Goal: Task Accomplishment & Management: Use online tool/utility

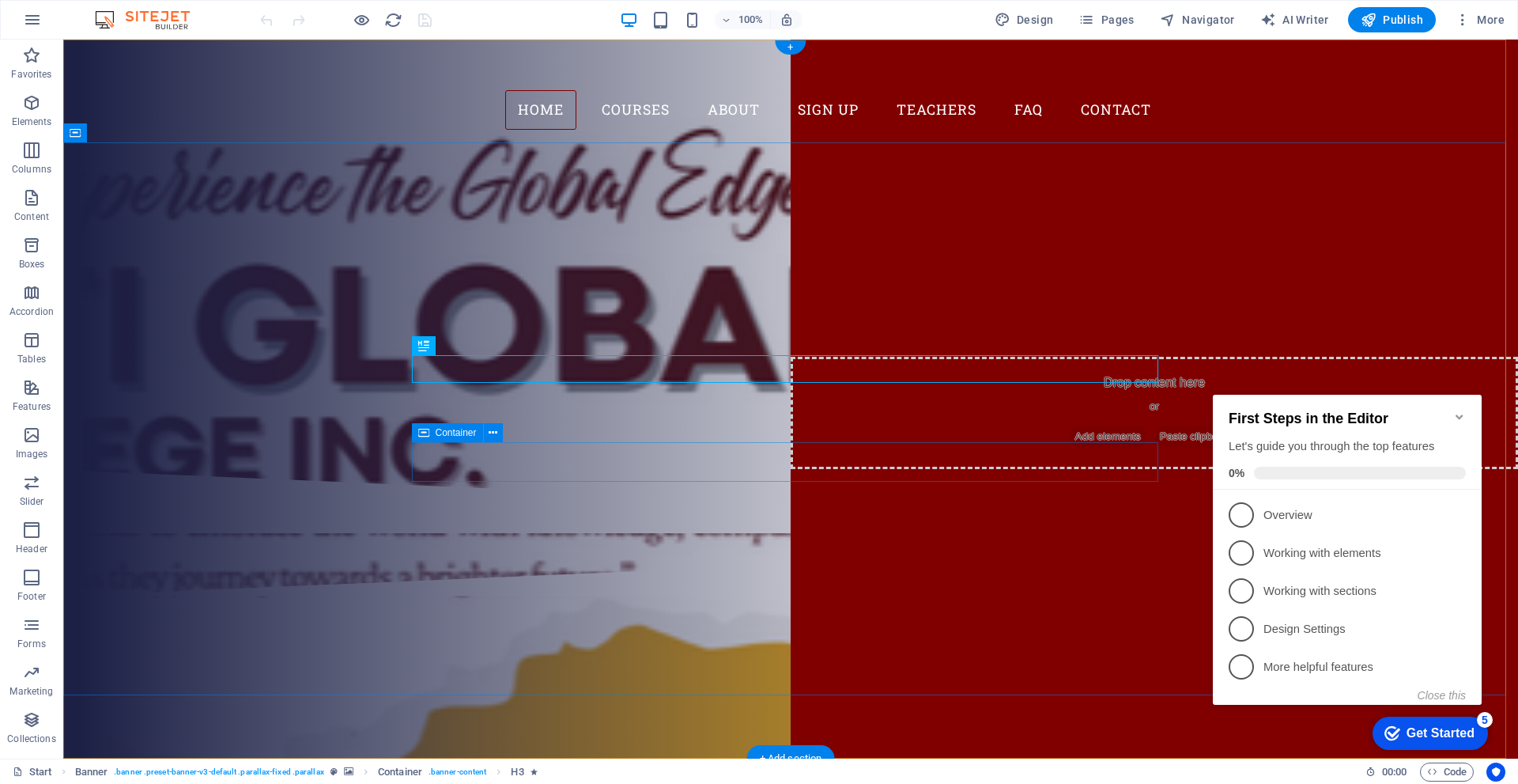
click at [553, 394] on div "Our Courses Sign up now" at bounding box center [791, 349] width 747 height 88
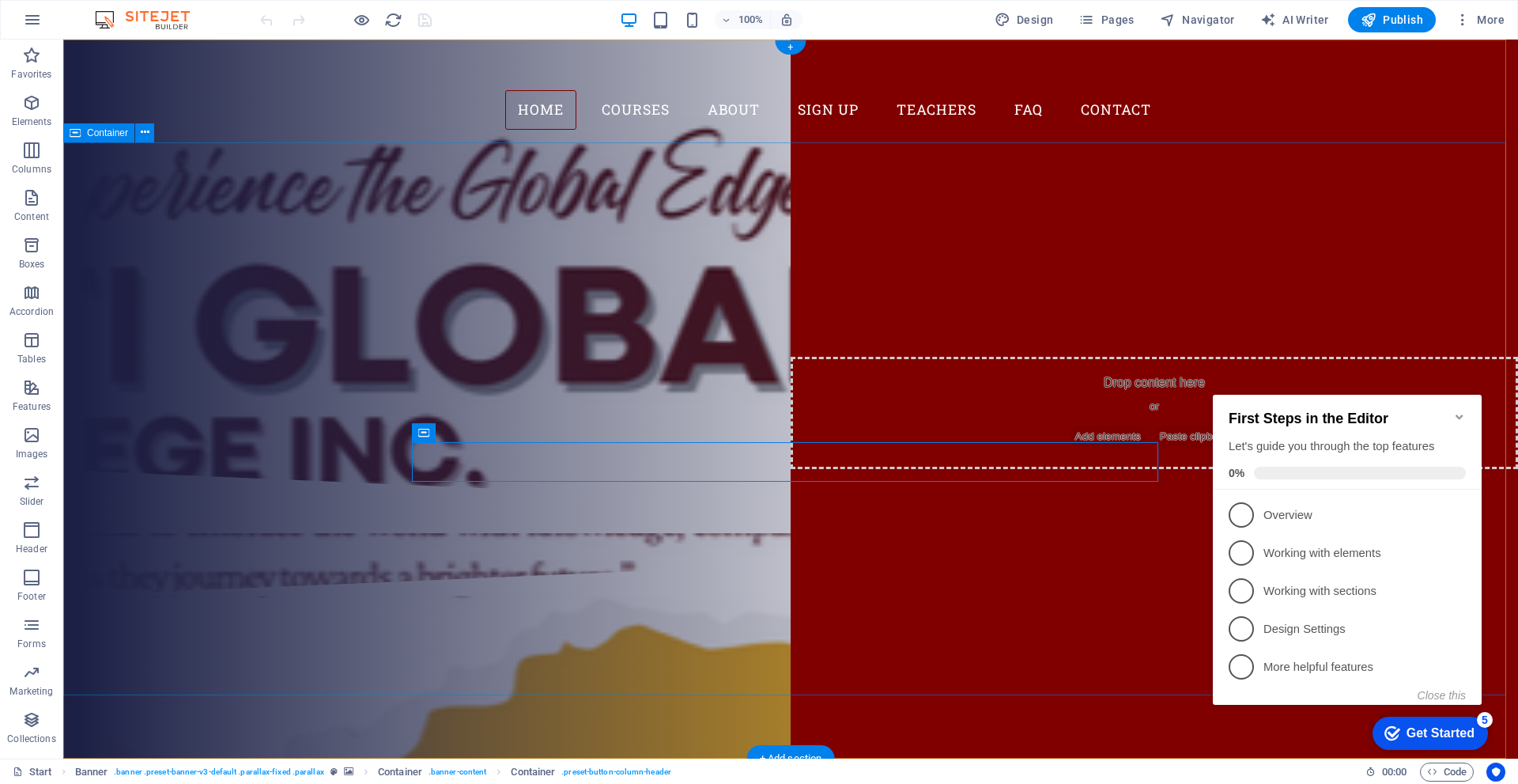
click at [556, 470] on div "Are you ready to learn new languages? Join our Language School Our Courses Sign…" at bounding box center [791, 306] width 1455 height 327
click at [527, 333] on div "Are you ready to learn new languages? Join our Language School Our Courses Sign…" at bounding box center [791, 306] width 1455 height 327
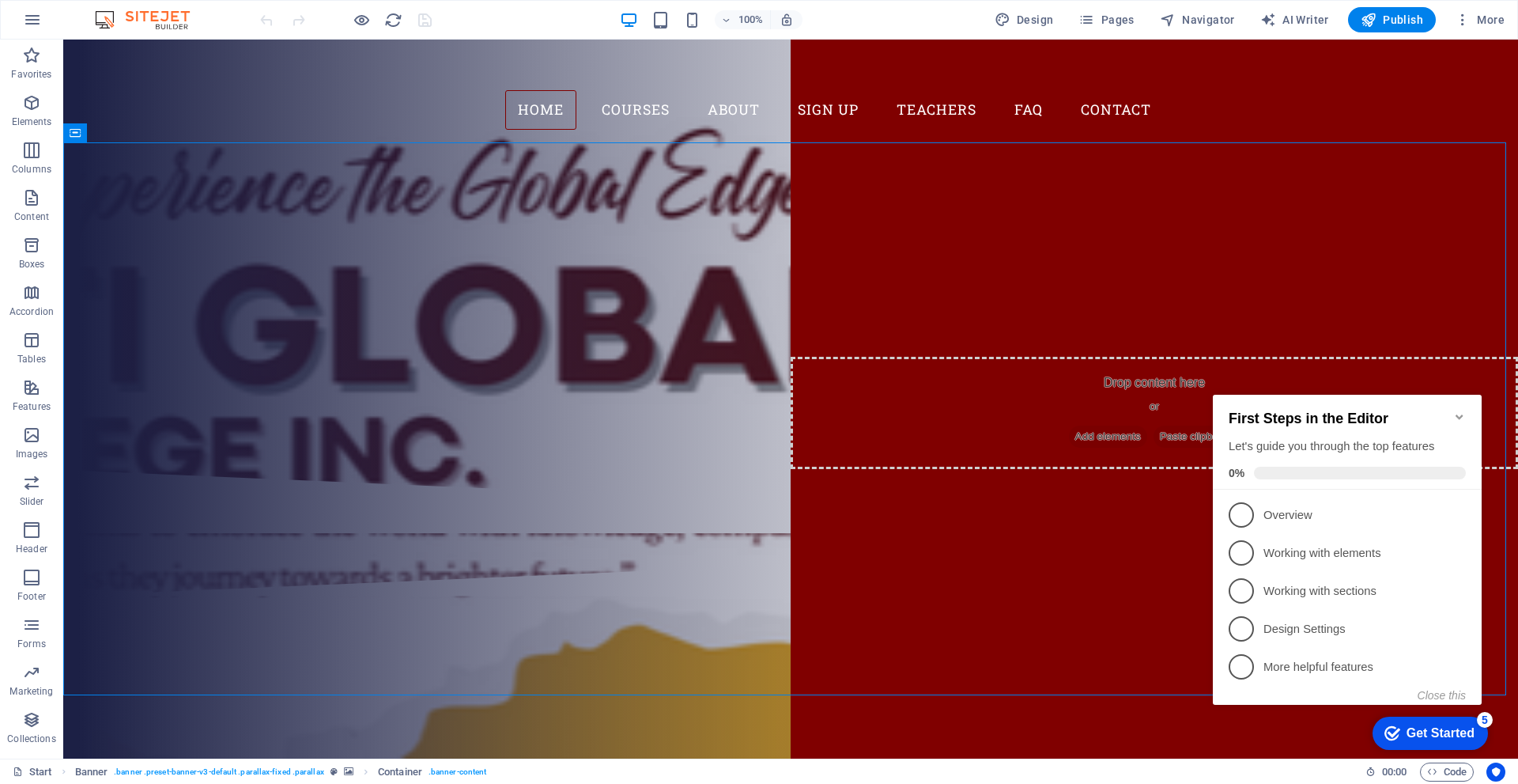
click at [1460, 412] on icon "Minimize checklist" at bounding box center [1460, 417] width 13 height 13
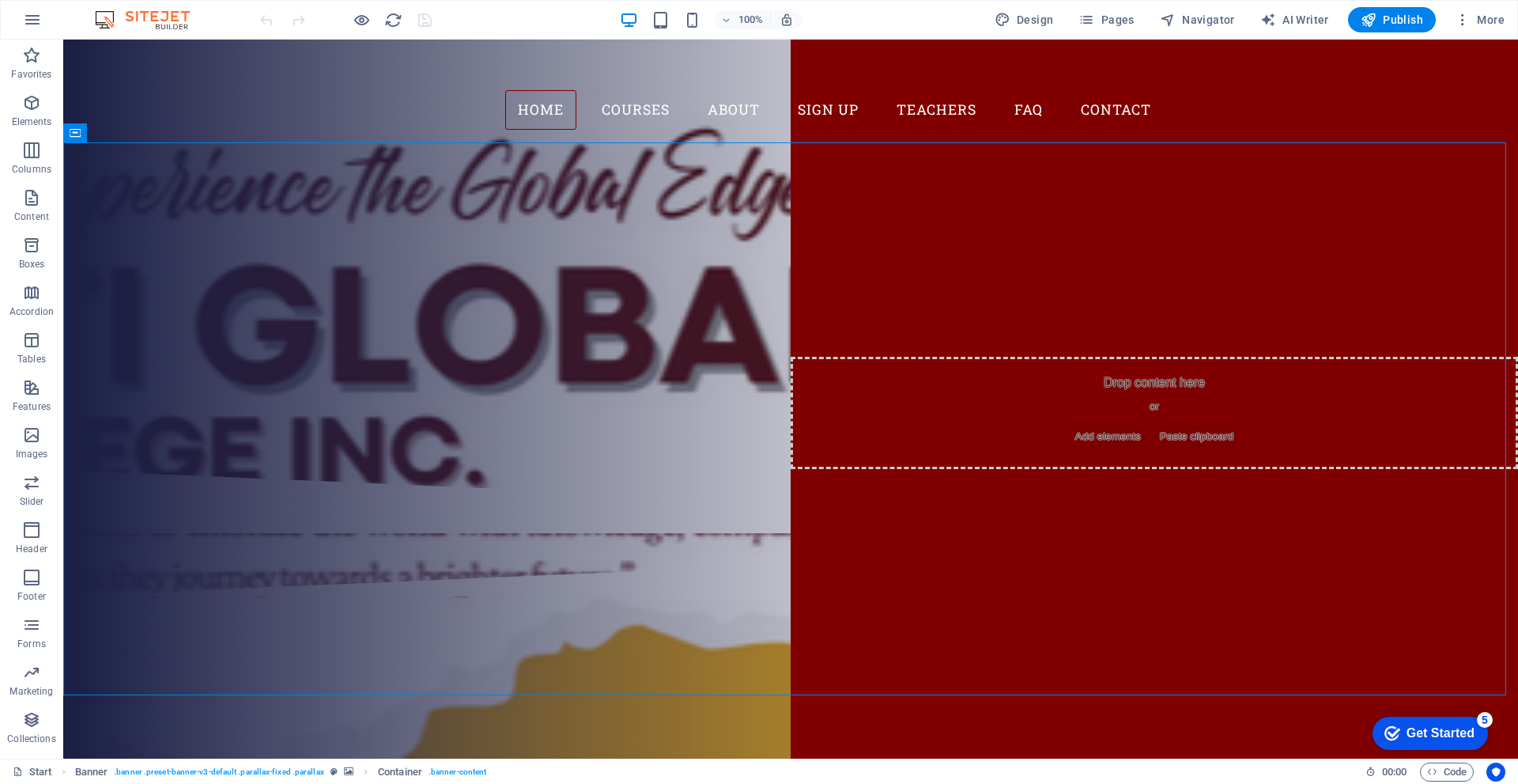
click at [1475, 740] on div "Get Started" at bounding box center [1440, 732] width 68 height 14
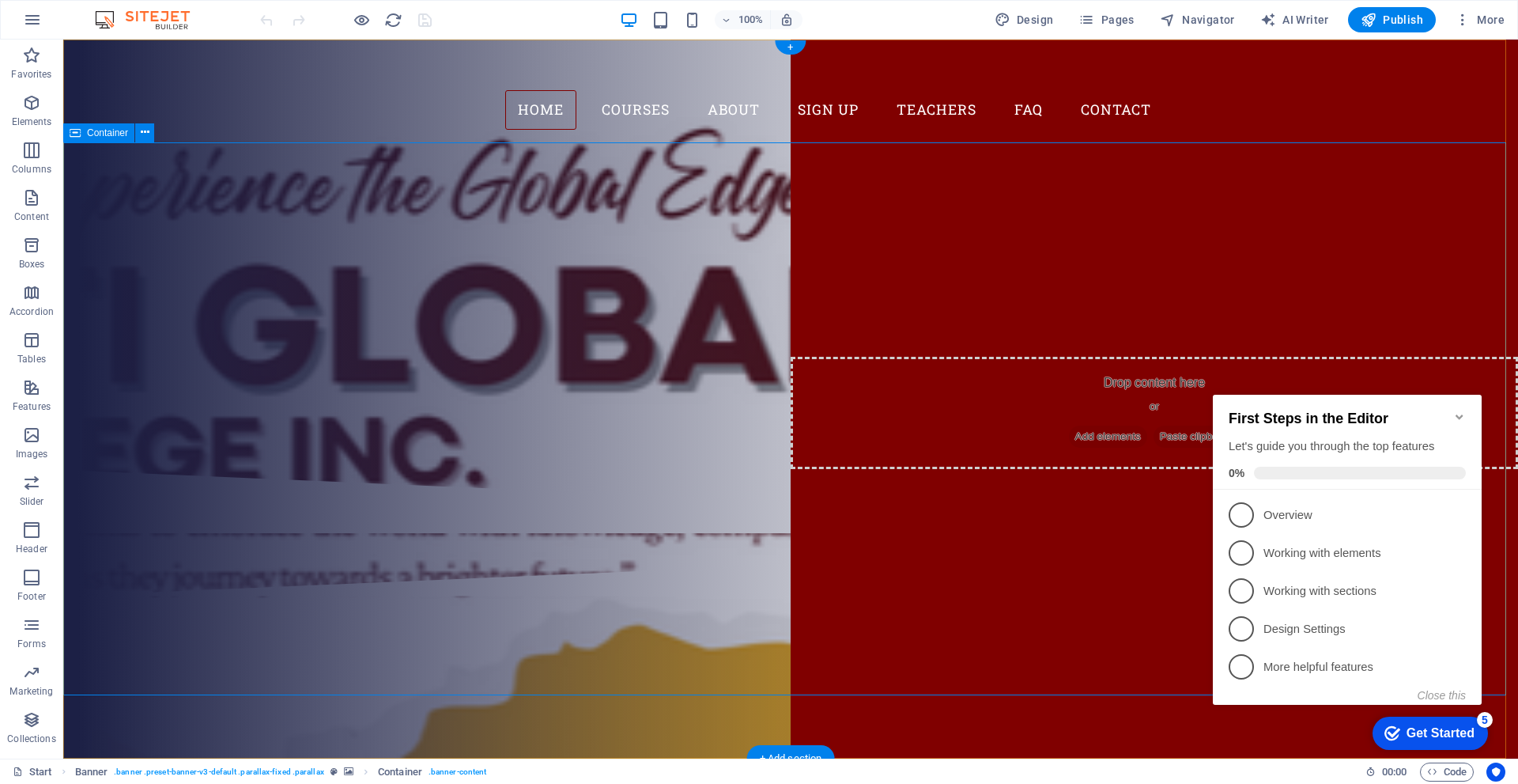
click at [1243, 276] on div "Are you ready to learn new languages? Join our Language School Our Courses Sign…" at bounding box center [791, 306] width 1455 height 327
click at [1491, 18] on span "More" at bounding box center [1480, 20] width 50 height 16
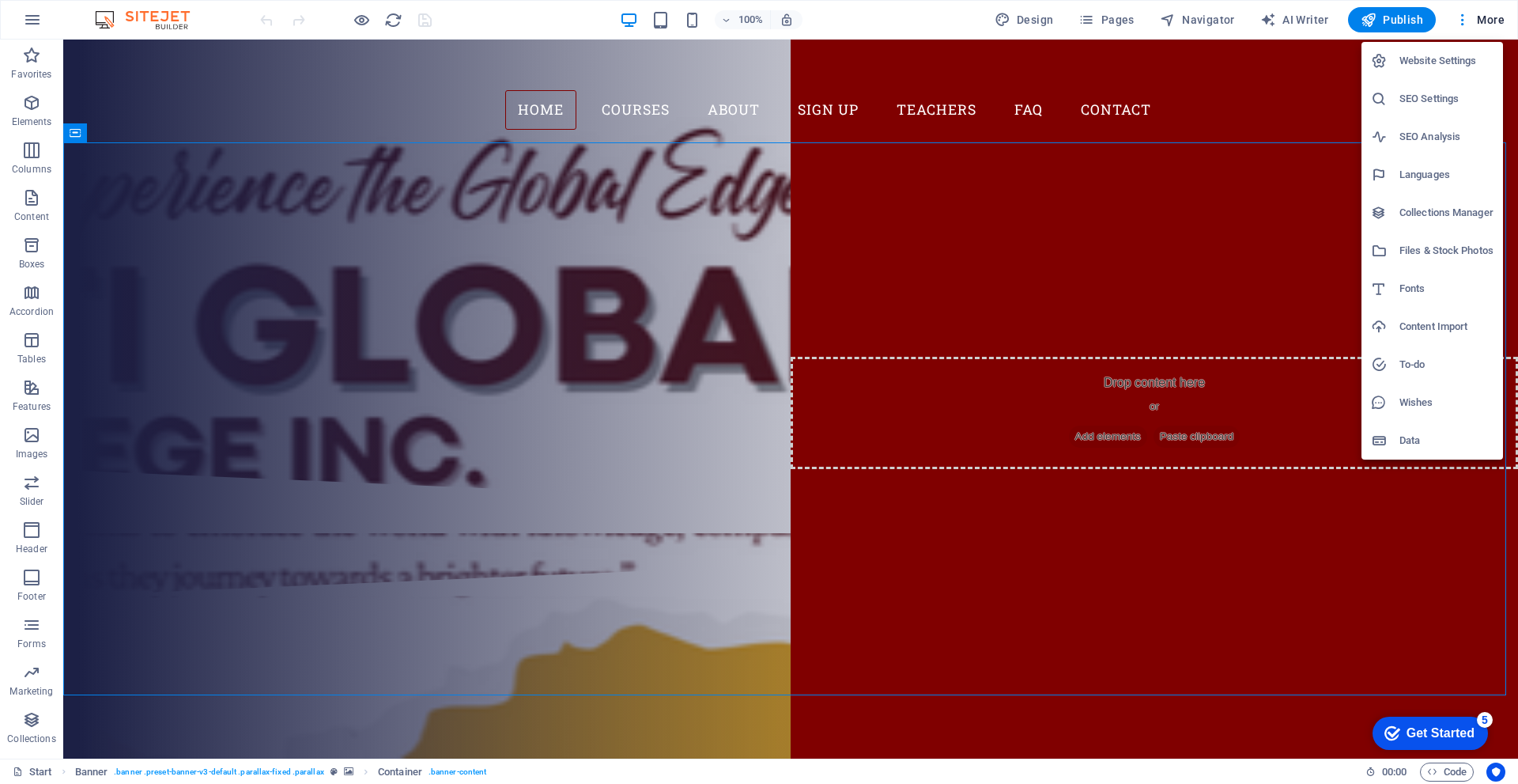
click at [34, 20] on div at bounding box center [759, 392] width 1518 height 784
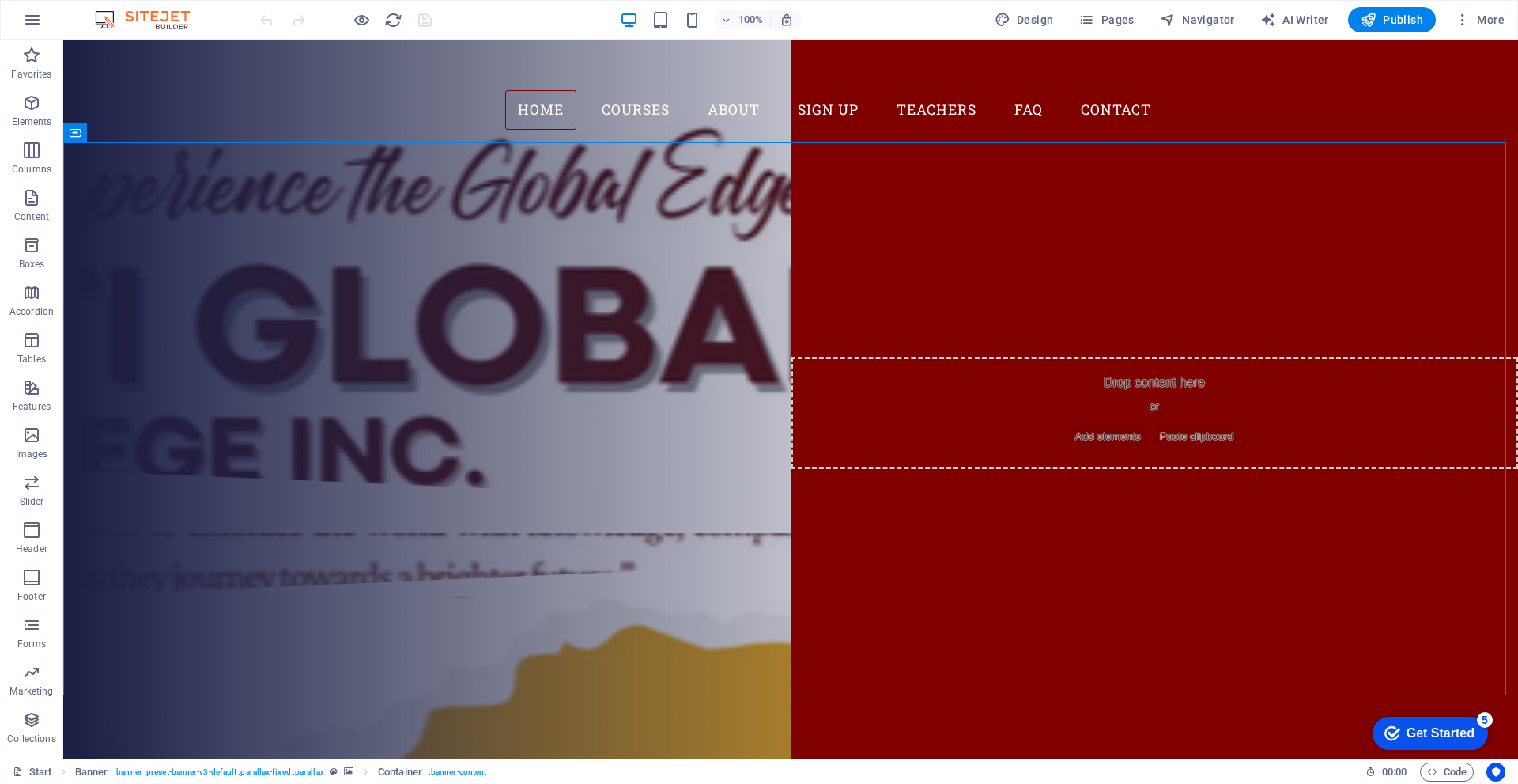
click at [147, 20] on img at bounding box center [150, 20] width 119 height 19
click at [35, 20] on icon "button" at bounding box center [33, 20] width 19 height 19
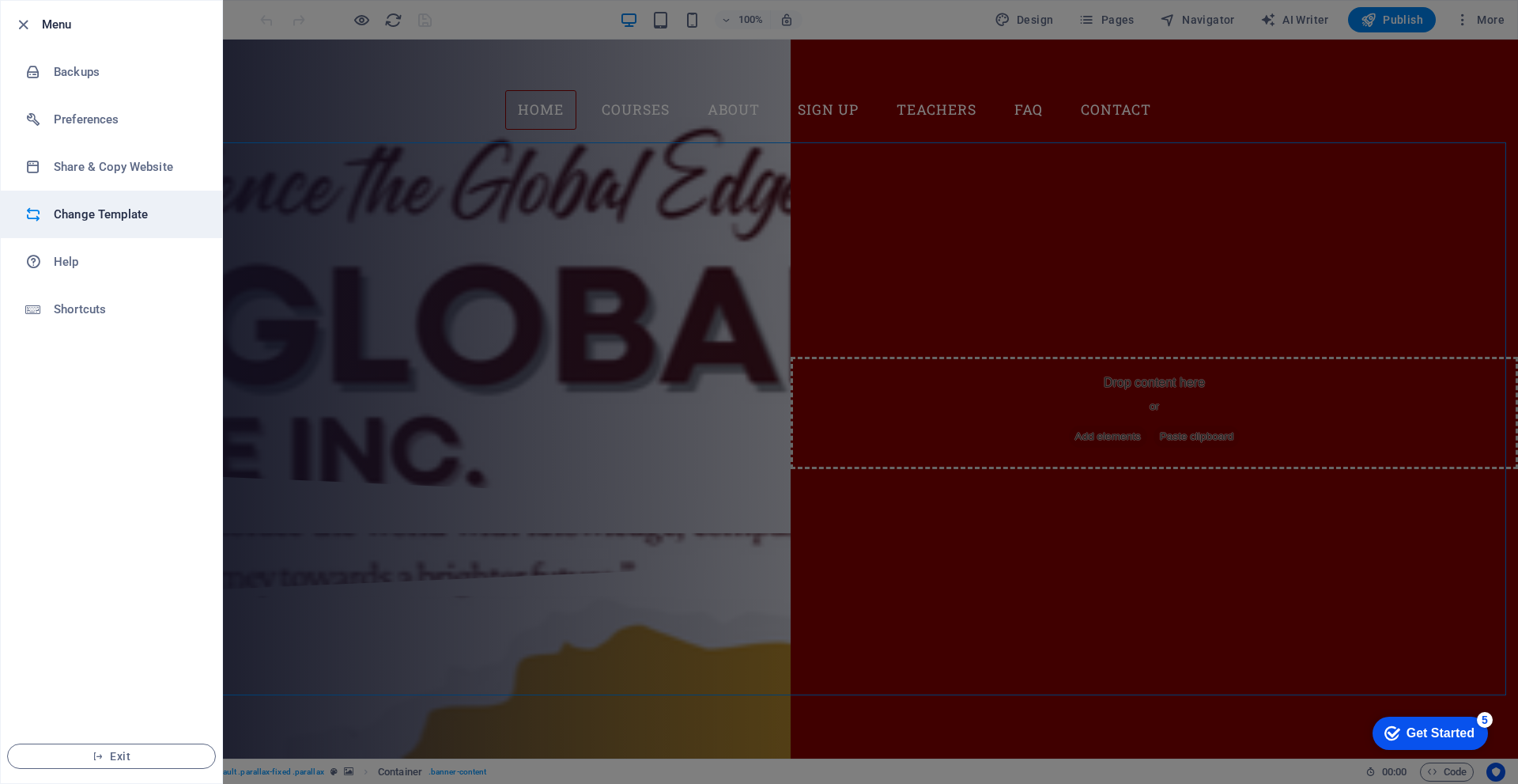
click at [142, 205] on h6 "Change Template" at bounding box center [126, 214] width 146 height 19
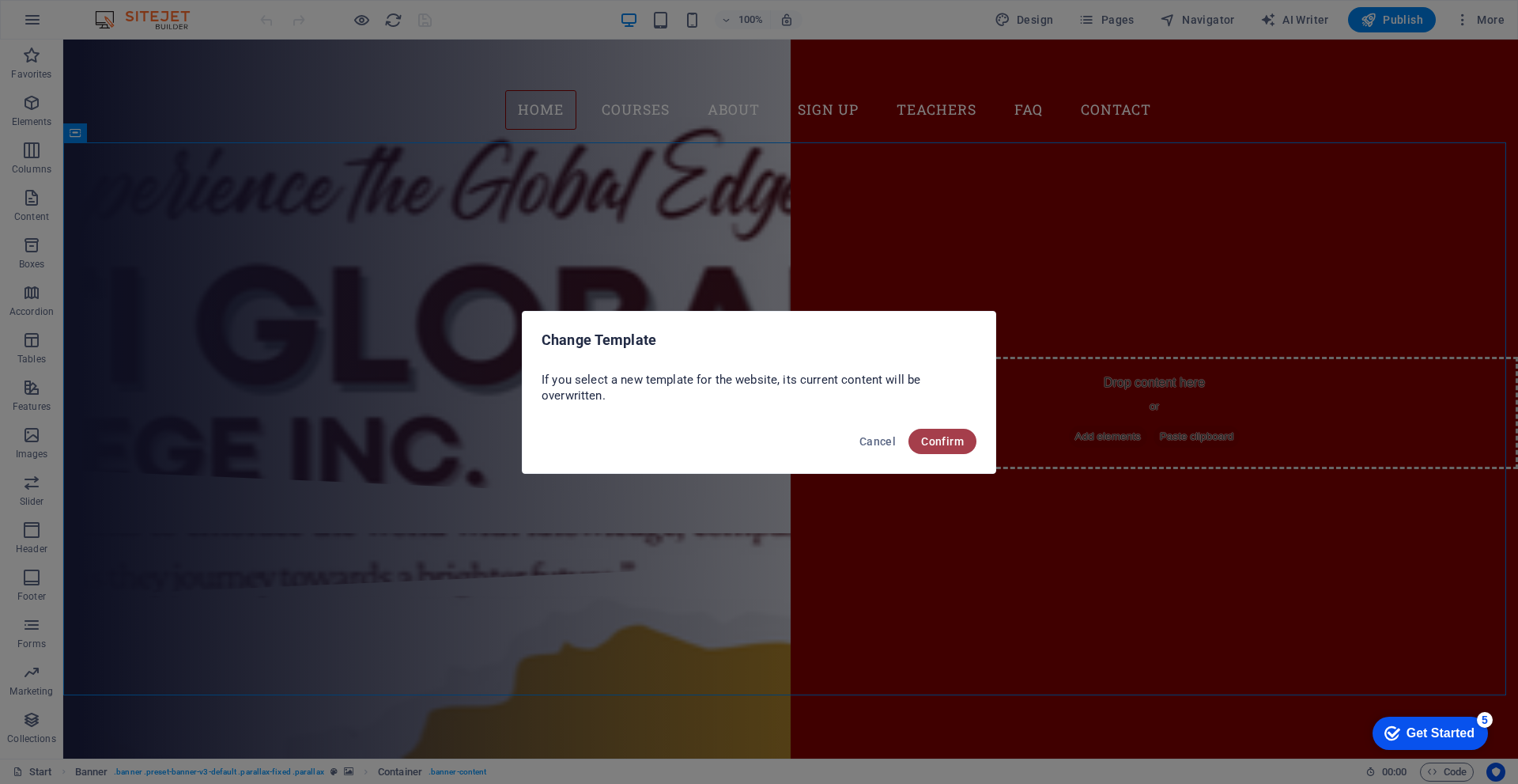
click at [915, 442] on button "Confirm" at bounding box center [942, 440] width 68 height 25
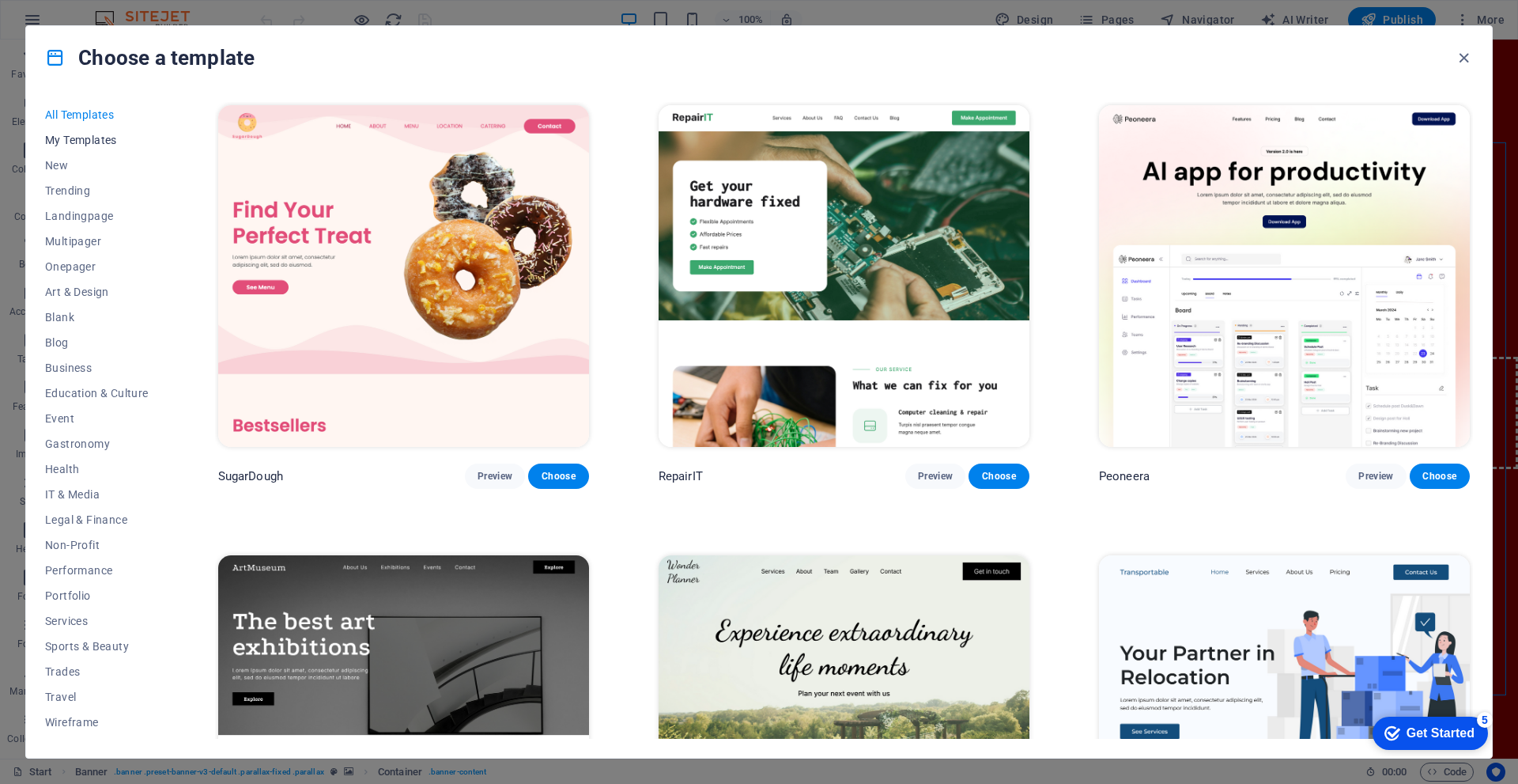
click at [104, 136] on span "My Templates" at bounding box center [98, 140] width 104 height 13
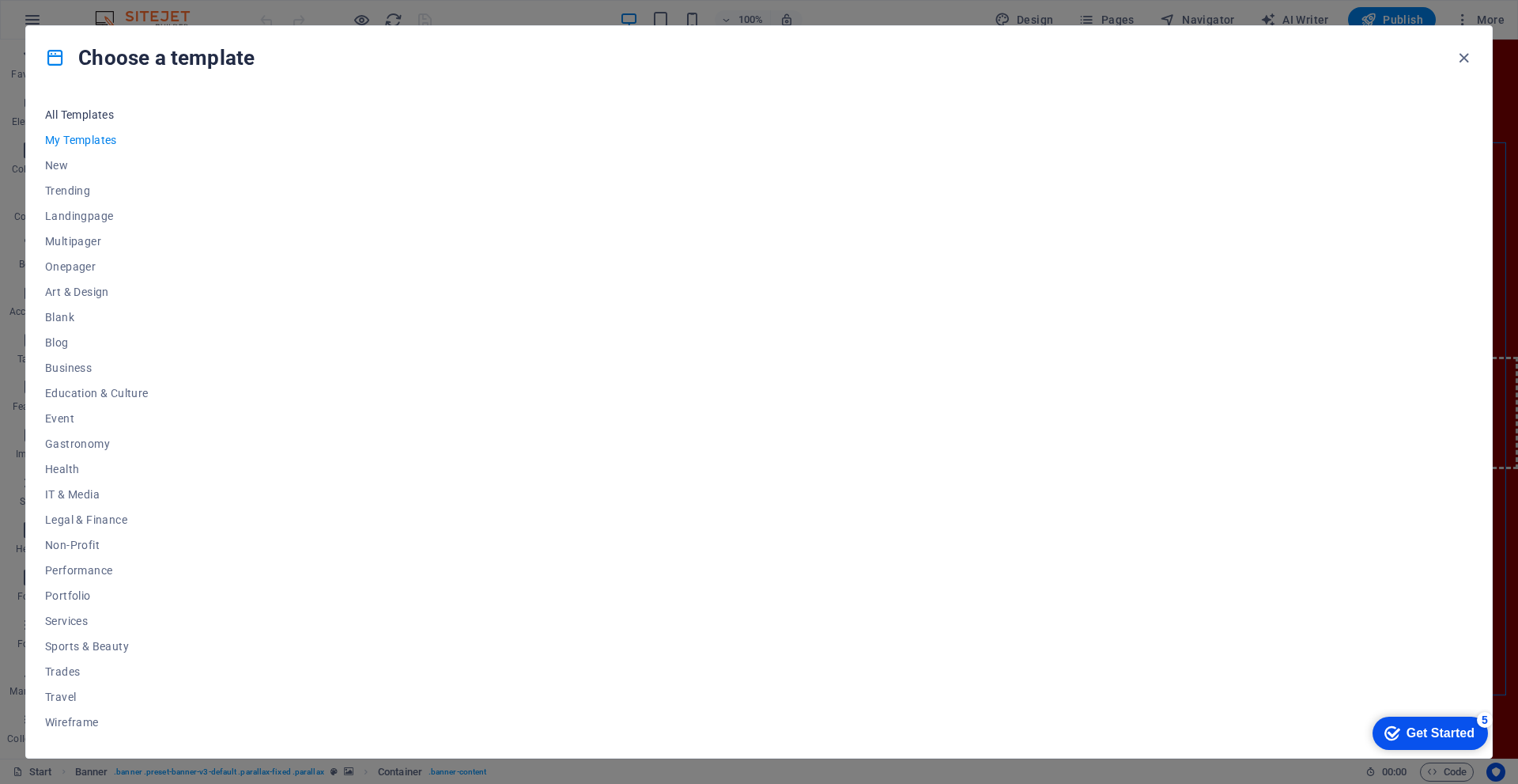
click at [88, 122] on button "All Templates" at bounding box center [98, 114] width 104 height 25
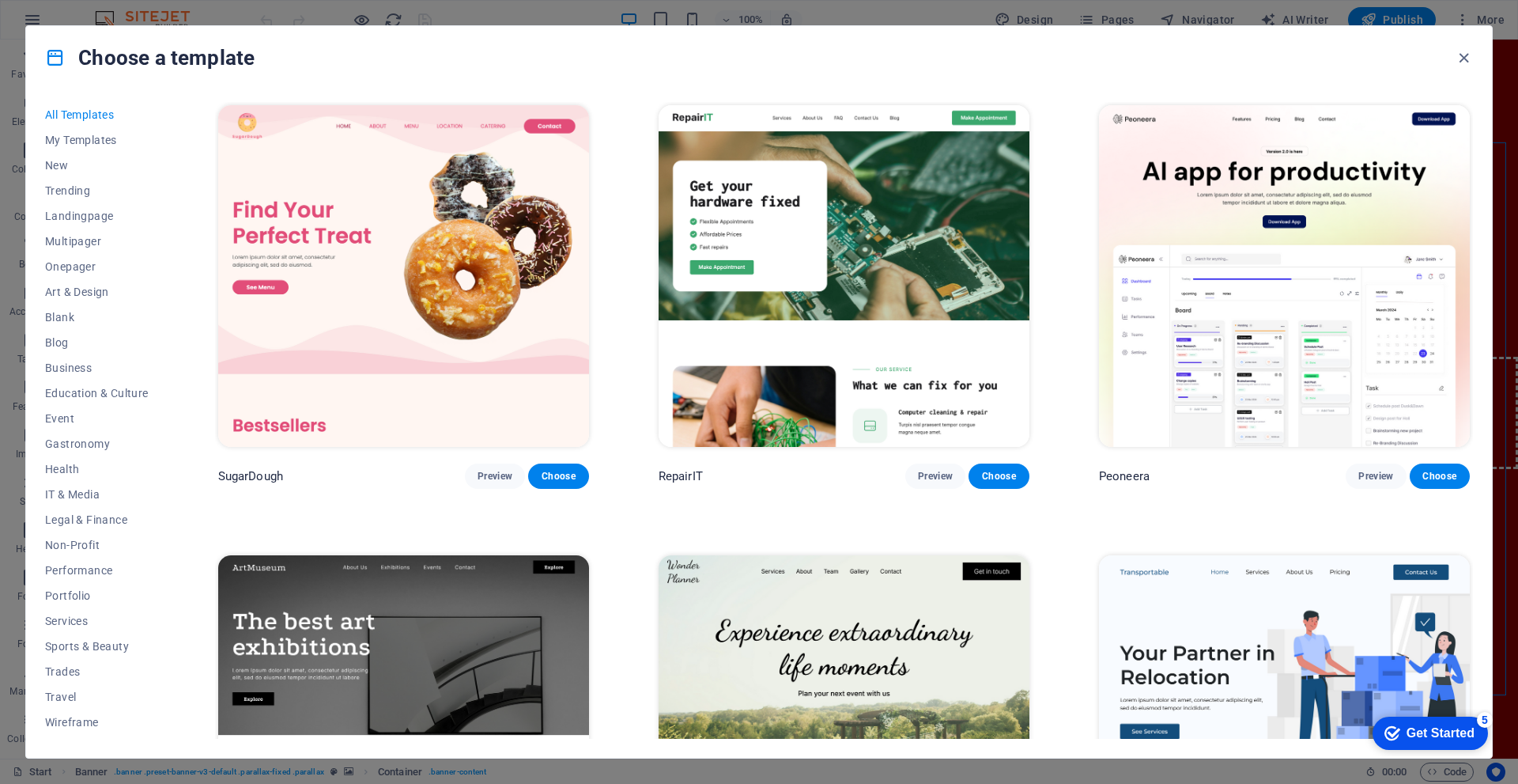
click at [88, 119] on span "All Templates" at bounding box center [98, 115] width 104 height 13
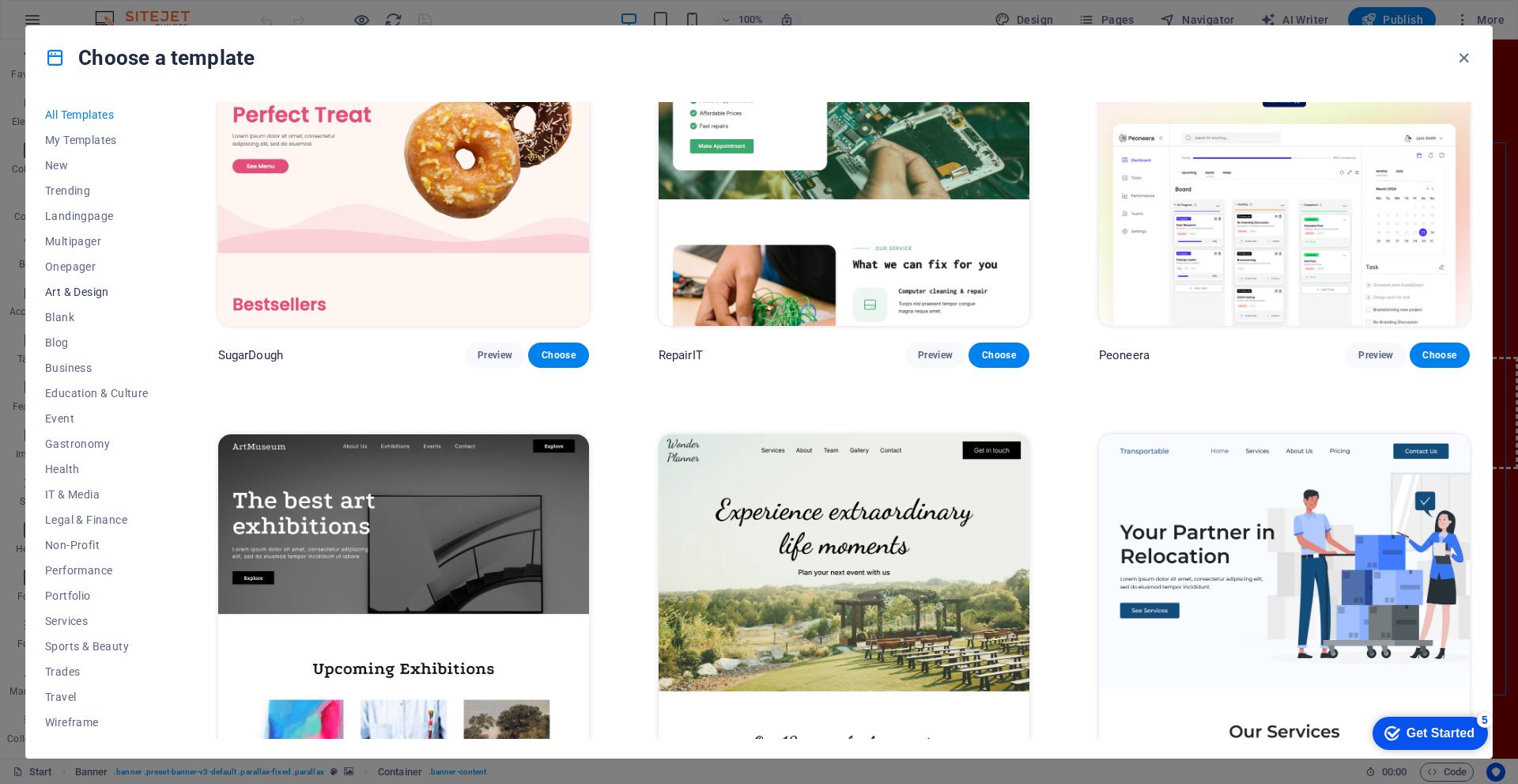
scroll to position [158, 0]
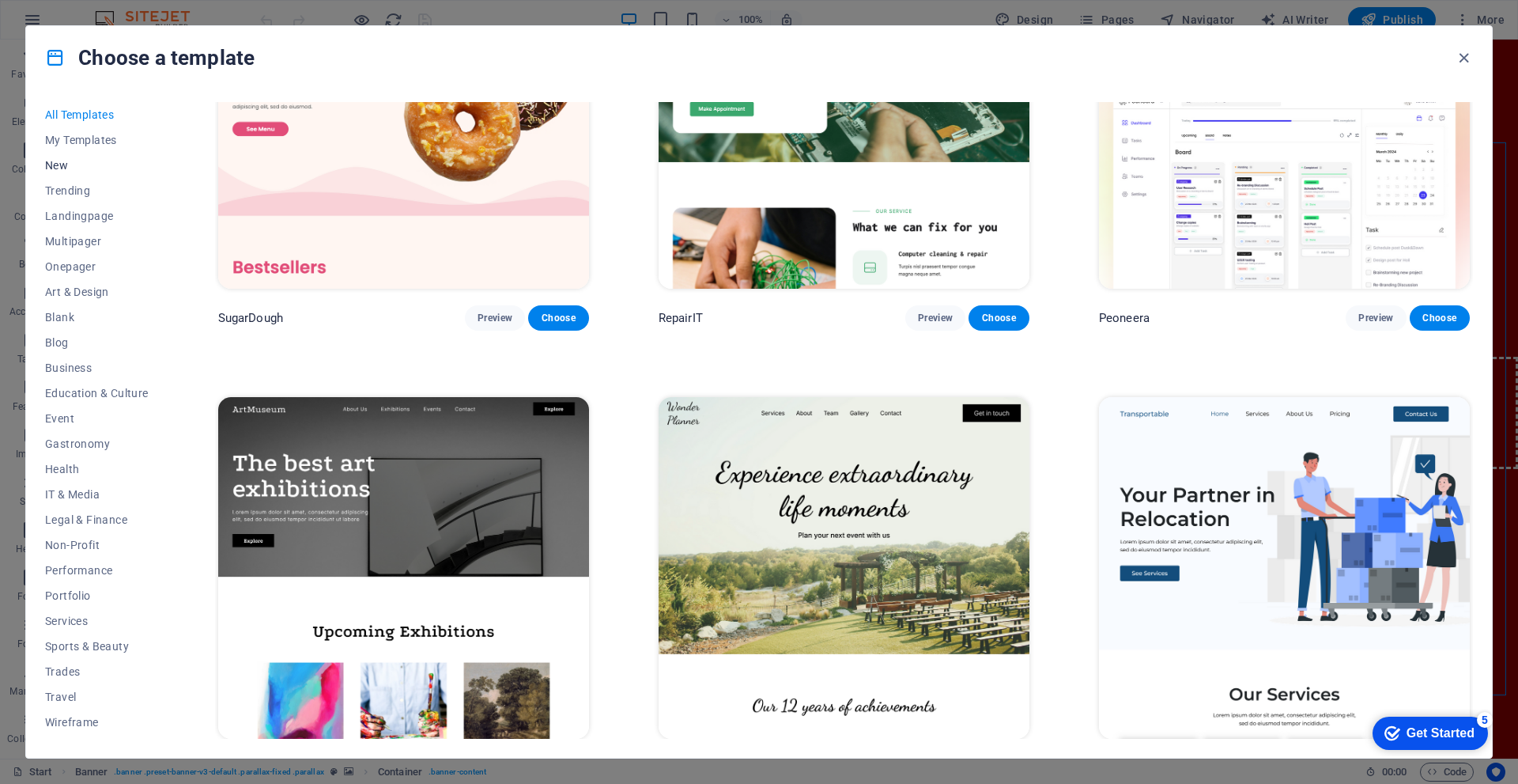
click at [72, 162] on span "New" at bounding box center [98, 165] width 104 height 13
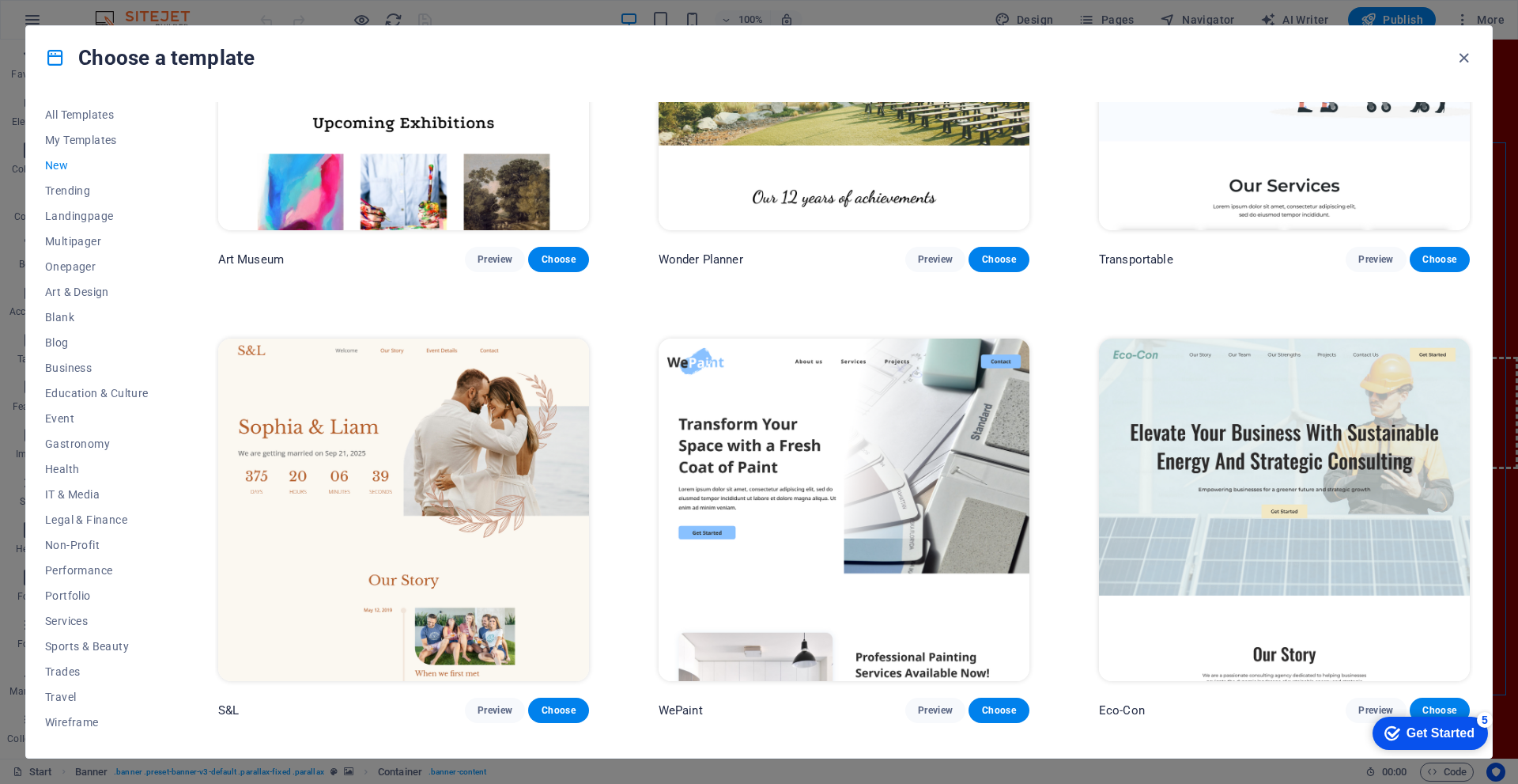
scroll to position [869, 0]
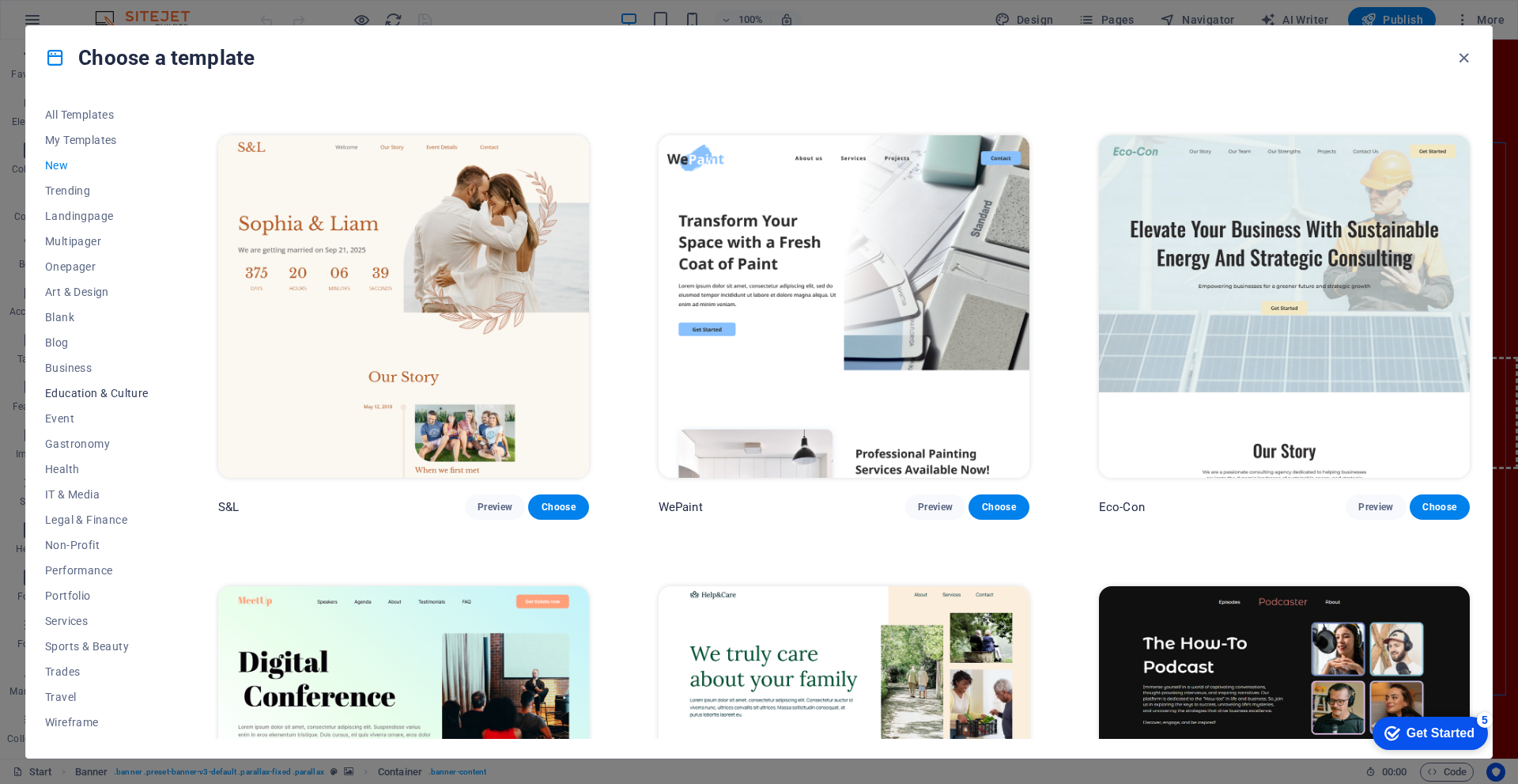
click at [96, 402] on button "Education & Culture" at bounding box center [98, 392] width 104 height 25
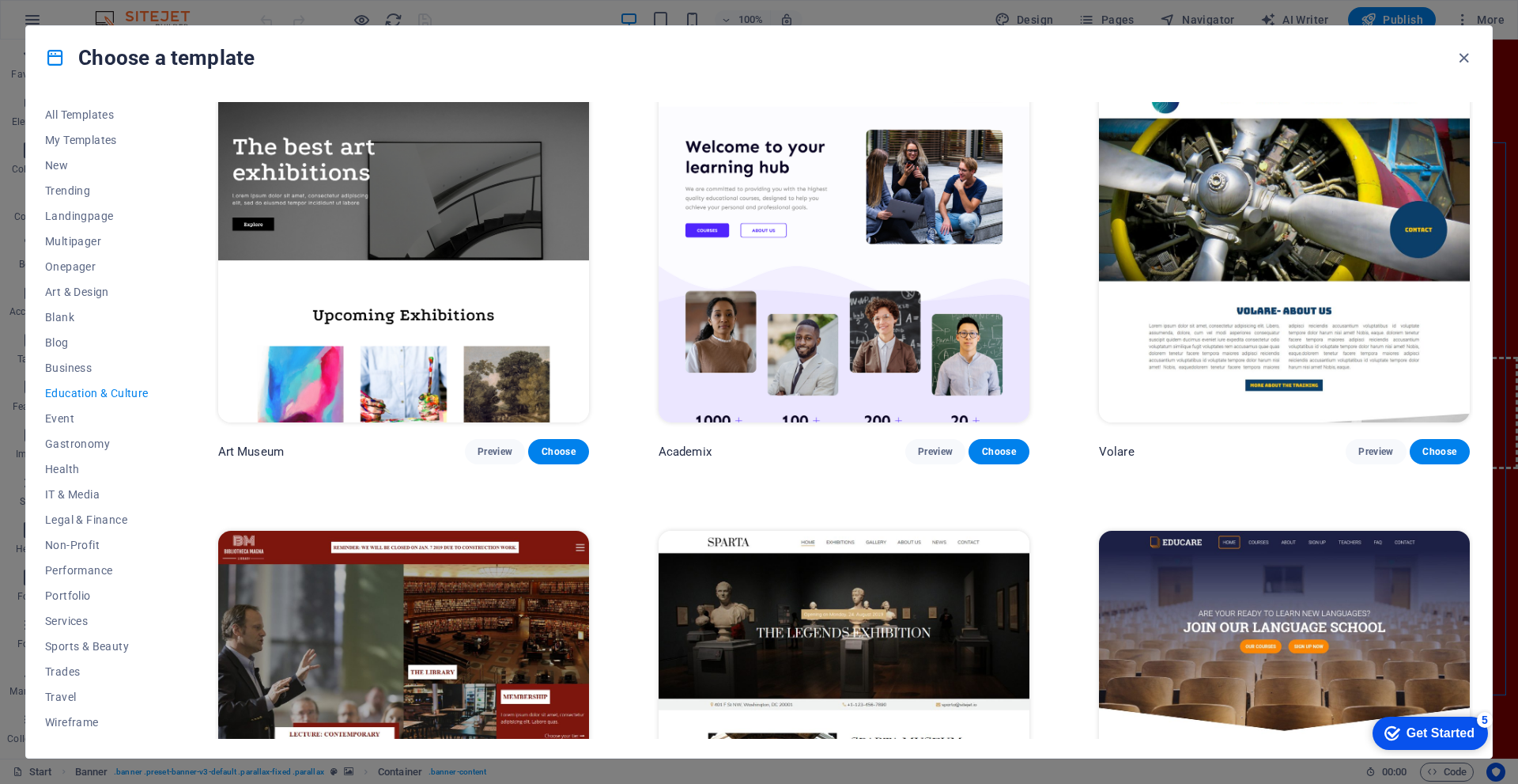
scroll to position [0, 0]
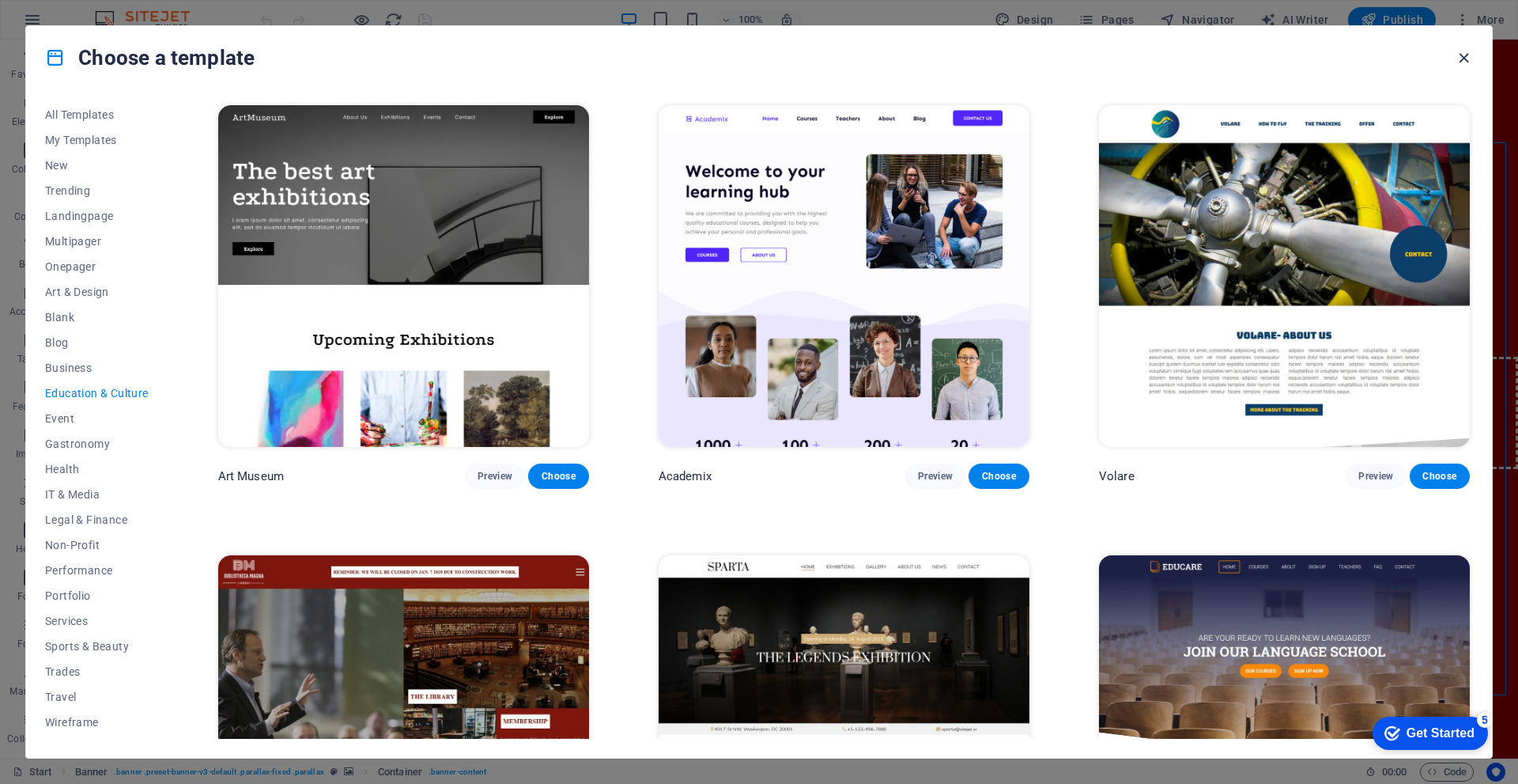
click at [1464, 56] on icon "button" at bounding box center [1464, 59] width 19 height 19
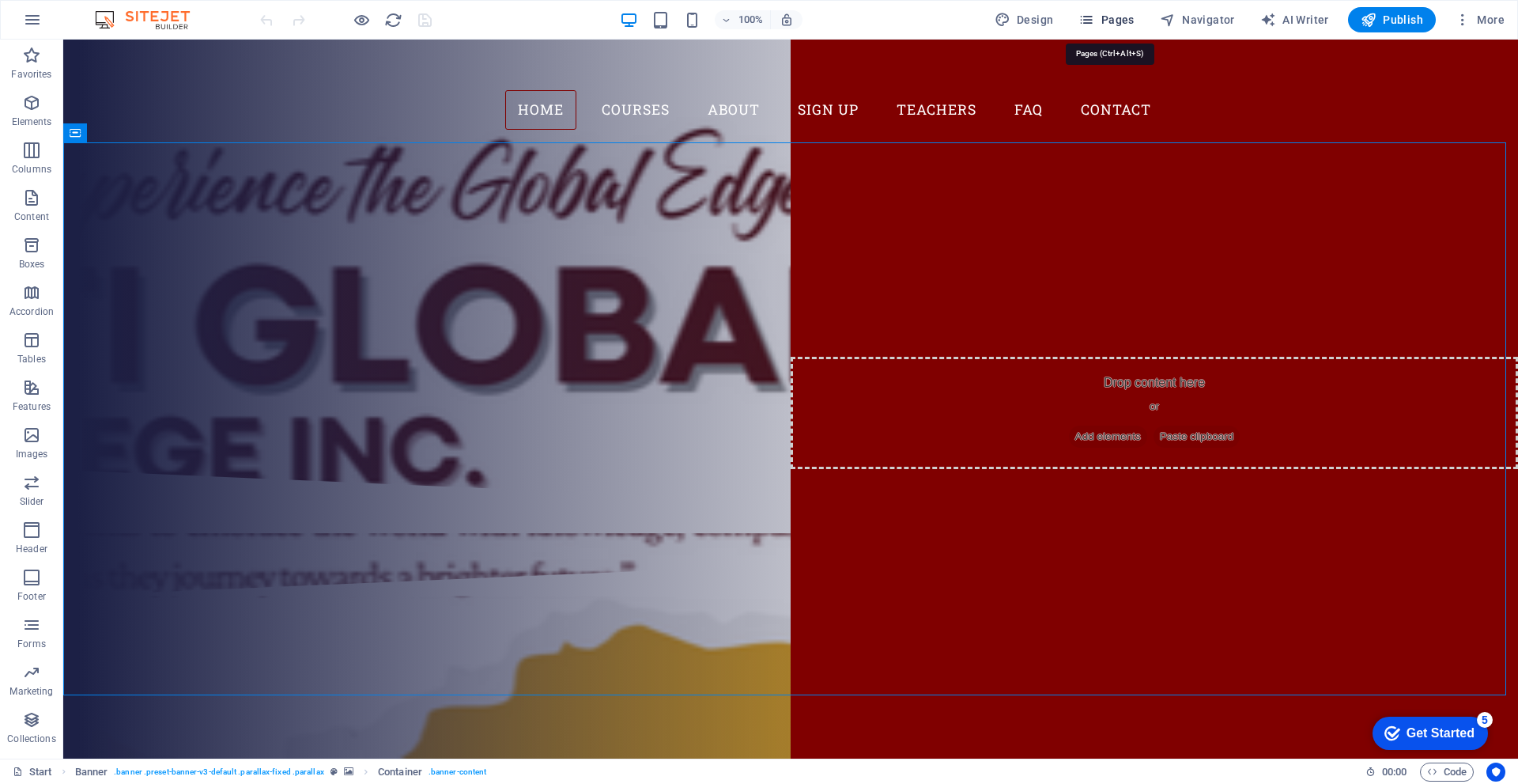
click at [1085, 13] on icon "button" at bounding box center [1086, 20] width 16 height 16
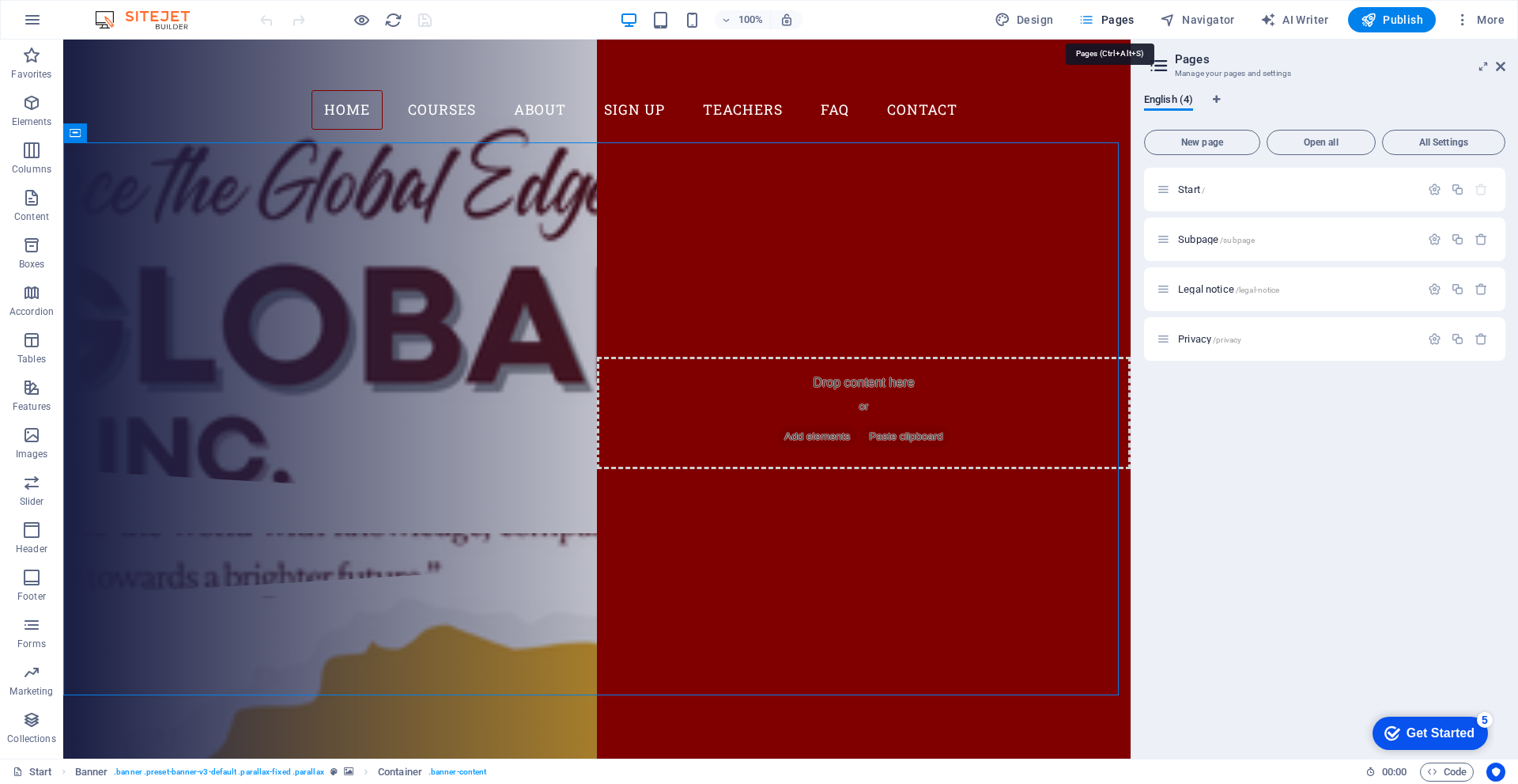
click at [1085, 13] on icon "button" at bounding box center [1086, 20] width 16 height 16
click at [1086, 14] on icon "button" at bounding box center [1086, 20] width 16 height 16
click at [24, 20] on icon "button" at bounding box center [33, 20] width 19 height 19
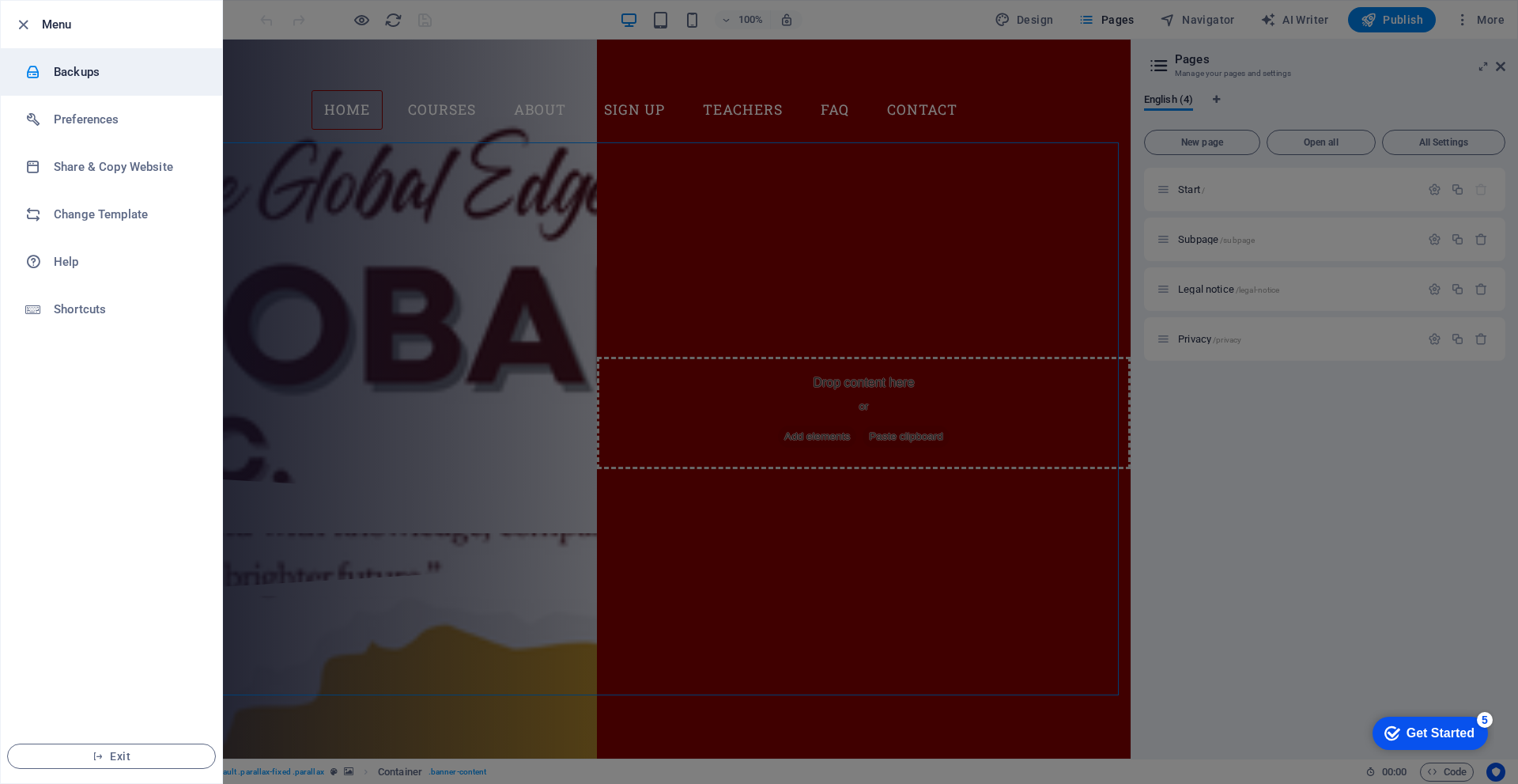
click at [64, 67] on h6 "Backups" at bounding box center [126, 72] width 146 height 19
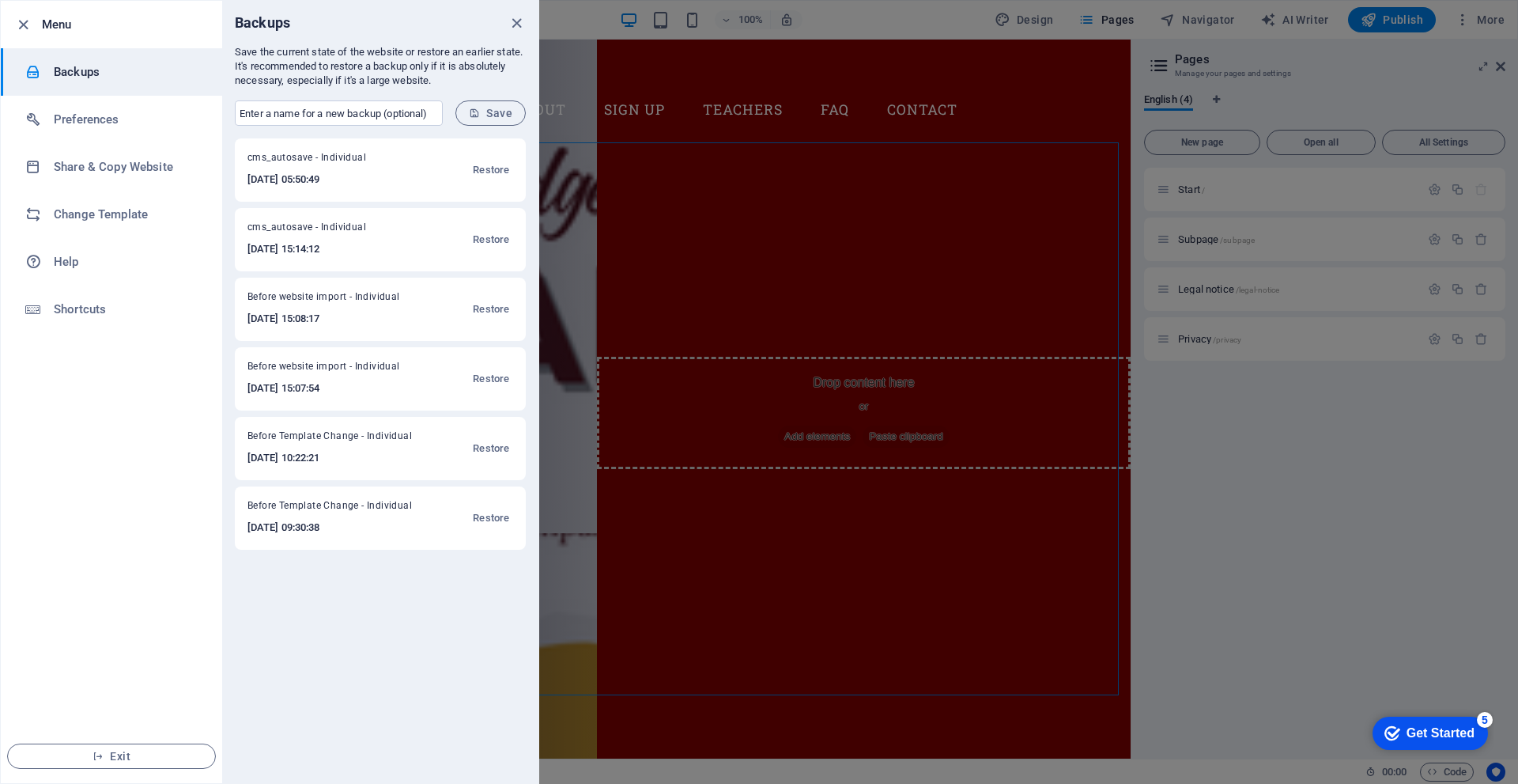
click at [356, 512] on span "Before Template Change - Individual" at bounding box center [335, 508] width 177 height 19
click at [151, 751] on span "Exit" at bounding box center [111, 756] width 182 height 13
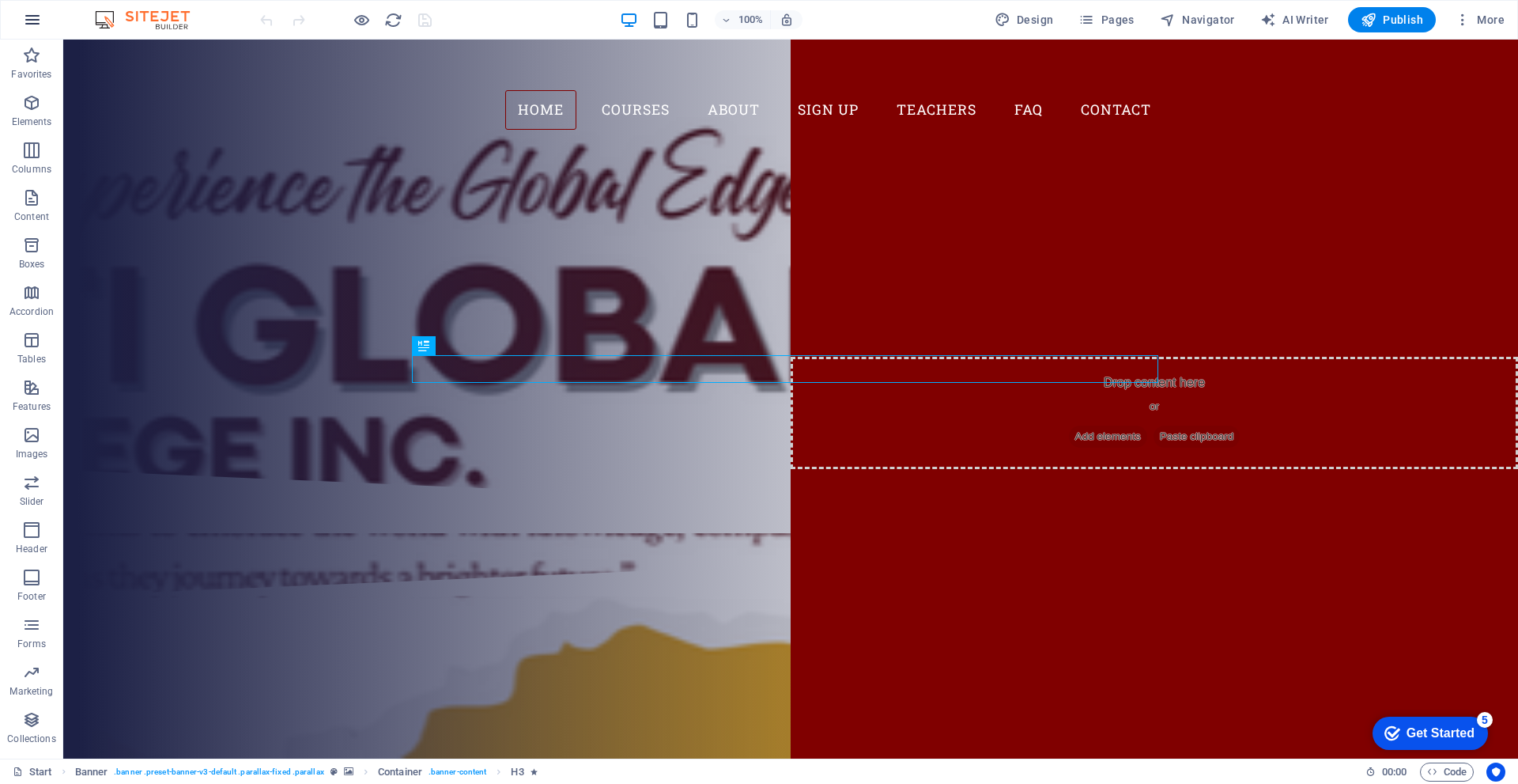
click at [39, 23] on icon "button" at bounding box center [33, 20] width 19 height 19
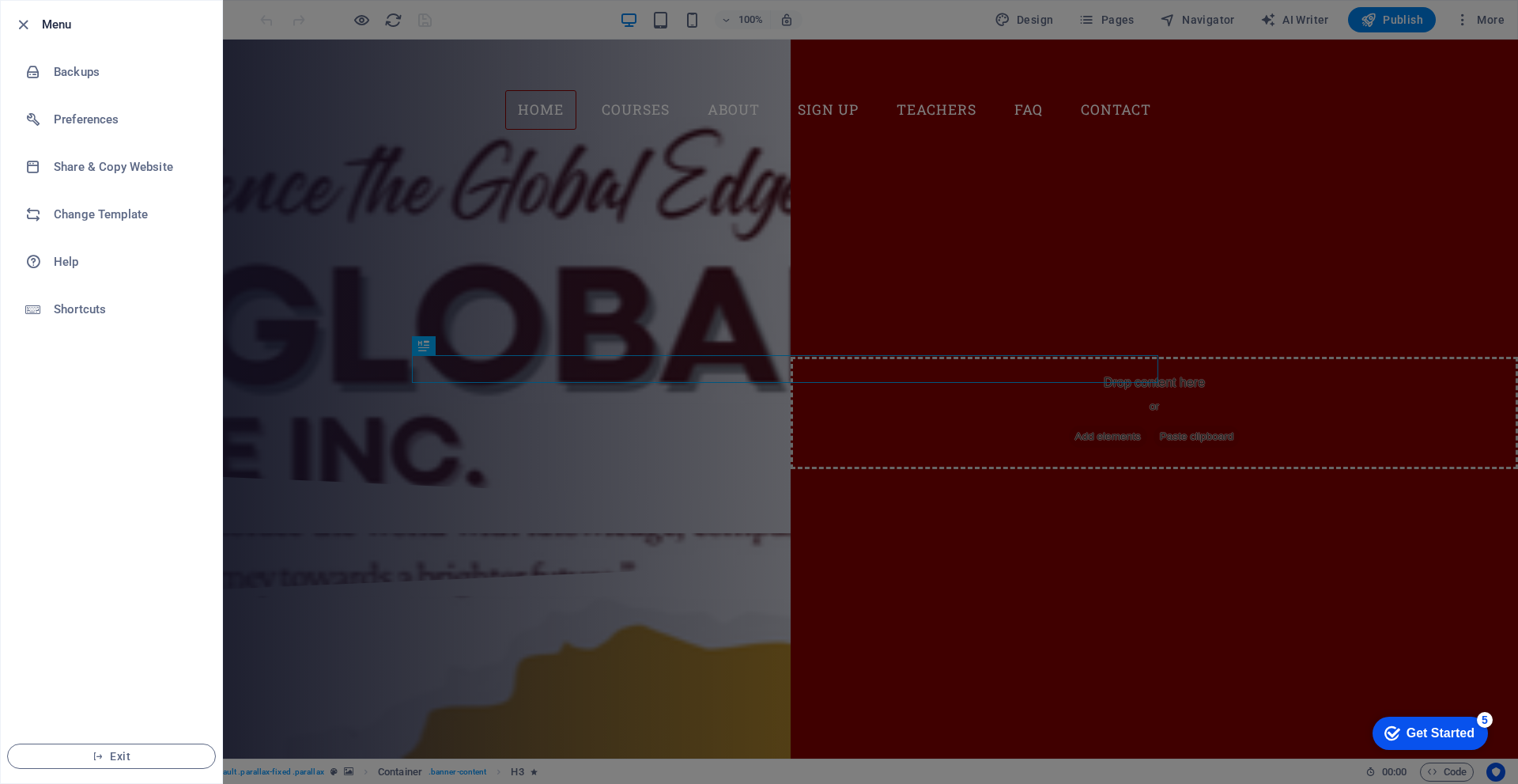
click at [137, 396] on ul "Menu Backups Preferences Share & Copy Website Change Template Help Shortcuts Ex…" at bounding box center [111, 392] width 221 height 782
click at [26, 19] on icon "button" at bounding box center [23, 25] width 19 height 19
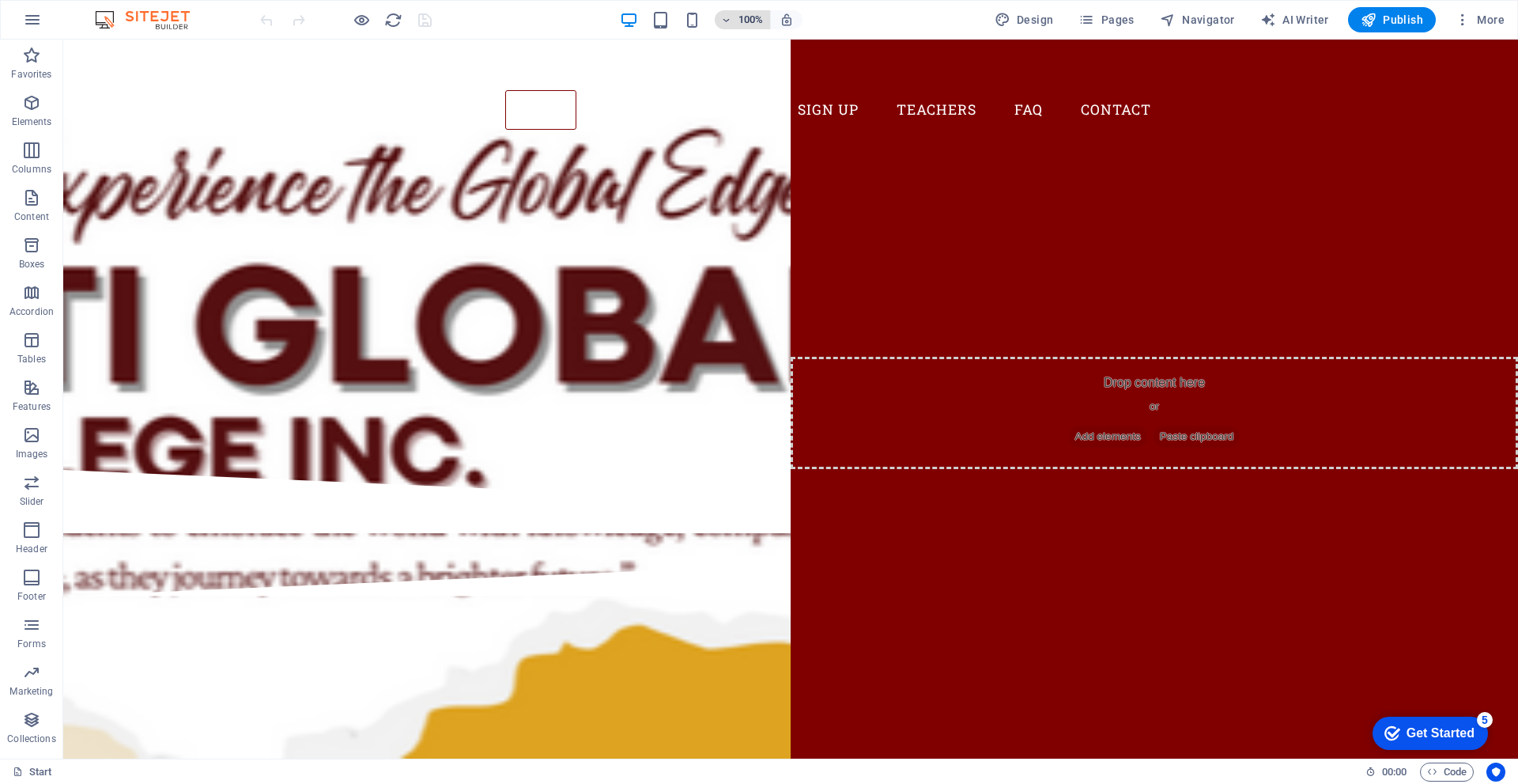
click at [726, 20] on icon "button" at bounding box center [726, 20] width 11 height 10
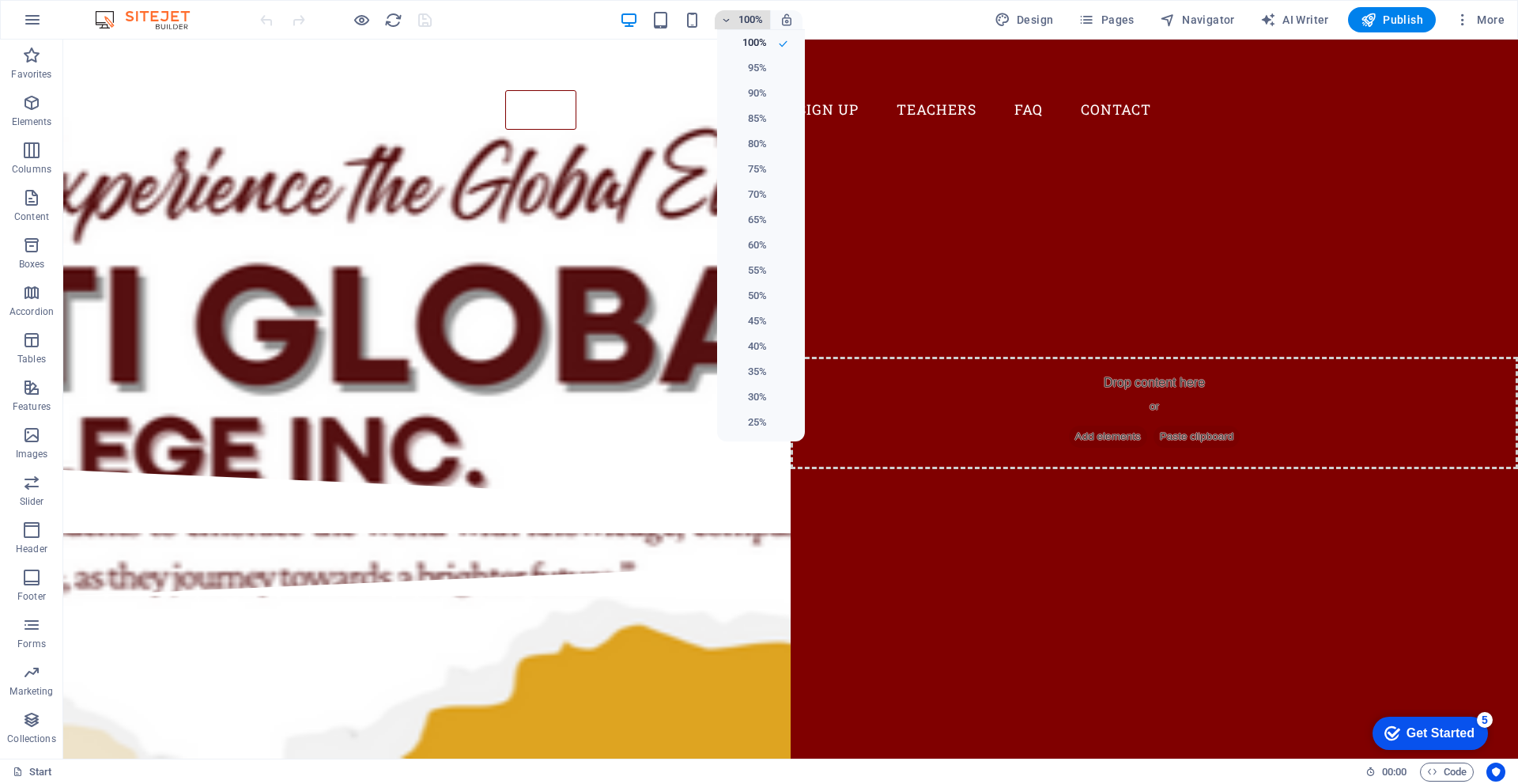
click at [726, 20] on div at bounding box center [759, 392] width 1518 height 784
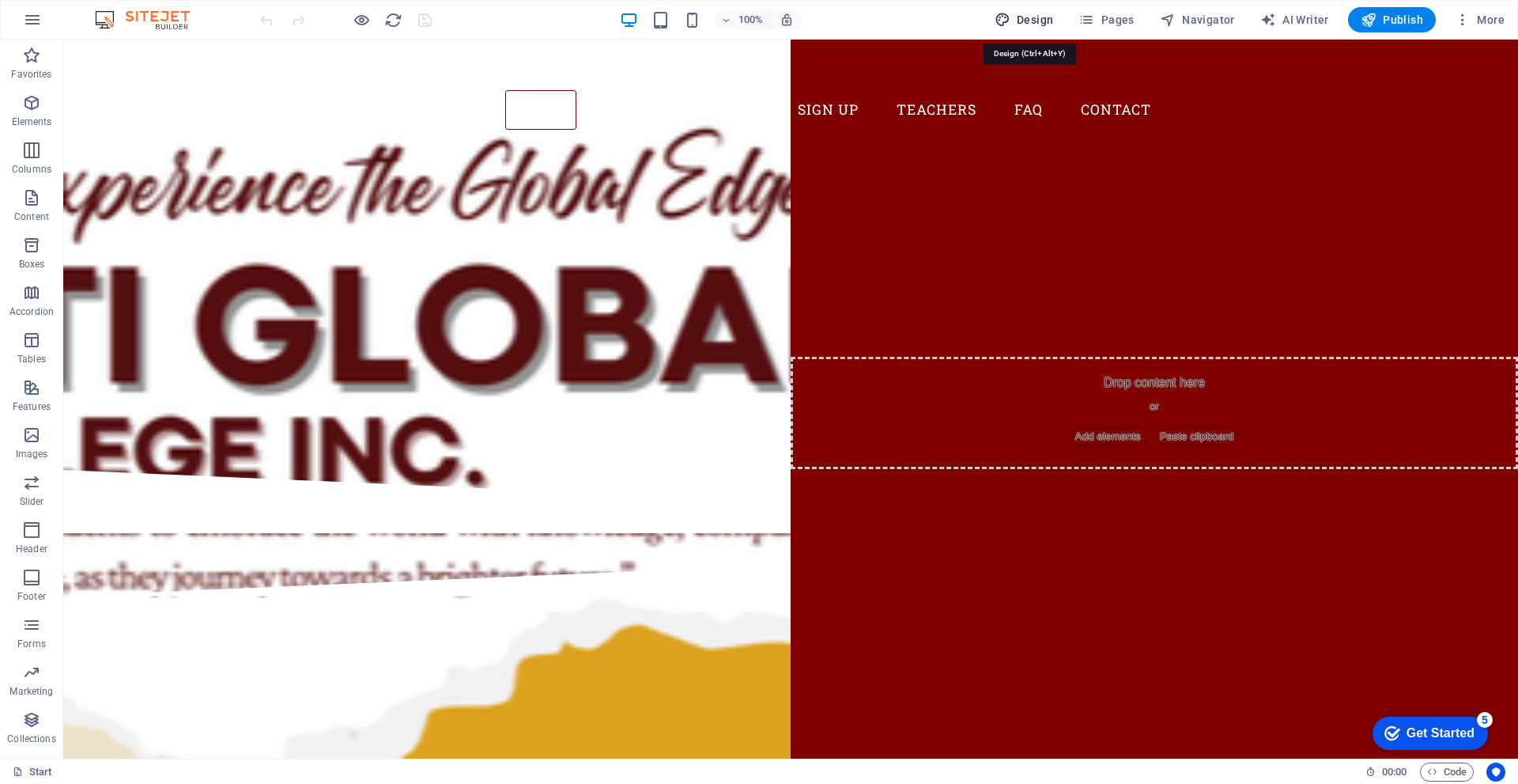
click at [1028, 19] on span "Design" at bounding box center [1025, 20] width 59 height 16
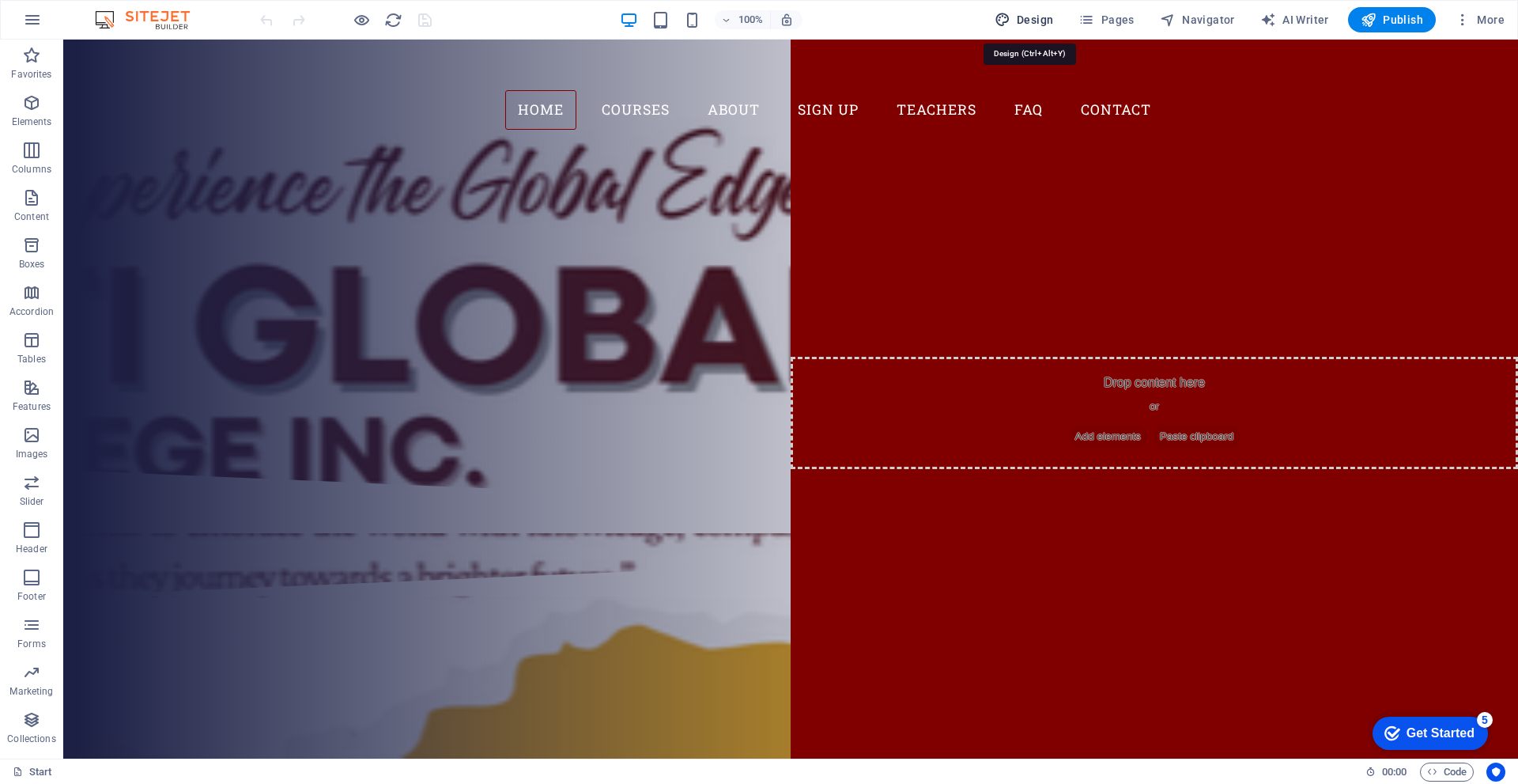
select select "px"
select select "300"
select select "px"
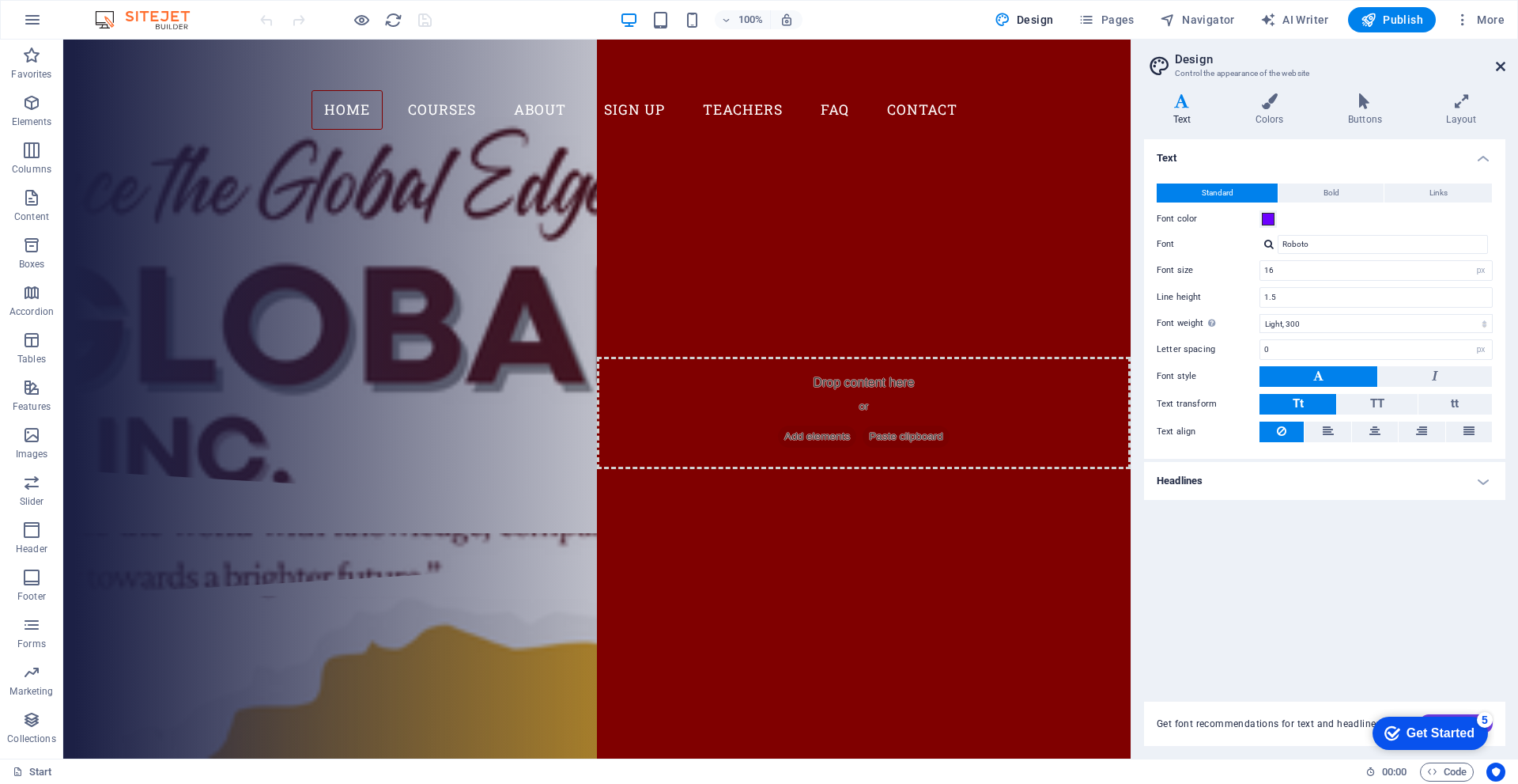
click at [1502, 67] on icon at bounding box center [1501, 67] width 9 height 13
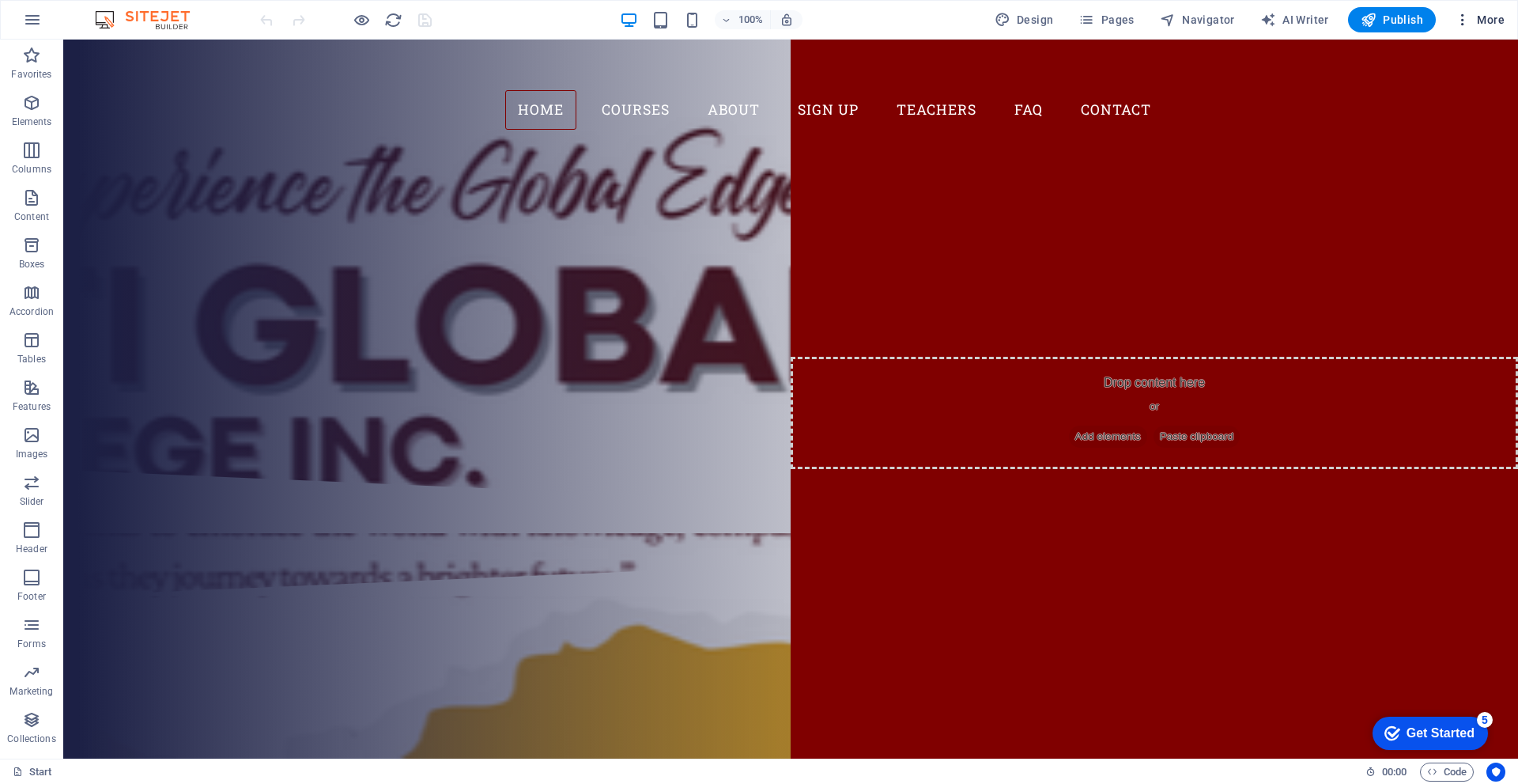
click at [1482, 21] on span "More" at bounding box center [1480, 20] width 50 height 16
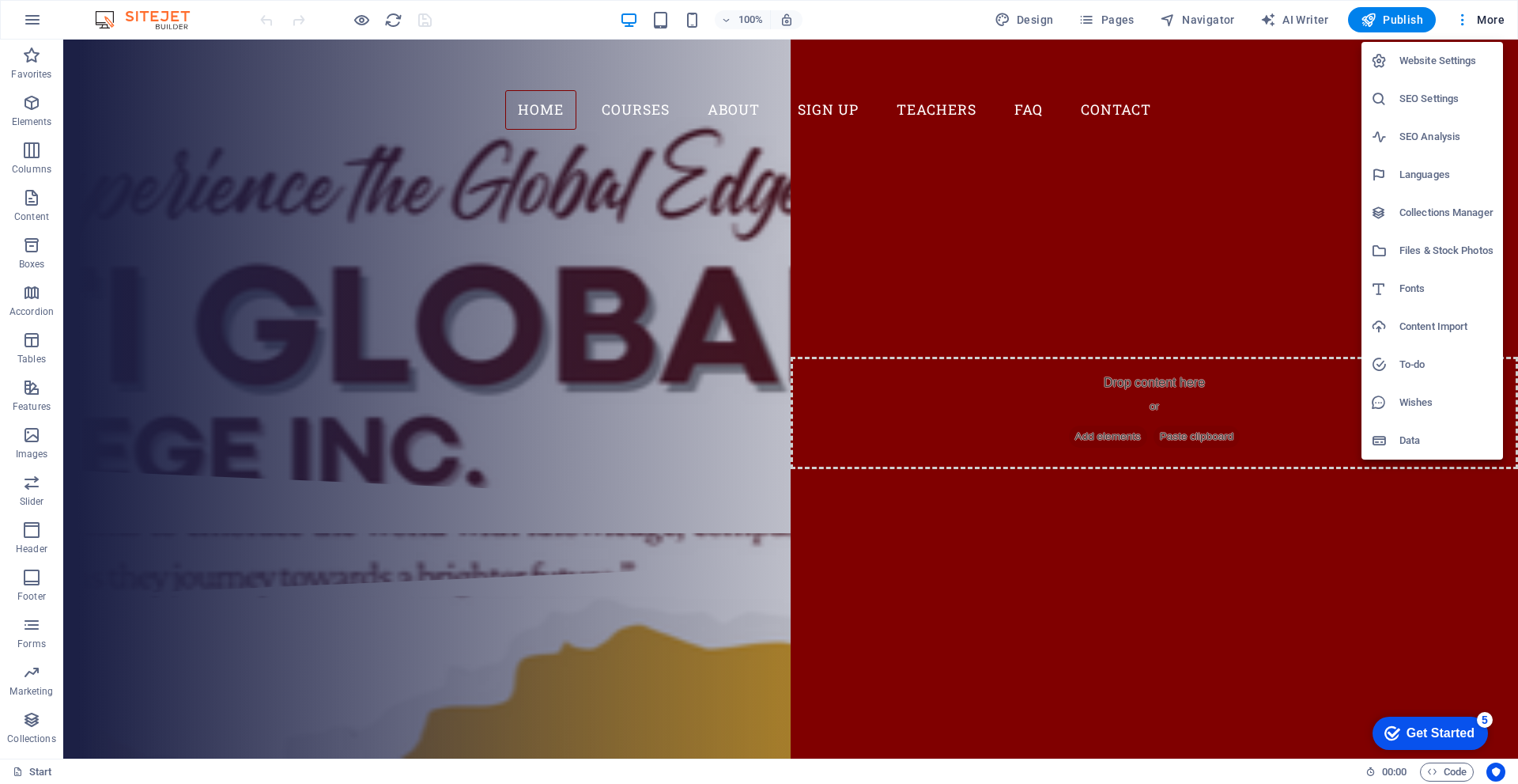
click at [1452, 58] on h6 "Website Settings" at bounding box center [1446, 60] width 94 height 19
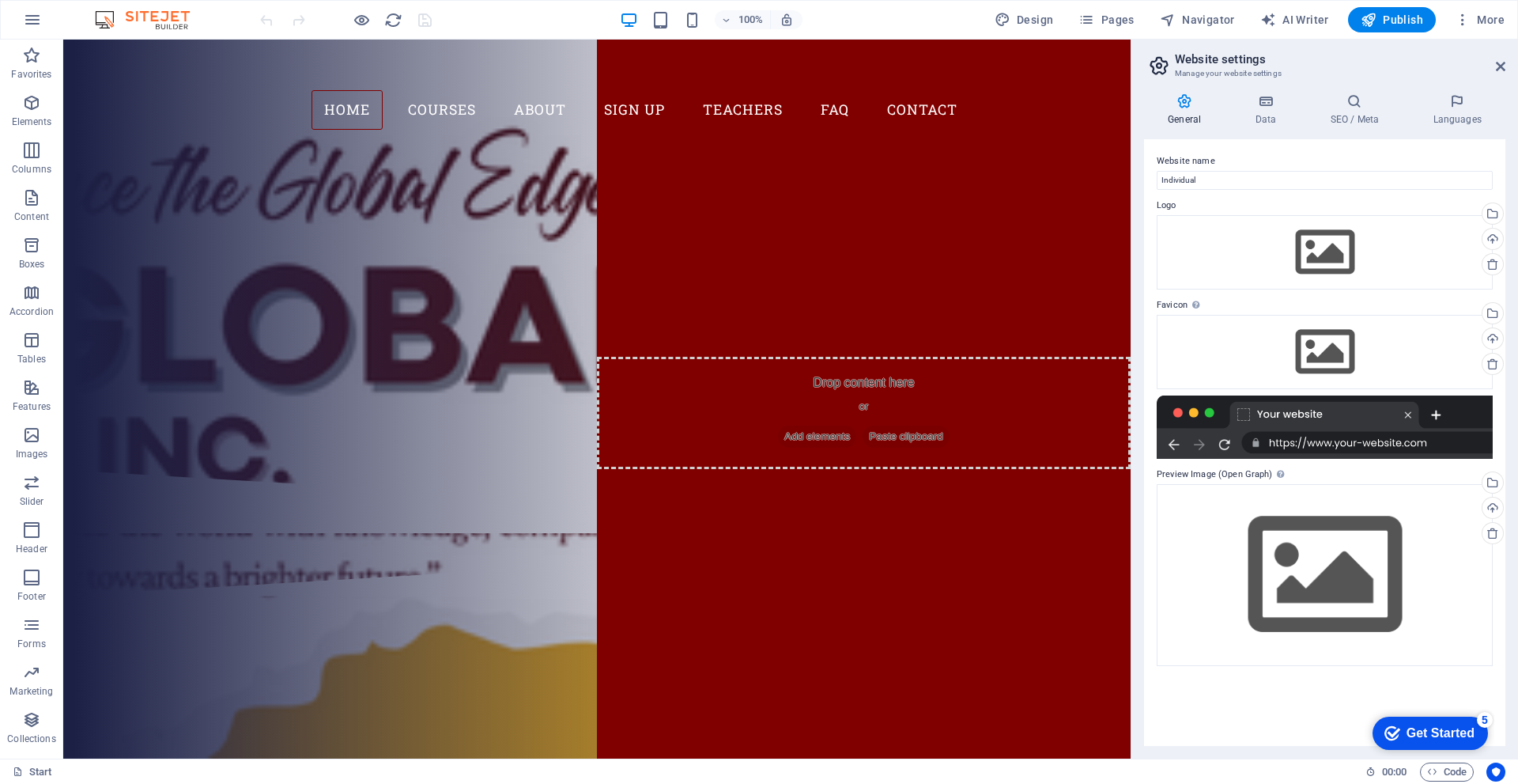
click at [1332, 434] on div at bounding box center [1325, 427] width 336 height 63
click at [1276, 621] on div "Drag files here, click to choose files or select files from Files or our free s…" at bounding box center [1325, 574] width 336 height 181
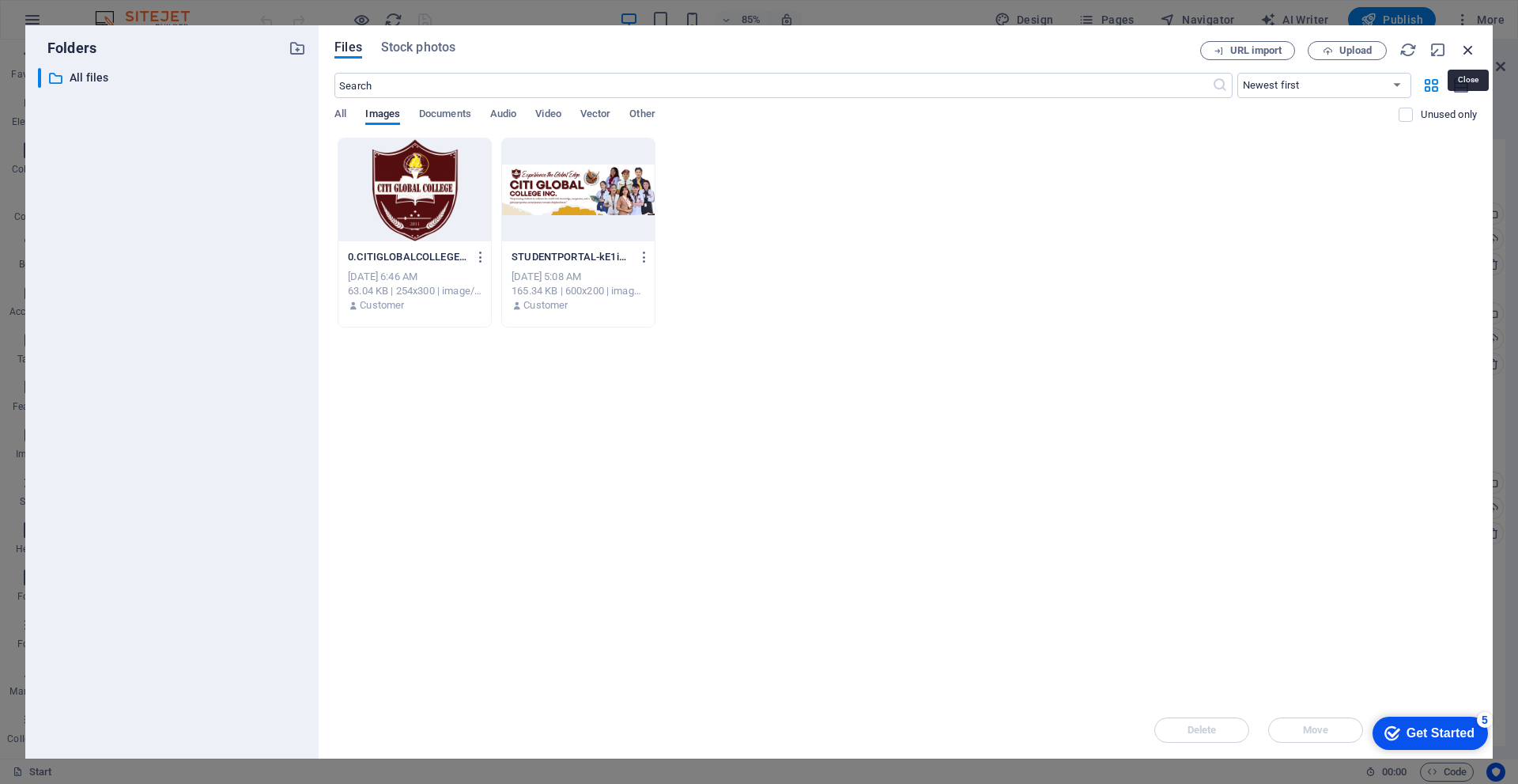
click at [1470, 47] on icon "button" at bounding box center [1468, 49] width 18 height 18
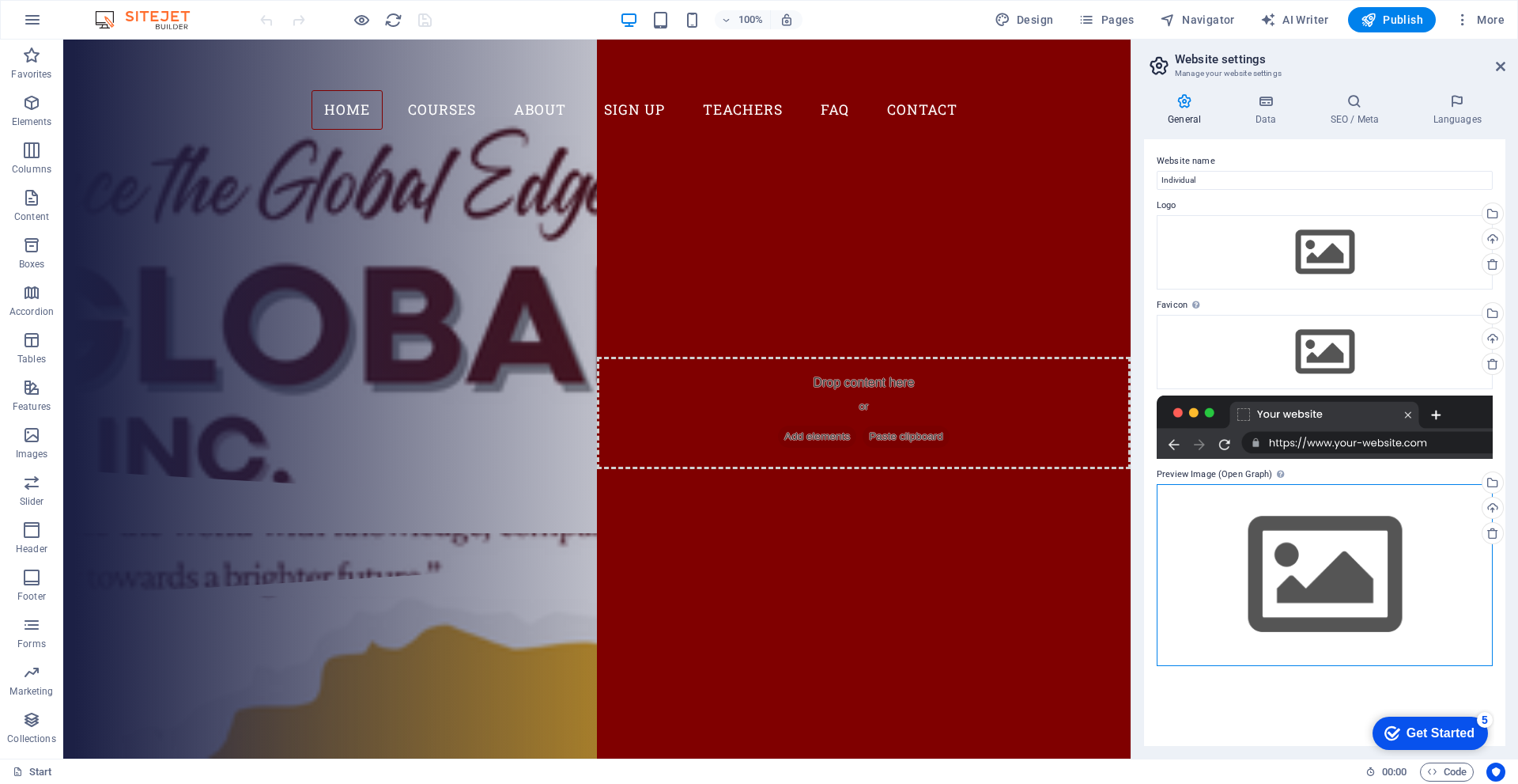
click at [1302, 531] on div "Drag files here, click to choose files or select files from Files or our free s…" at bounding box center [1325, 574] width 336 height 181
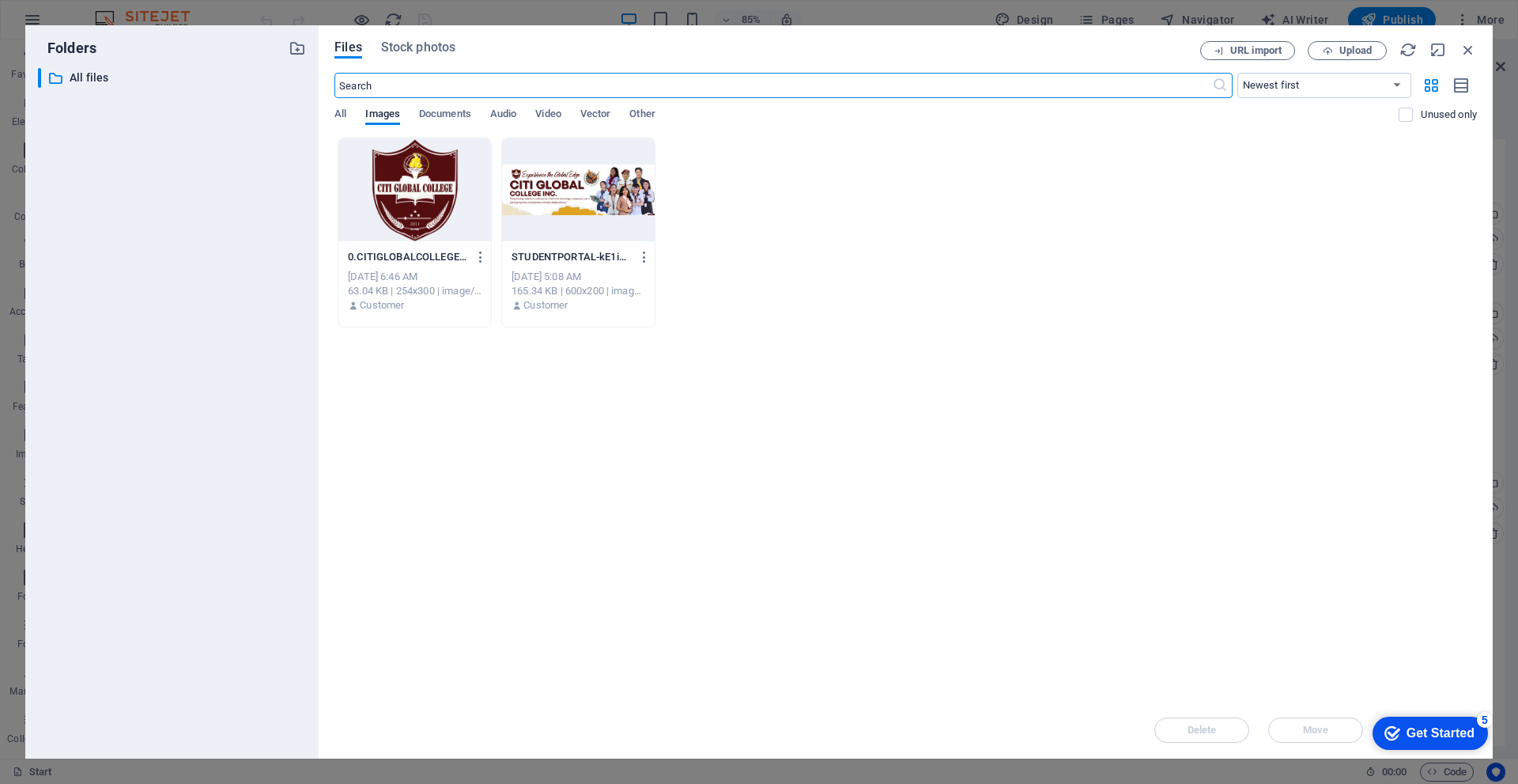
click at [455, 192] on div at bounding box center [414, 189] width 152 height 103
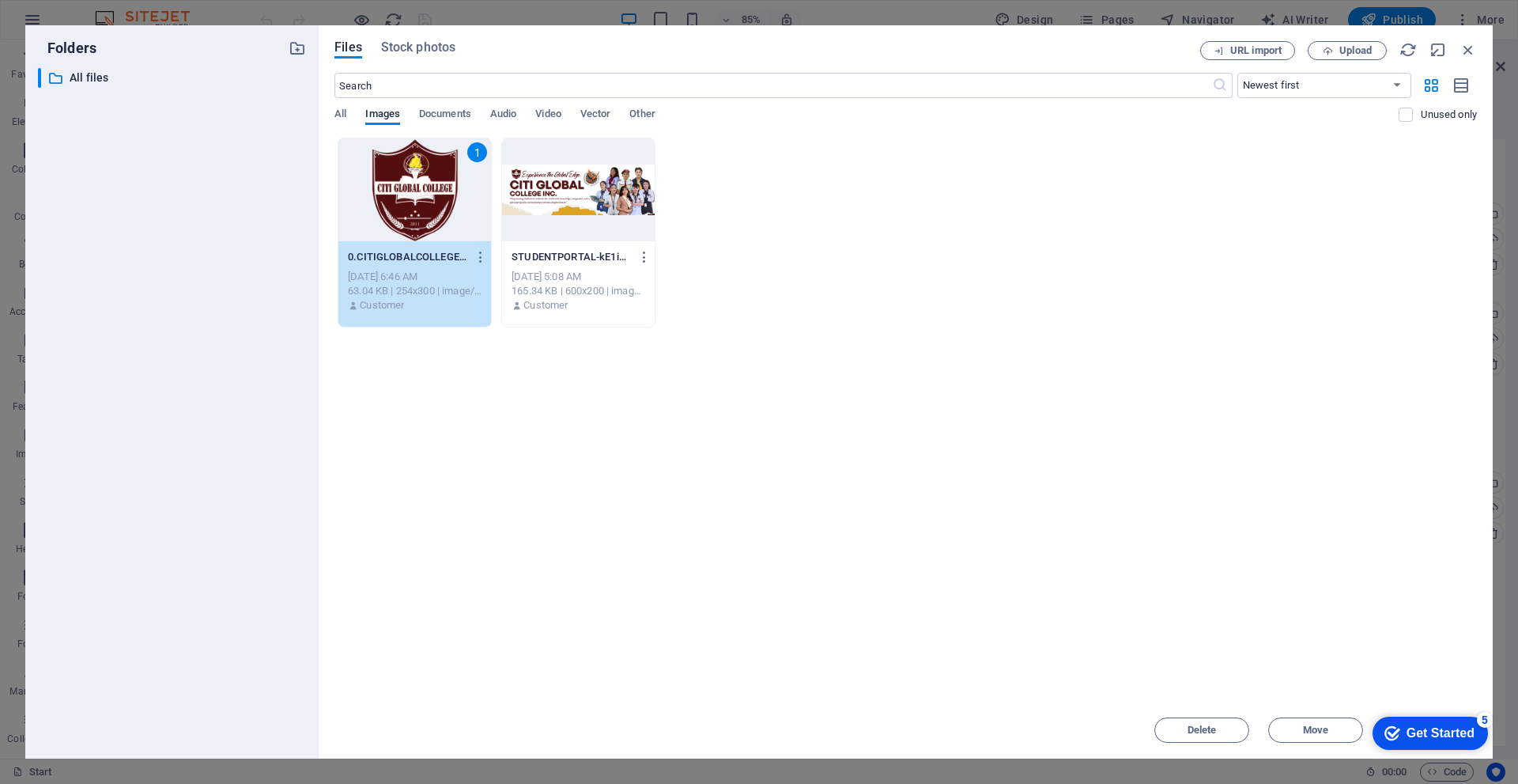
click at [455, 192] on div "1" at bounding box center [414, 189] width 152 height 103
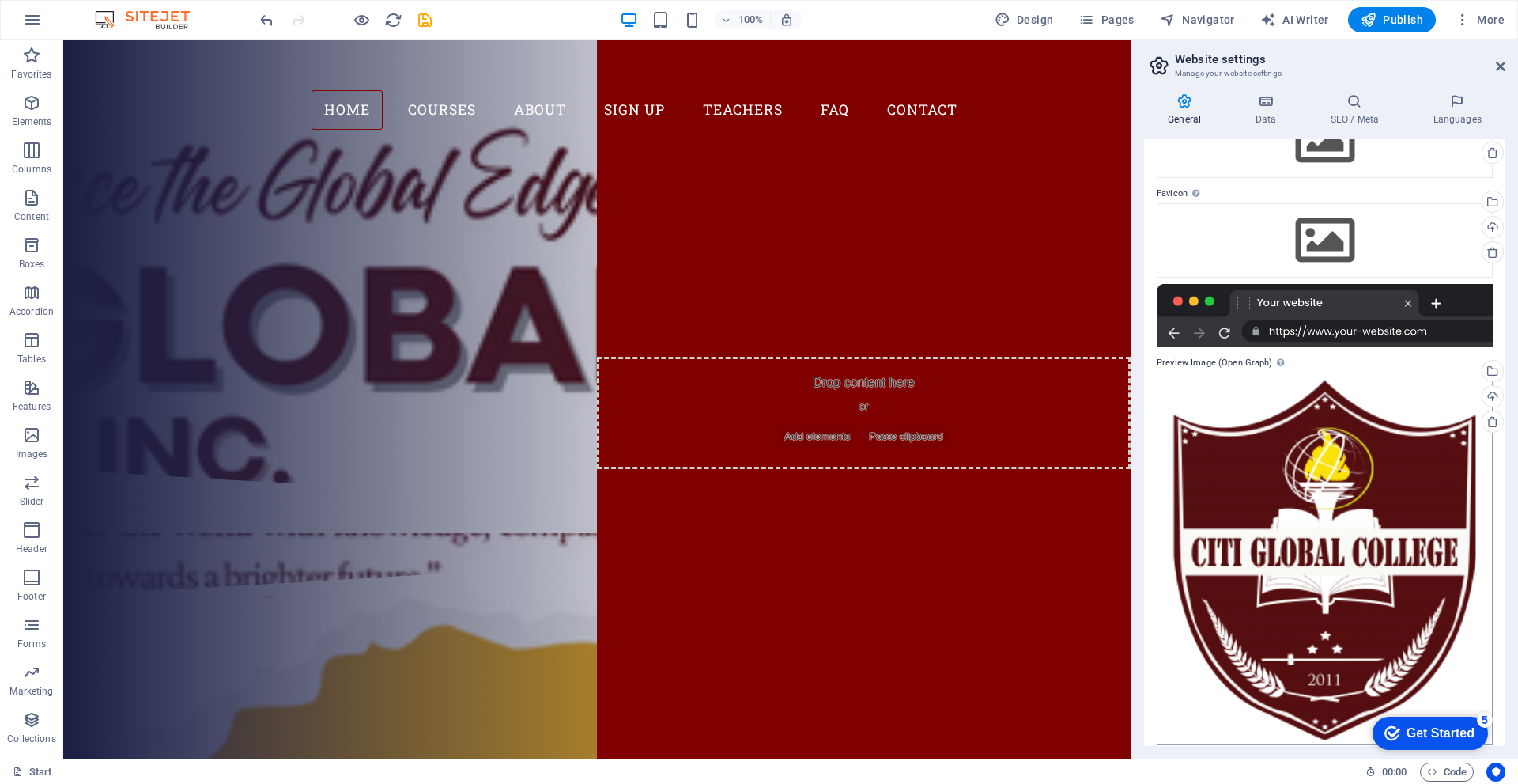
scroll to position [124, 0]
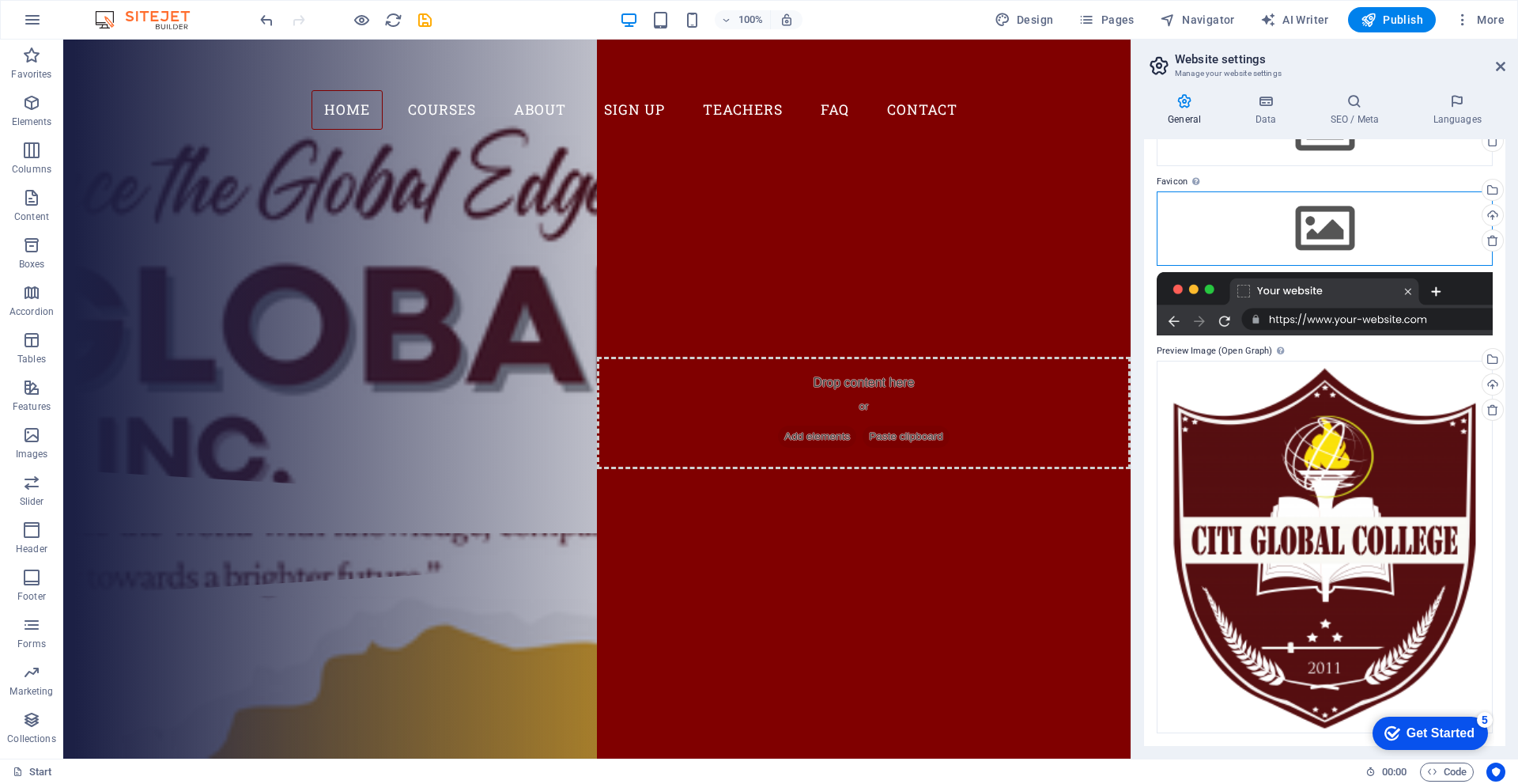
click at [1251, 233] on div "Drag files here, click to choose files or select files from Files or our free s…" at bounding box center [1325, 229] width 336 height 74
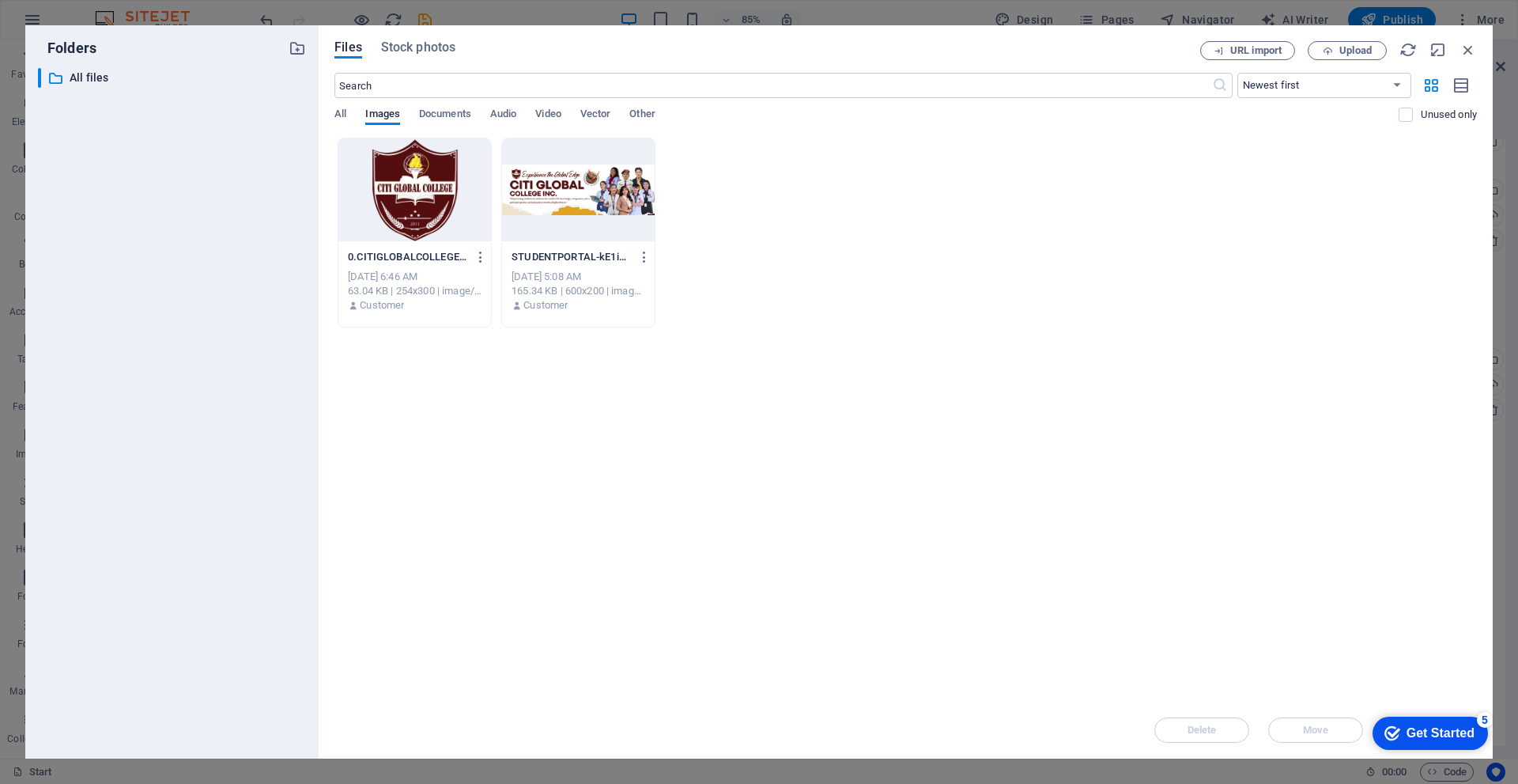
click at [451, 189] on div at bounding box center [414, 189] width 152 height 103
click at [451, 189] on div at bounding box center [414, 189] width 152 height 103
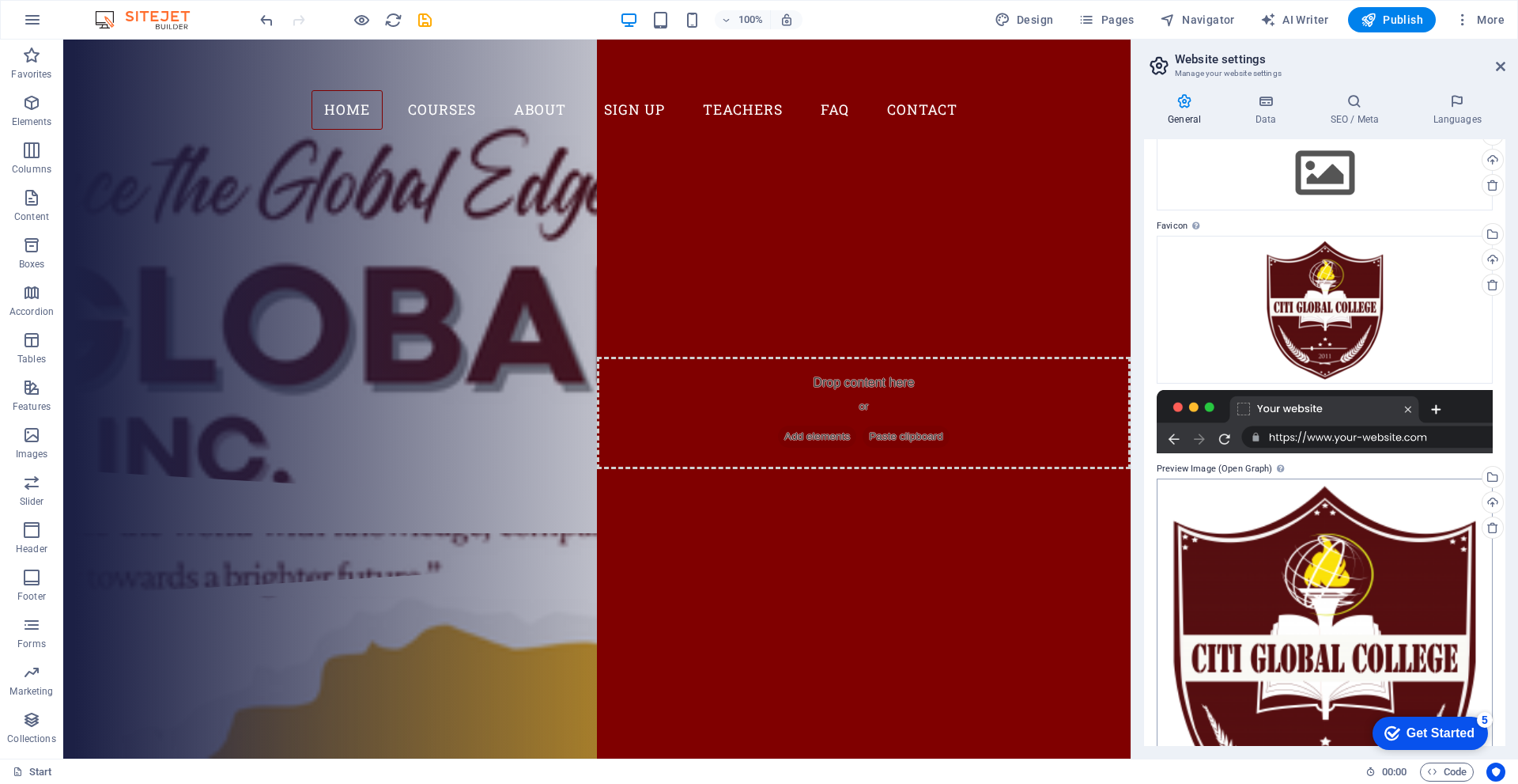
scroll to position [0, 0]
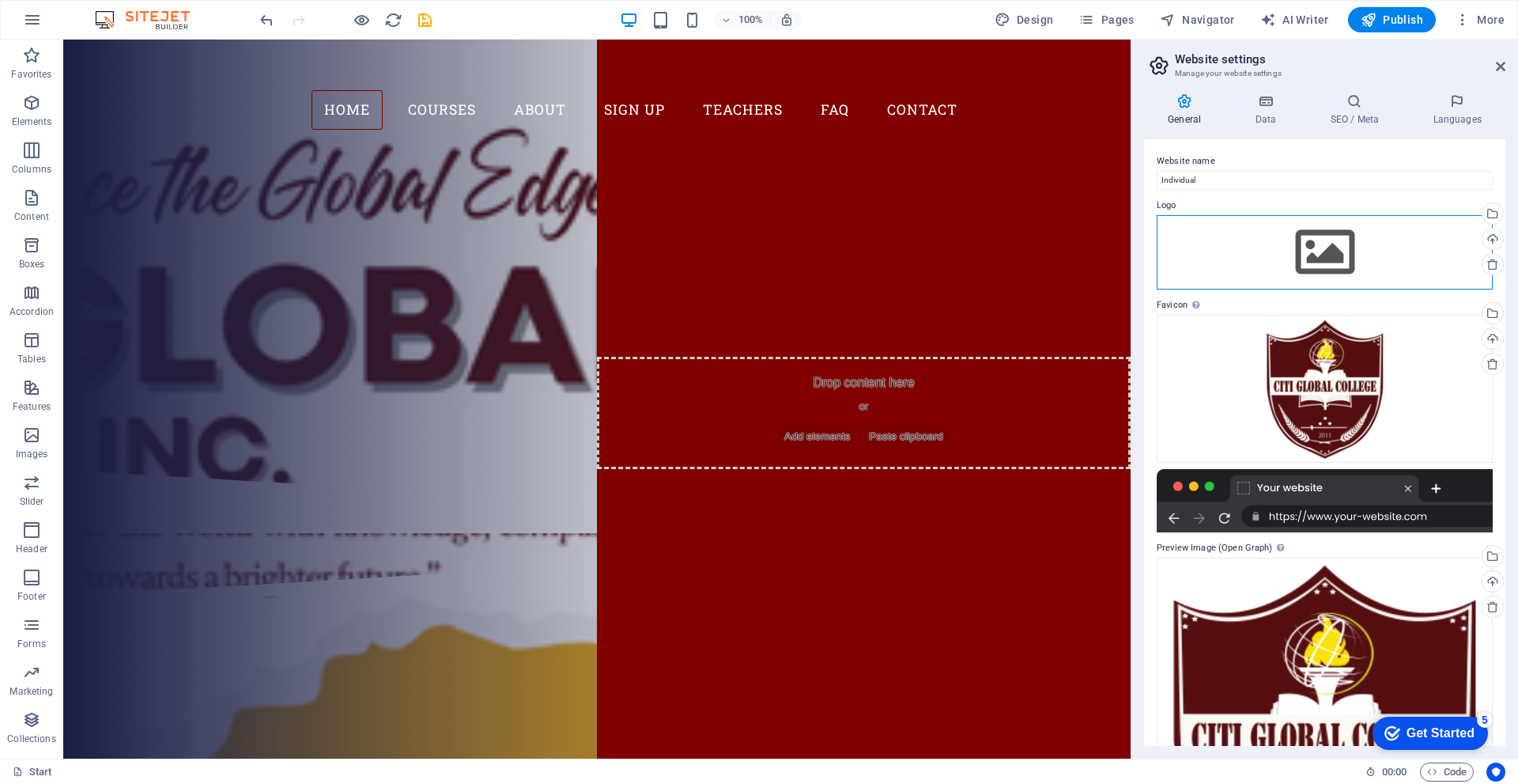
click at [1227, 259] on div "Drag files here, click to choose files or select files from Files or our free s…" at bounding box center [1325, 253] width 336 height 74
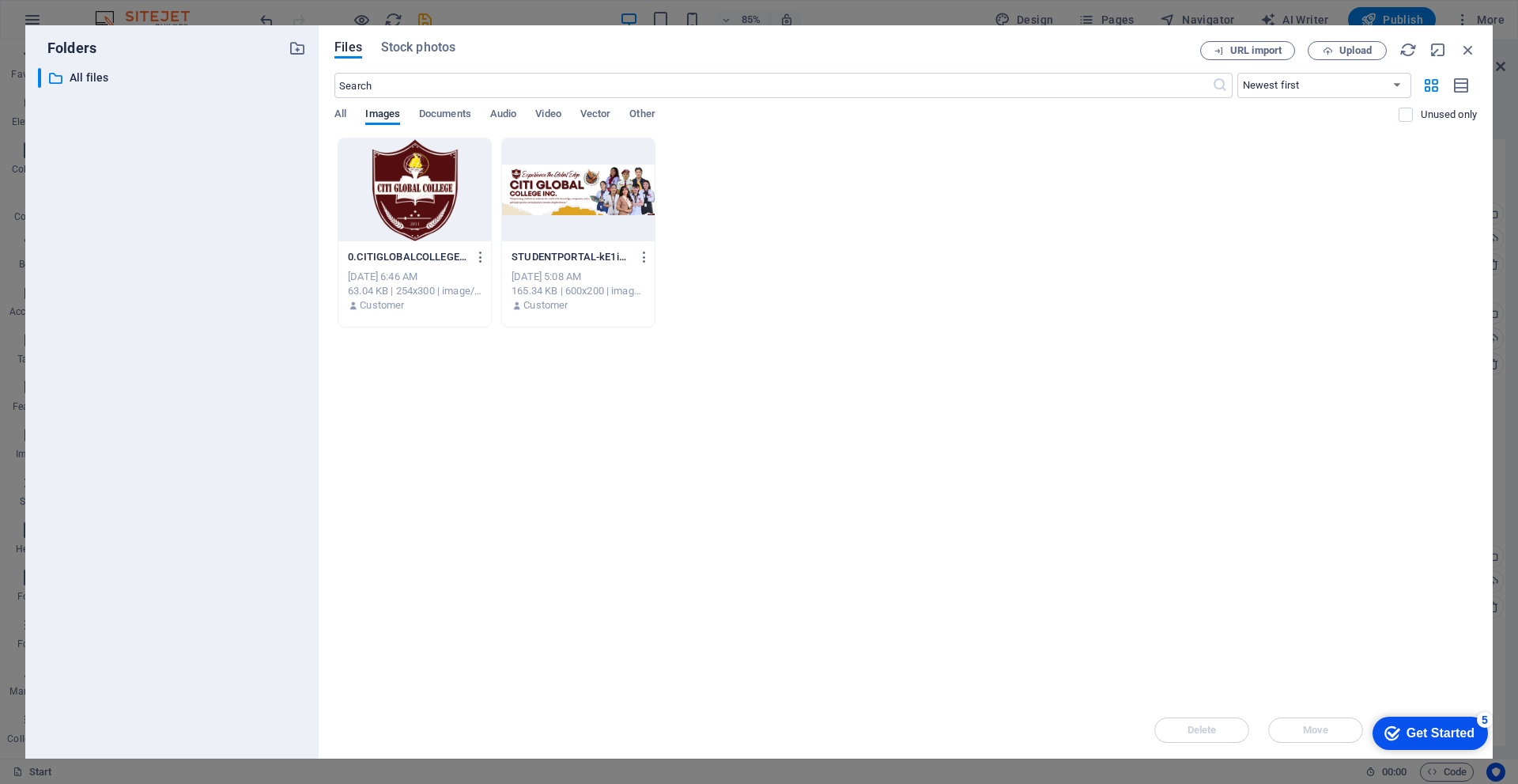
click at [444, 200] on div at bounding box center [414, 189] width 152 height 103
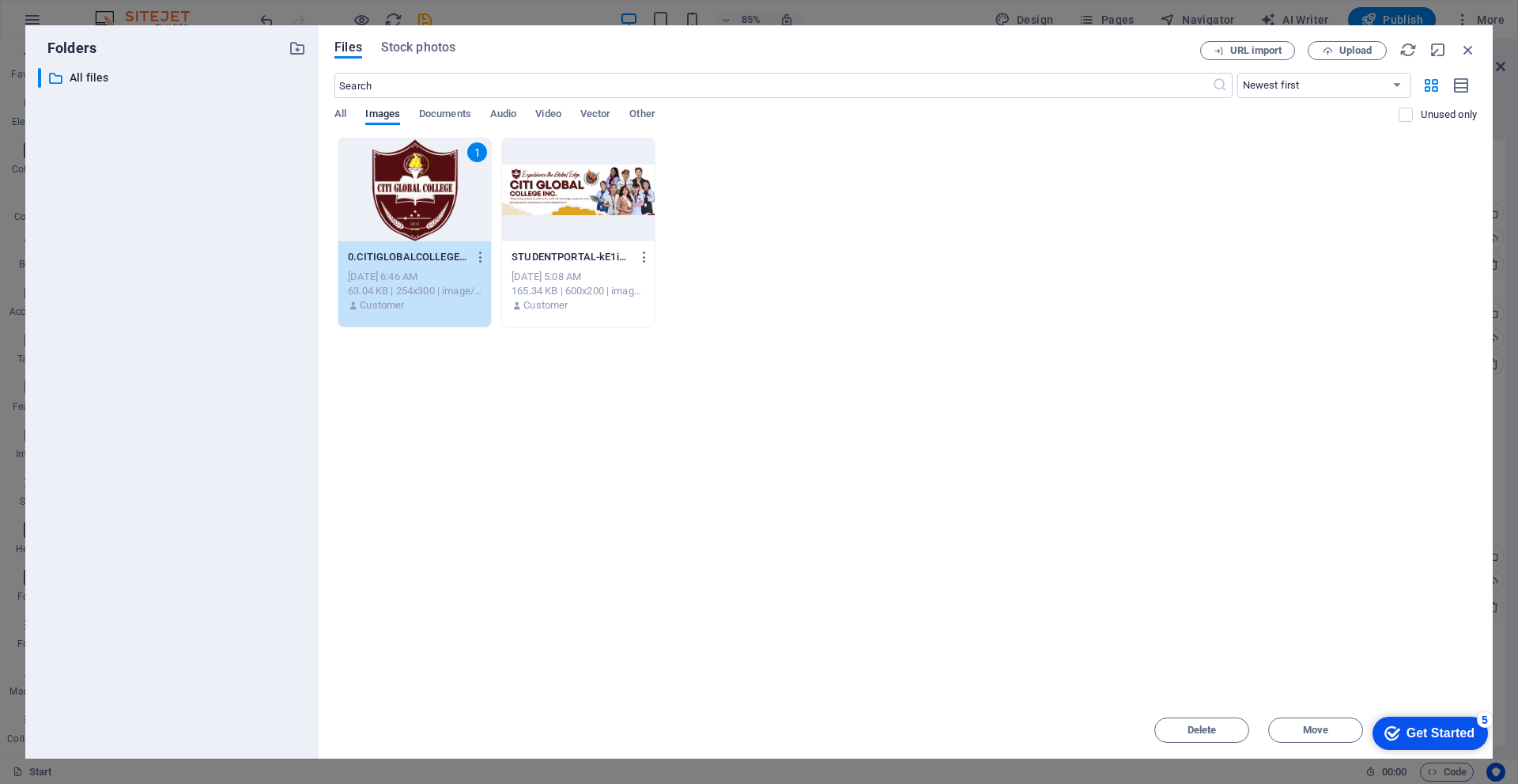
drag, startPoint x: 444, startPoint y: 200, endPoint x: 387, endPoint y: 161, distance: 69.1
click at [444, 200] on div "1" at bounding box center [414, 189] width 152 height 103
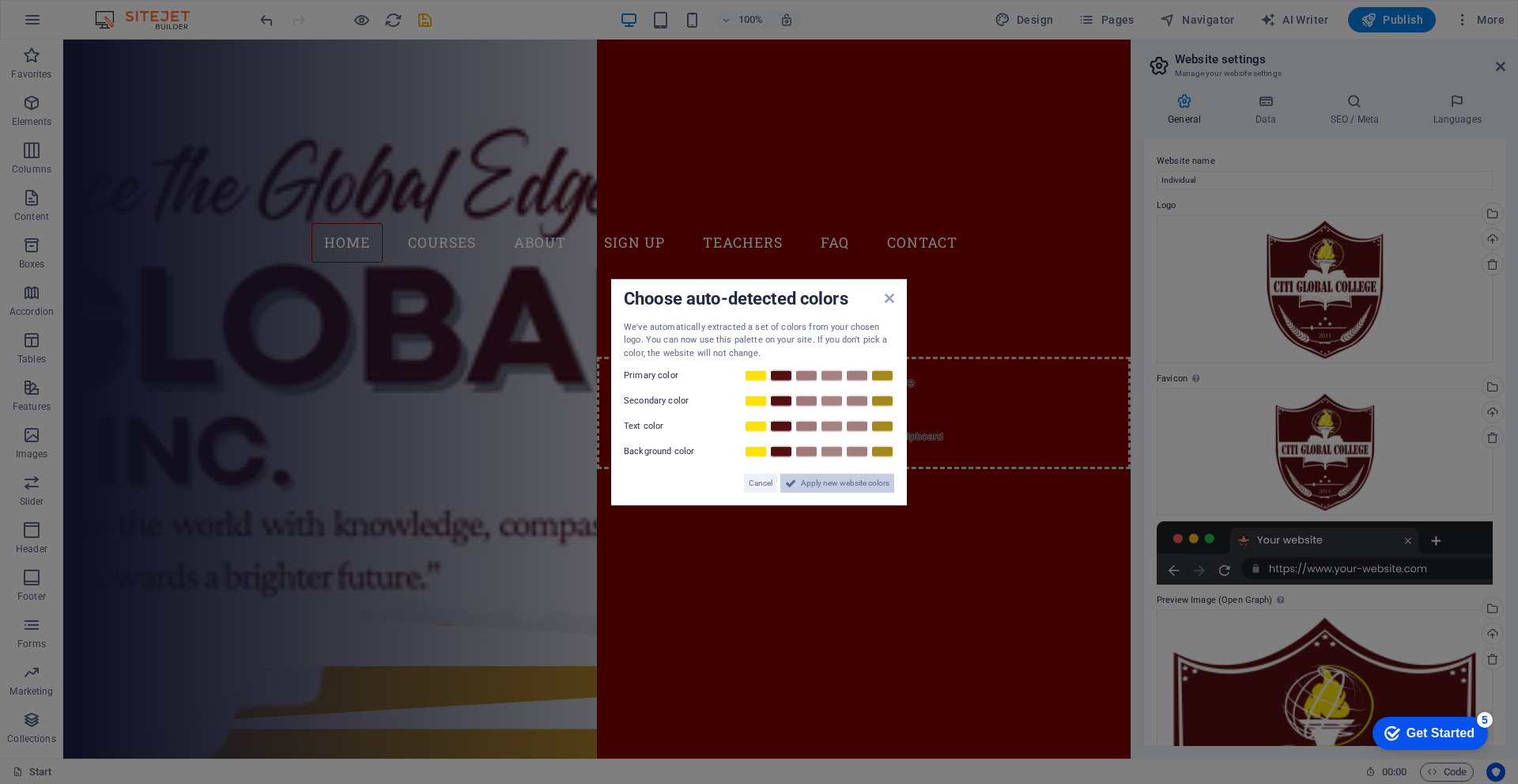
click at [790, 482] on icon at bounding box center [791, 483] width 11 height 19
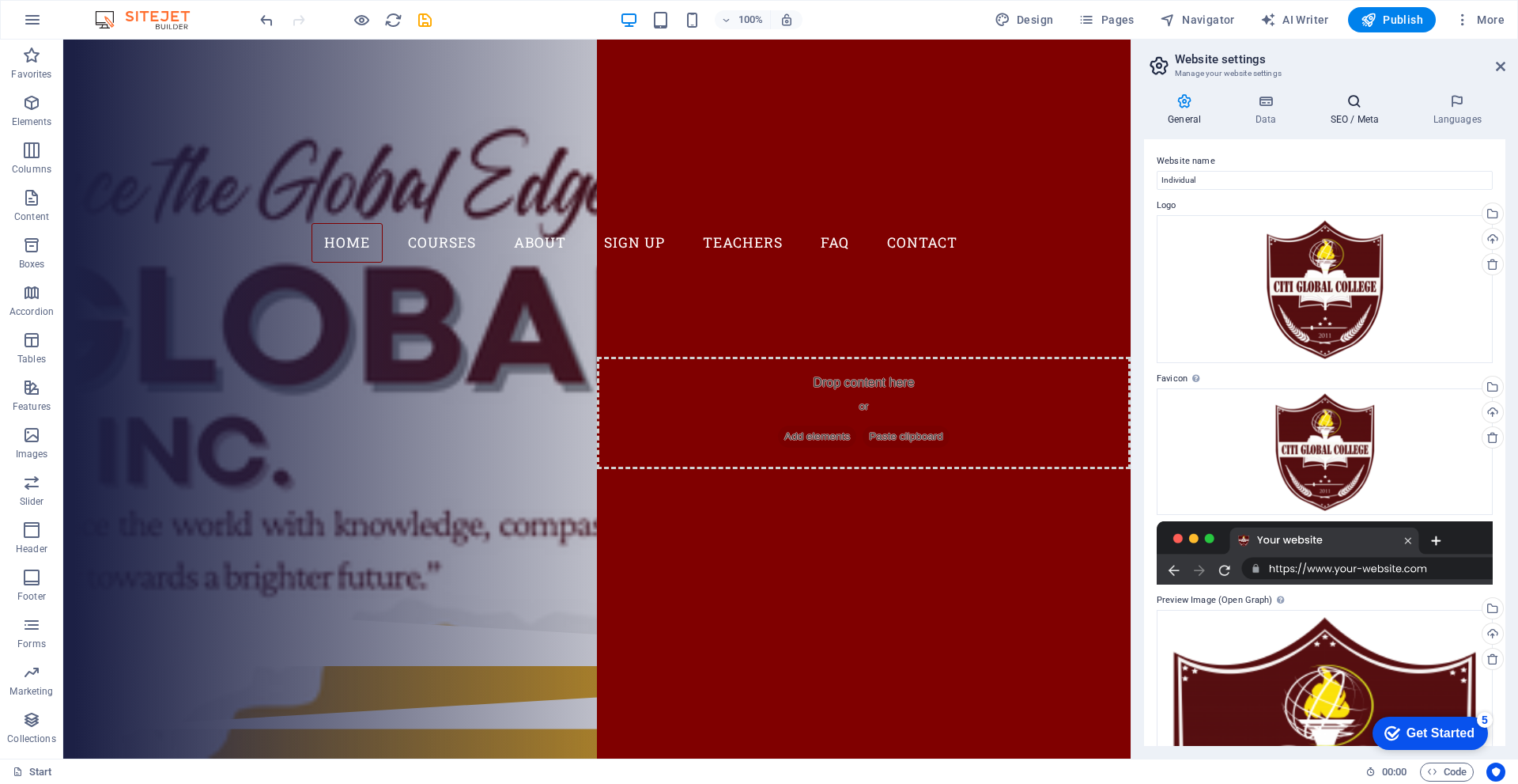
click at [1361, 108] on icon at bounding box center [1354, 100] width 97 height 16
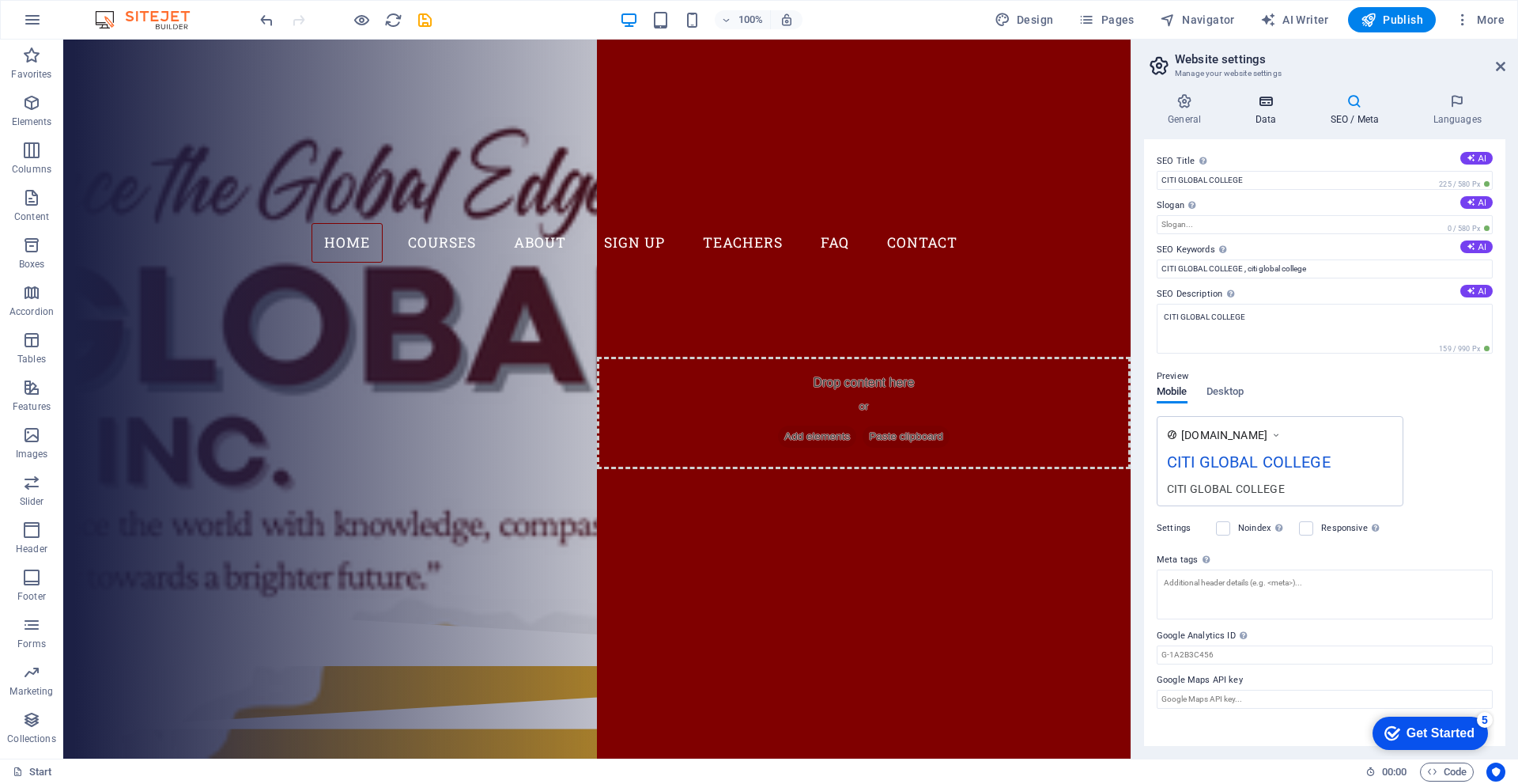
click at [1271, 110] on h4 "Data" at bounding box center [1268, 110] width 75 height 33
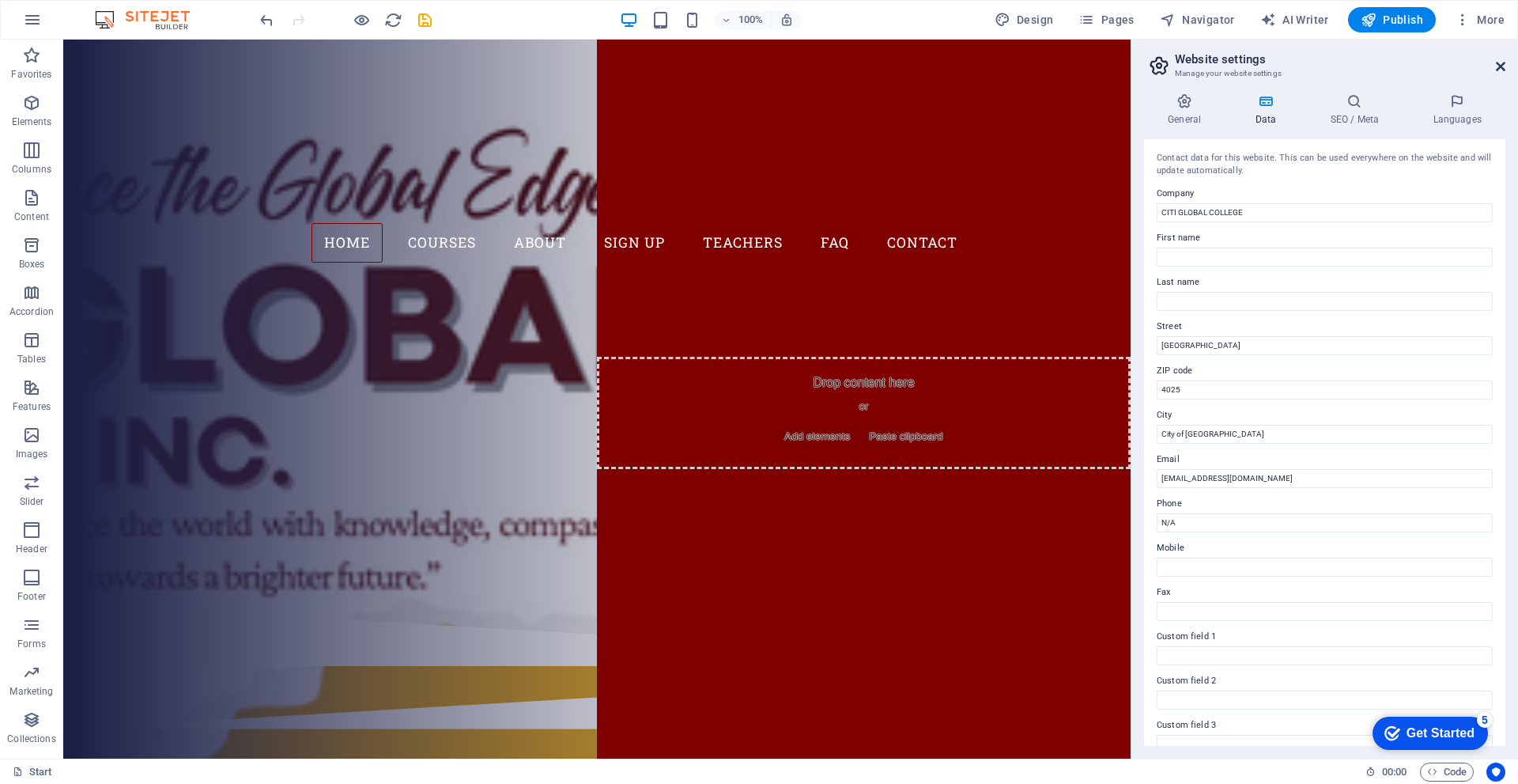
click at [1498, 61] on icon at bounding box center [1501, 67] width 9 height 13
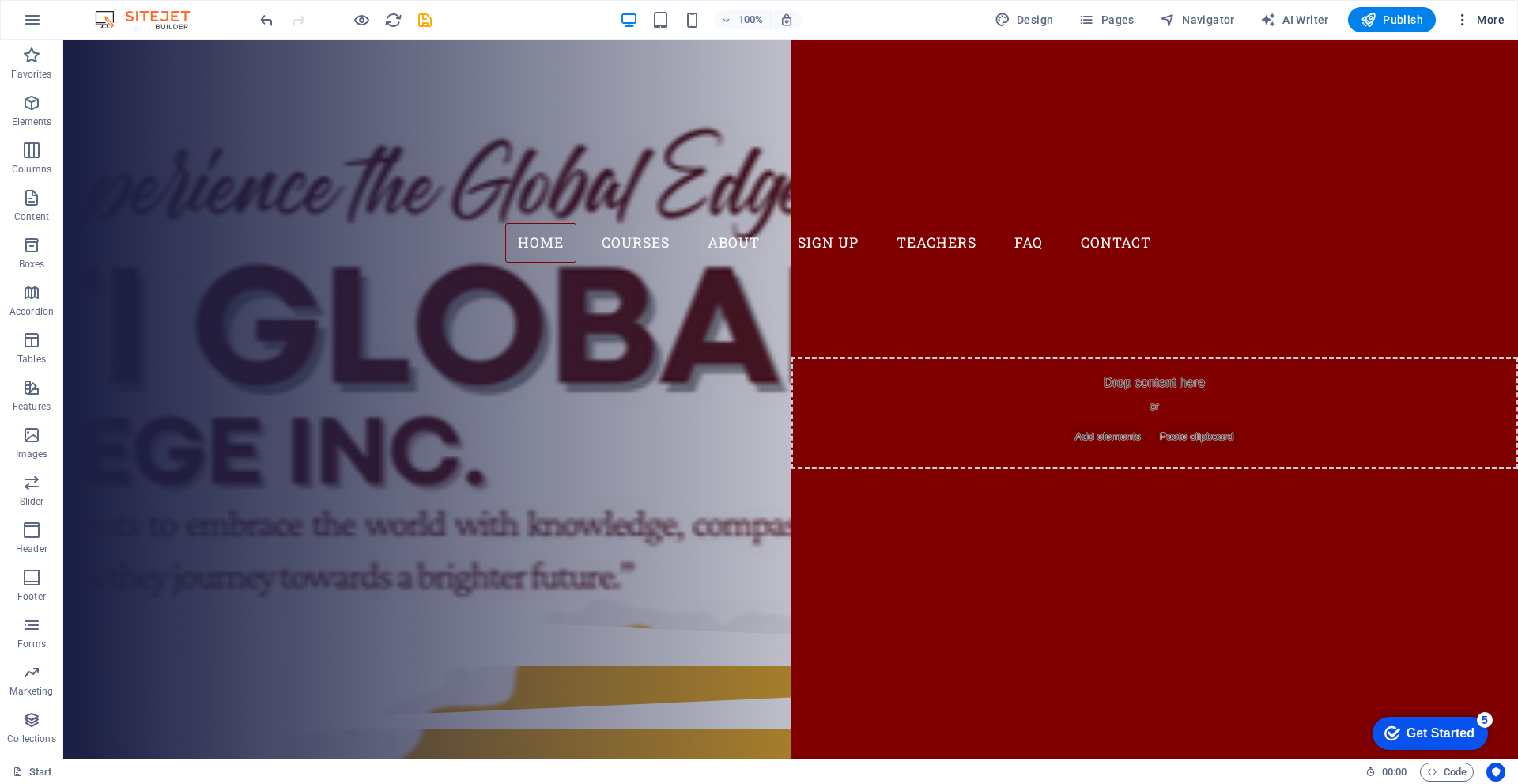
click at [1460, 27] on icon "button" at bounding box center [1462, 20] width 16 height 16
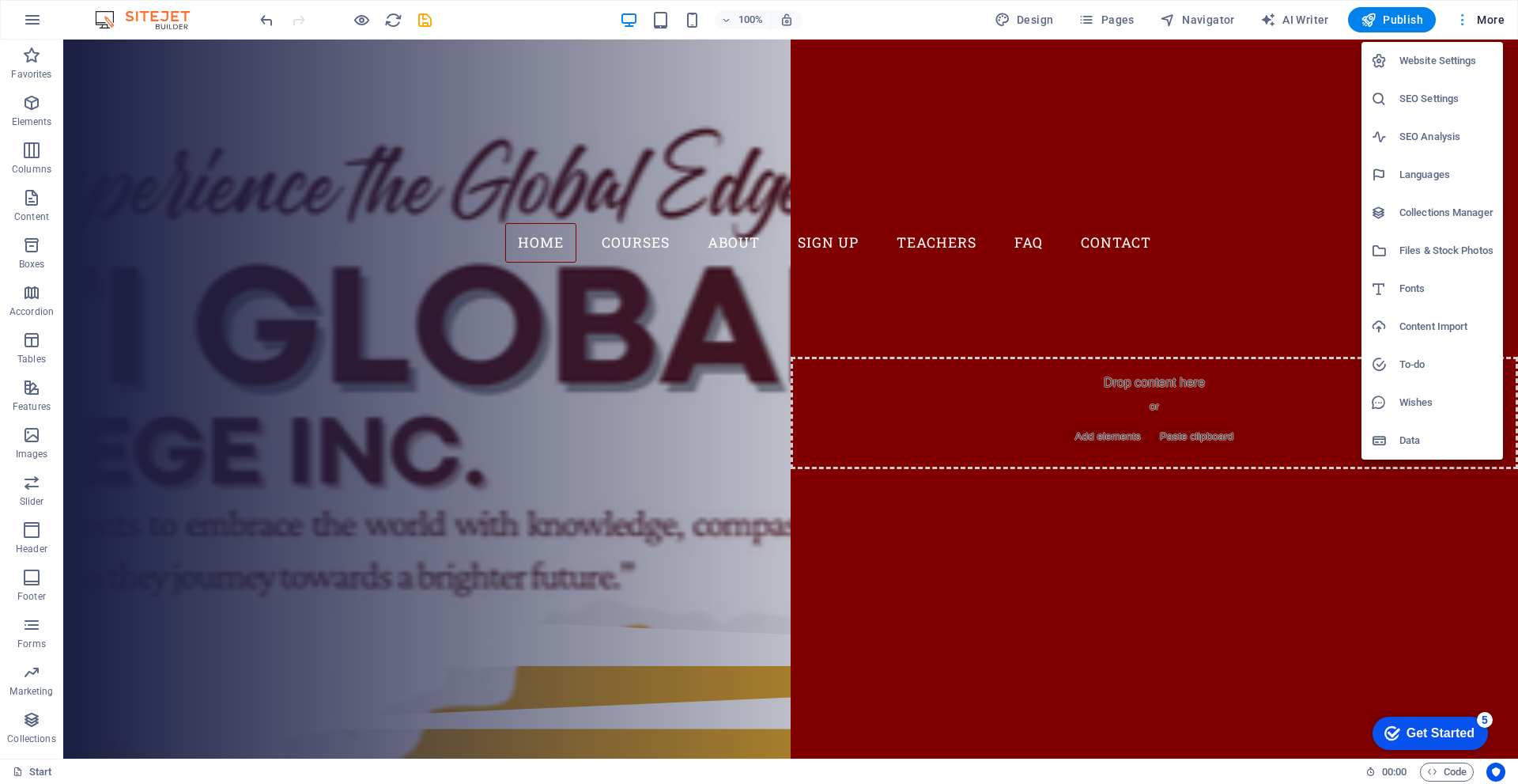
click at [1460, 27] on div at bounding box center [759, 392] width 1518 height 784
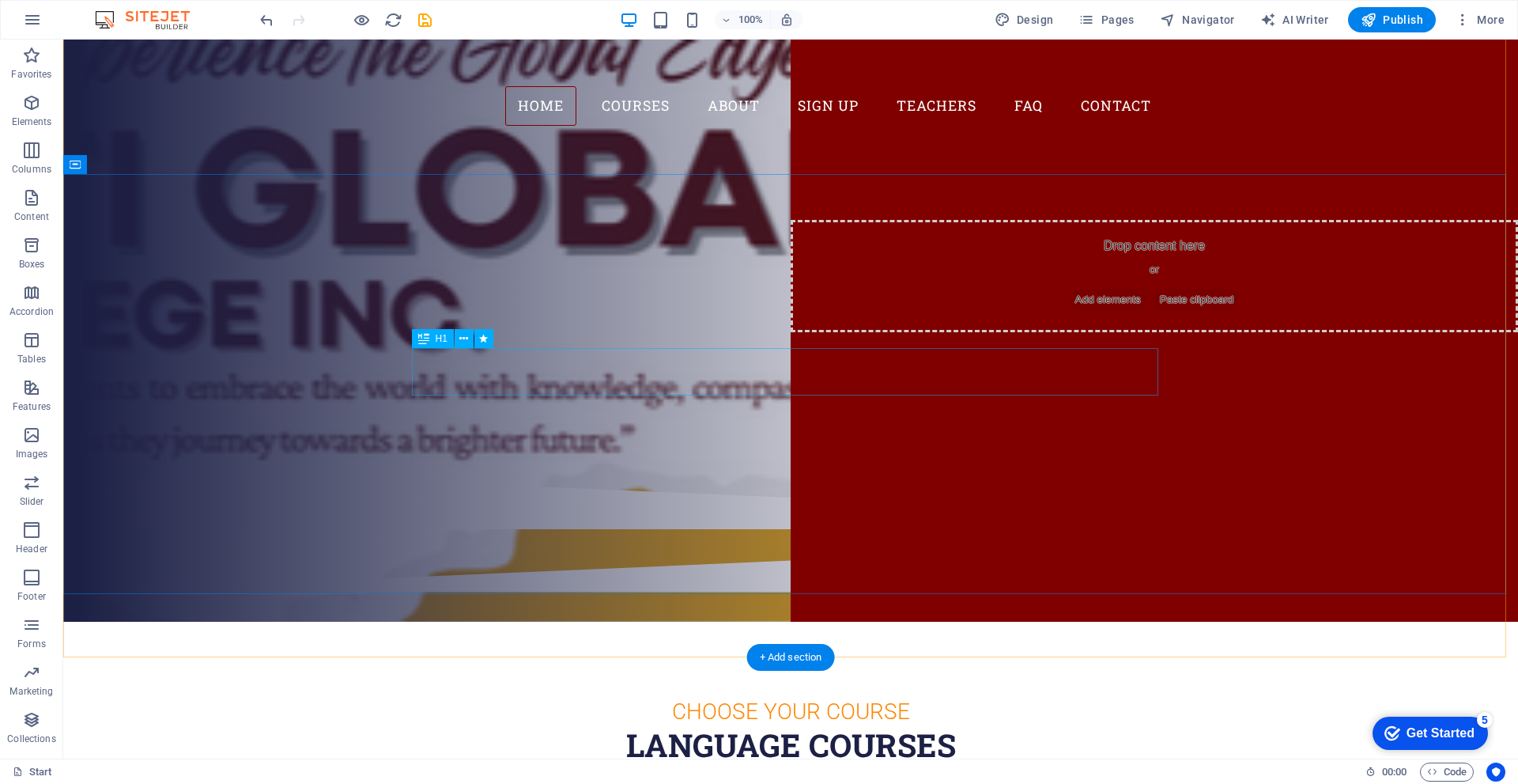
scroll to position [158, 0]
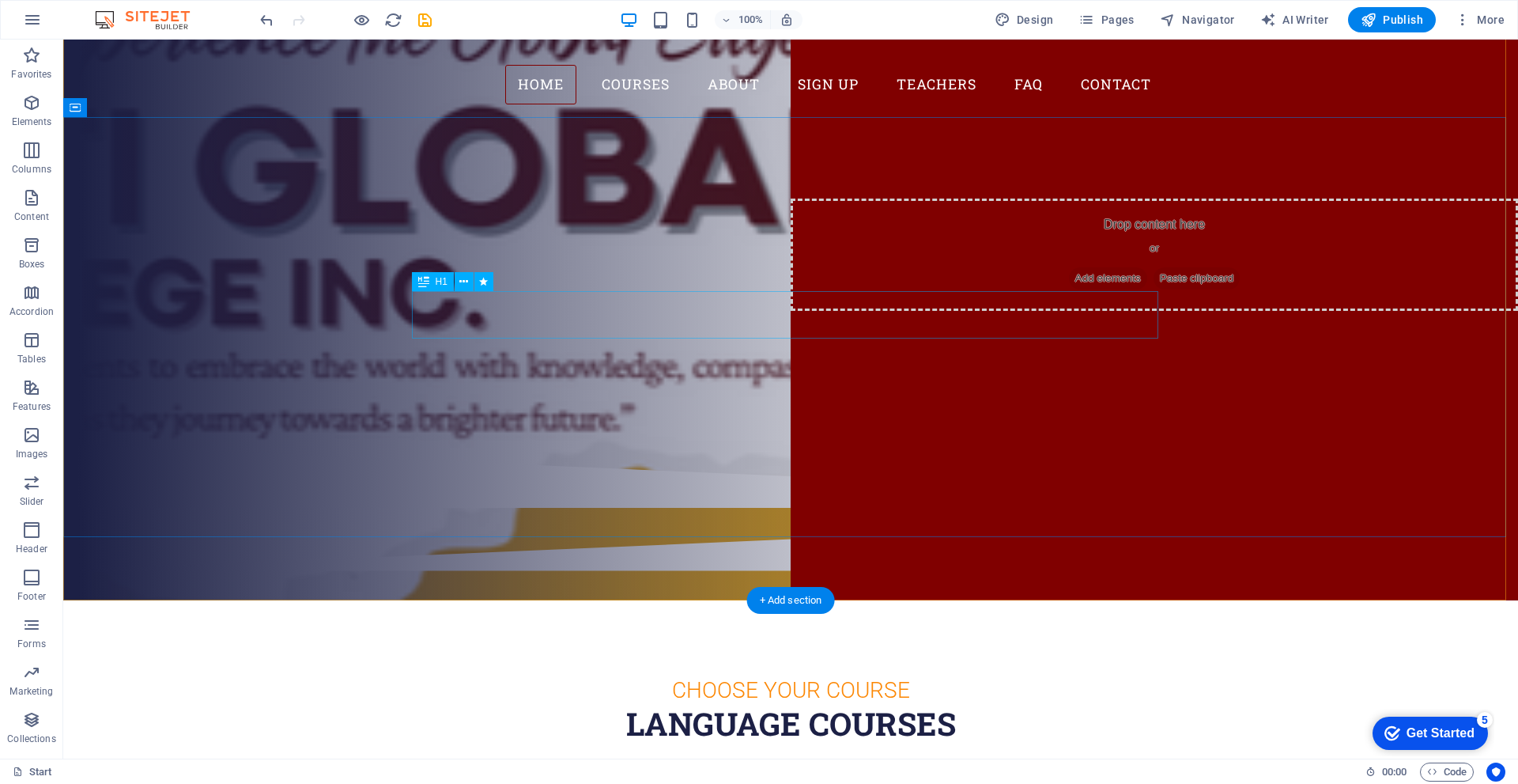
click at [755, 268] on div "Join our Language School" at bounding box center [791, 243] width 747 height 47
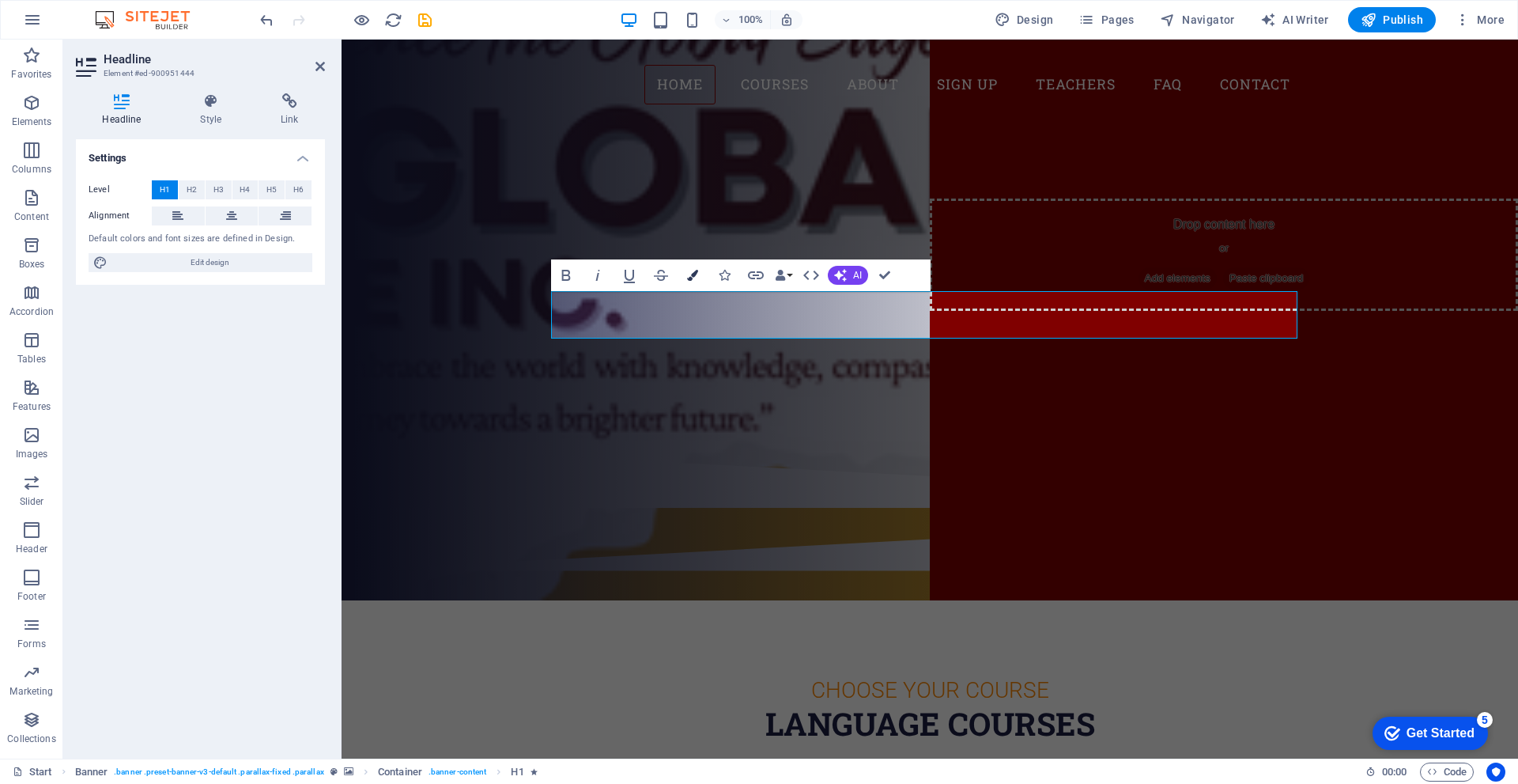
click at [702, 273] on button "Colors" at bounding box center [693, 275] width 30 height 32
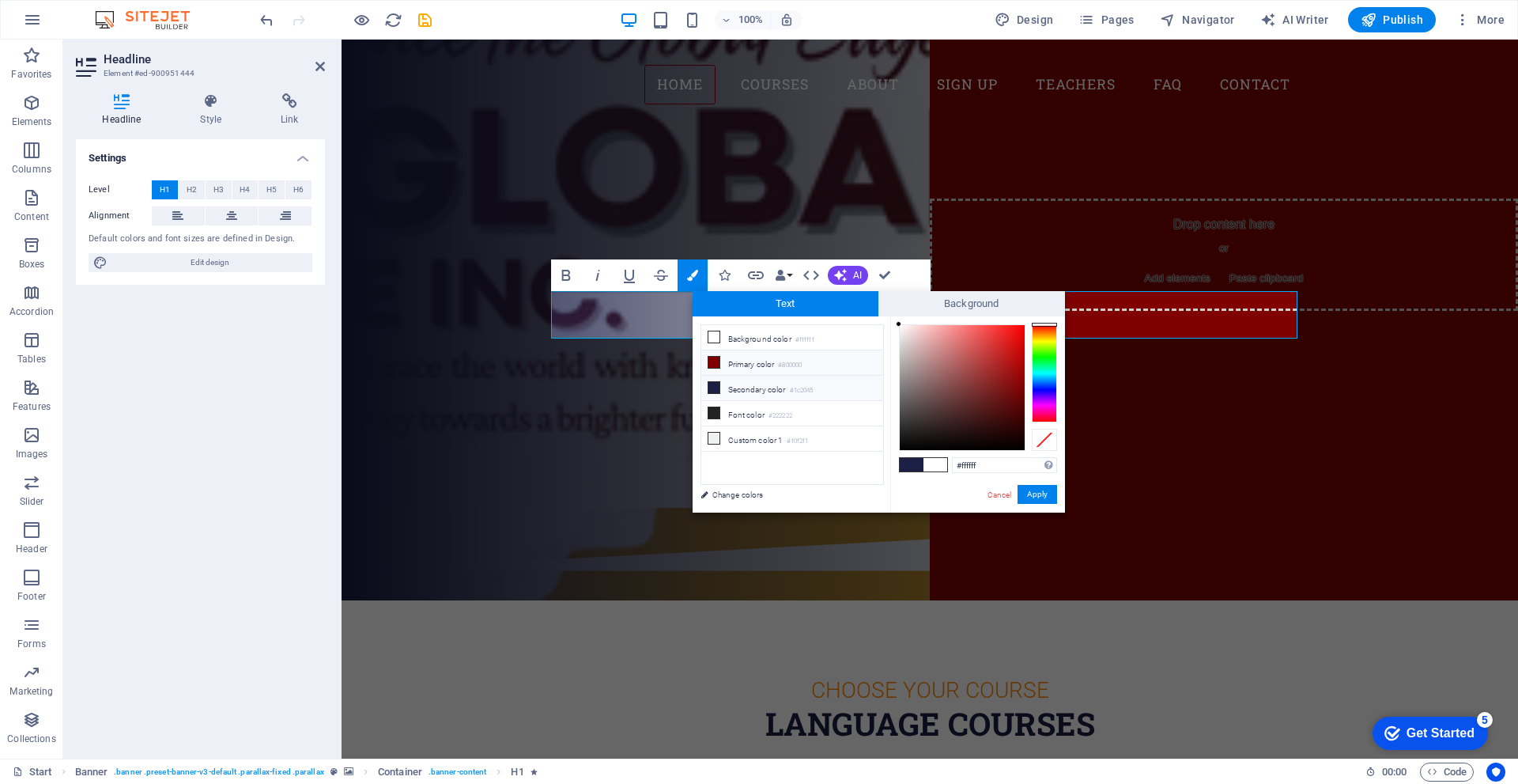
click at [748, 365] on li "Primary color #800000" at bounding box center [792, 362] width 182 height 25
type input "#800000"
click at [1030, 499] on button "Apply" at bounding box center [1038, 494] width 40 height 19
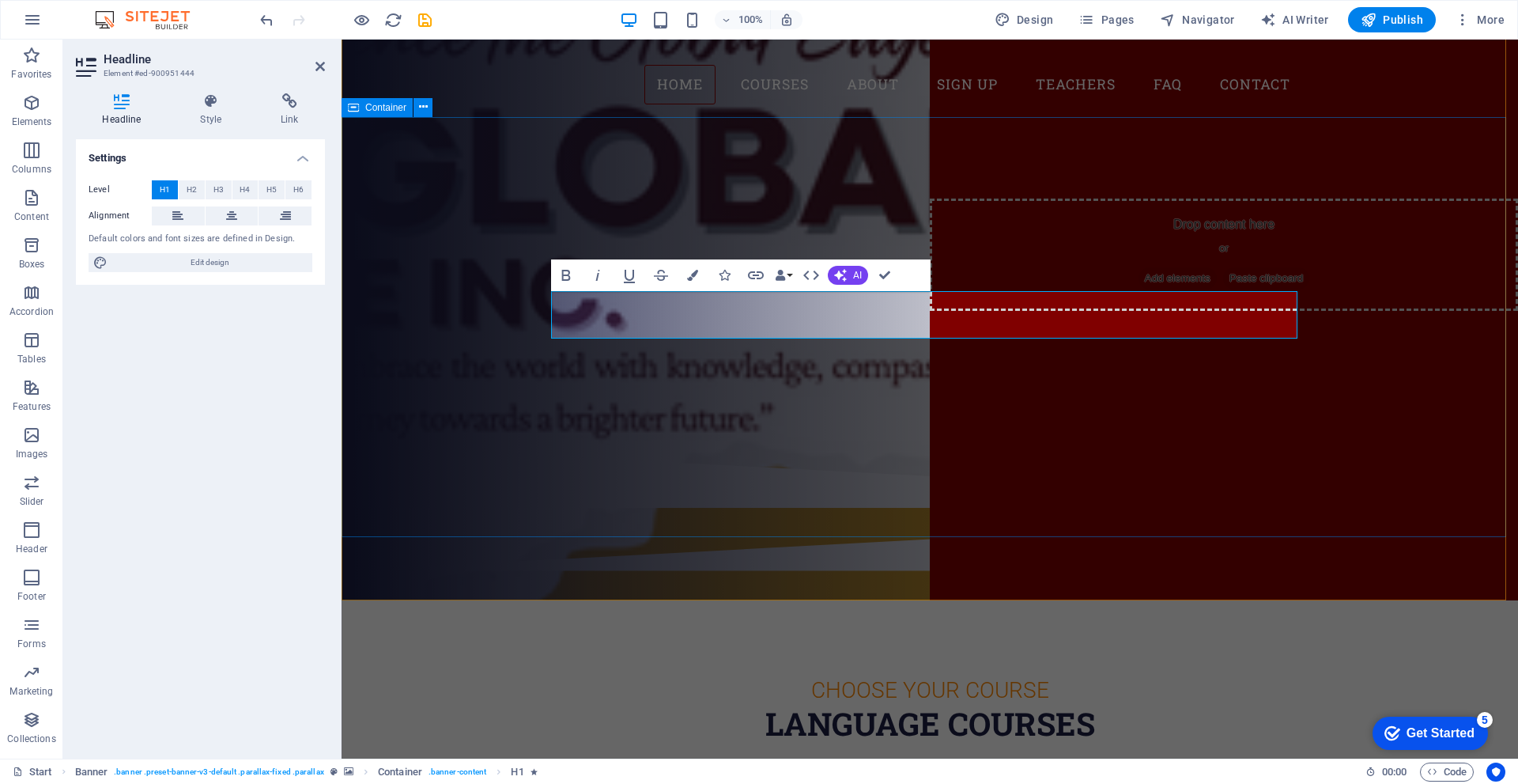
click at [988, 440] on div "Are you ready to learn new languages? CITI GLOBAL COLLEGE​ ​ Our Courses Sign u…" at bounding box center [930, 281] width 1177 height 327
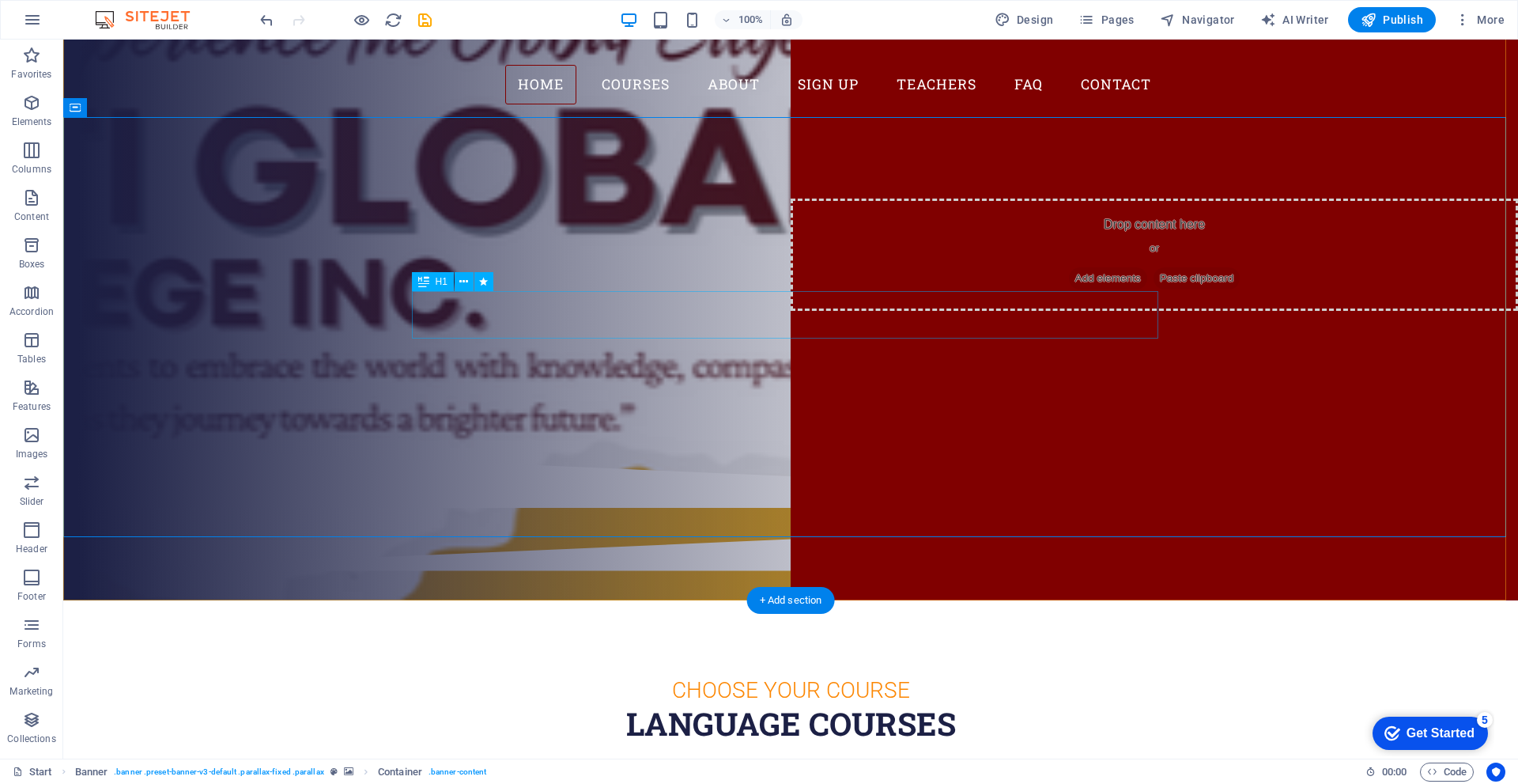
click at [869, 268] on div "CITI GLOBAL COLLEGE" at bounding box center [791, 243] width 747 height 47
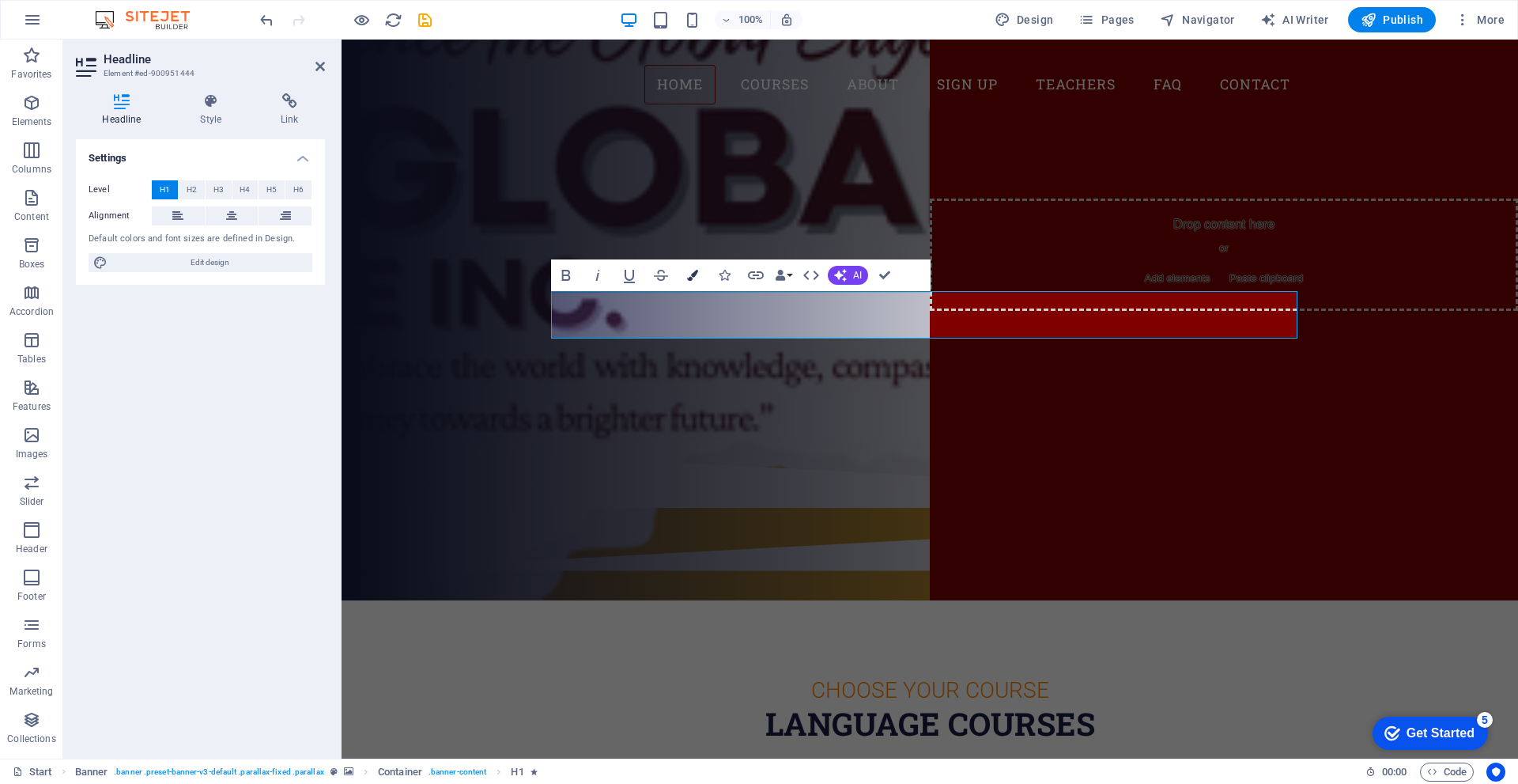
click at [697, 269] on icon "button" at bounding box center [693, 275] width 11 height 11
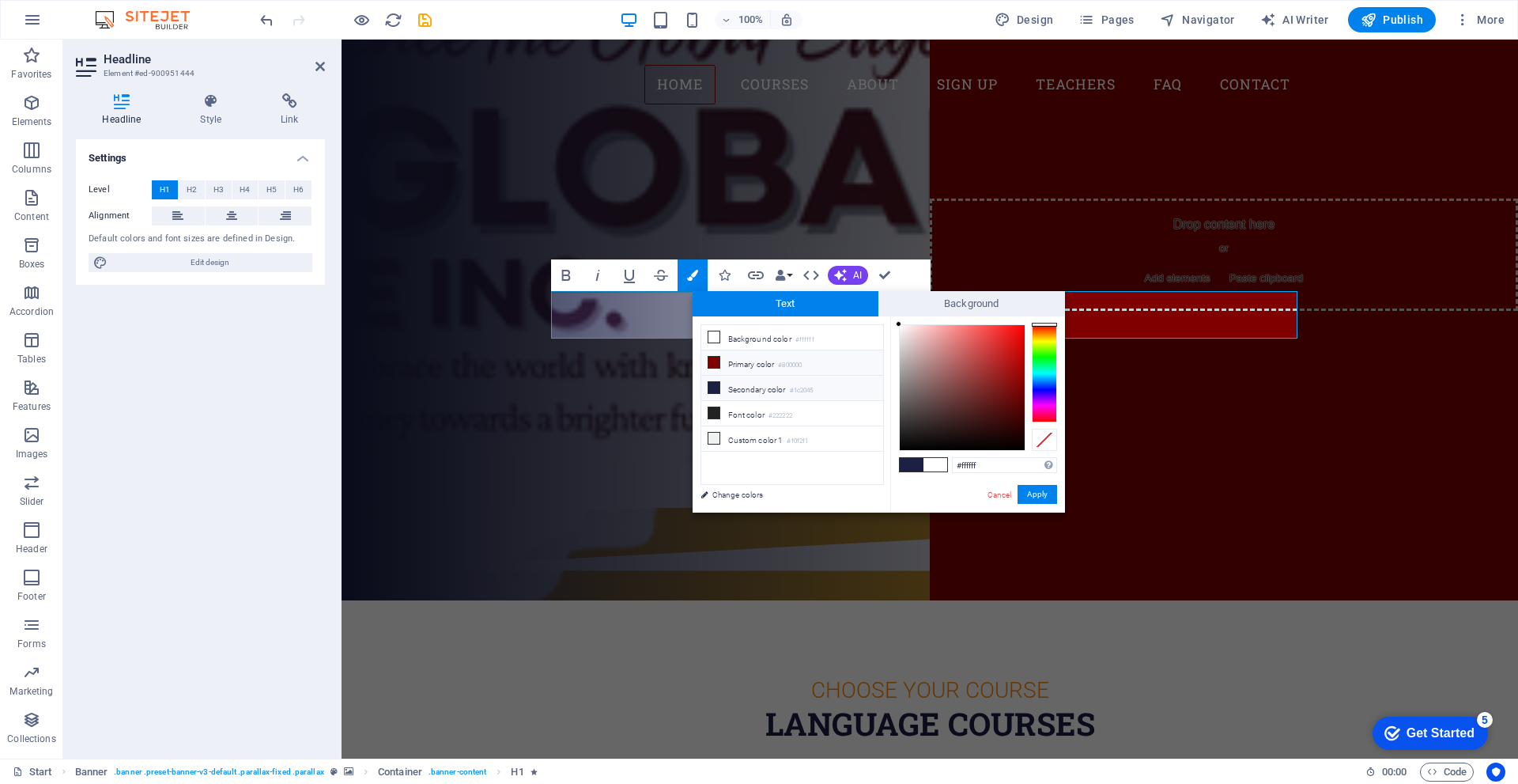
click at [769, 370] on li "Primary color #800000" at bounding box center [792, 362] width 182 height 25
type input "#800000"
click at [1034, 496] on button "Apply" at bounding box center [1038, 494] width 40 height 19
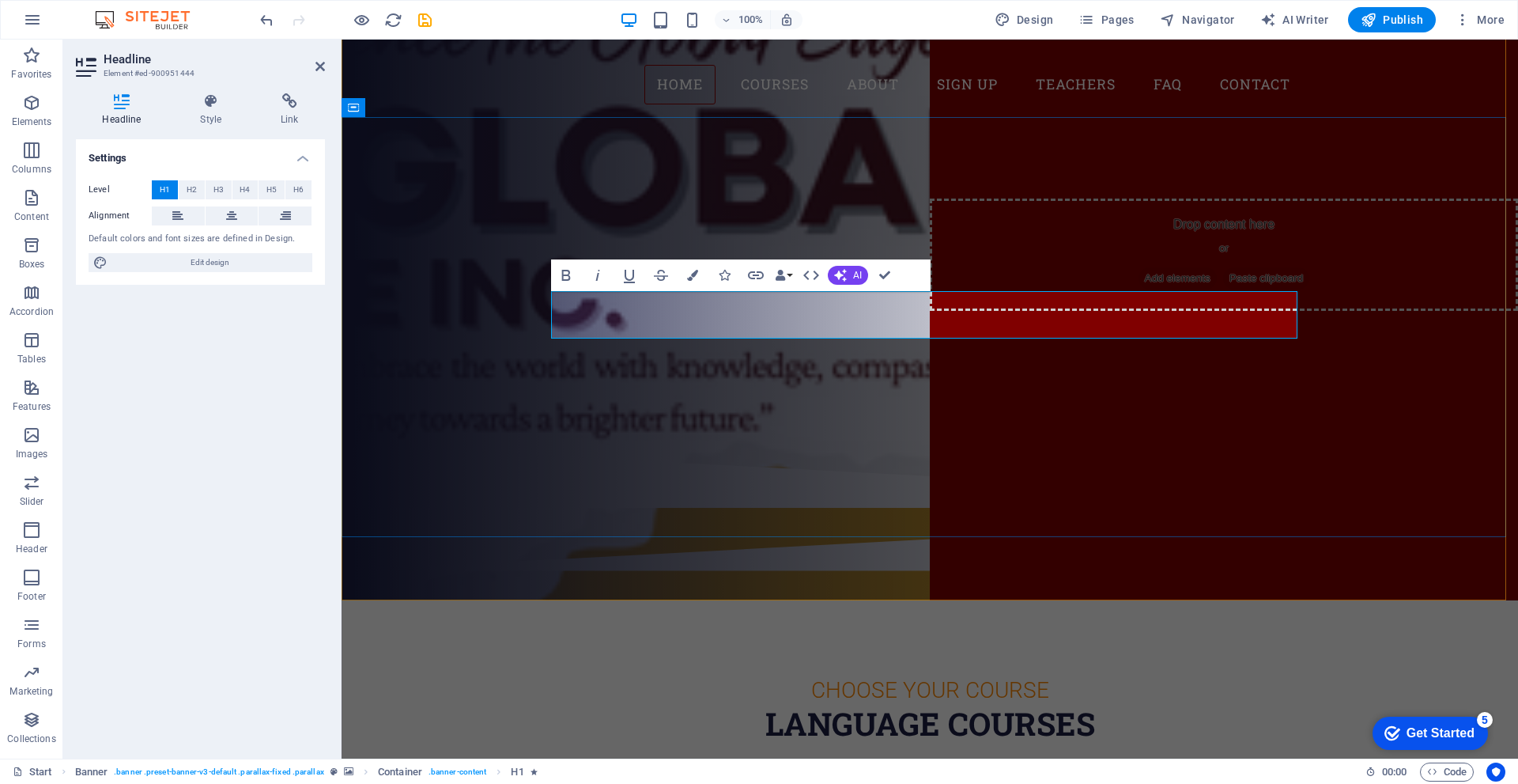
click at [877, 268] on span "CITI GLOBAL COLLEGE" at bounding box center [930, 244] width 415 height 50
click at [1112, 268] on span "CITI GLOBAL COLLEGE" at bounding box center [930, 244] width 415 height 50
click at [1173, 268] on h1 "CITI GLOBAL COLLEGE" at bounding box center [930, 243] width 747 height 47
click at [1255, 423] on div "Are you ready to learn new languages? CITI GLOBAL COLLEGE Our Courses Sign up n…" at bounding box center [930, 281] width 1177 height 327
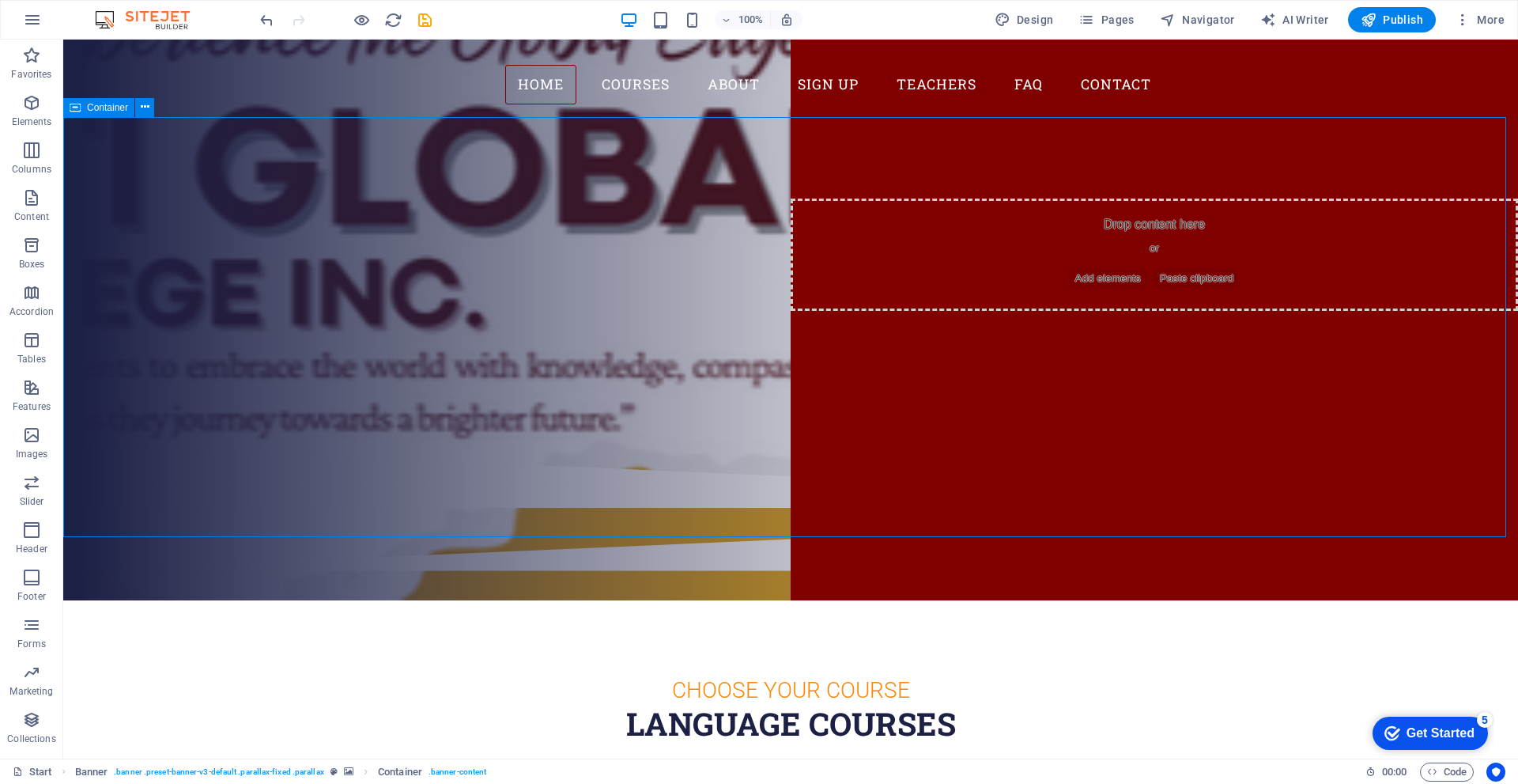
click at [1254, 423] on div "Are you ready to learn new languages? CITI GLOBAL COLLEGE Our Courses Sign up n…" at bounding box center [791, 281] width 1455 height 327
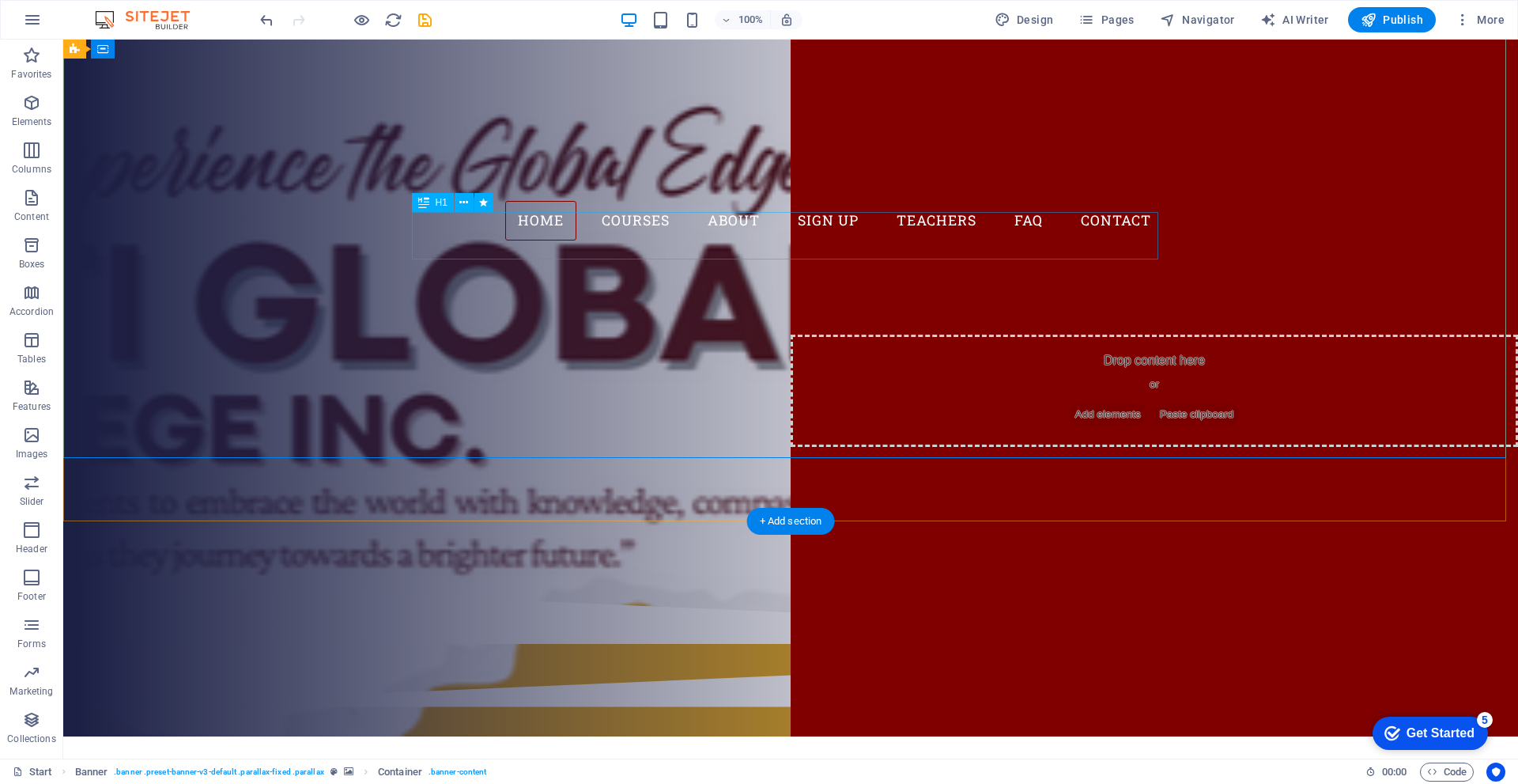
scroll to position [0, 0]
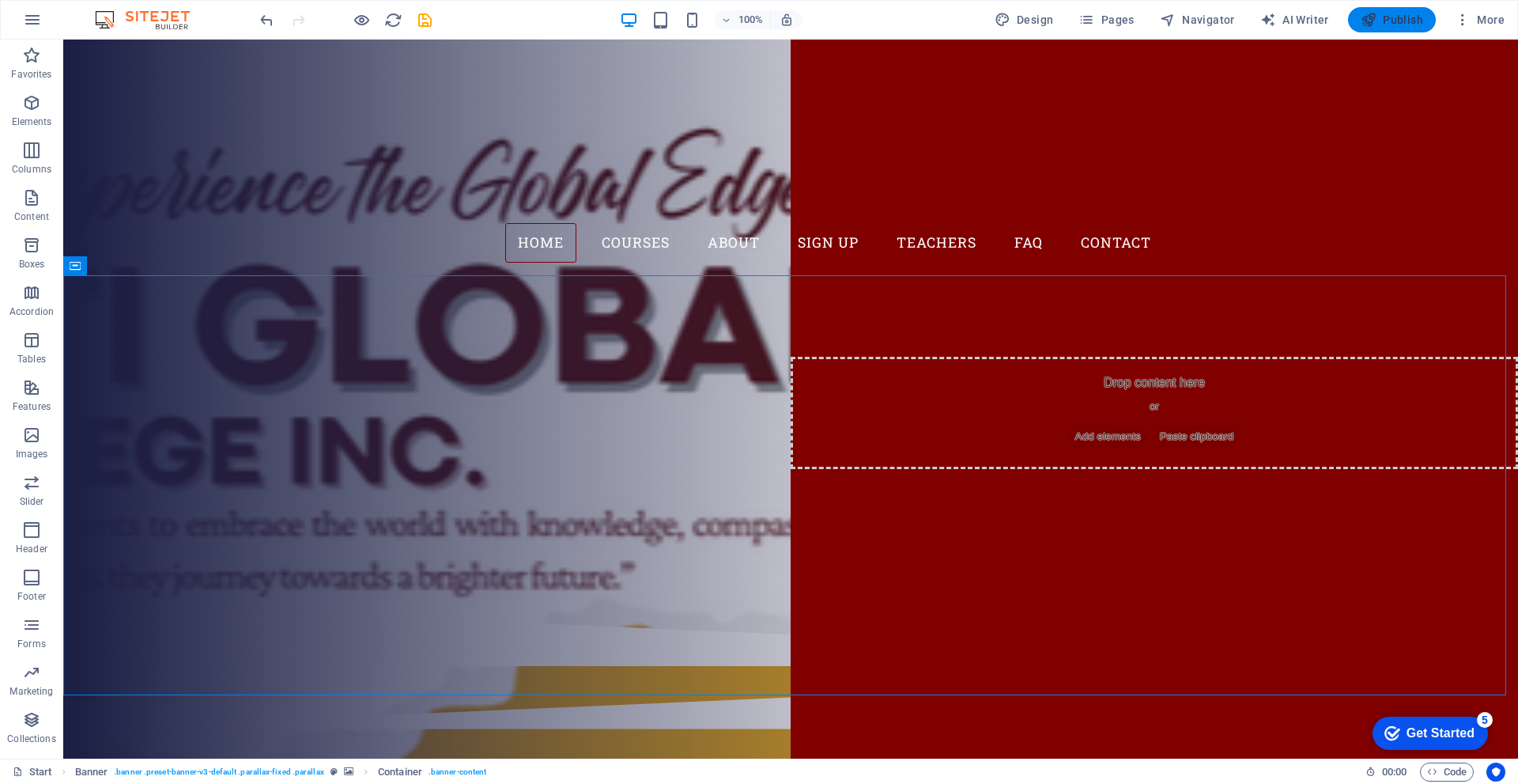
drag, startPoint x: 1387, startPoint y: 9, endPoint x: 1272, endPoint y: 3, distance: 115.2
click at [1387, 9] on button "Publish" at bounding box center [1392, 20] width 87 height 25
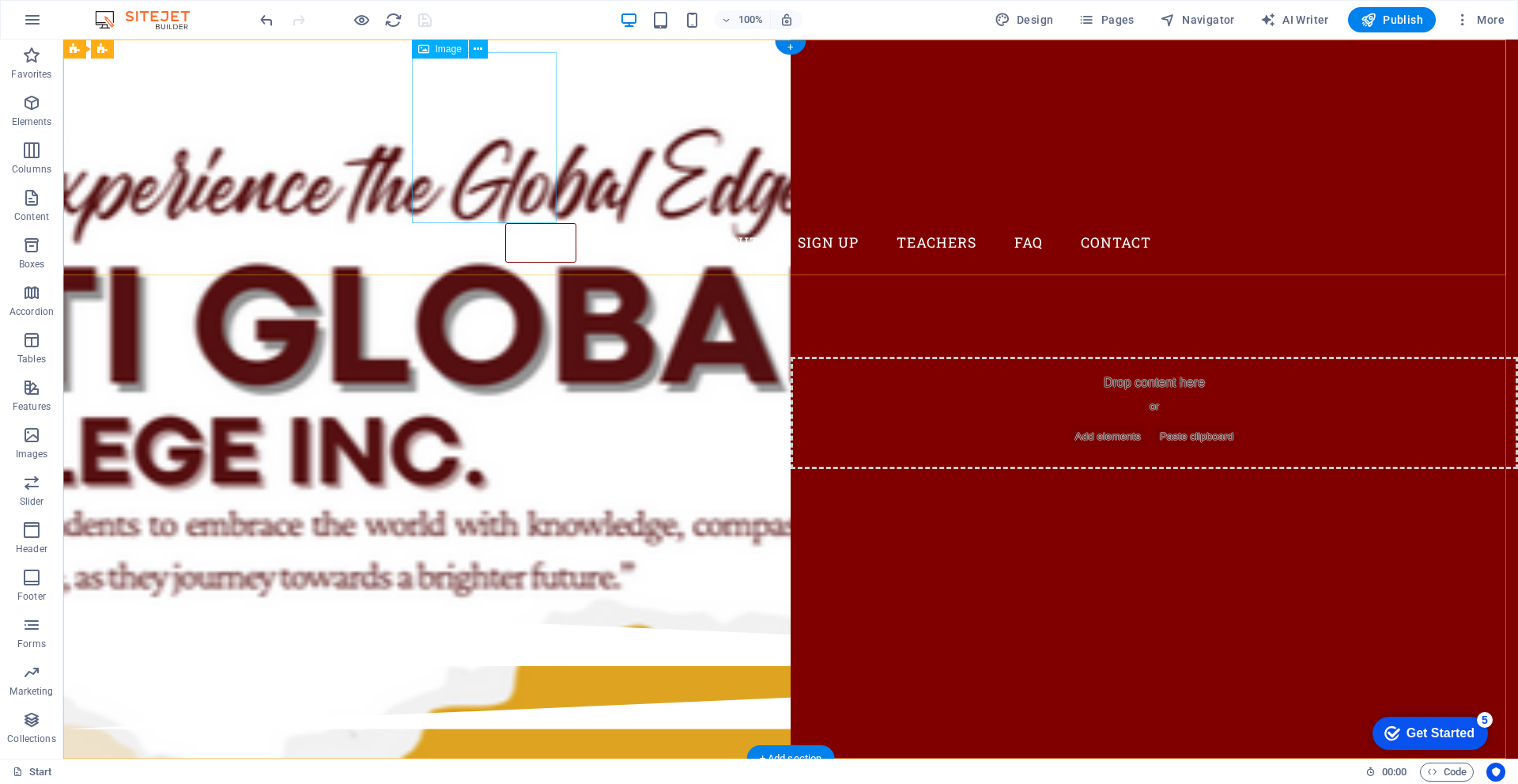
click at [527, 136] on figure at bounding box center [791, 137] width 747 height 171
select select "px"
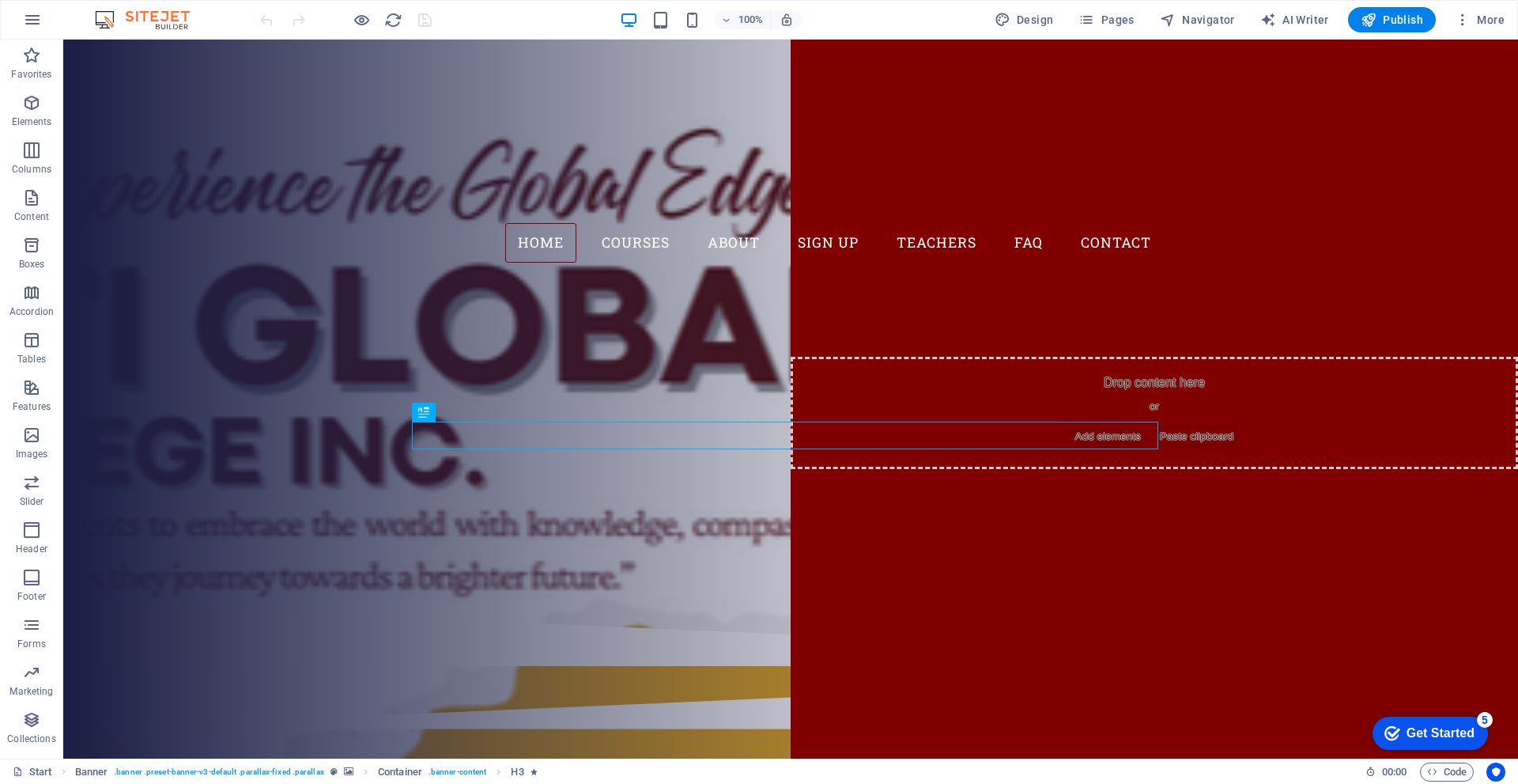
click at [423, 15] on div at bounding box center [346, 20] width 177 height 25
click at [425, 19] on div at bounding box center [346, 20] width 177 height 25
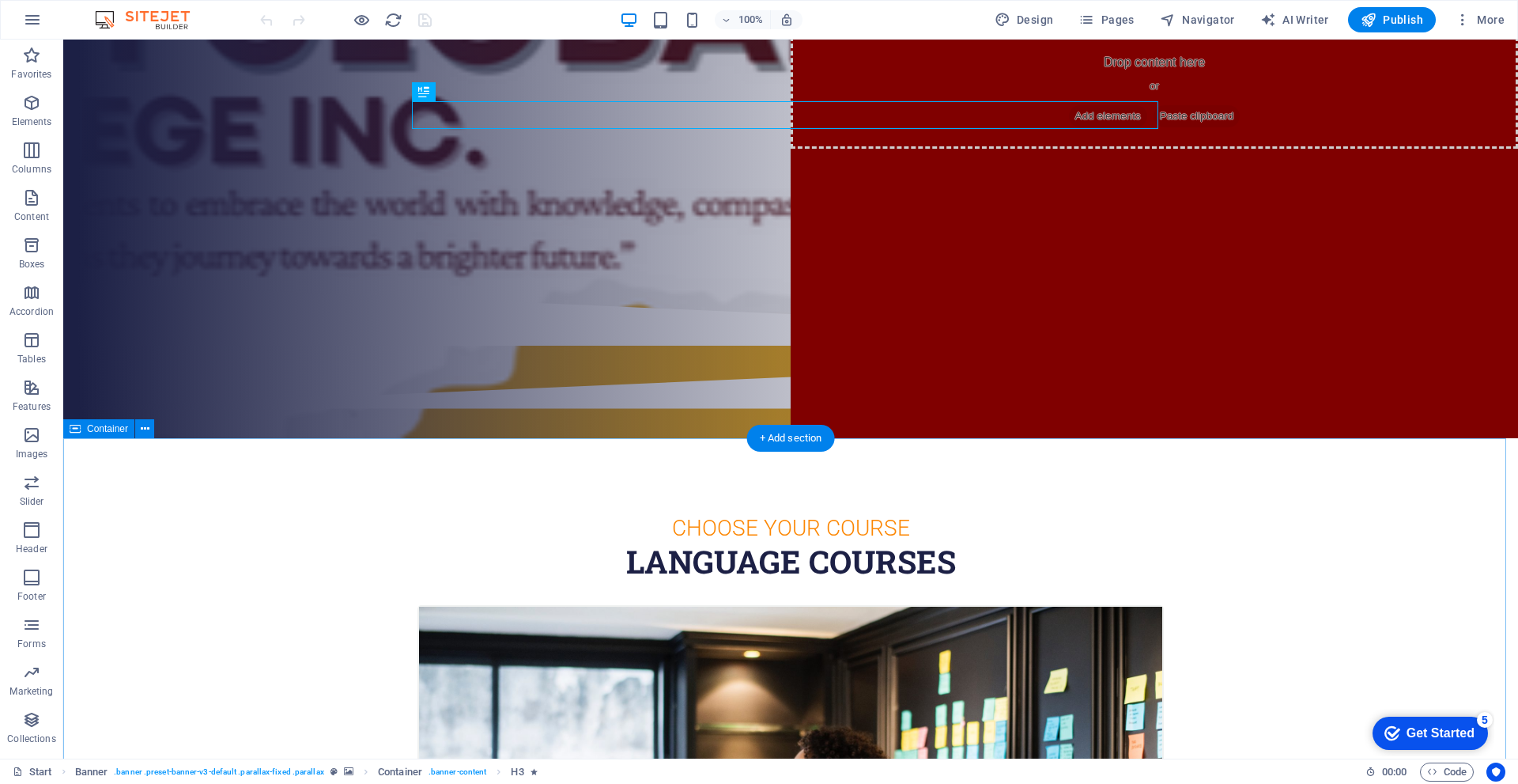
scroll to position [475, 0]
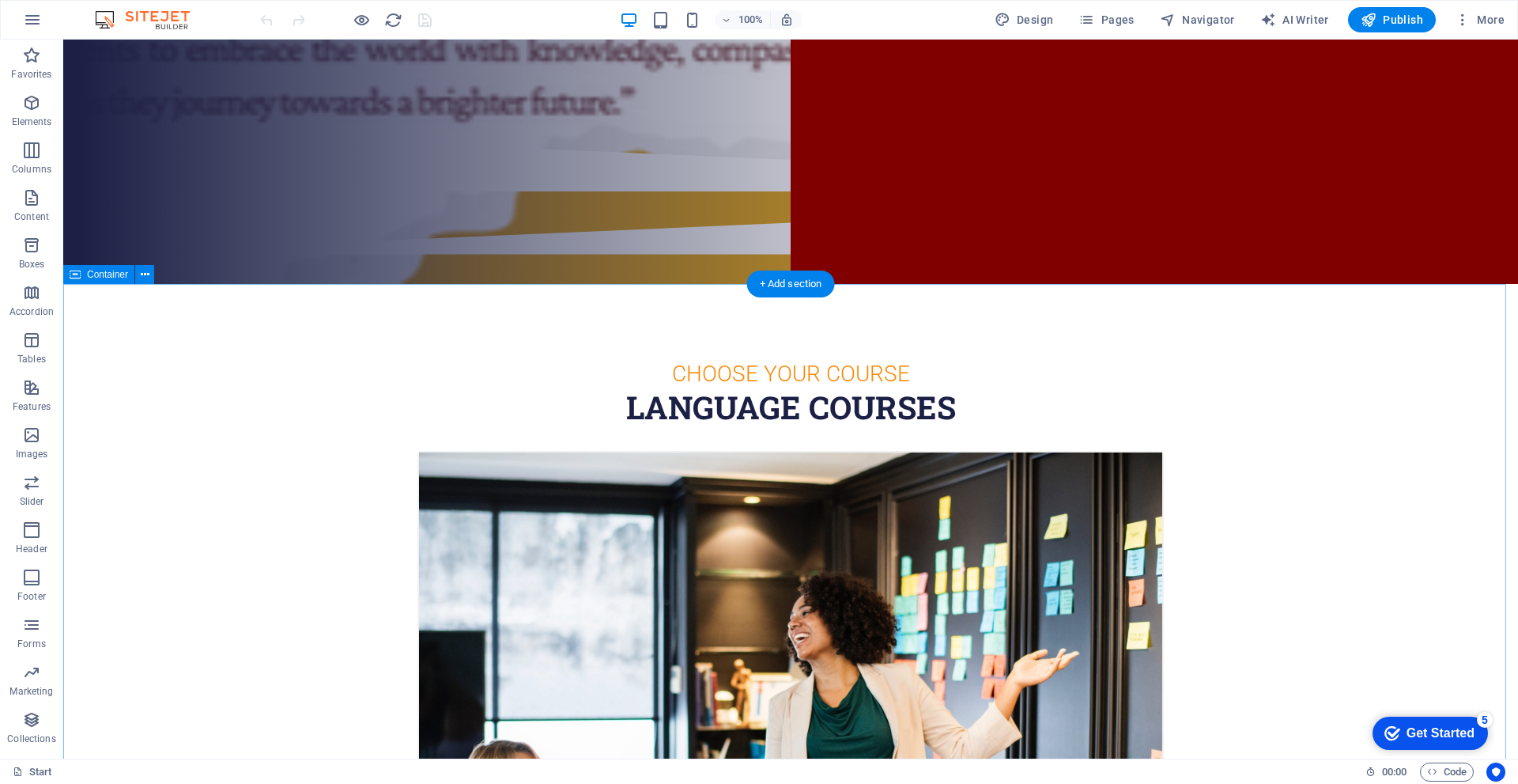
click at [484, 370] on div "Choose Your Course" at bounding box center [791, 373] width 747 height 28
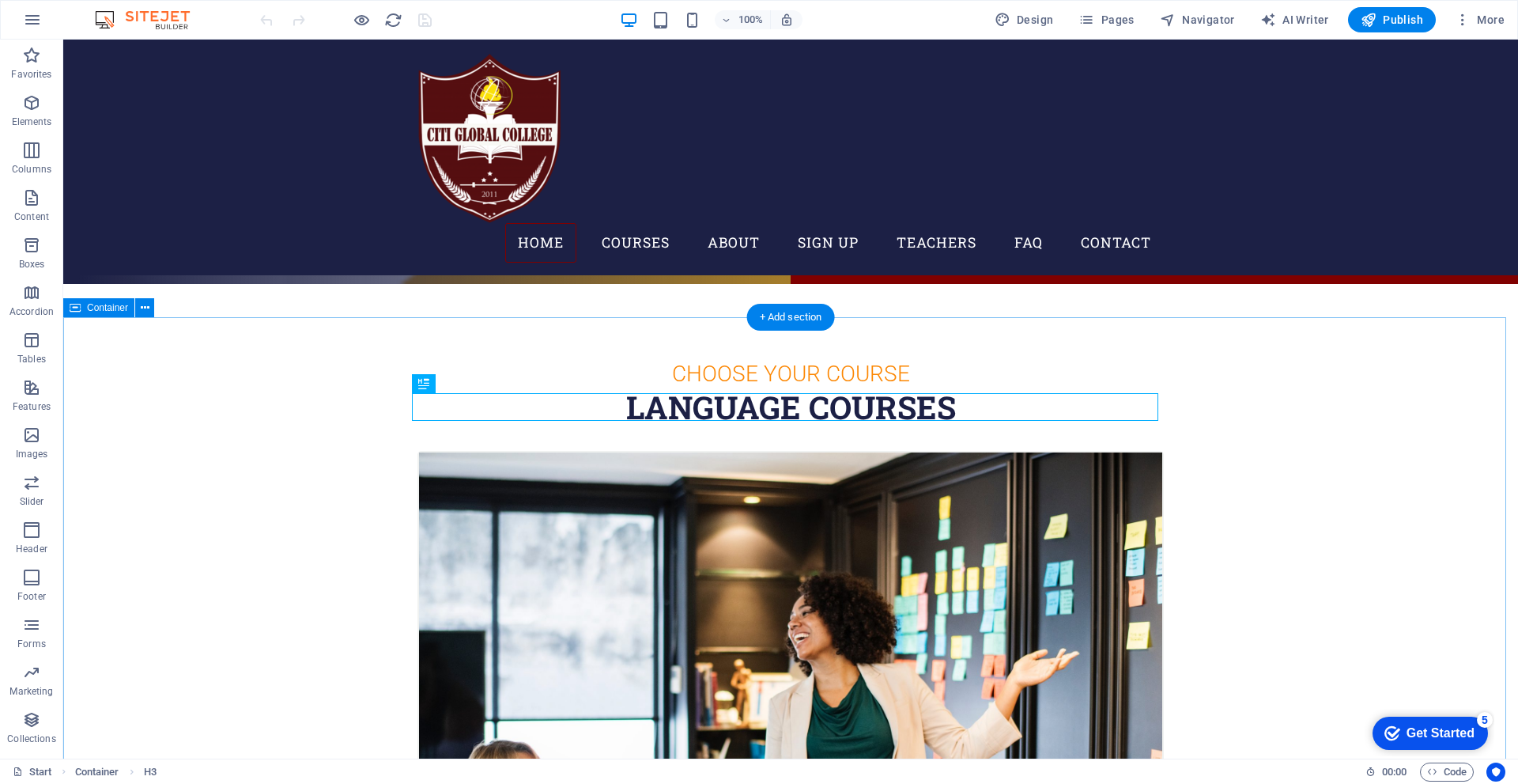
scroll to position [79, 0]
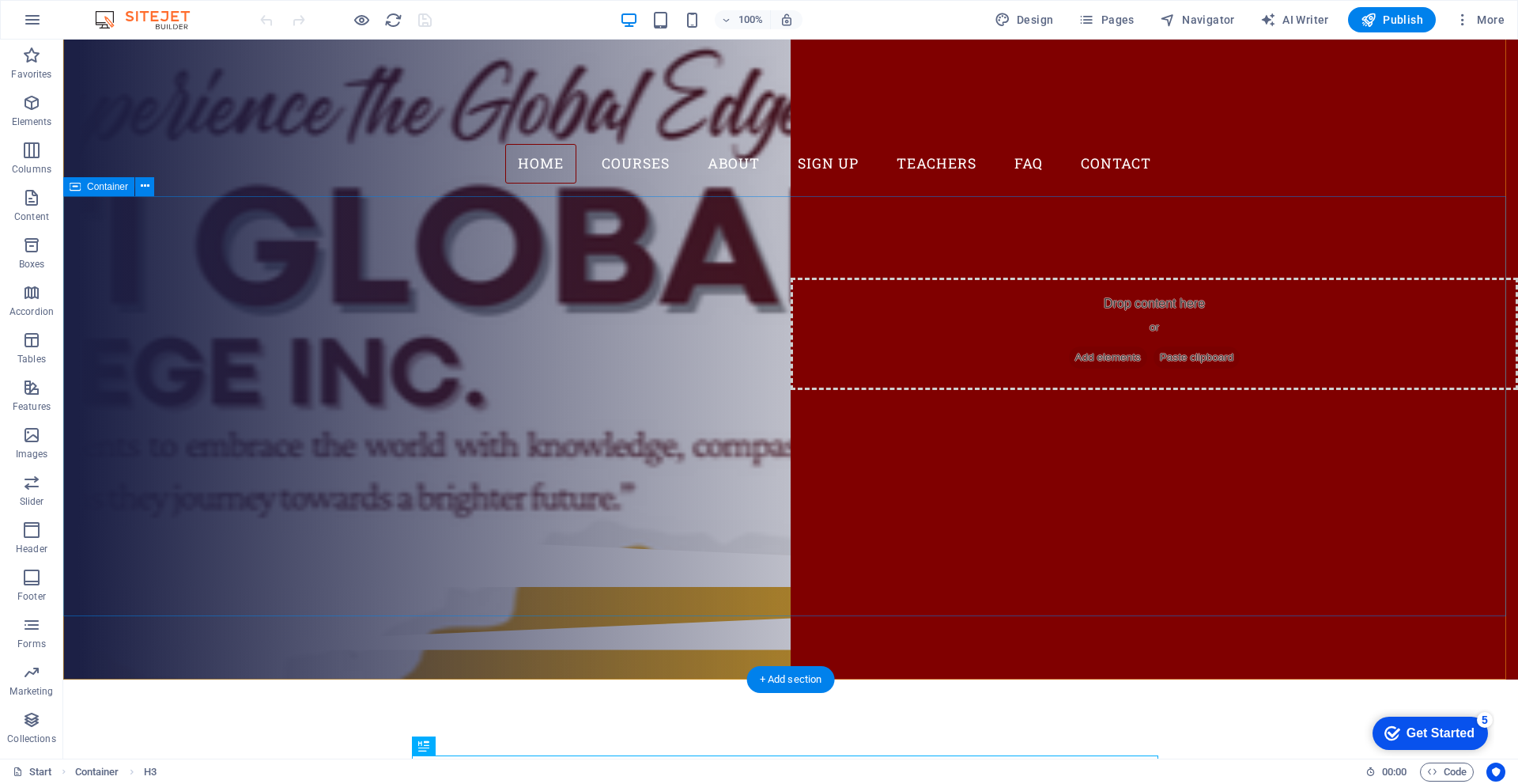
click at [319, 331] on div "Are you ready to learn new languages? CITI GLOBAL COLLEGE Our Courses Sign up n…" at bounding box center [791, 359] width 1455 height 327
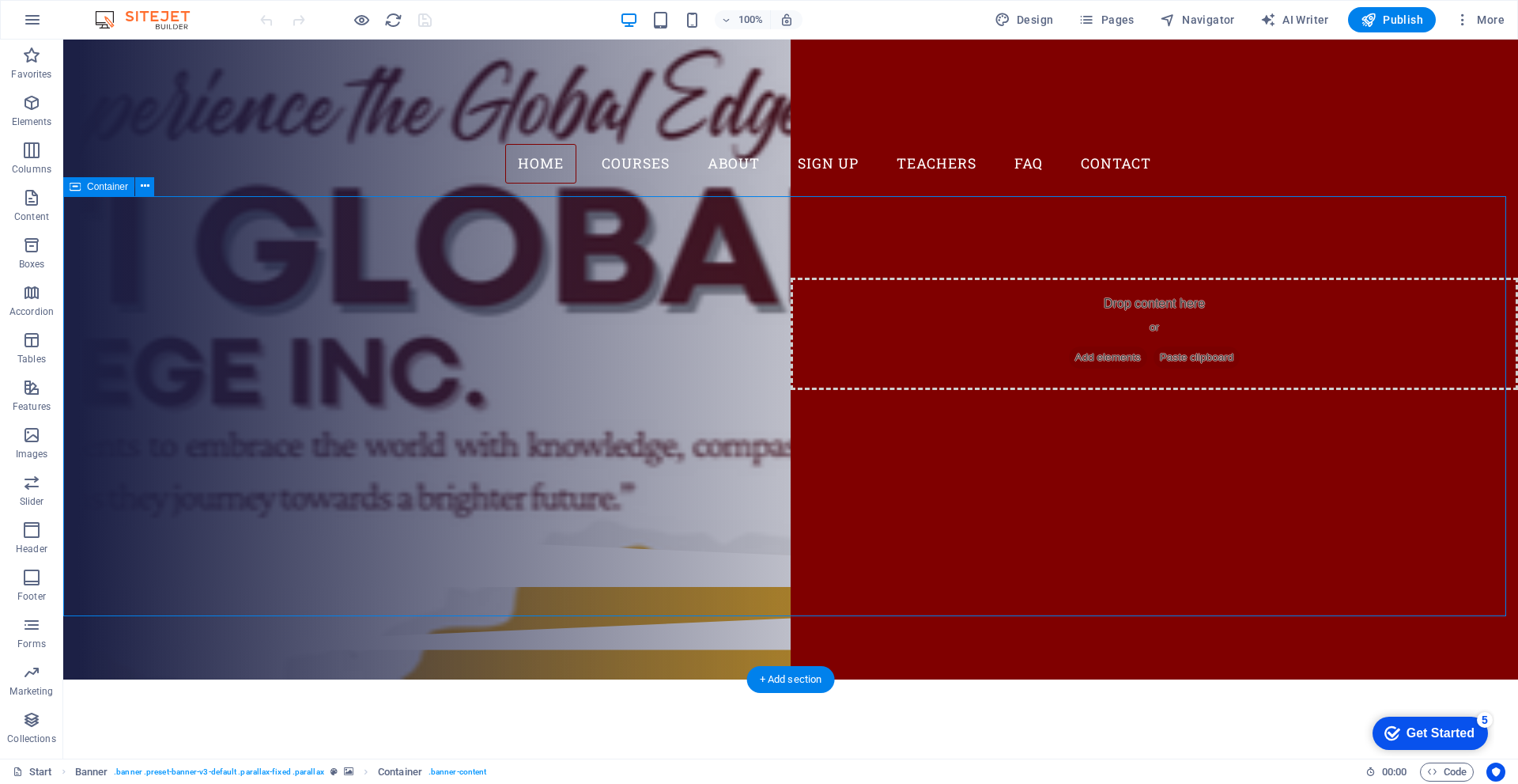
scroll to position [0, 0]
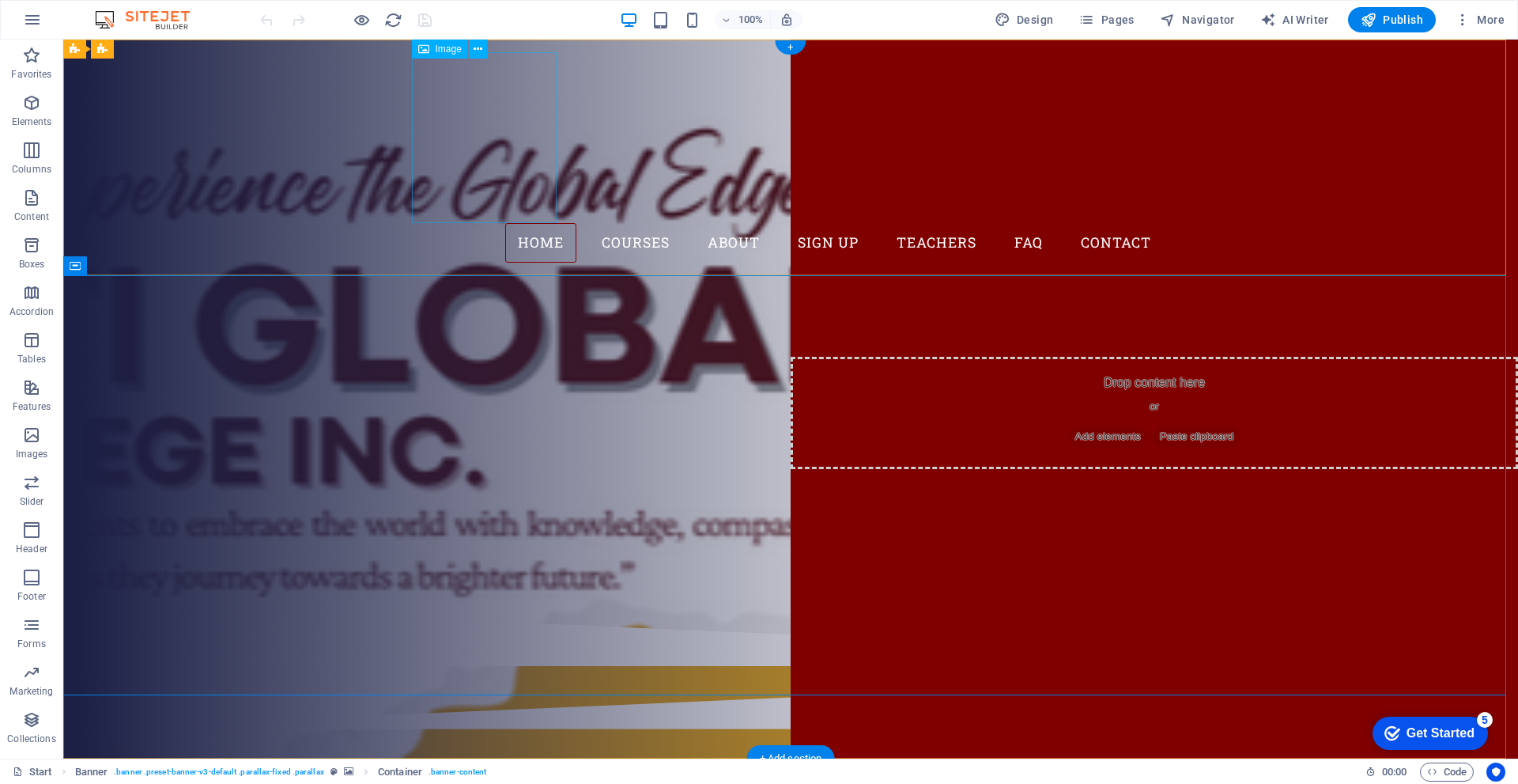
click at [418, 139] on figure at bounding box center [791, 137] width 747 height 171
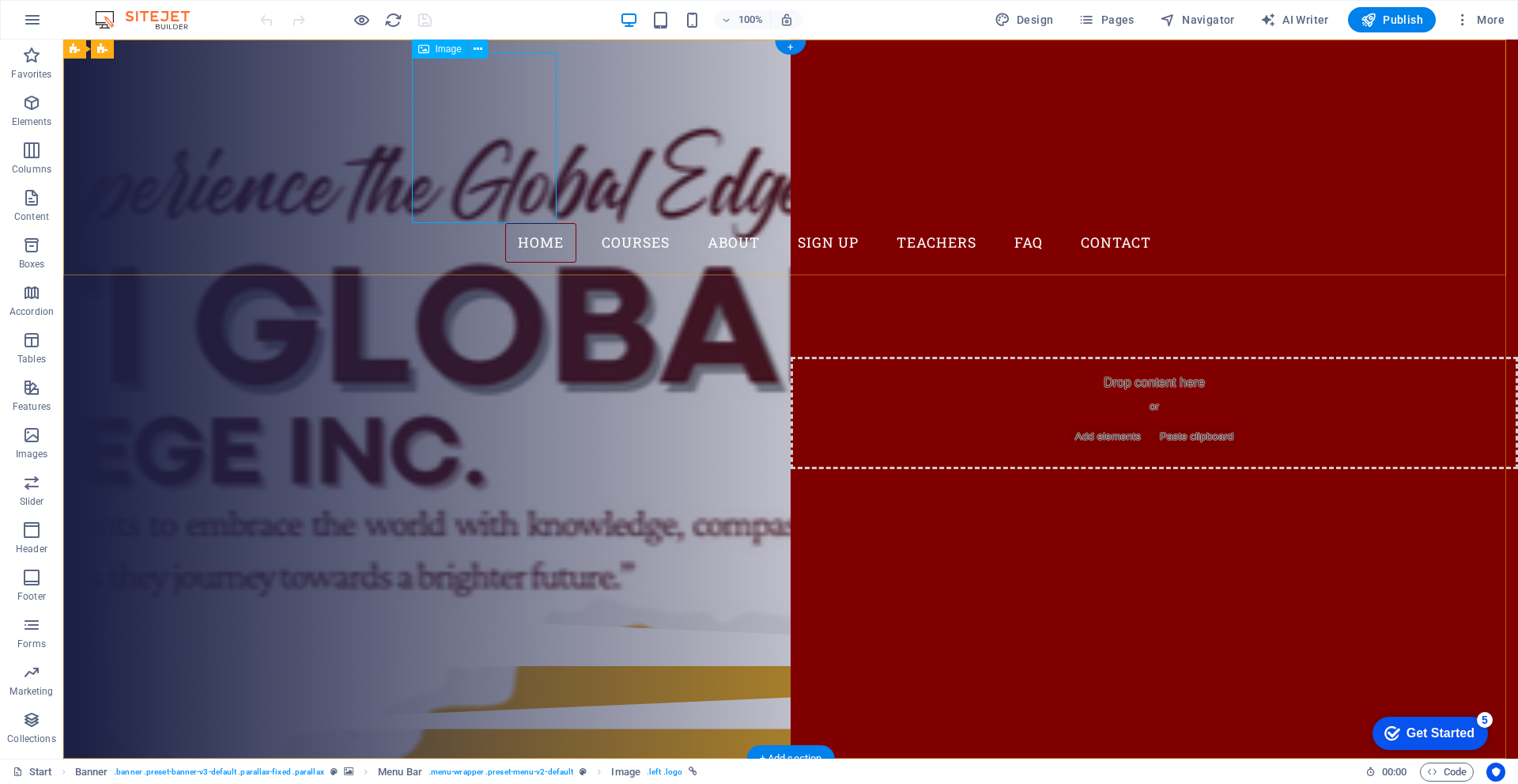
click at [433, 116] on figure at bounding box center [791, 137] width 747 height 171
select select "px"
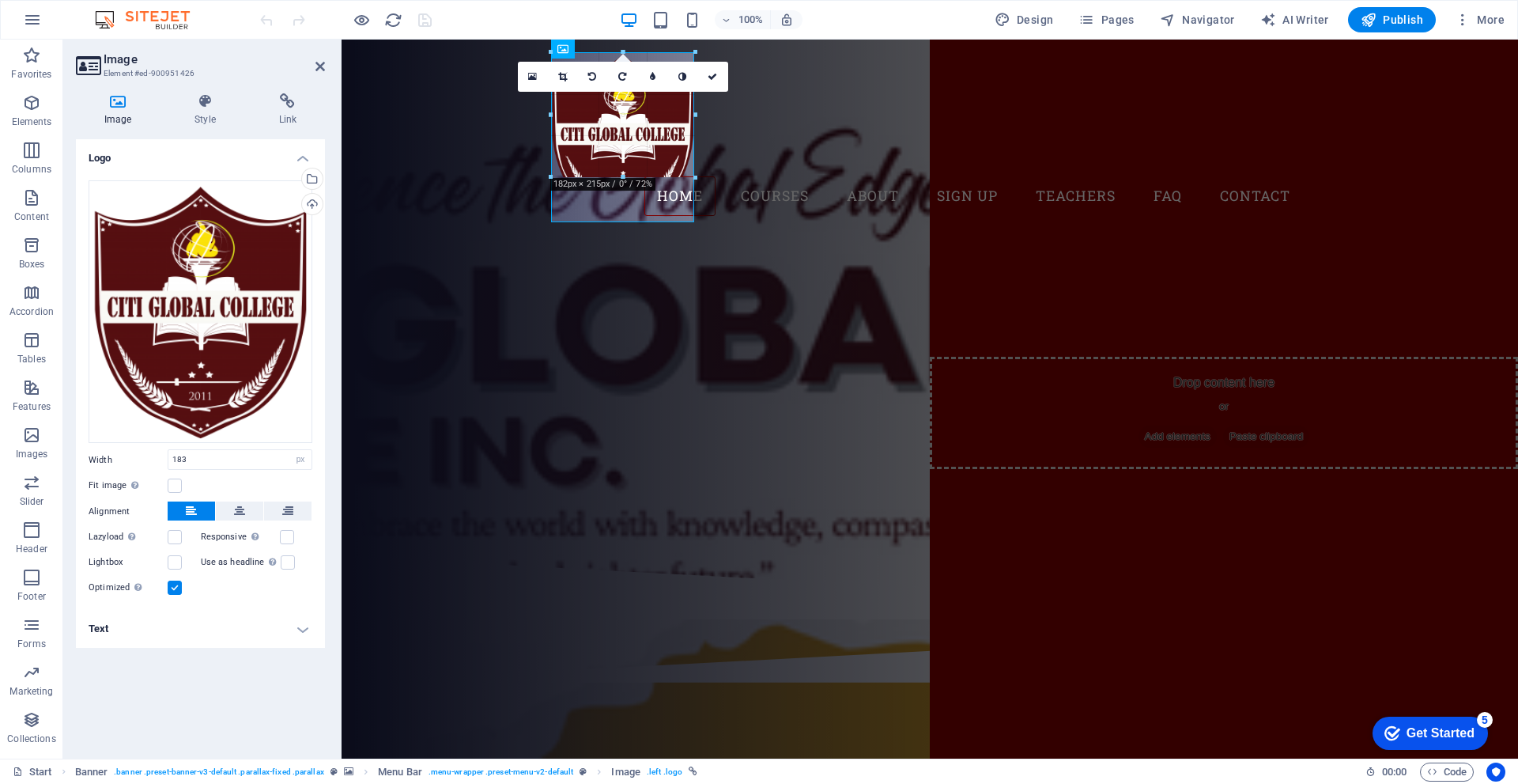
drag, startPoint x: 695, startPoint y: 221, endPoint x: 655, endPoint y: 173, distance: 62.5
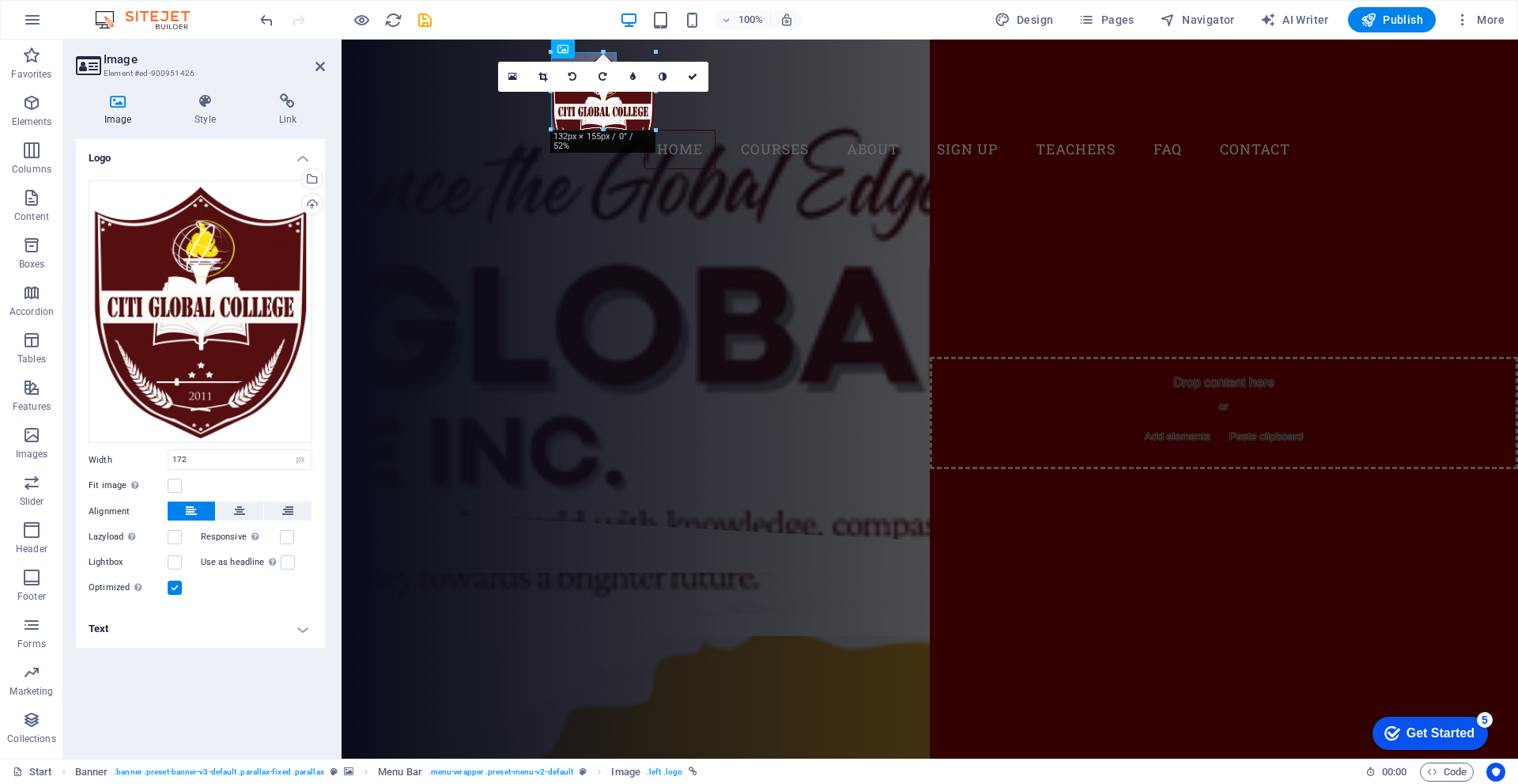
drag, startPoint x: 687, startPoint y: 210, endPoint x: 617, endPoint y: 98, distance: 132.1
type input "81"
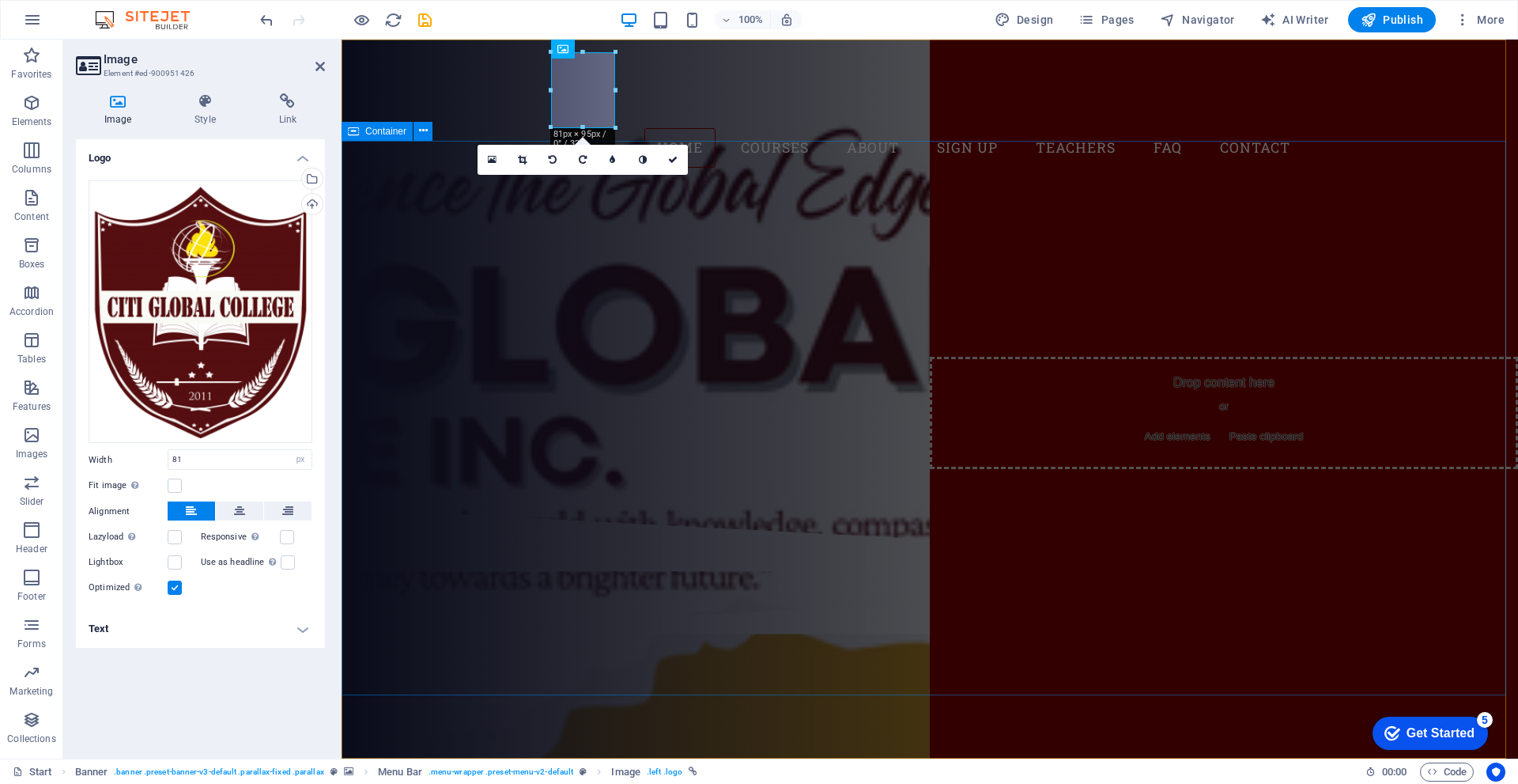
click at [678, 212] on div "Are you ready to learn new languages? CITI GLOBAL COLLEGE Our Courses Sign up n…" at bounding box center [930, 344] width 1177 height 327
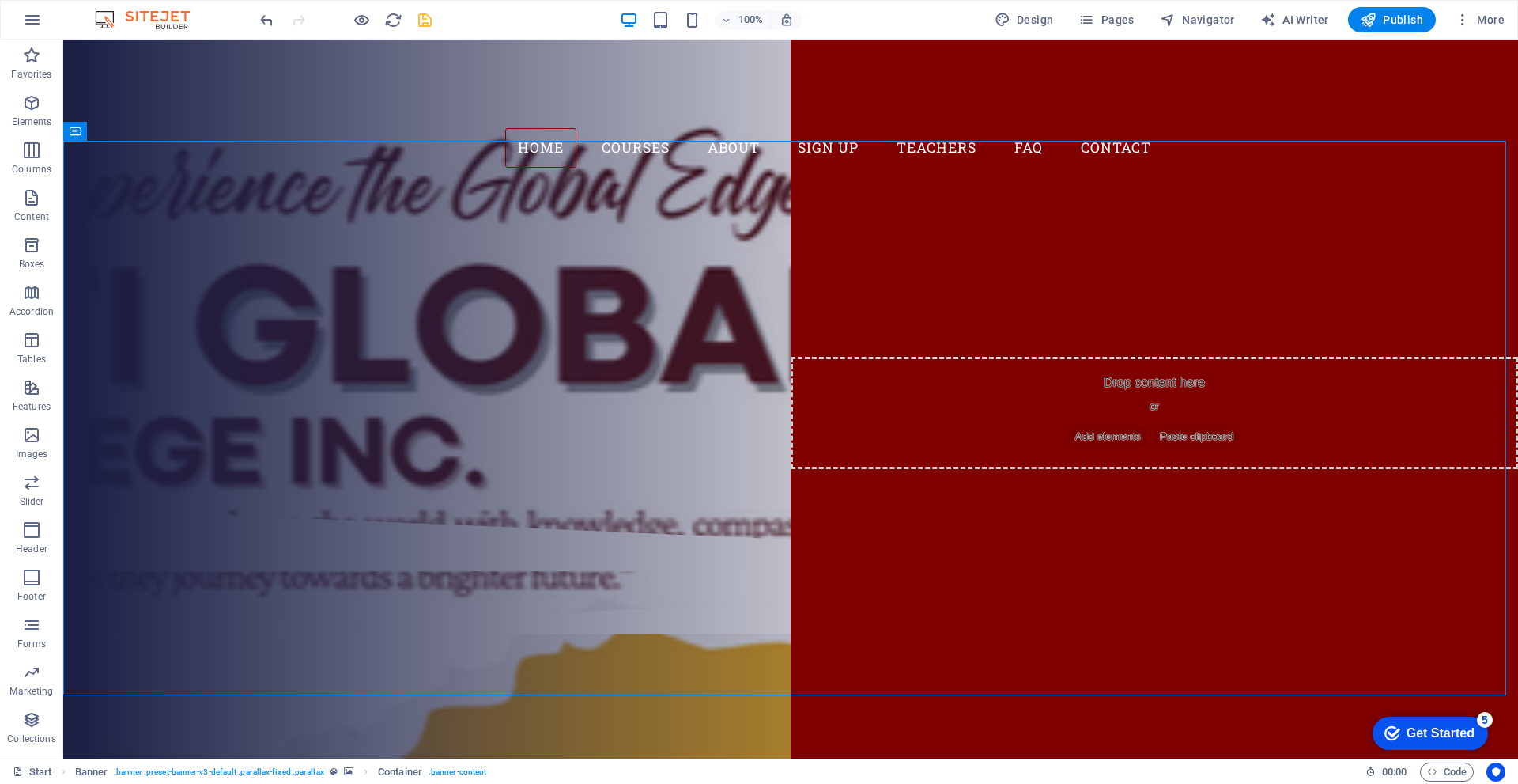
click at [432, 24] on icon "save" at bounding box center [425, 20] width 19 height 19
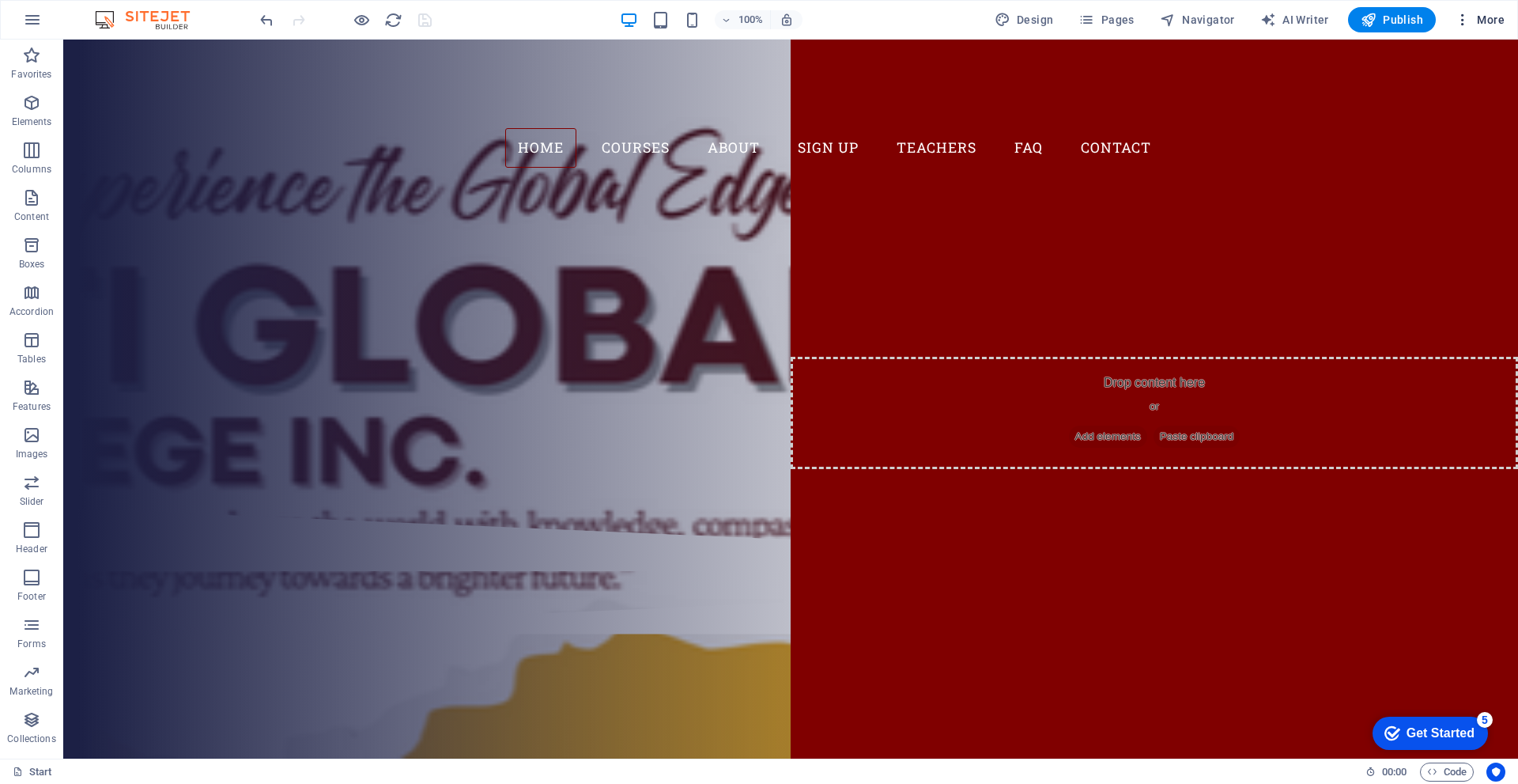
click at [1462, 22] on icon "button" at bounding box center [1462, 20] width 16 height 16
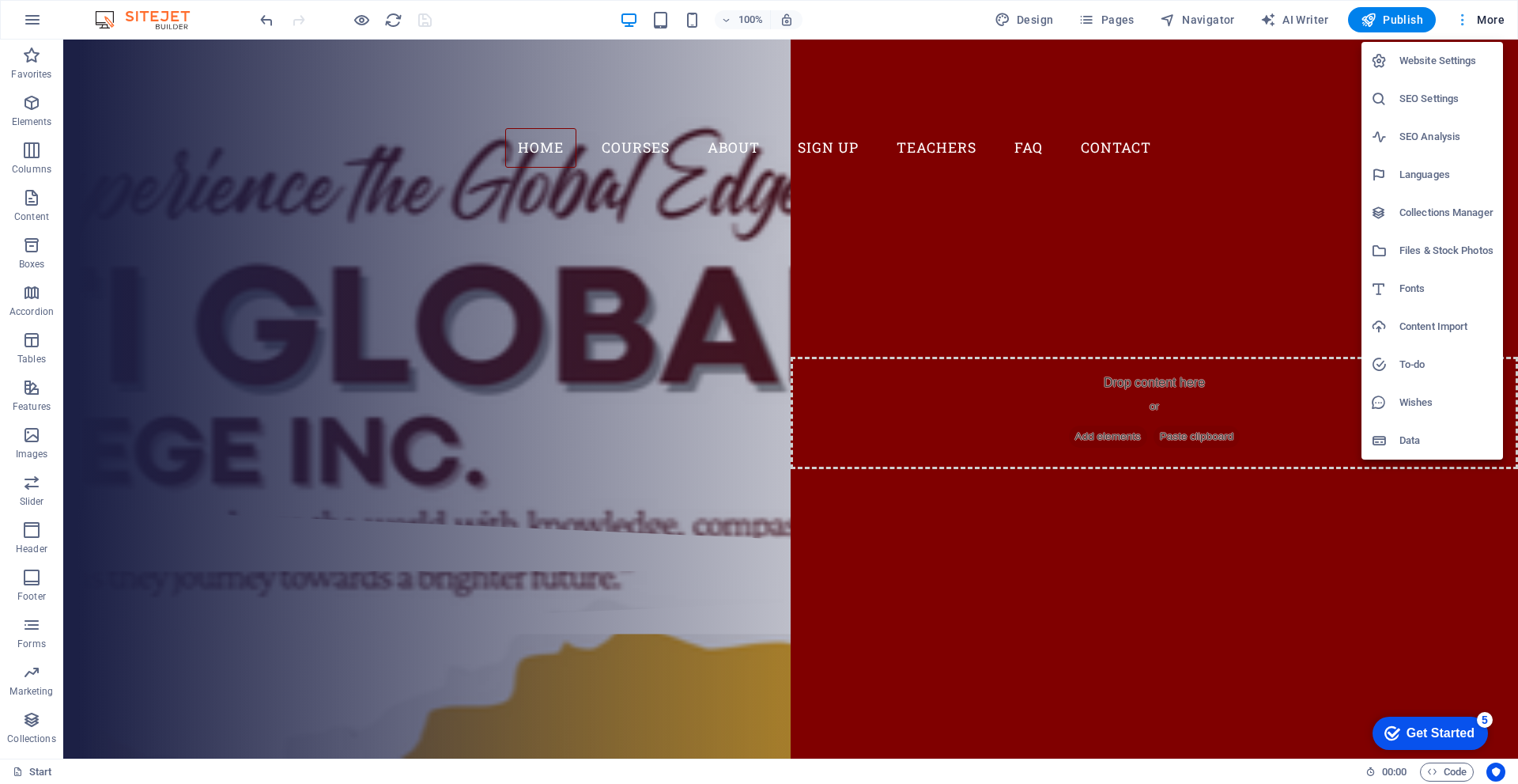
click at [1462, 22] on div at bounding box center [759, 392] width 1518 height 784
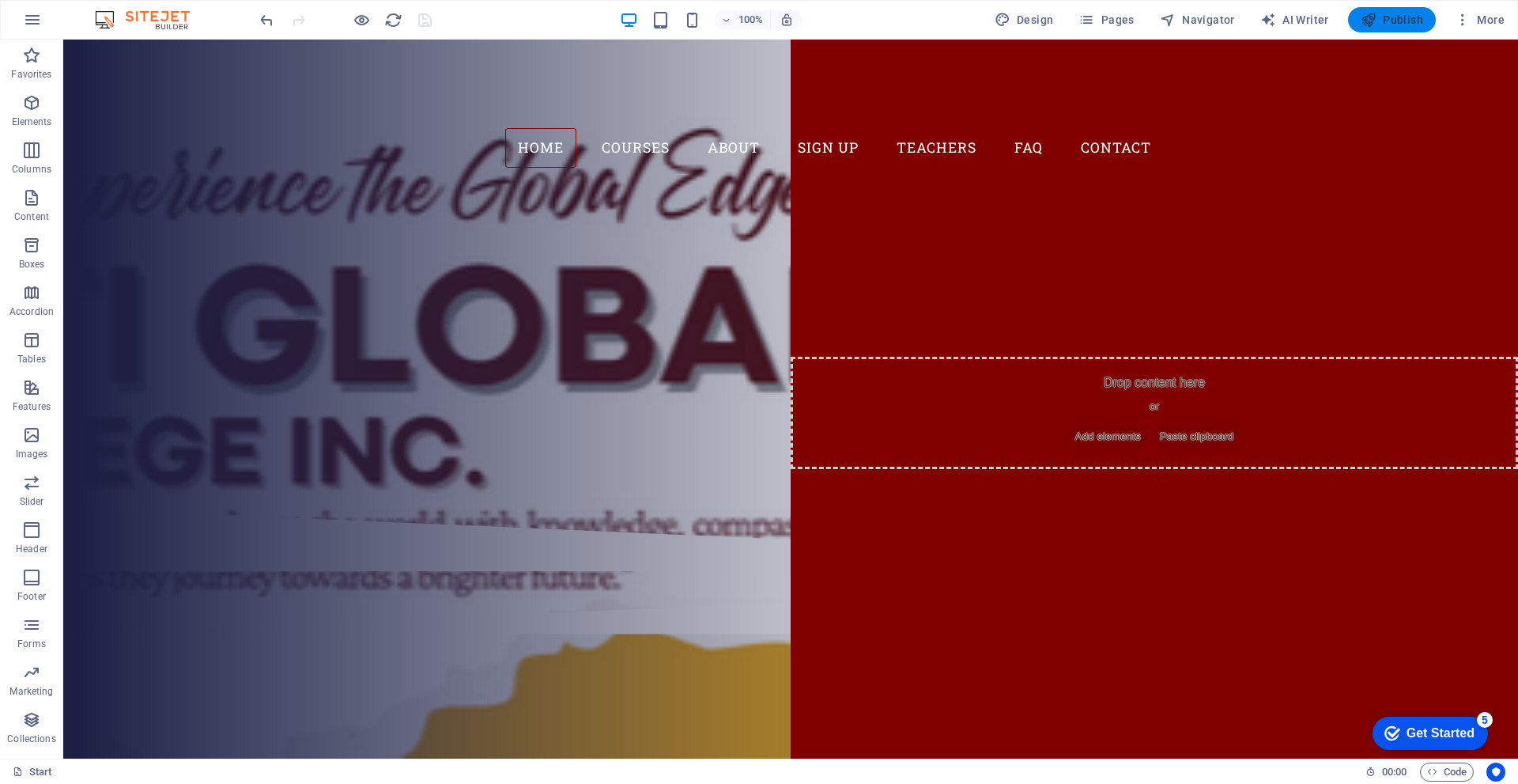
click at [1427, 17] on button "Publish" at bounding box center [1392, 20] width 87 height 25
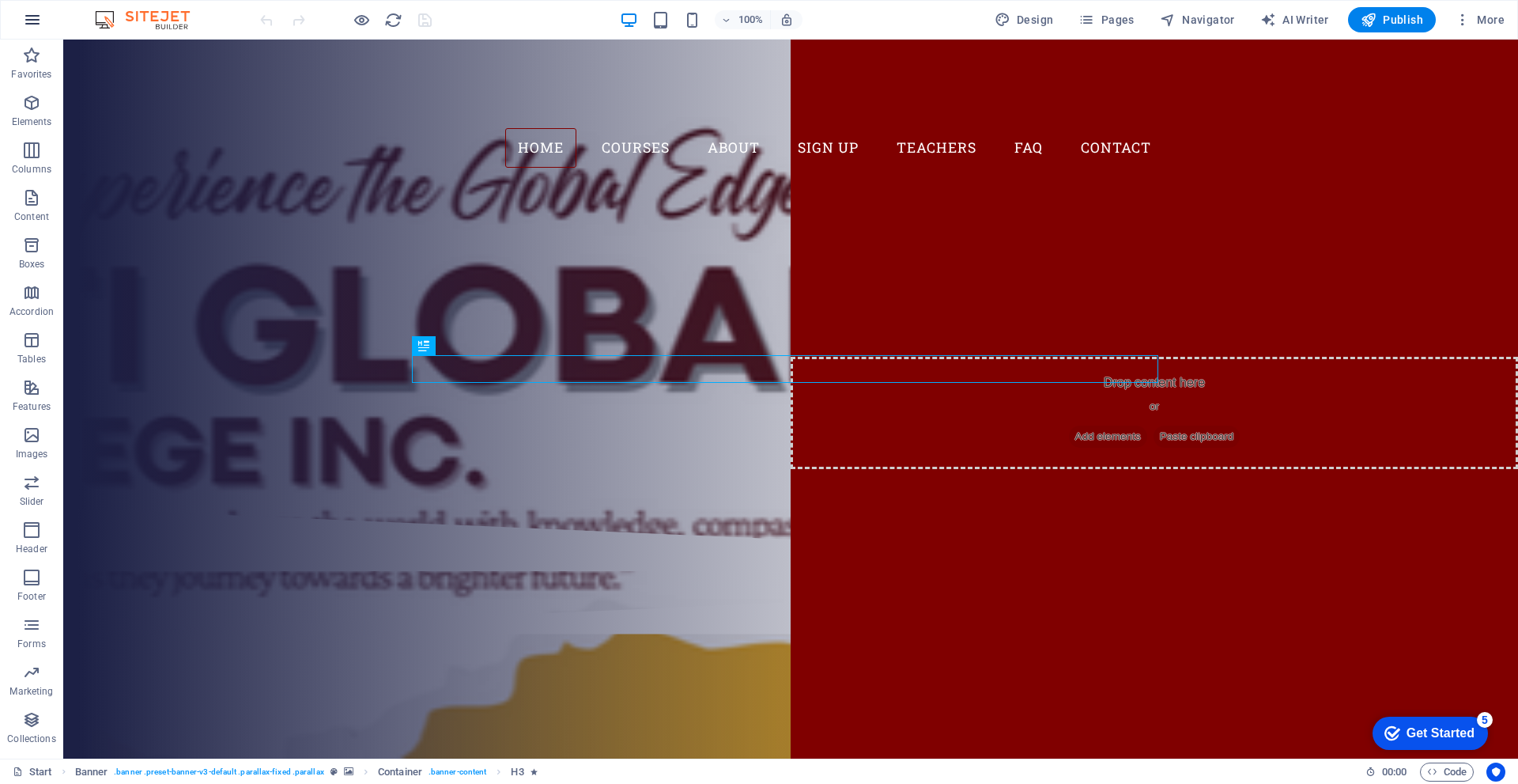
click at [37, 28] on icon "button" at bounding box center [33, 20] width 19 height 19
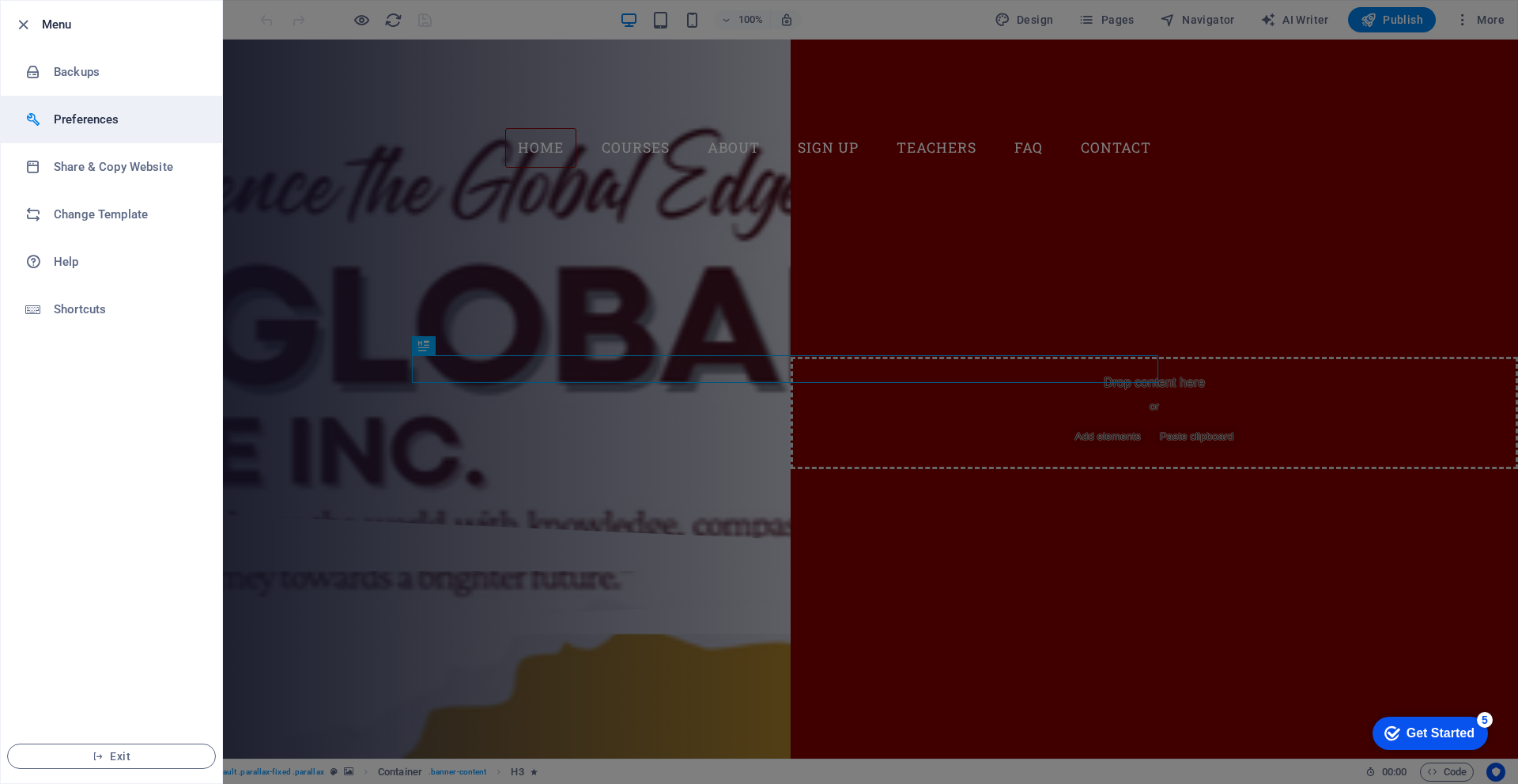
click at [110, 114] on h6 "Preferences" at bounding box center [126, 119] width 146 height 19
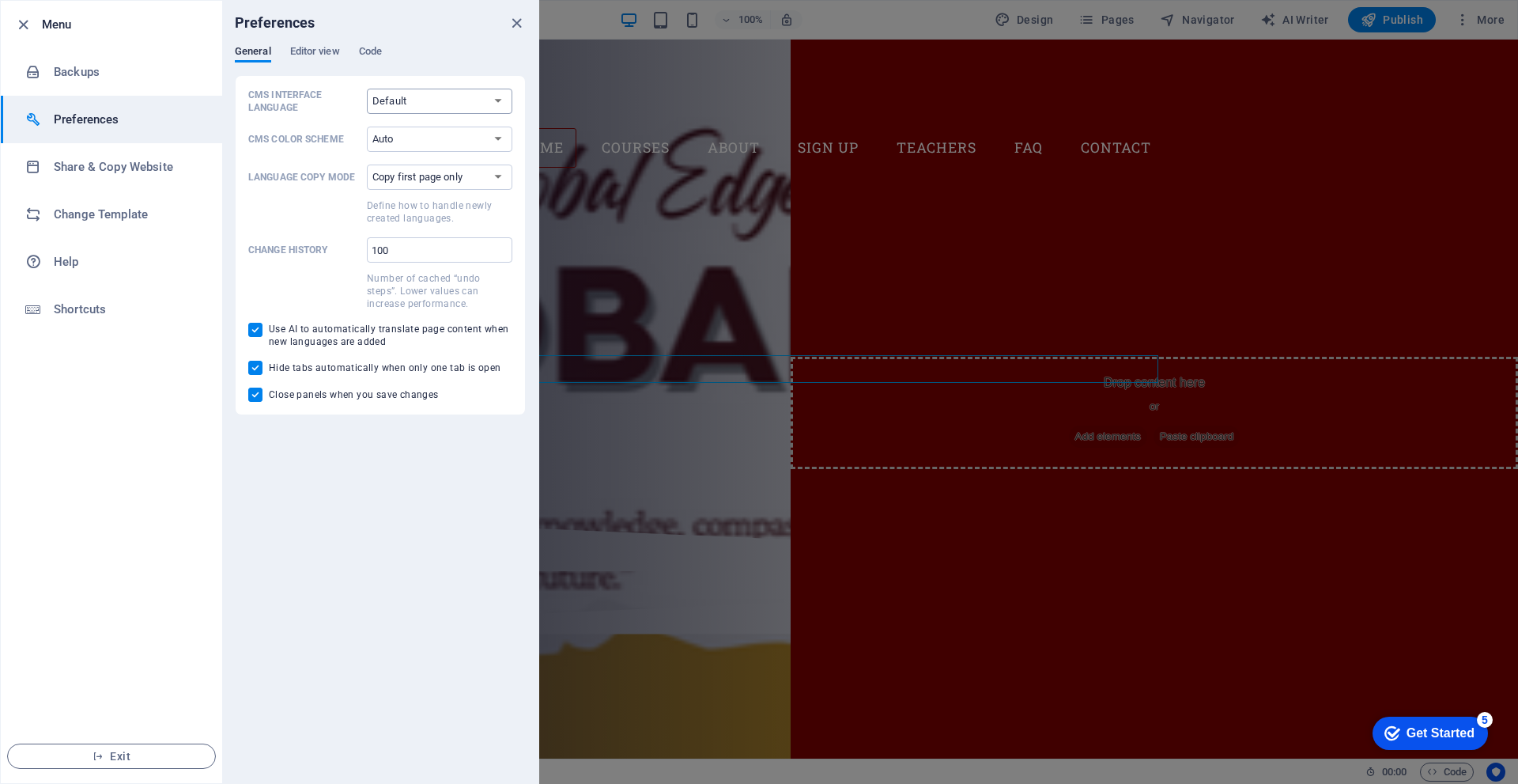
click at [434, 104] on select "Default Deutsch English Español Français Magyar Italiano Nederlands Polski Port…" at bounding box center [439, 100] width 146 height 25
click at [316, 56] on span "Editor view" at bounding box center [315, 53] width 50 height 22
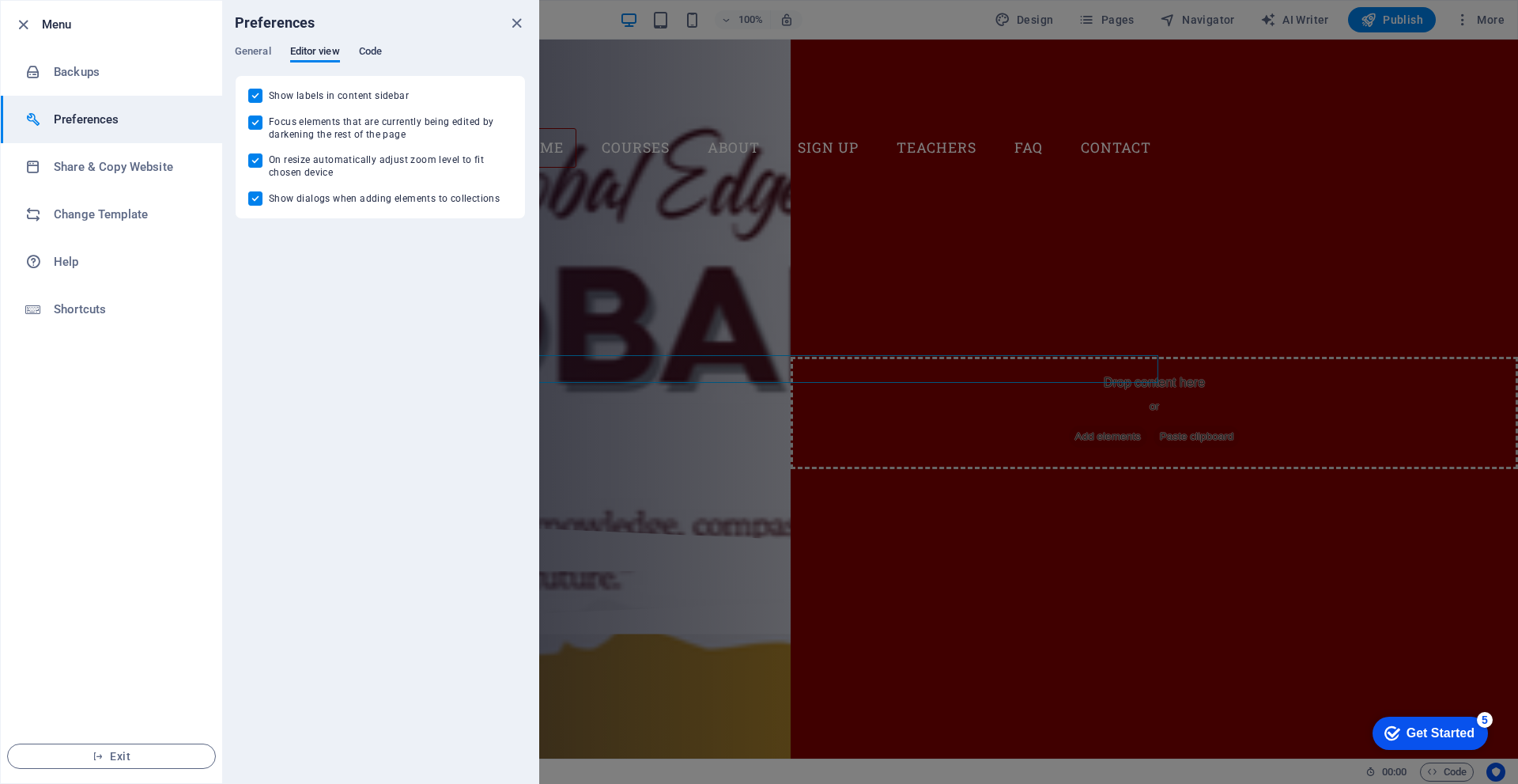
click at [362, 46] on span "Code" at bounding box center [370, 53] width 23 height 22
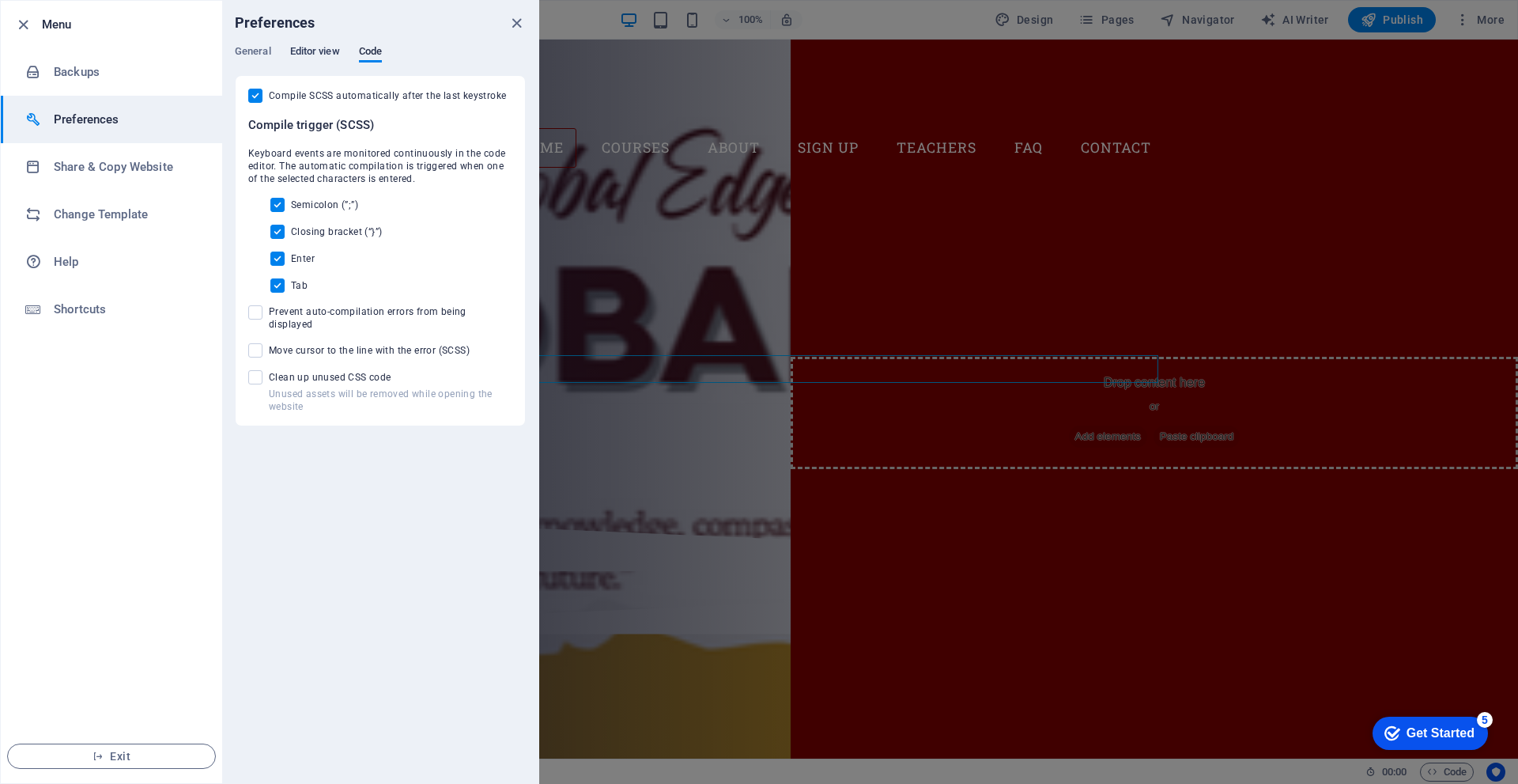
click at [338, 53] on span "Editor view" at bounding box center [315, 53] width 50 height 22
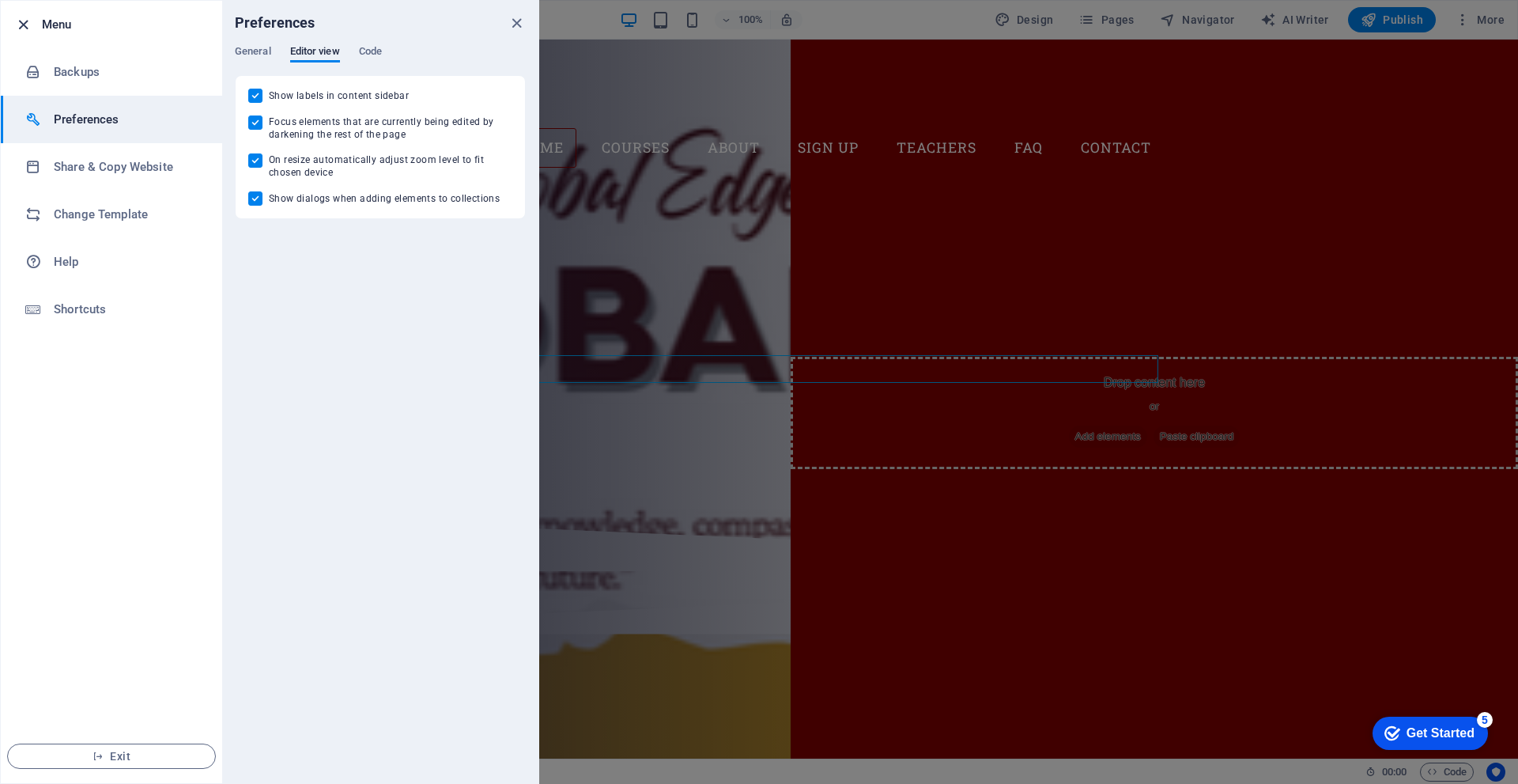
click at [29, 30] on icon "button" at bounding box center [23, 25] width 19 height 19
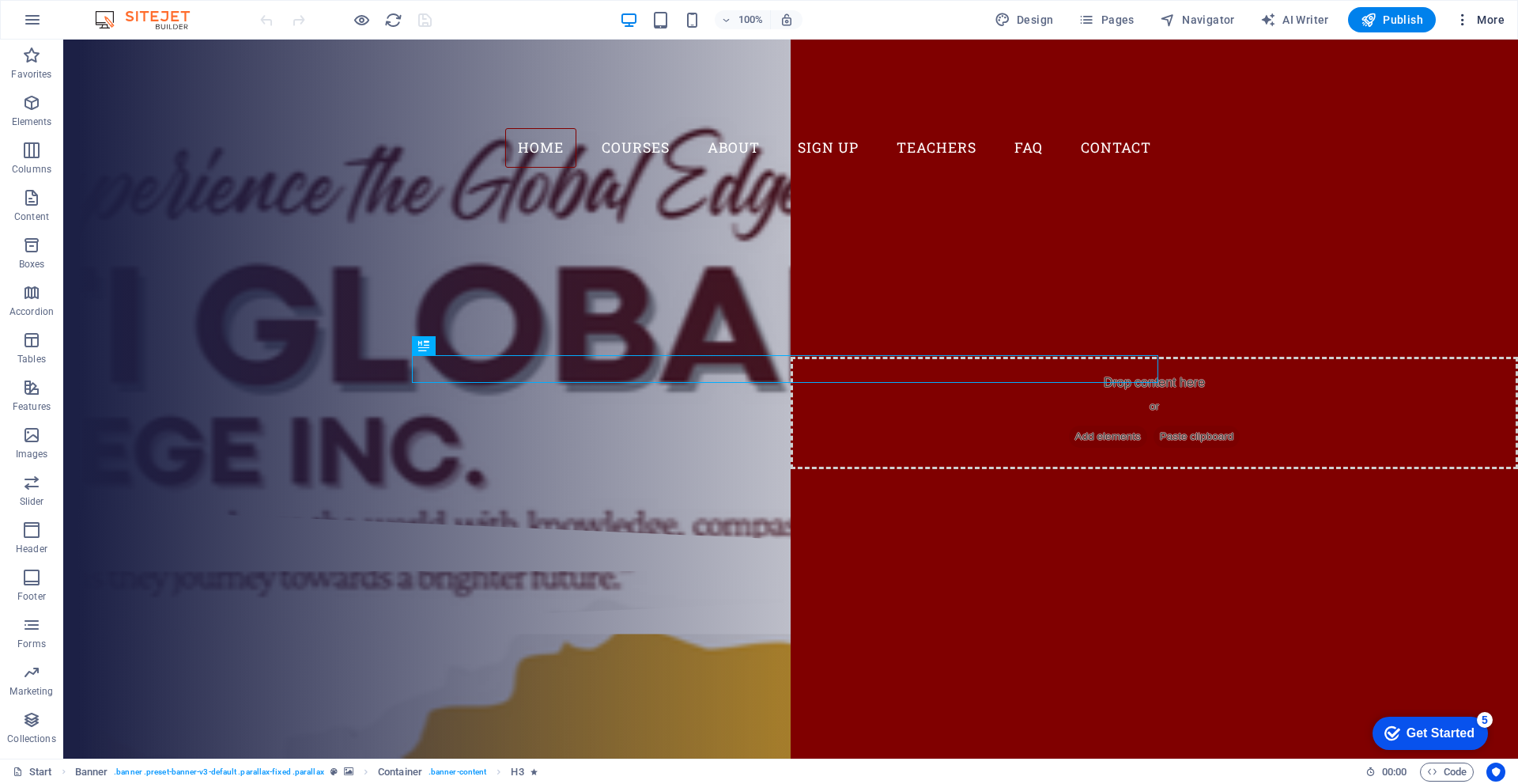
click at [1463, 20] on icon "button" at bounding box center [1462, 20] width 16 height 16
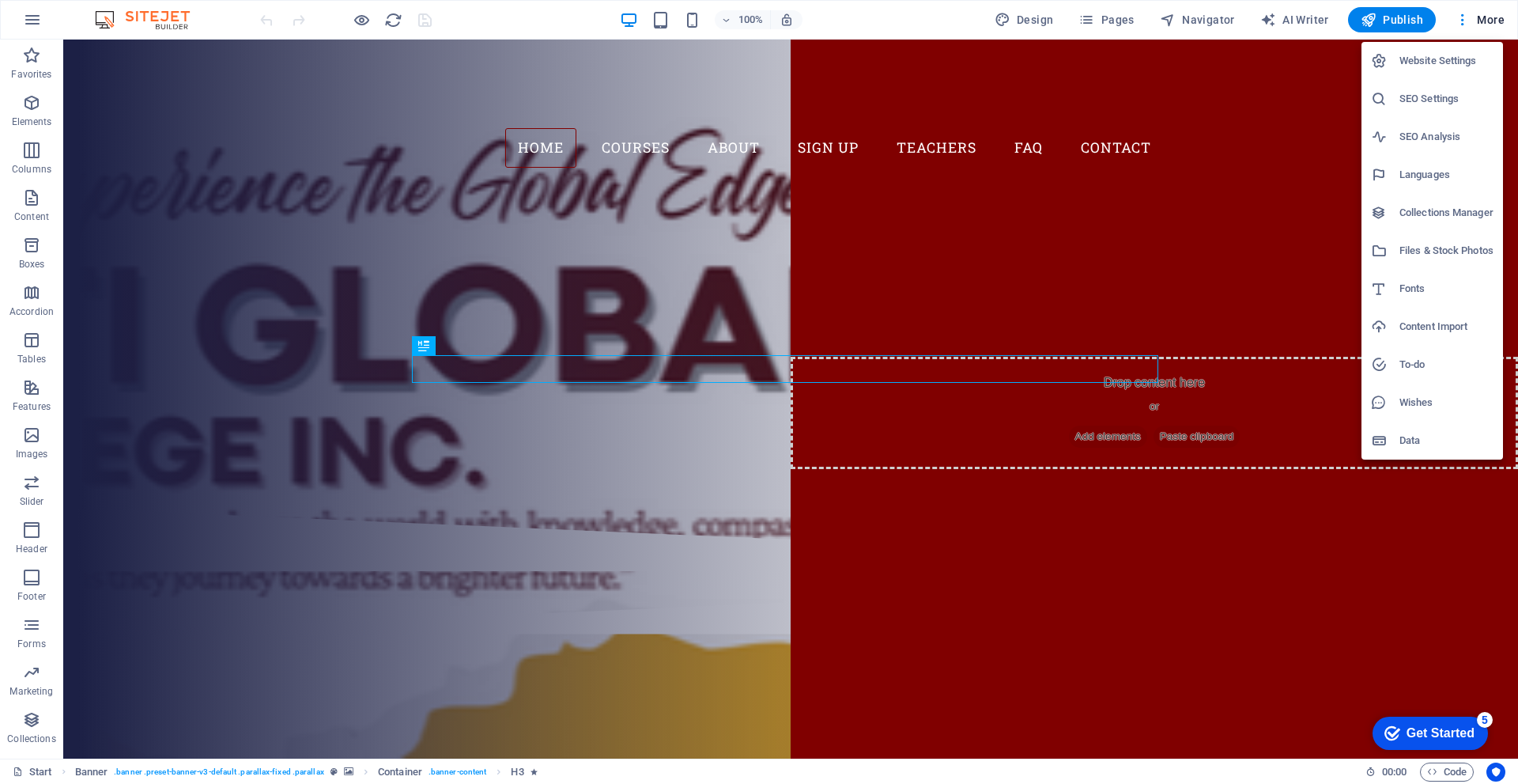
click at [399, 18] on div at bounding box center [759, 392] width 1518 height 784
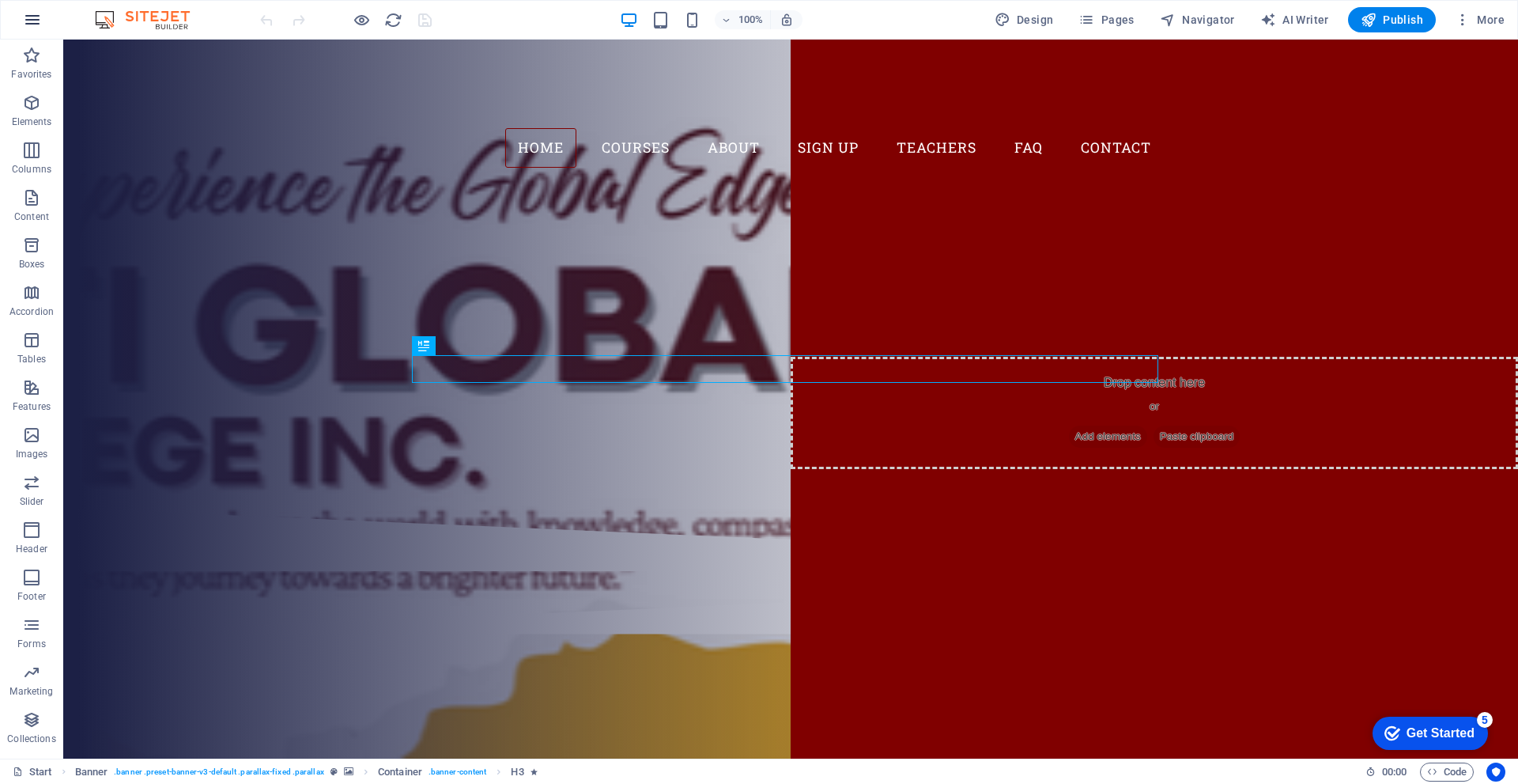
click at [24, 21] on icon "button" at bounding box center [33, 20] width 19 height 19
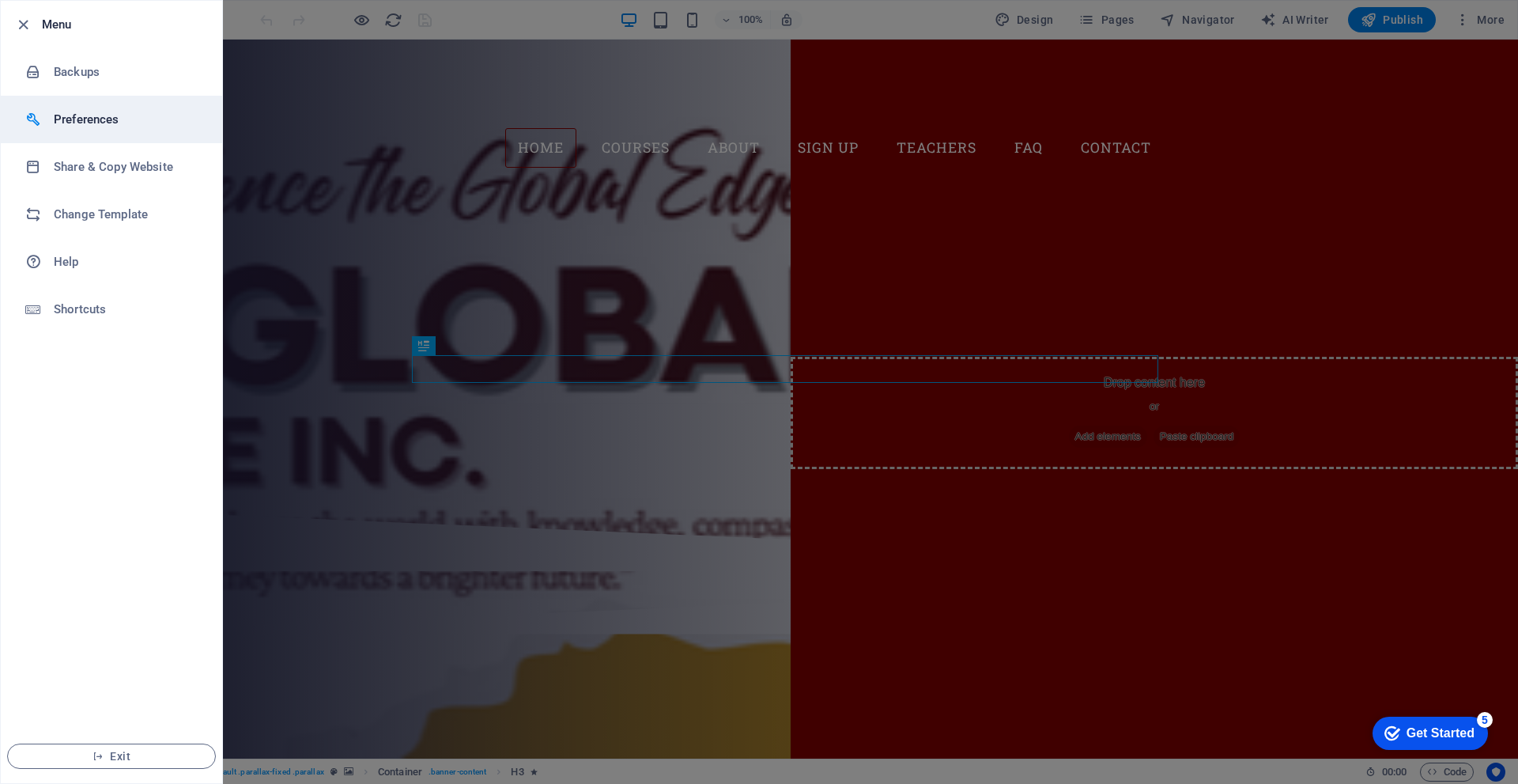
click at [138, 121] on h6 "Preferences" at bounding box center [126, 119] width 146 height 19
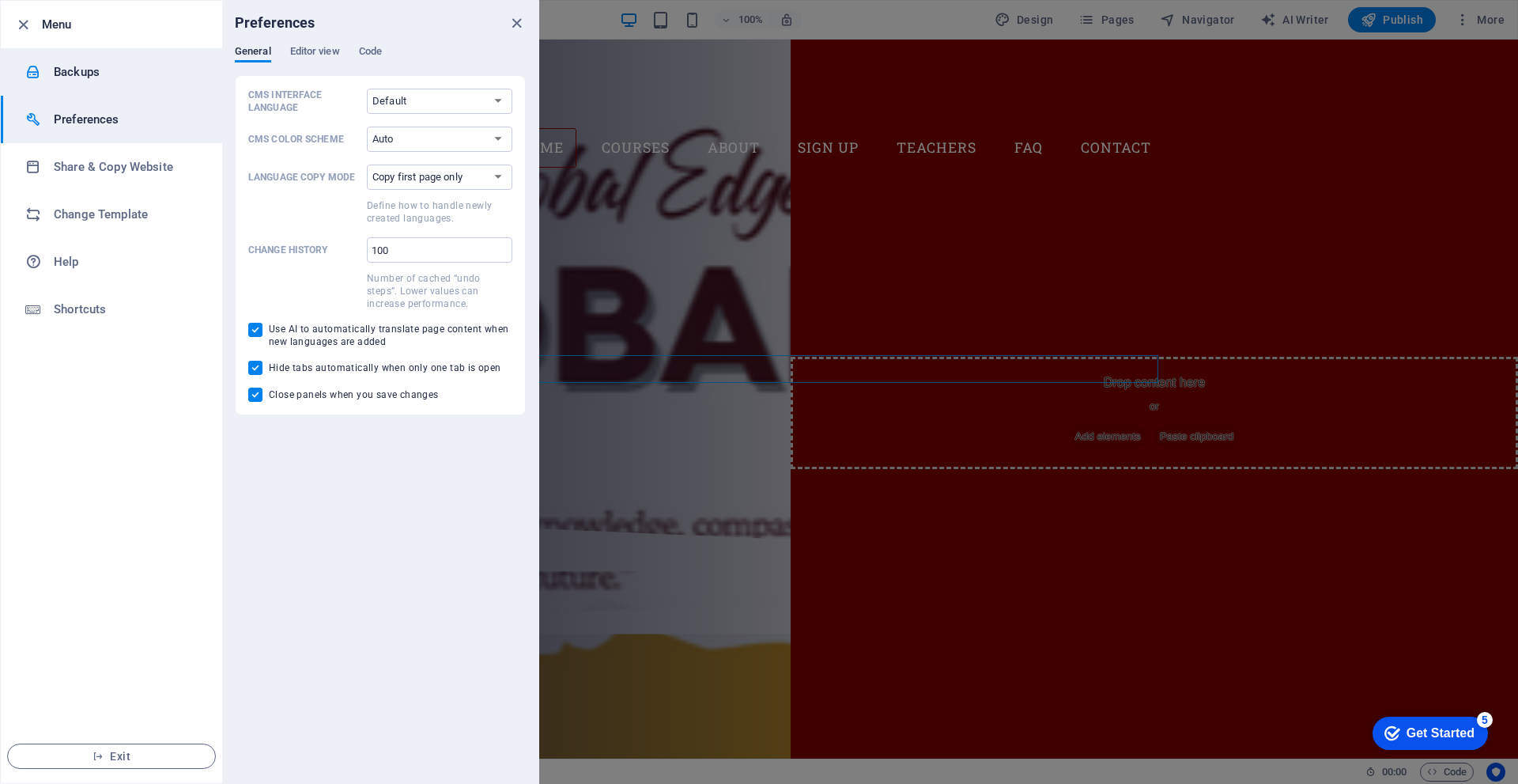
click at [110, 62] on h6 "Backups" at bounding box center [126, 72] width 146 height 19
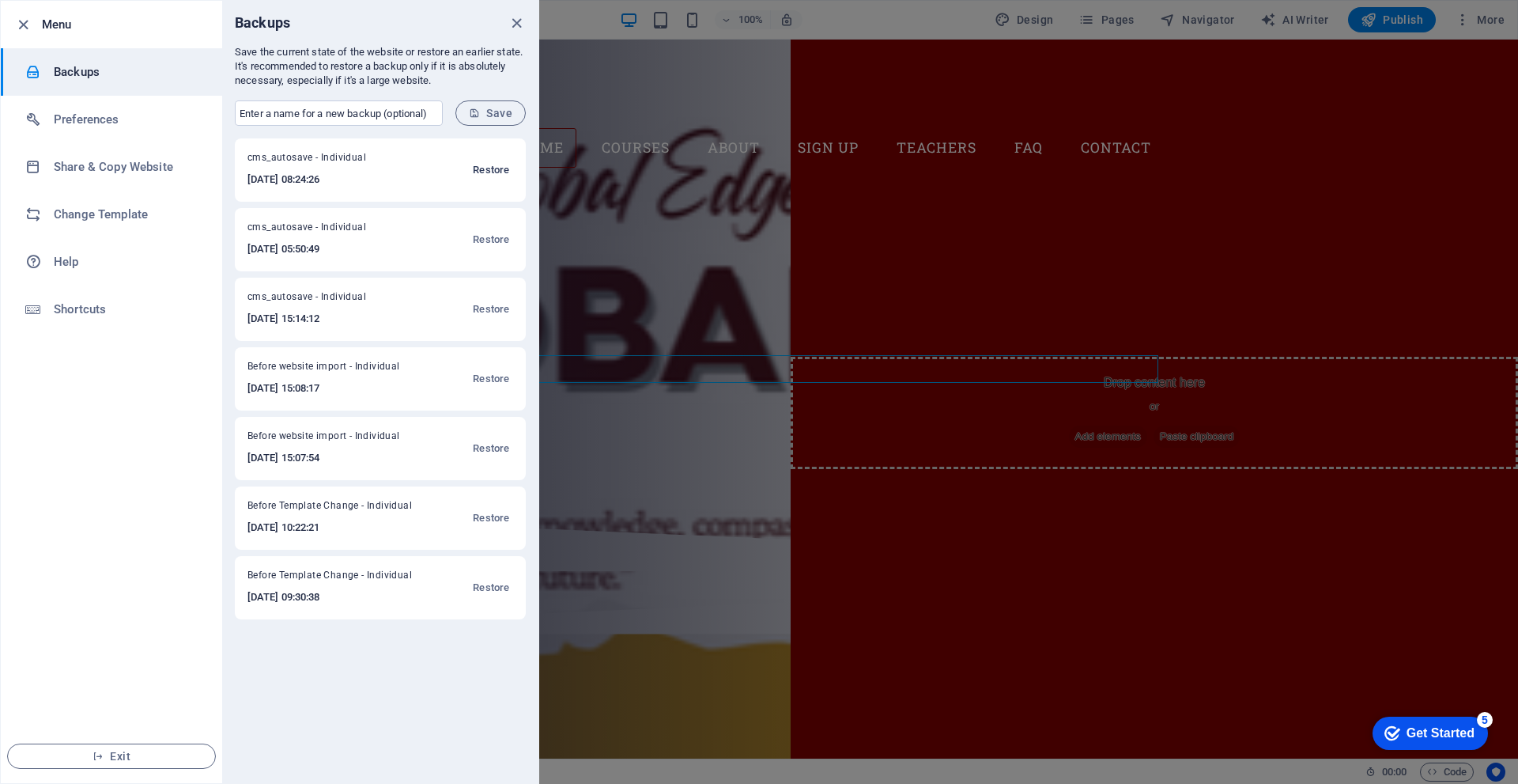
click at [486, 175] on span "Restore" at bounding box center [491, 170] width 36 height 19
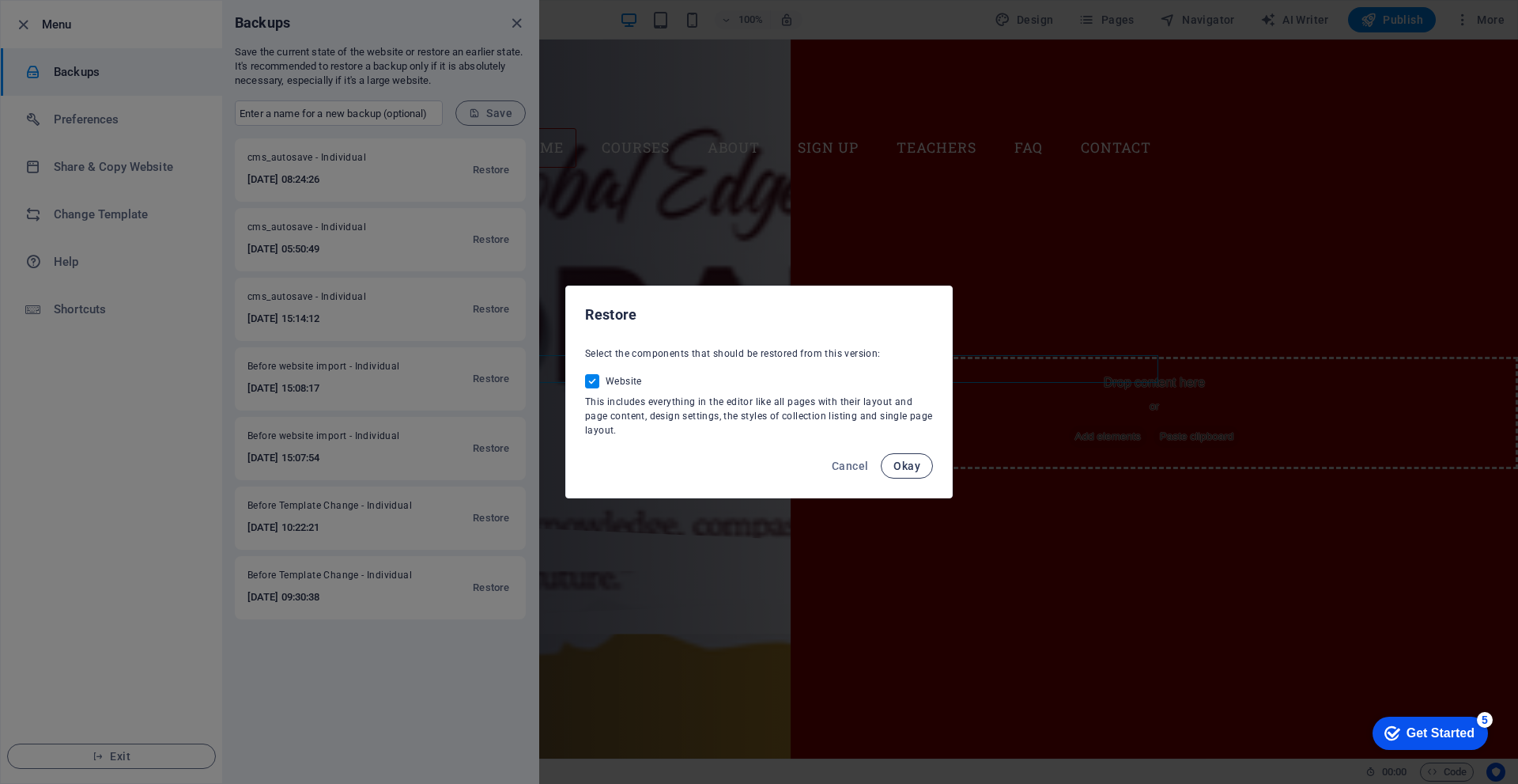
click at [903, 464] on span "Okay" at bounding box center [907, 466] width 27 height 13
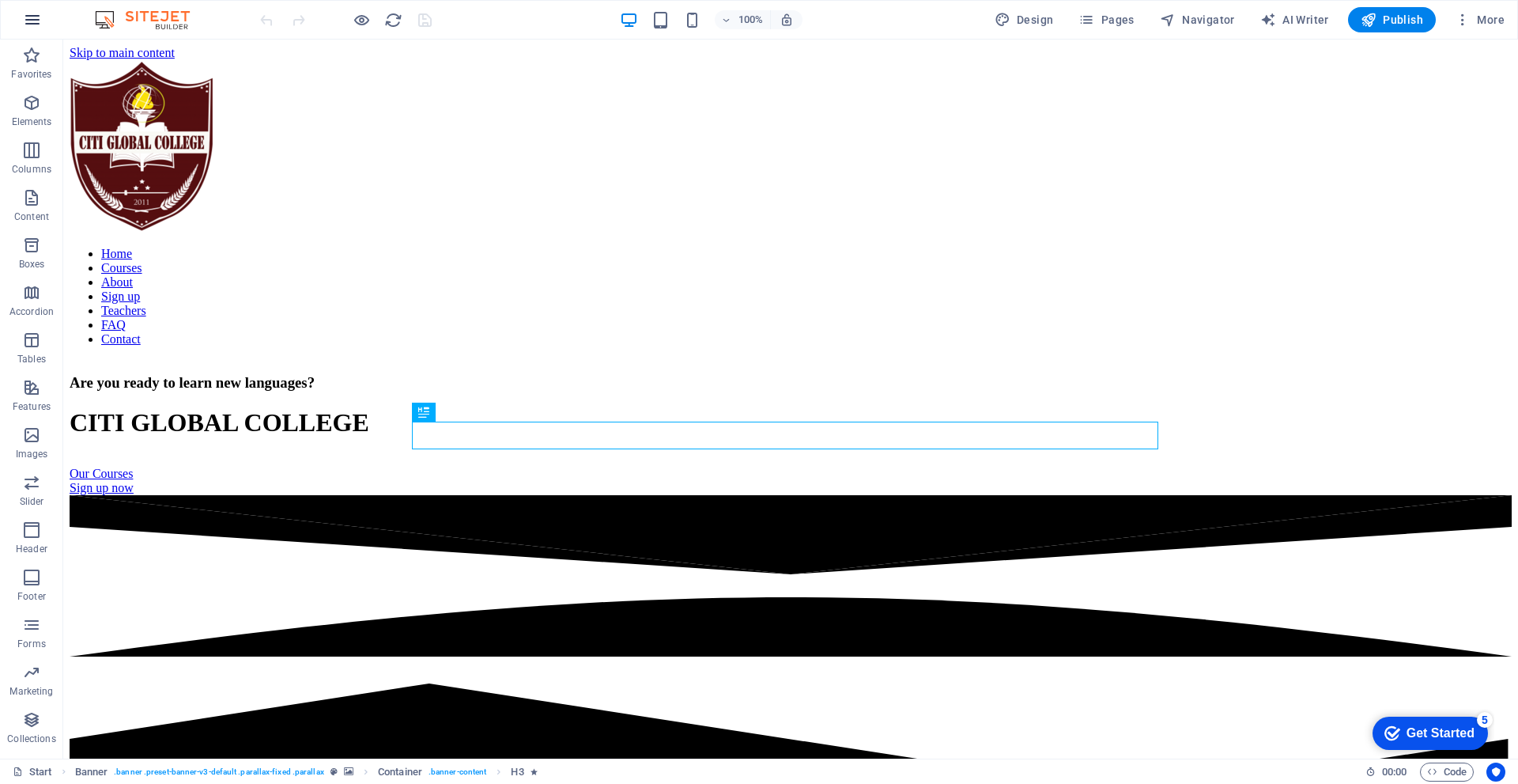
click at [41, 17] on icon "button" at bounding box center [33, 20] width 19 height 19
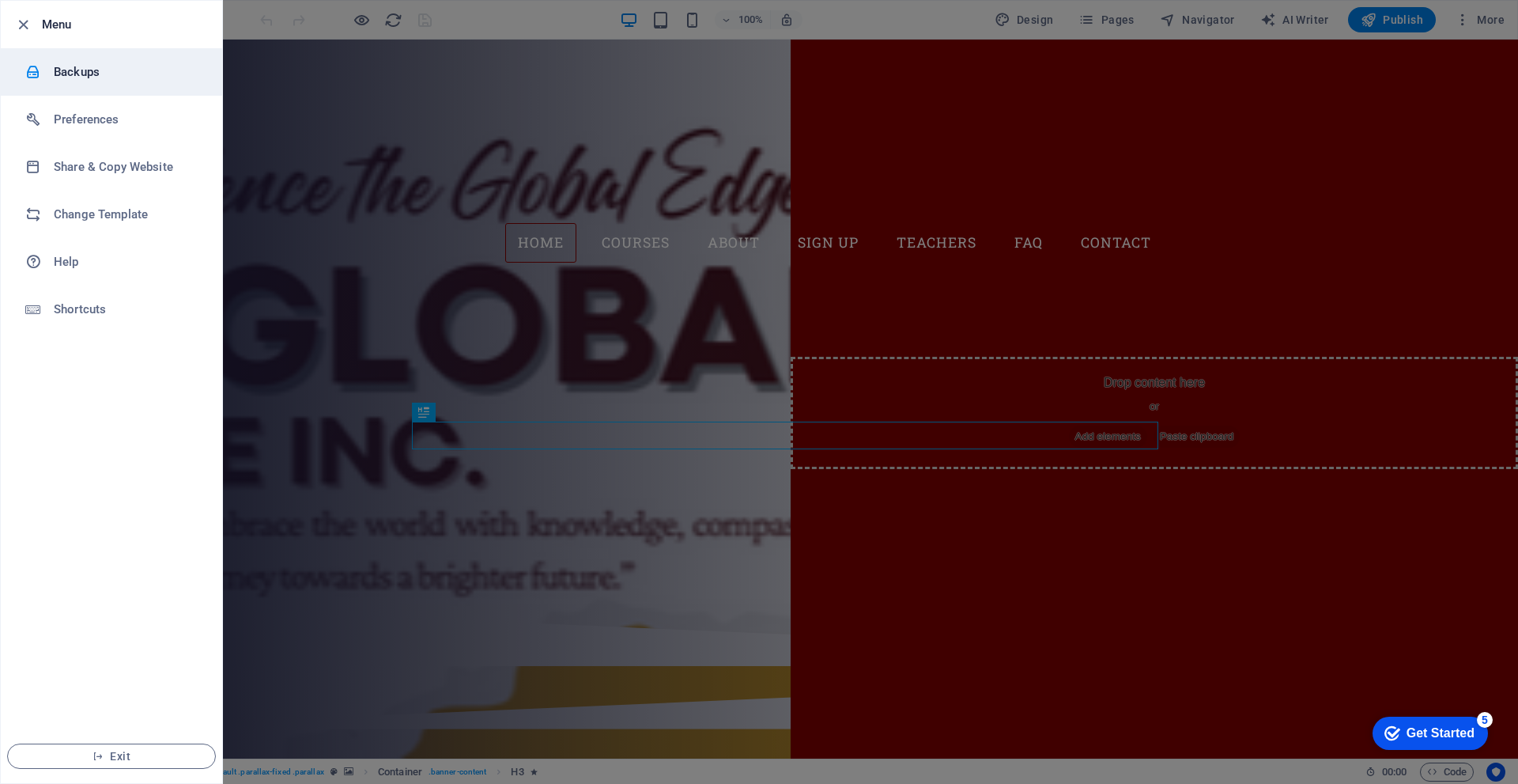
click at [104, 76] on h6 "Backups" at bounding box center [126, 72] width 146 height 19
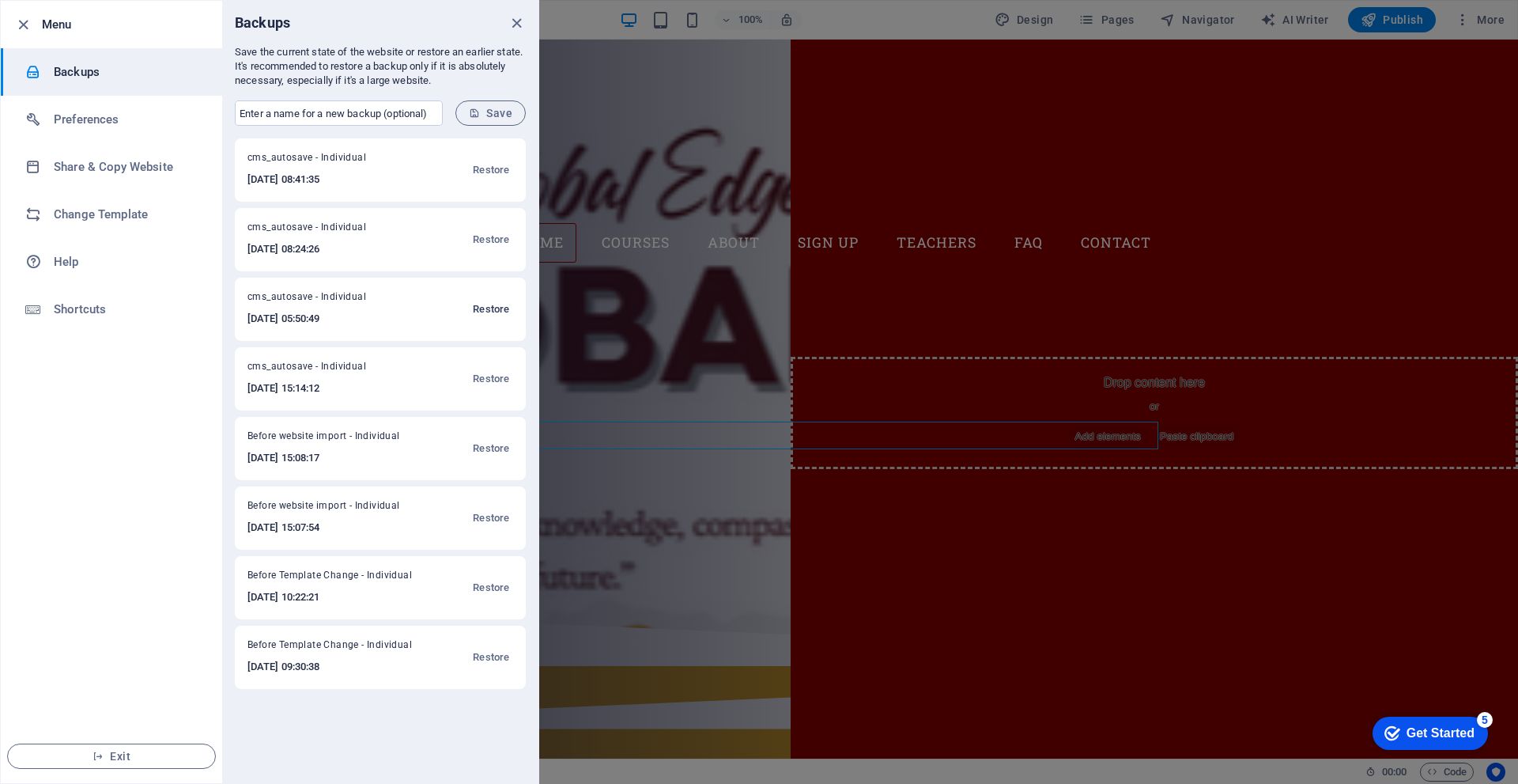
click at [490, 307] on span "Restore" at bounding box center [491, 309] width 36 height 19
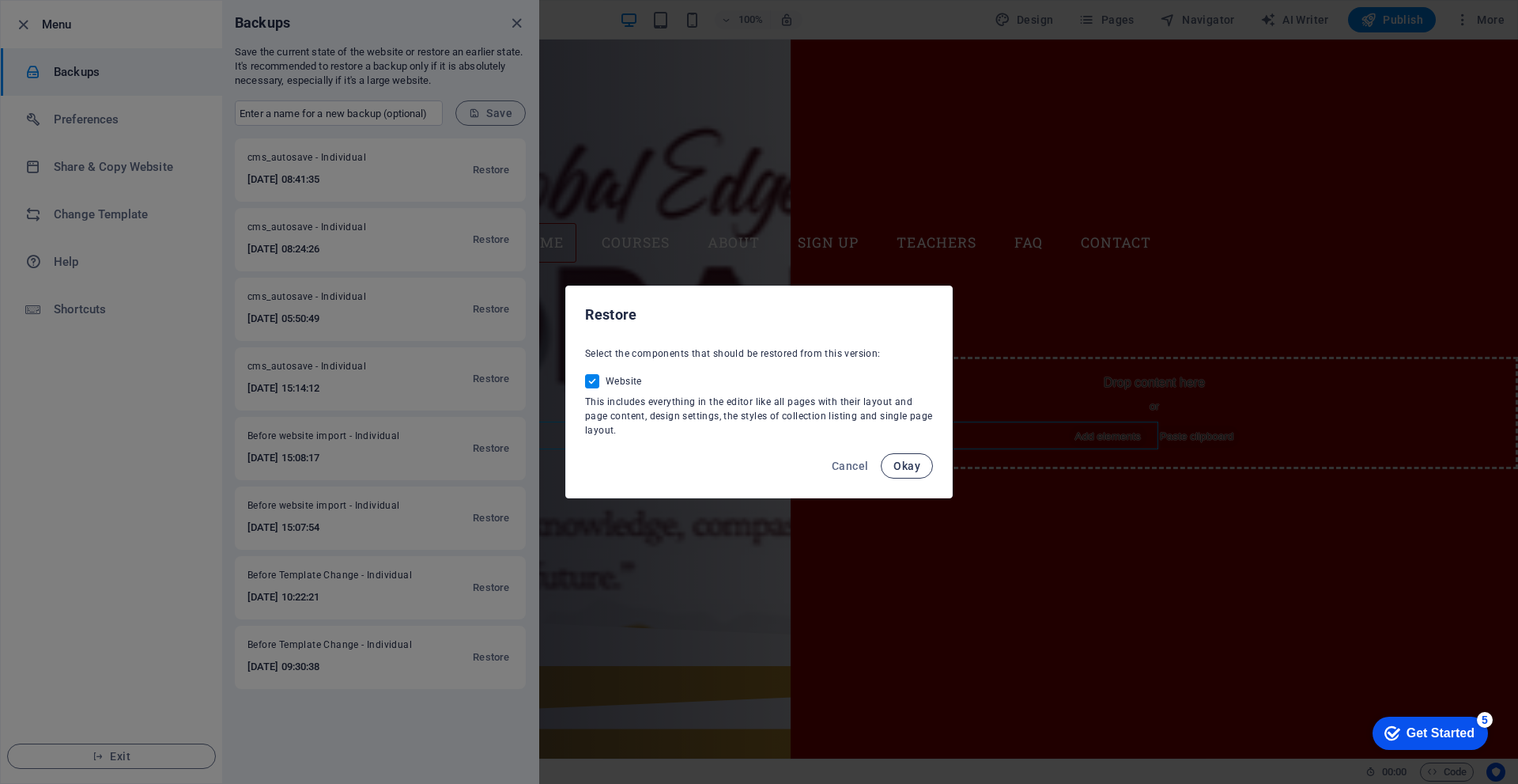
click at [911, 464] on span "Okay" at bounding box center [907, 466] width 27 height 13
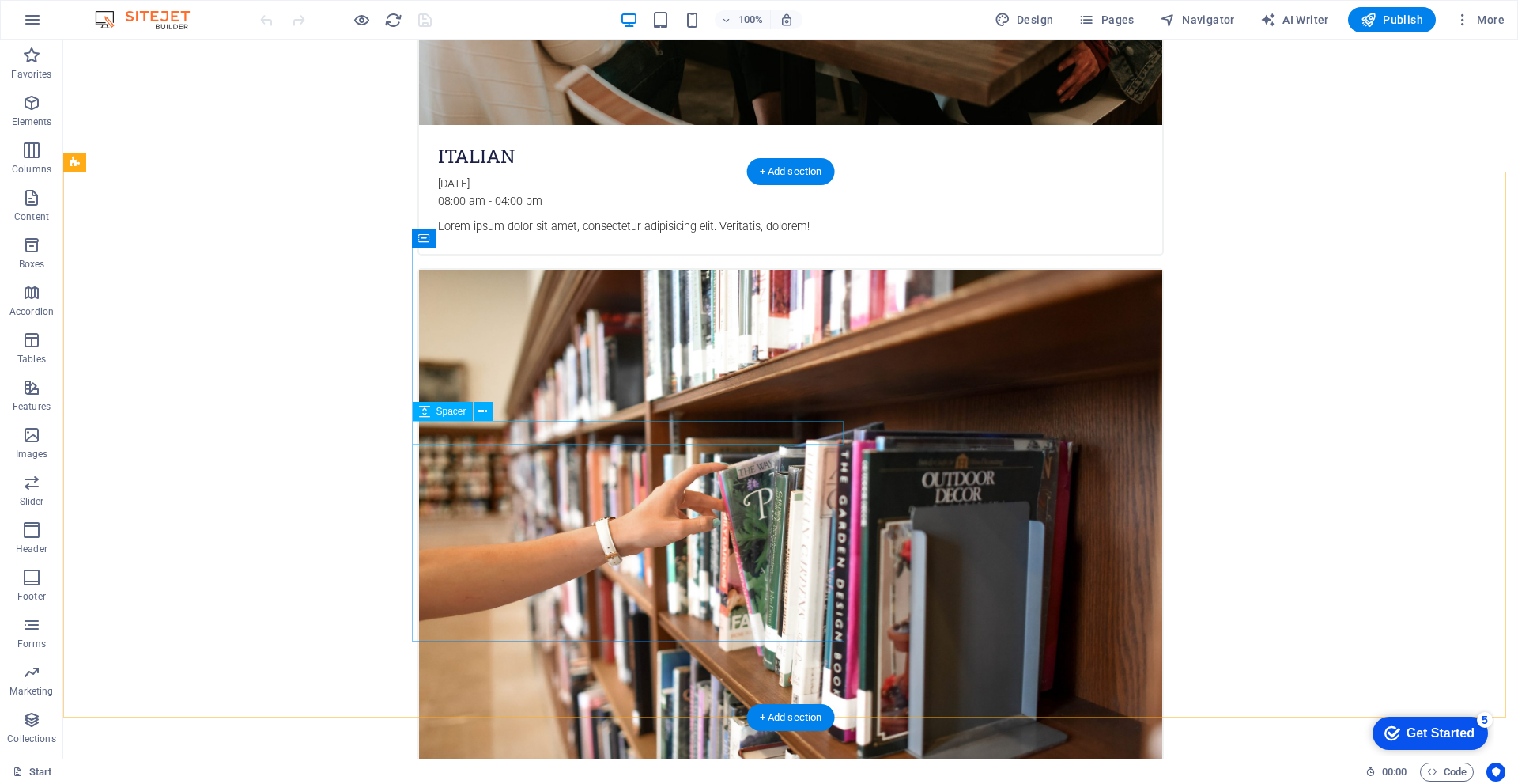
scroll to position [3321, 0]
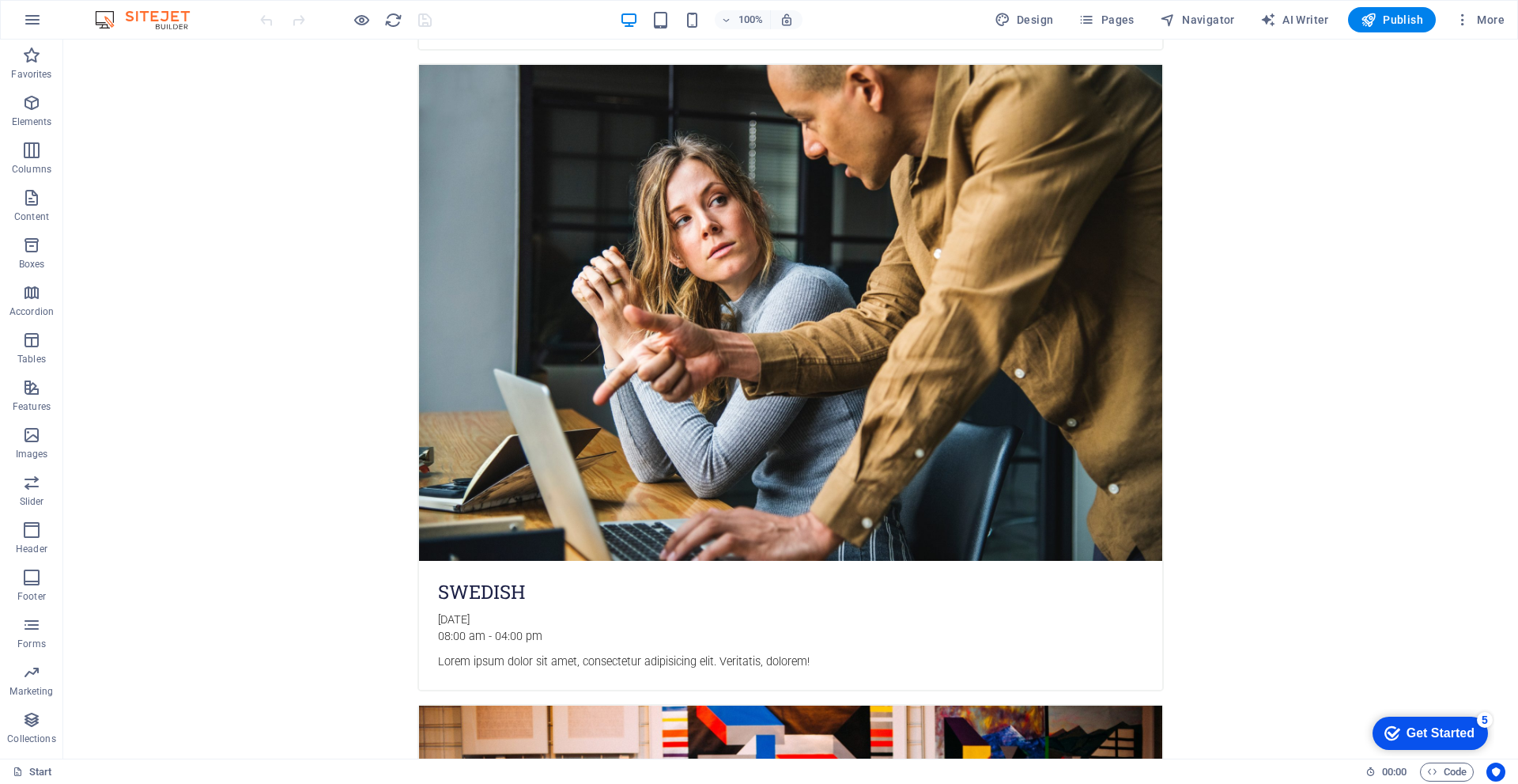
scroll to position [1581, 0]
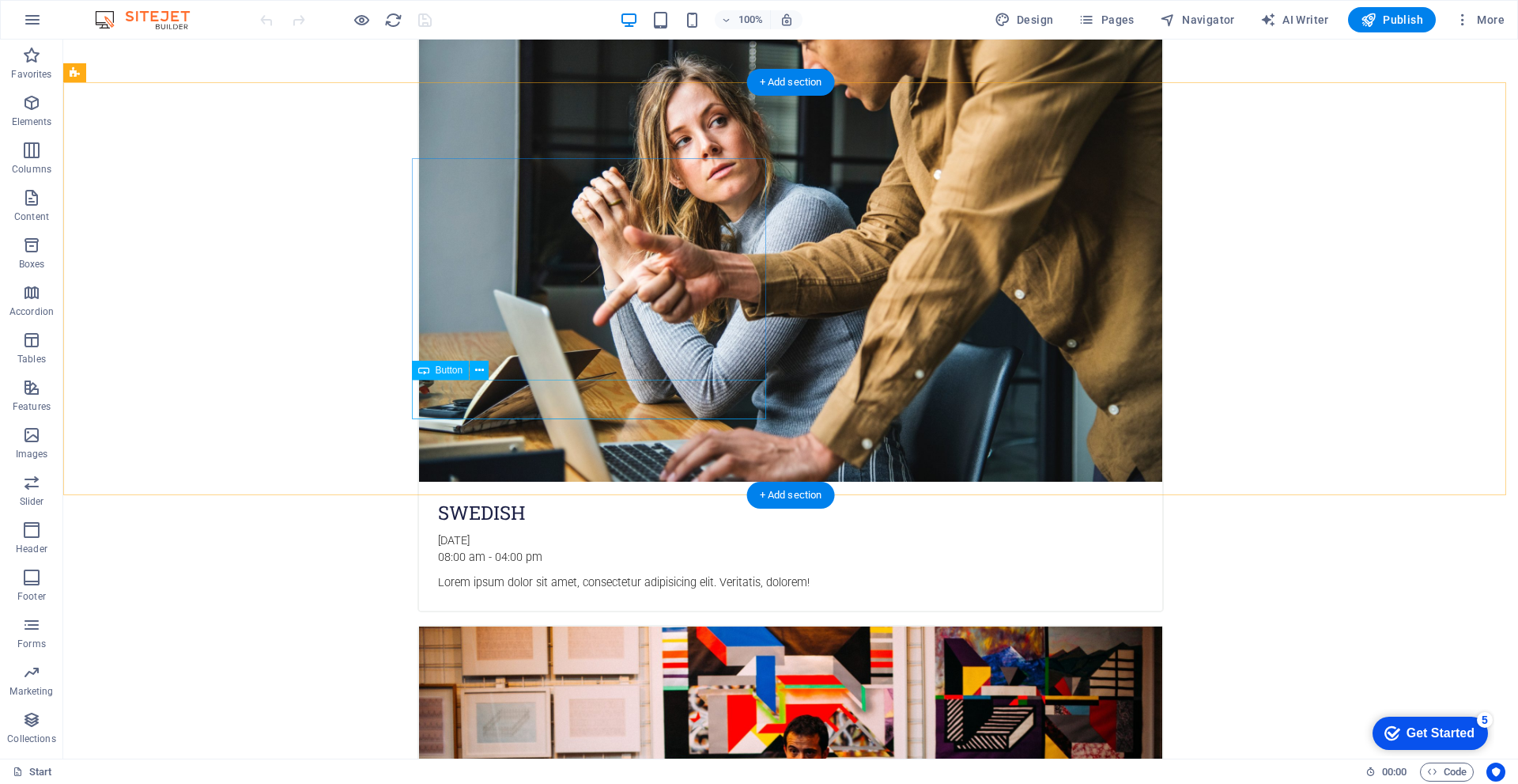
drag, startPoint x: 358, startPoint y: 143, endPoint x: 879, endPoint y: 425, distance: 592.4
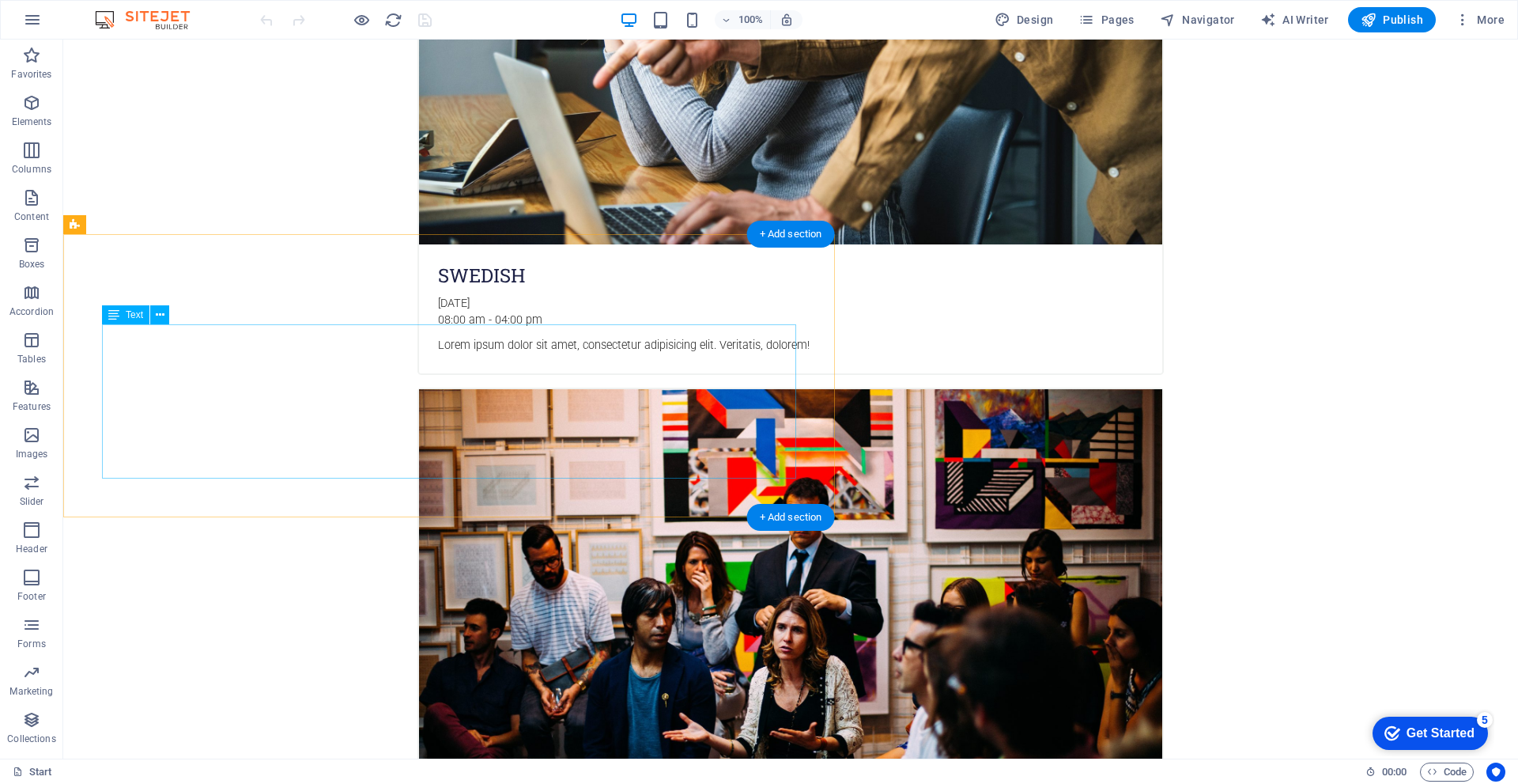
scroll to position [1977, 0]
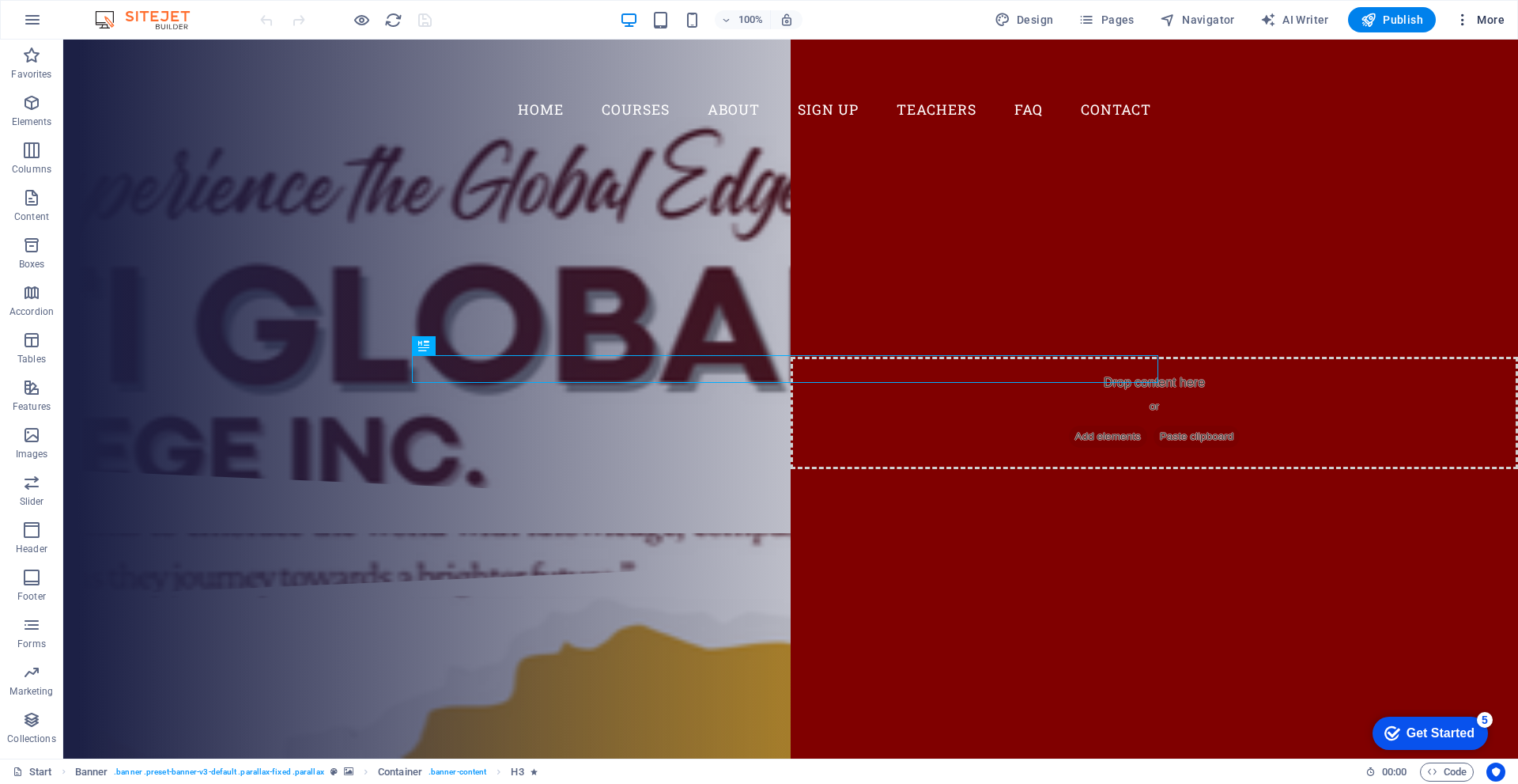
click at [1479, 17] on span "More" at bounding box center [1480, 20] width 50 height 16
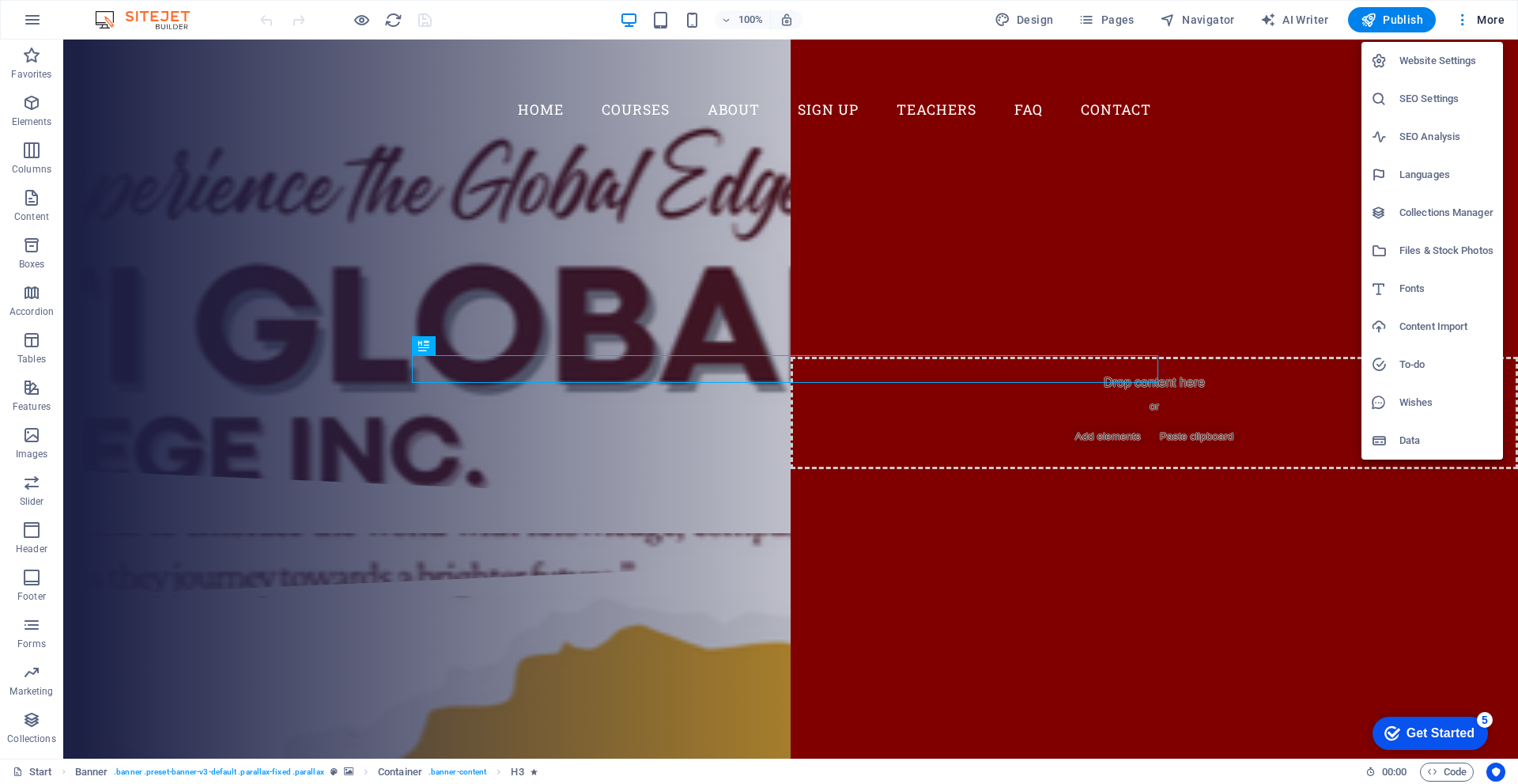
click at [35, 13] on div at bounding box center [759, 392] width 1518 height 784
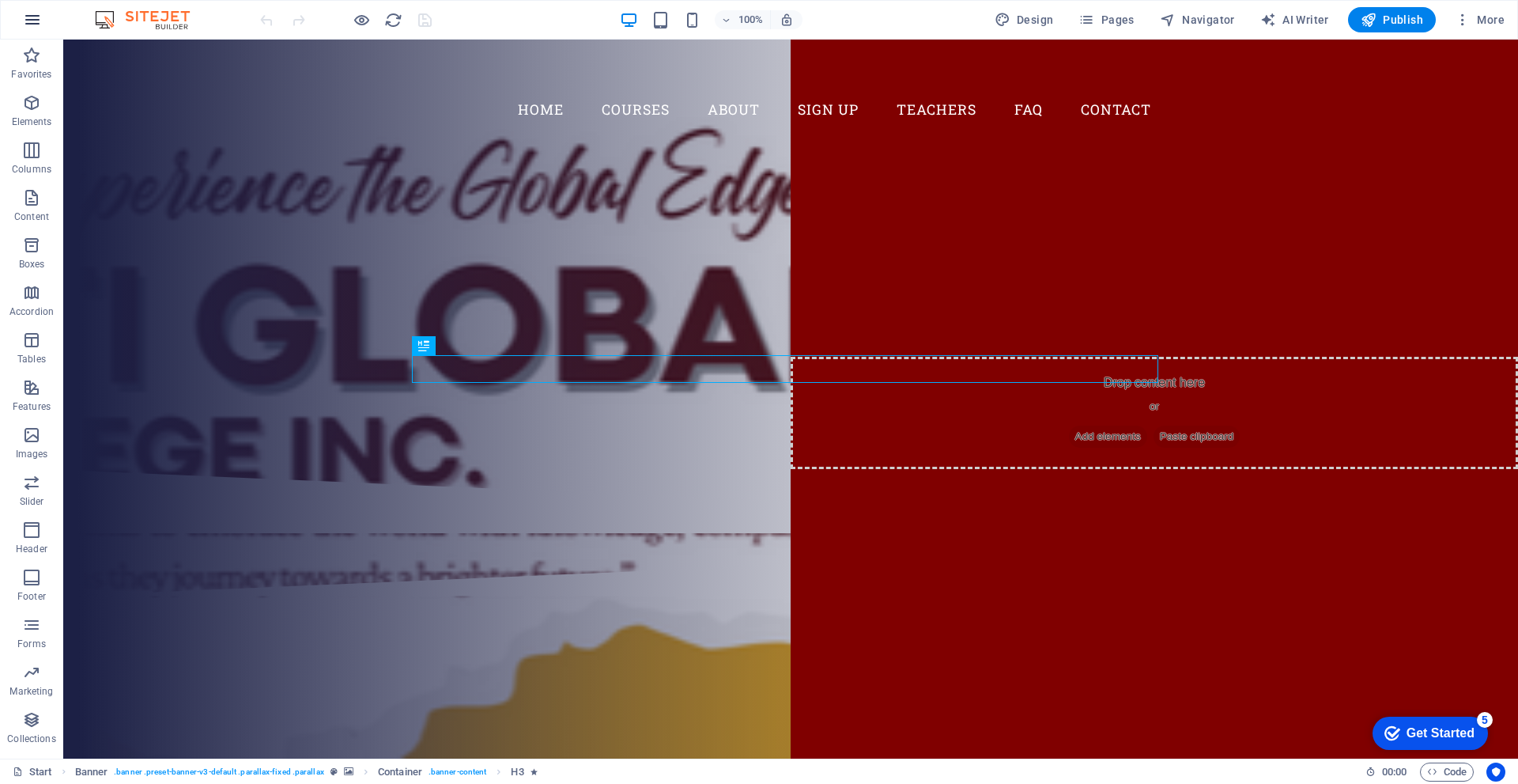
click at [35, 14] on icon "button" at bounding box center [33, 20] width 19 height 19
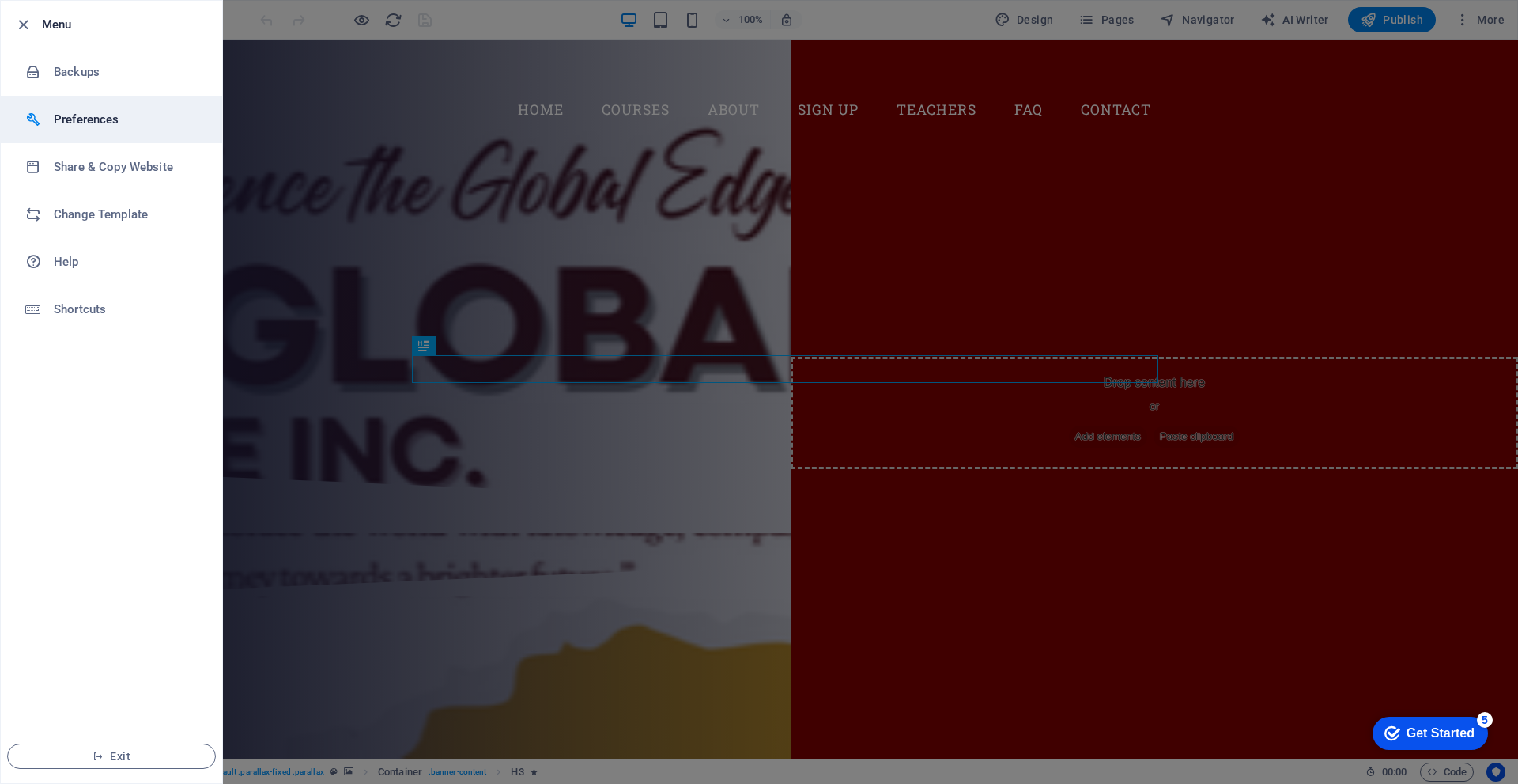
click at [128, 120] on h6 "Preferences" at bounding box center [126, 119] width 146 height 19
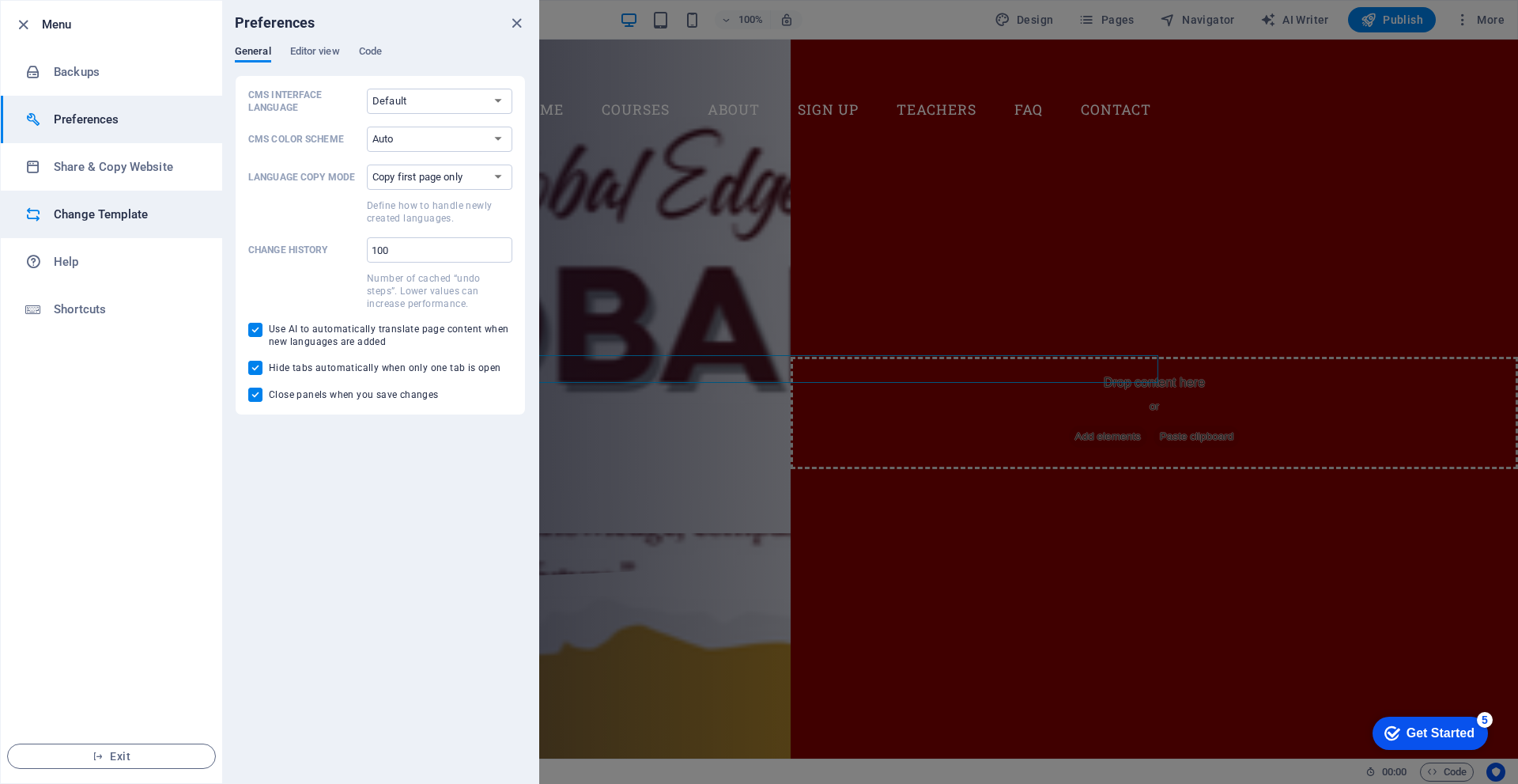
click at [93, 213] on h6 "Change Template" at bounding box center [126, 214] width 146 height 19
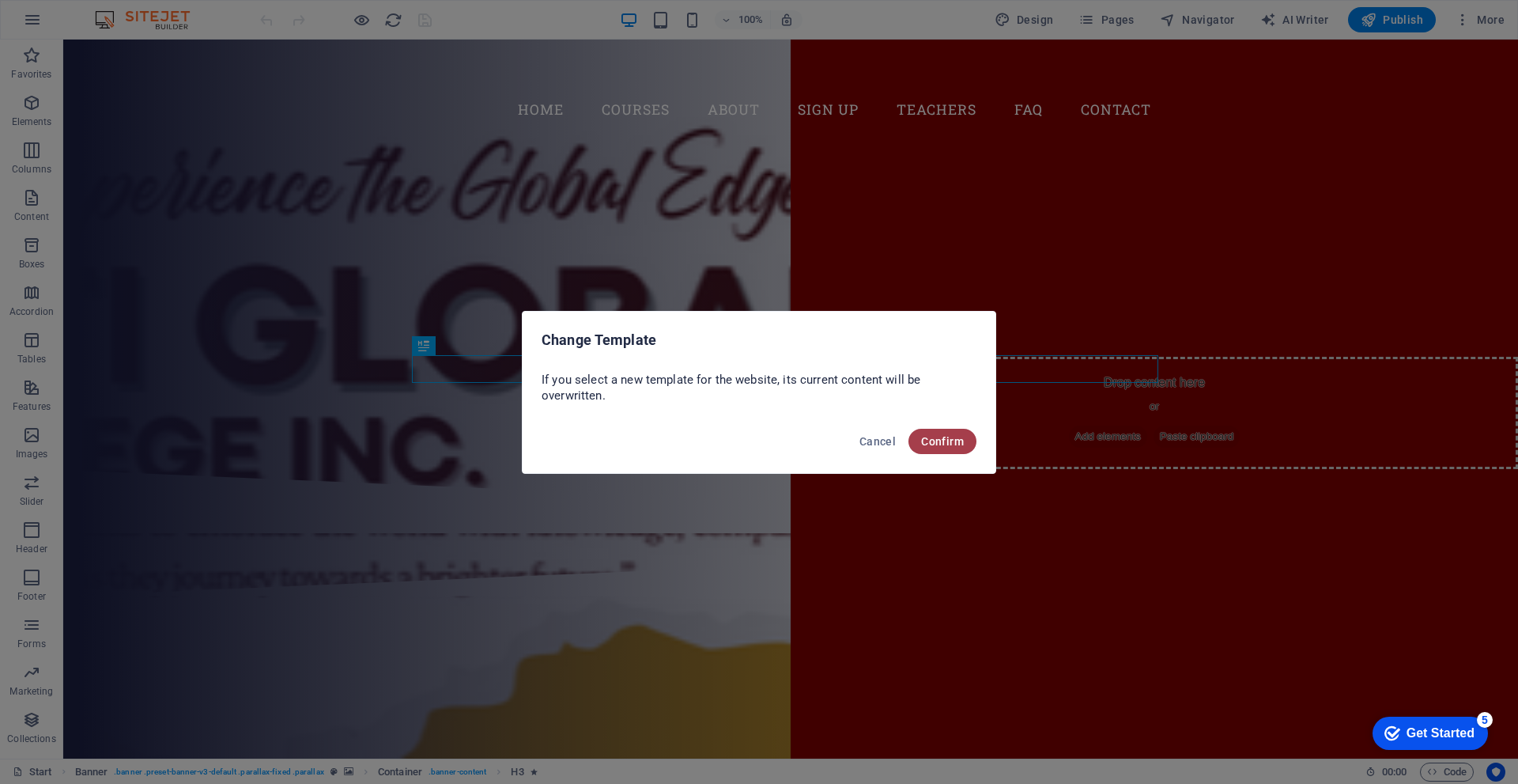
click at [940, 440] on span "Confirm" at bounding box center [943, 441] width 43 height 13
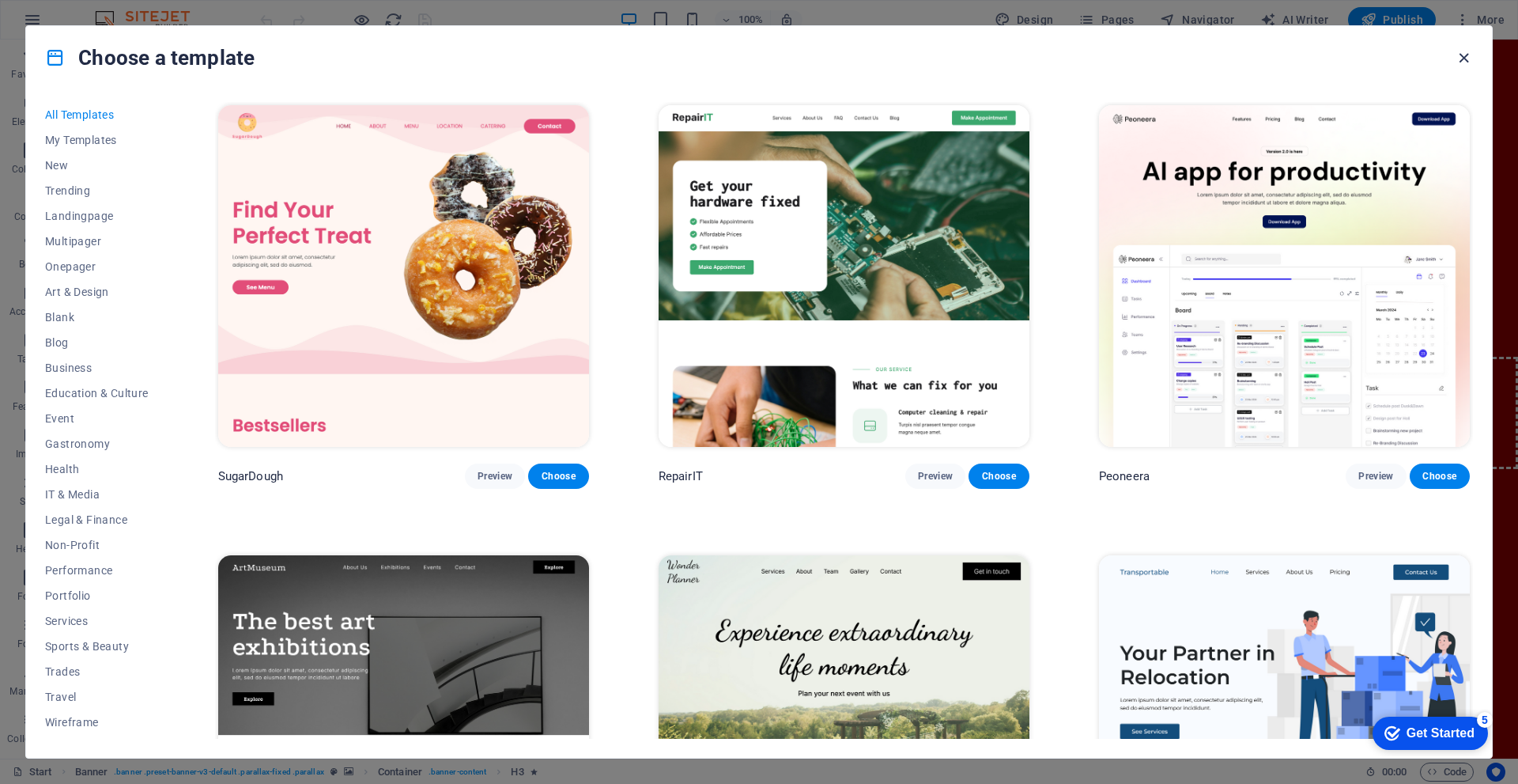
drag, startPoint x: 1466, startPoint y: 58, endPoint x: 1395, endPoint y: 19, distance: 81.0
click at [1466, 58] on icon "button" at bounding box center [1464, 59] width 19 height 19
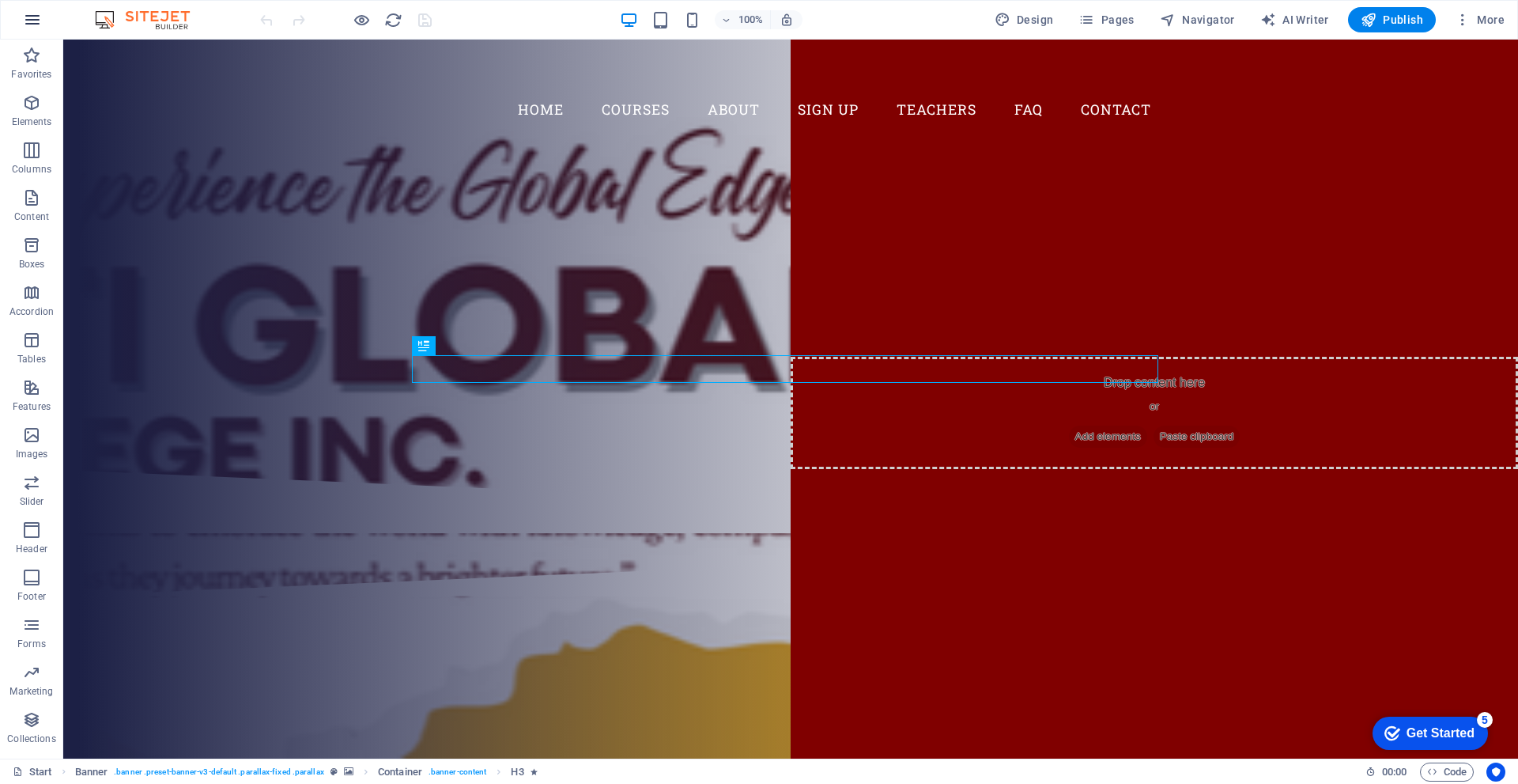
click at [27, 19] on icon "button" at bounding box center [33, 20] width 19 height 19
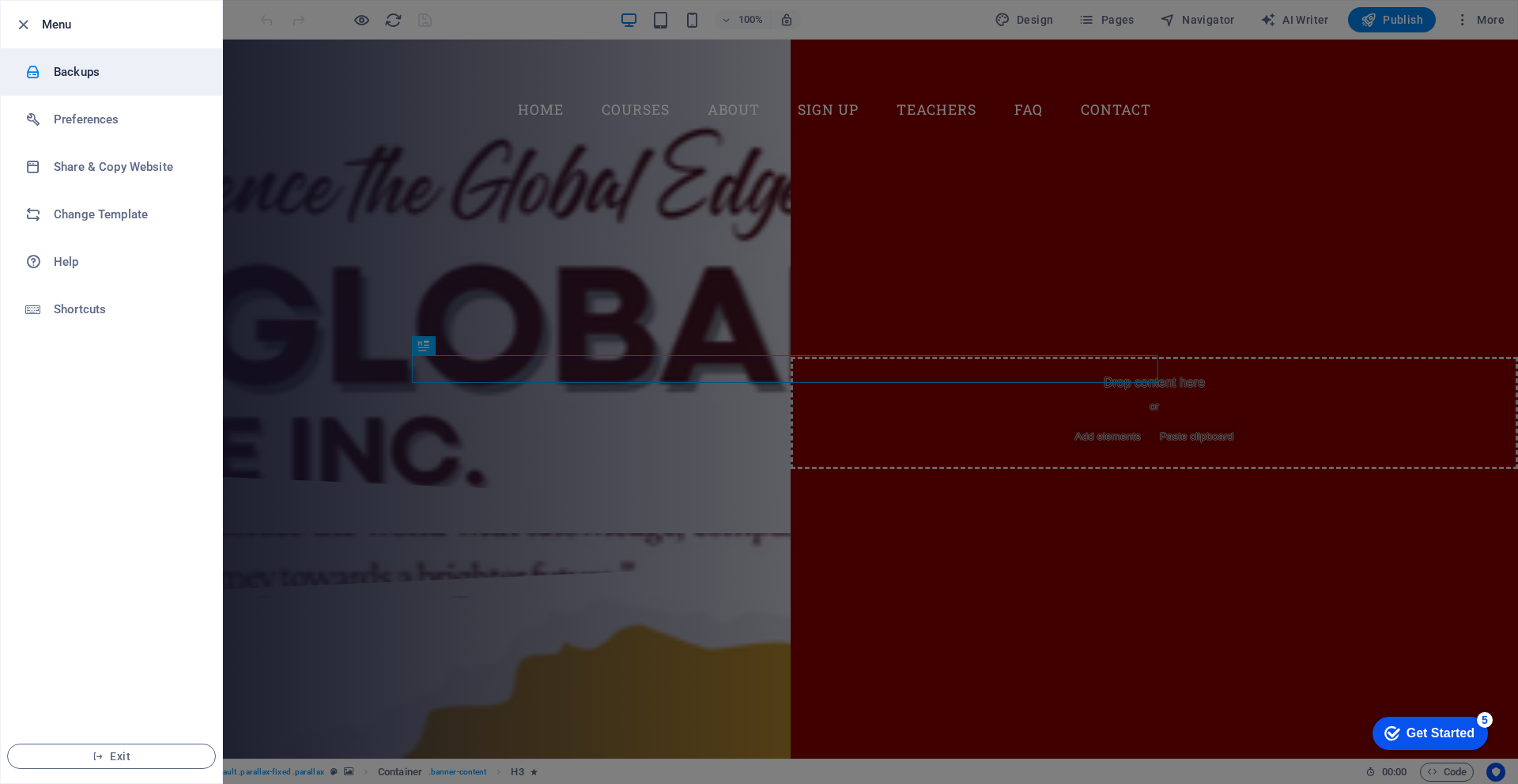
click at [117, 62] on h6 "Backups" at bounding box center [126, 72] width 146 height 19
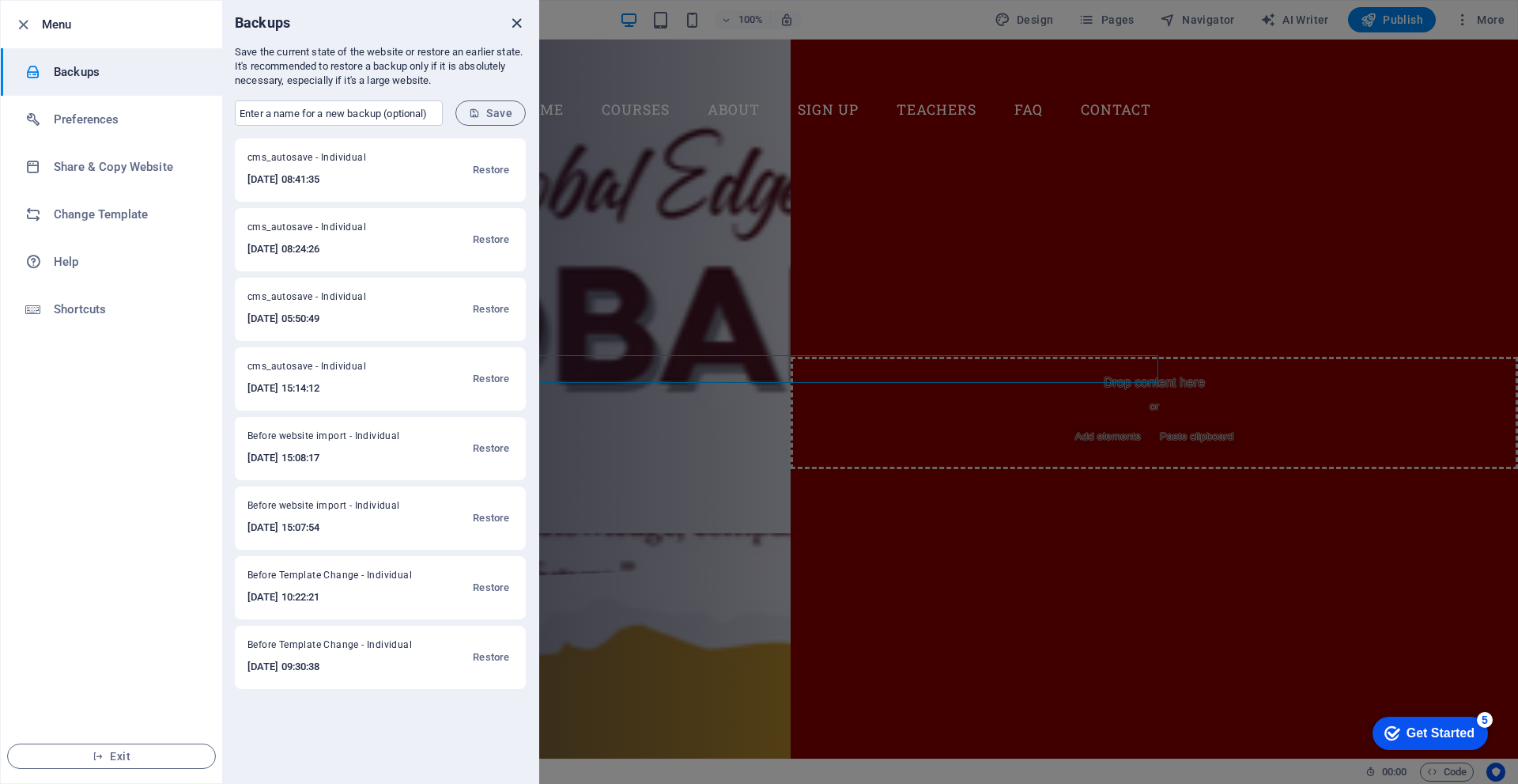
click at [513, 19] on icon "close" at bounding box center [517, 23] width 19 height 19
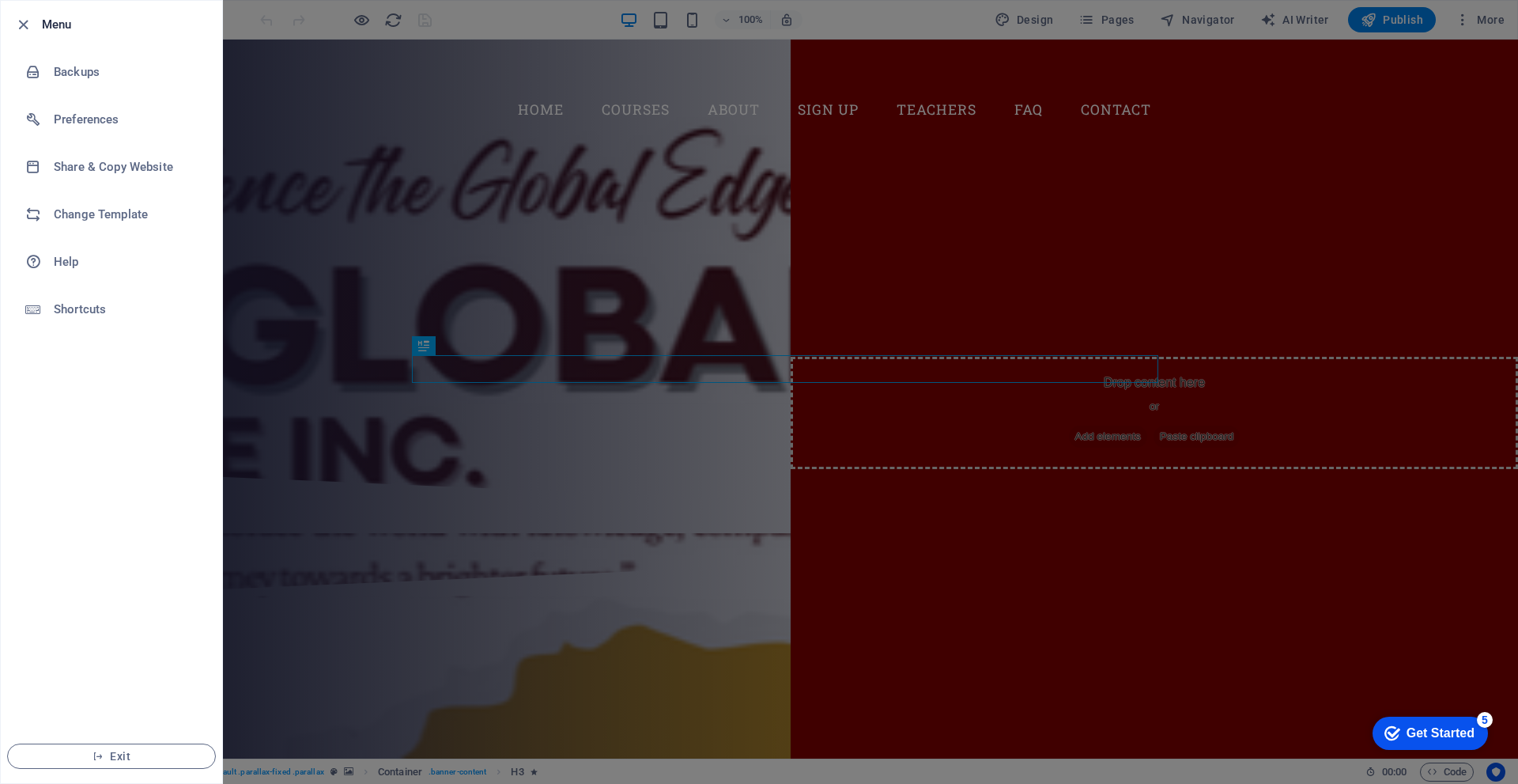
click at [1040, 162] on div at bounding box center [759, 392] width 1518 height 784
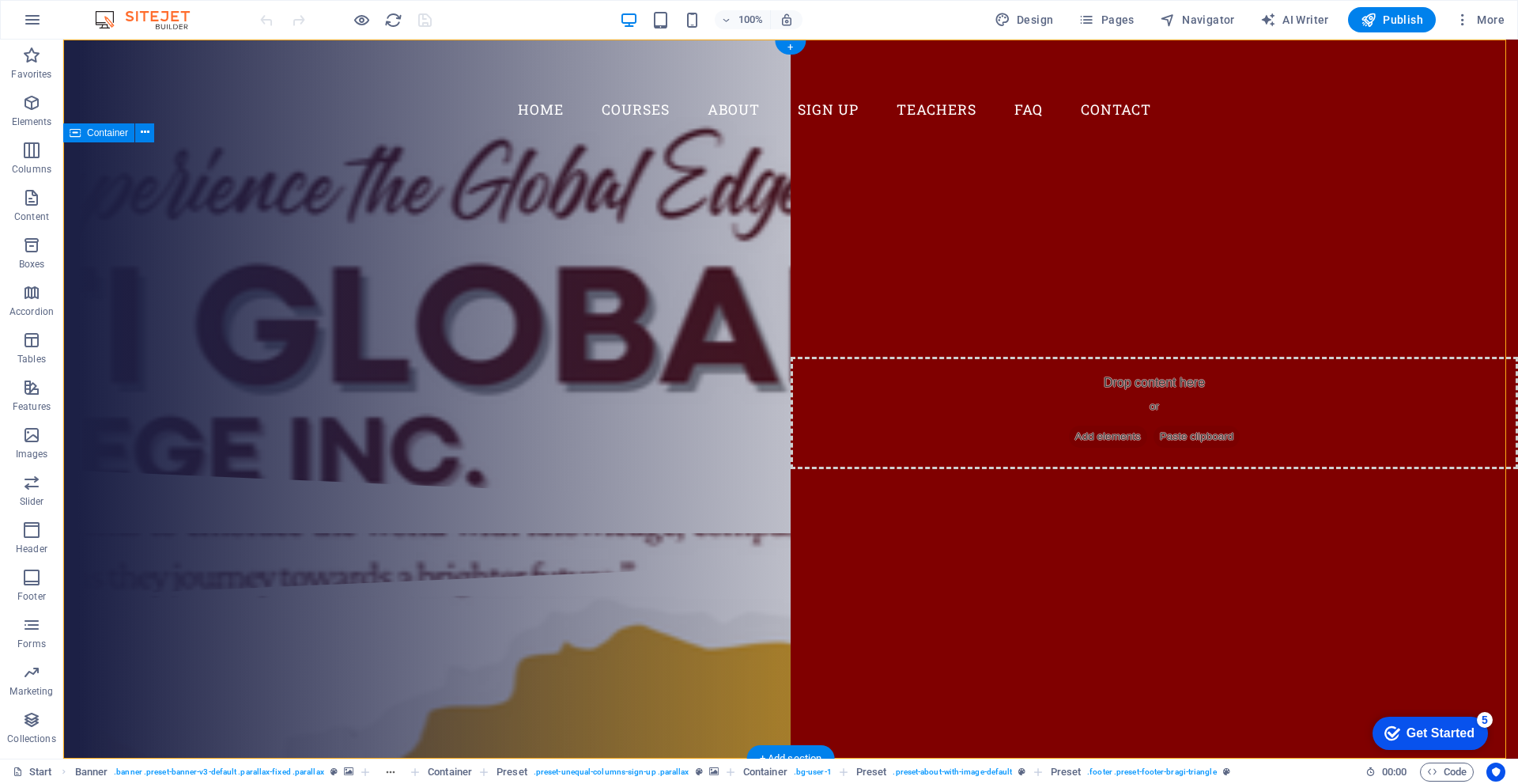
scroll to position [316, 0]
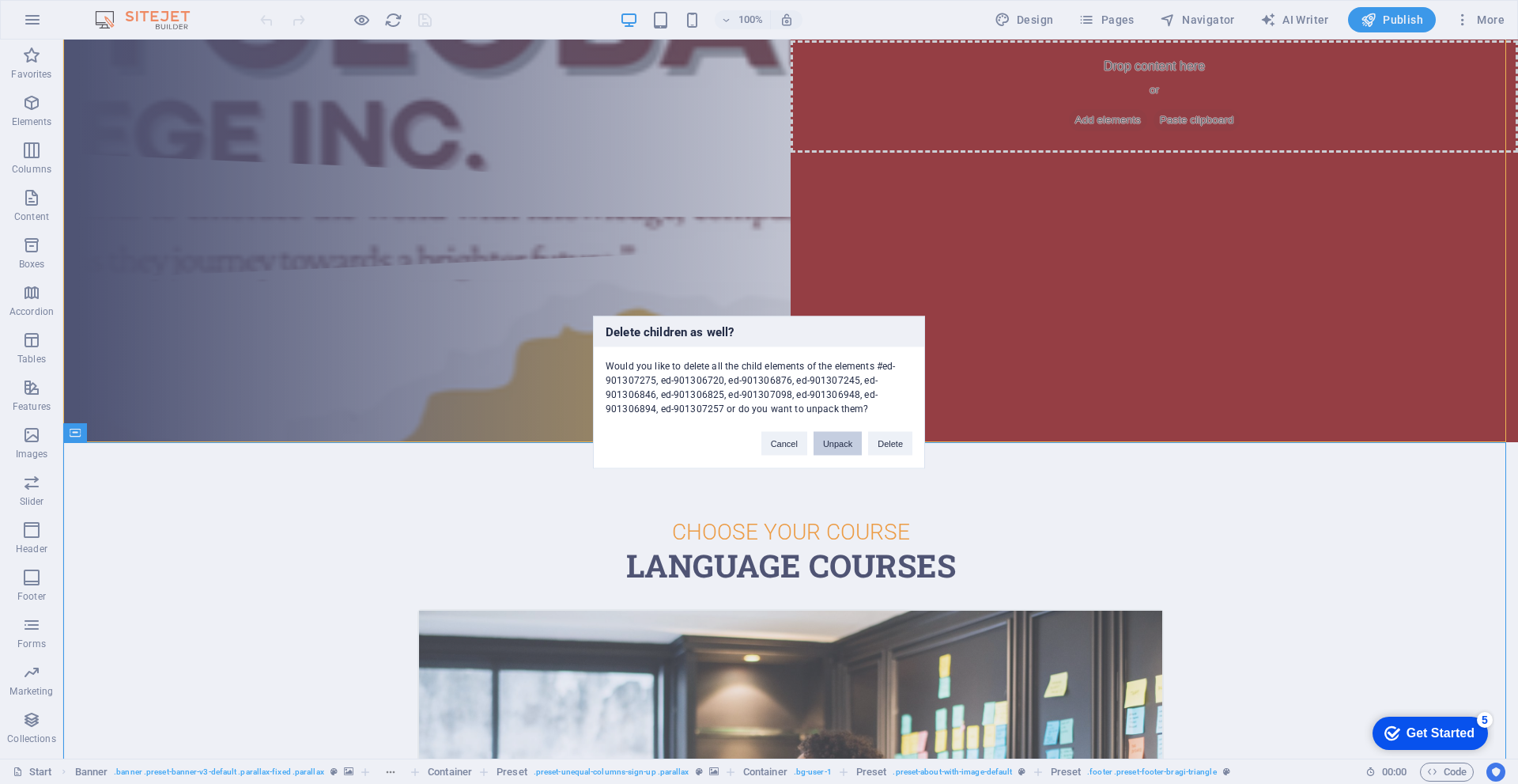
click at [850, 438] on button "Unpack" at bounding box center [838, 443] width 48 height 24
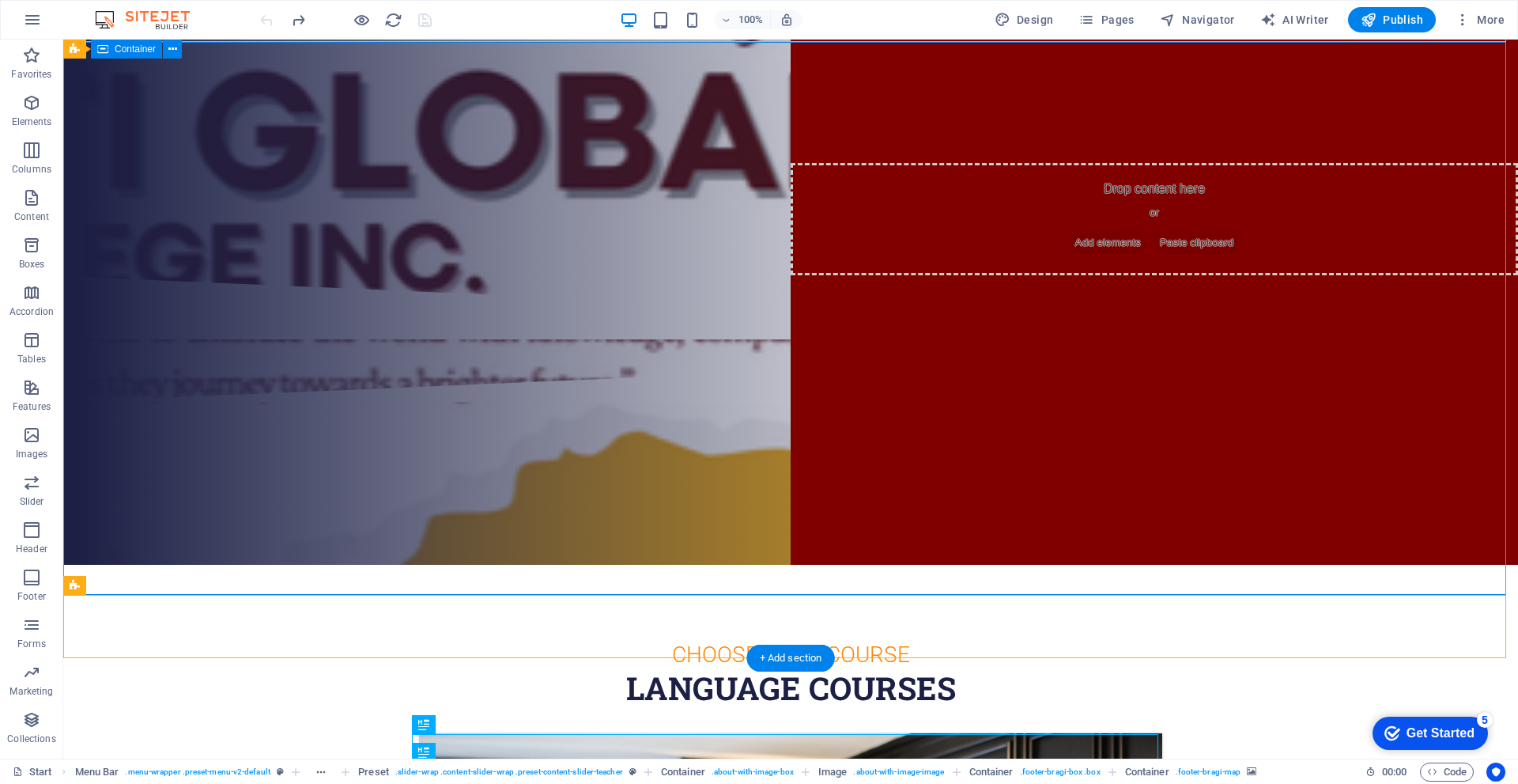
scroll to position [0, 0]
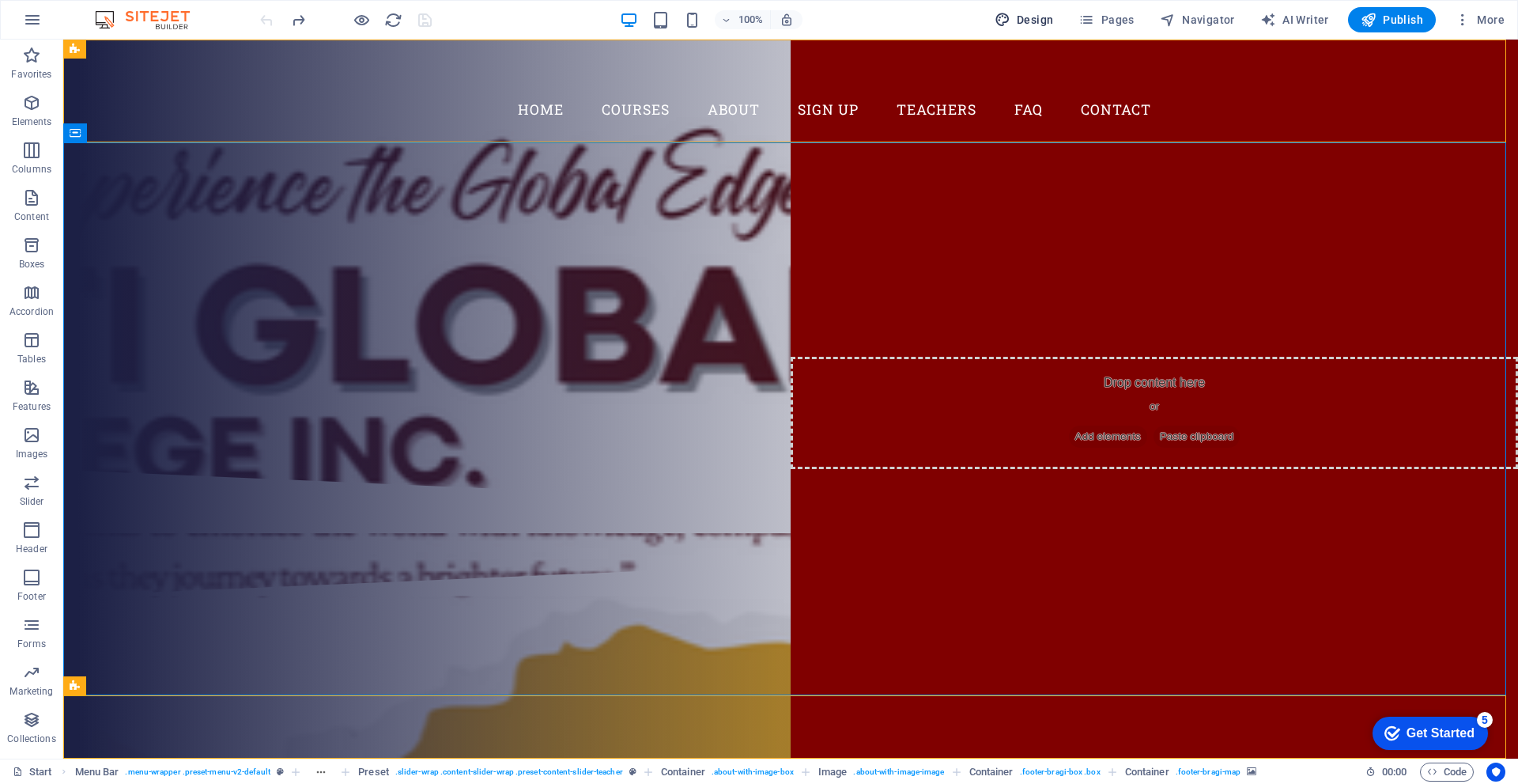
click at [1016, 12] on span "Design" at bounding box center [1025, 20] width 59 height 16
select select "px"
select select "300"
select select "px"
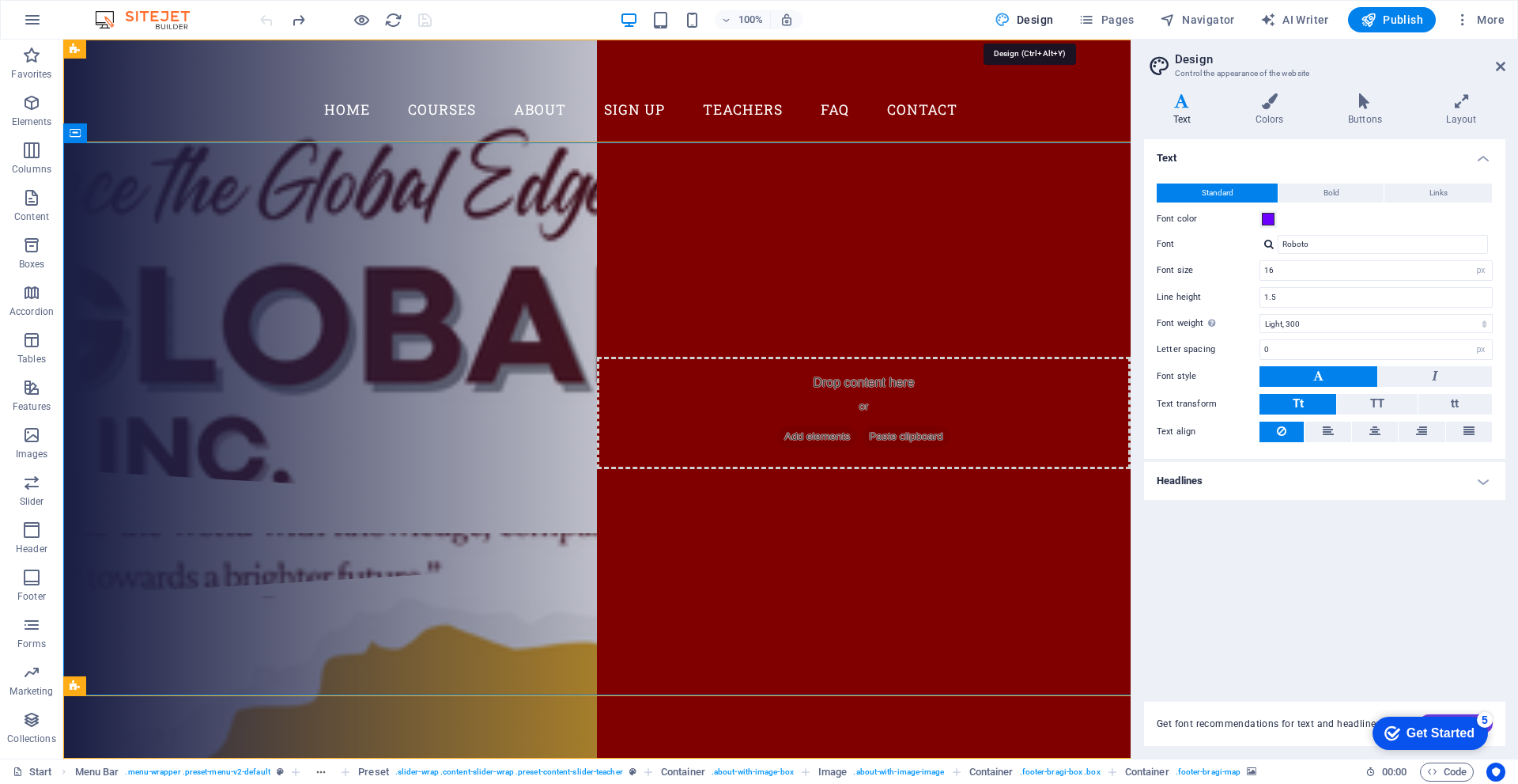
click at [1507, 58] on aside "Design Control the appearance of the website Variants Text Colors Buttons Layou…" at bounding box center [1324, 399] width 387 height 719
click at [1497, 61] on icon at bounding box center [1501, 67] width 9 height 13
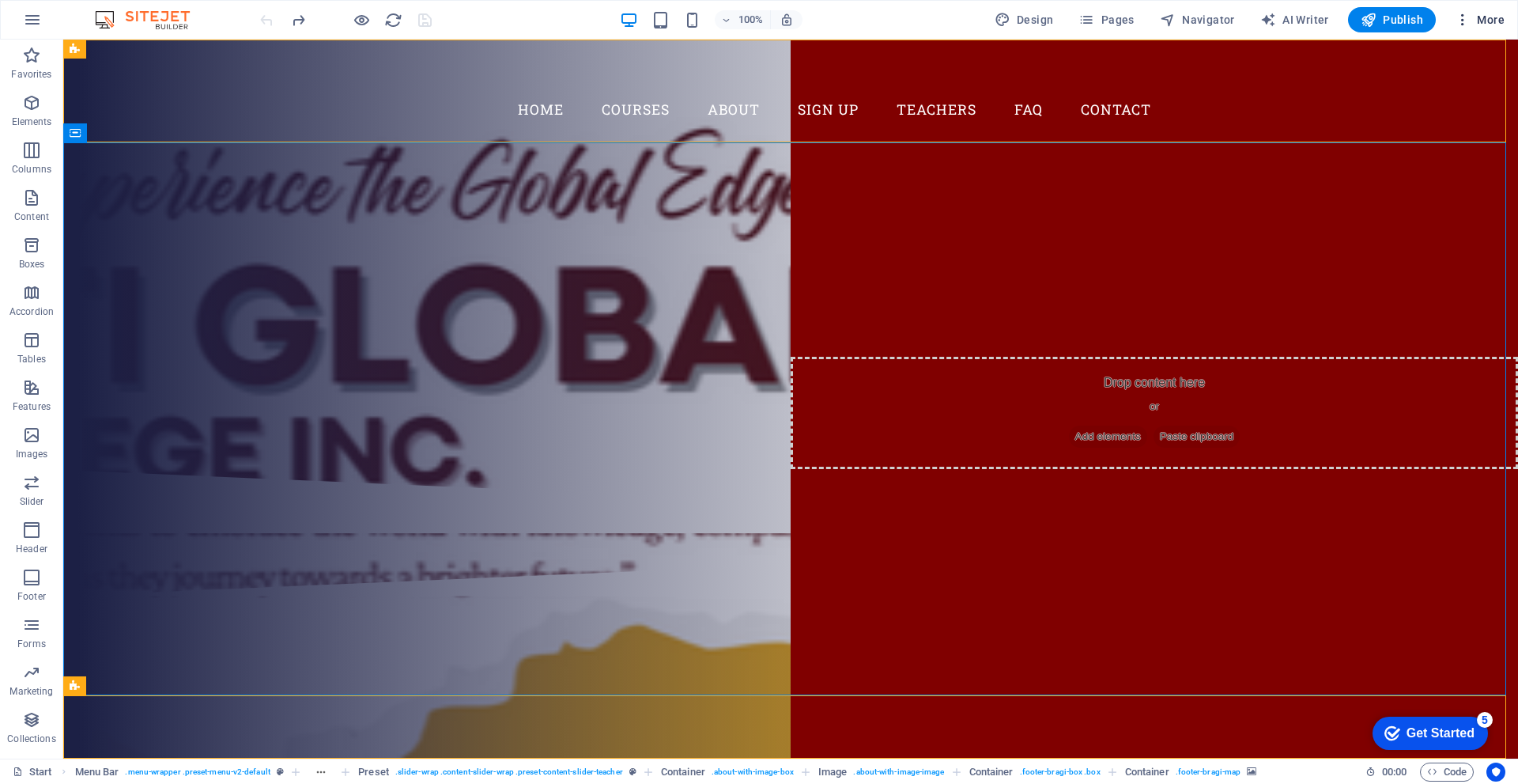
click at [1476, 15] on span "More" at bounding box center [1480, 20] width 50 height 16
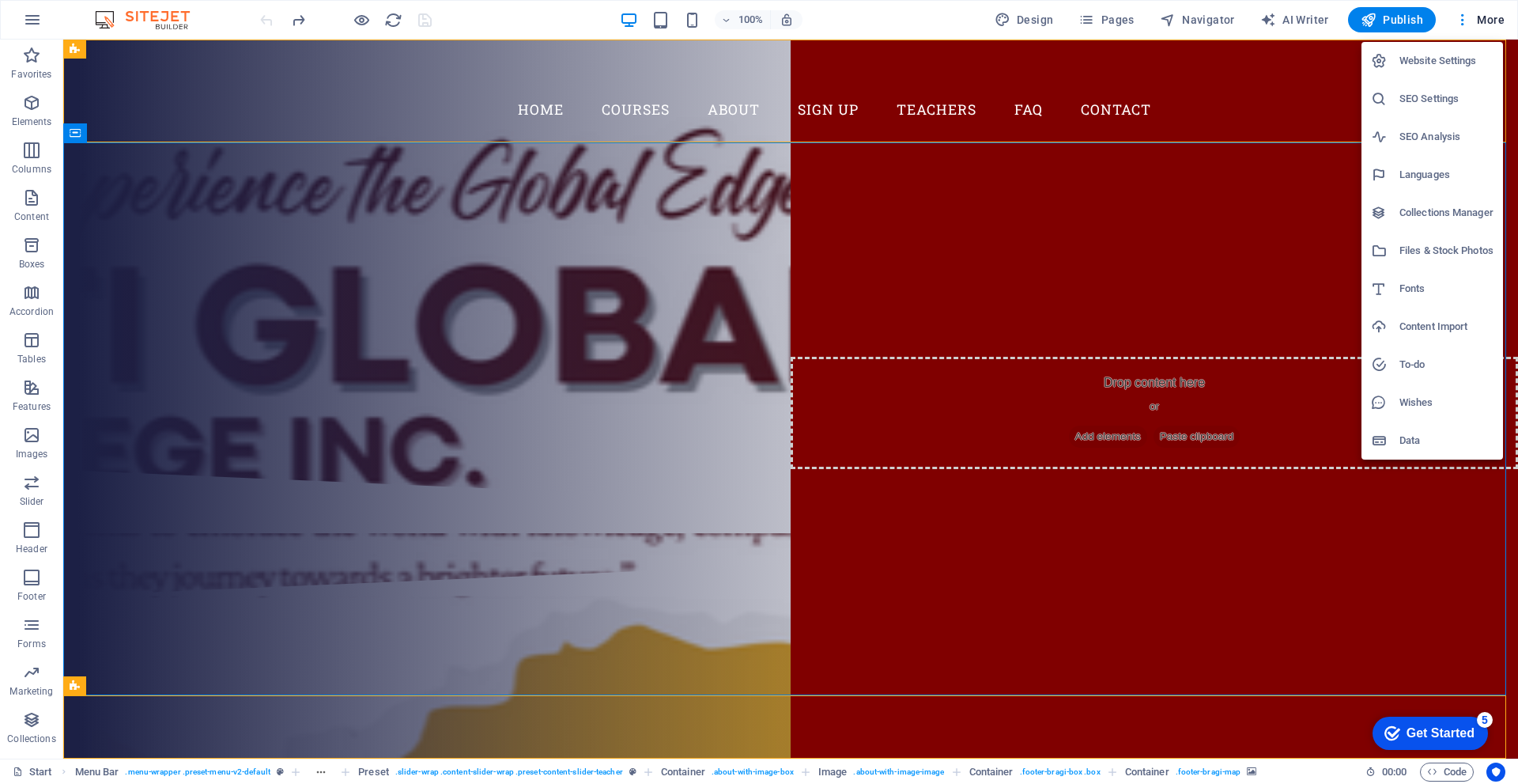
click at [360, 20] on div at bounding box center [759, 392] width 1518 height 784
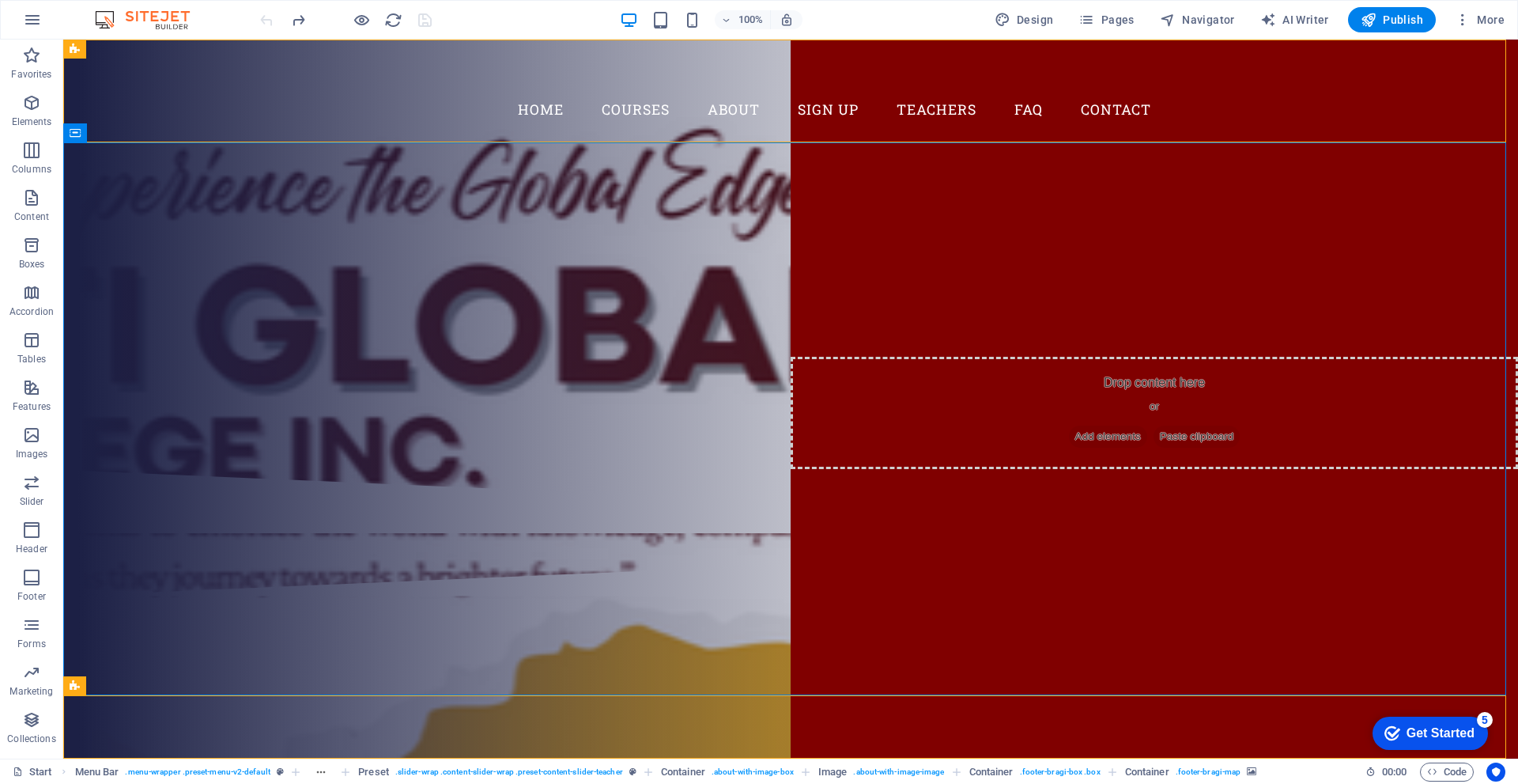
click at [360, 20] on icon "button" at bounding box center [362, 20] width 19 height 19
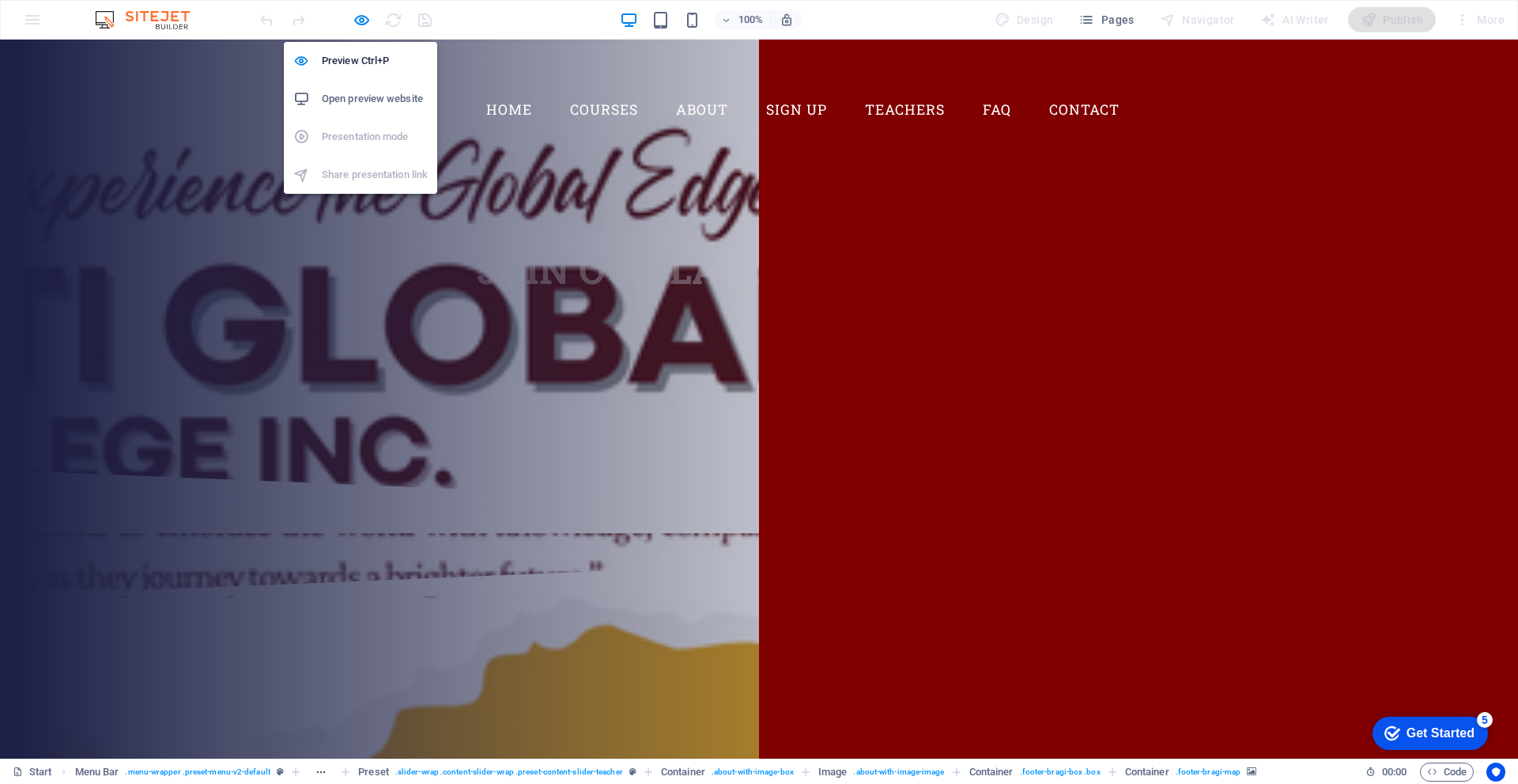
click at [360, 20] on icon "button" at bounding box center [362, 20] width 19 height 19
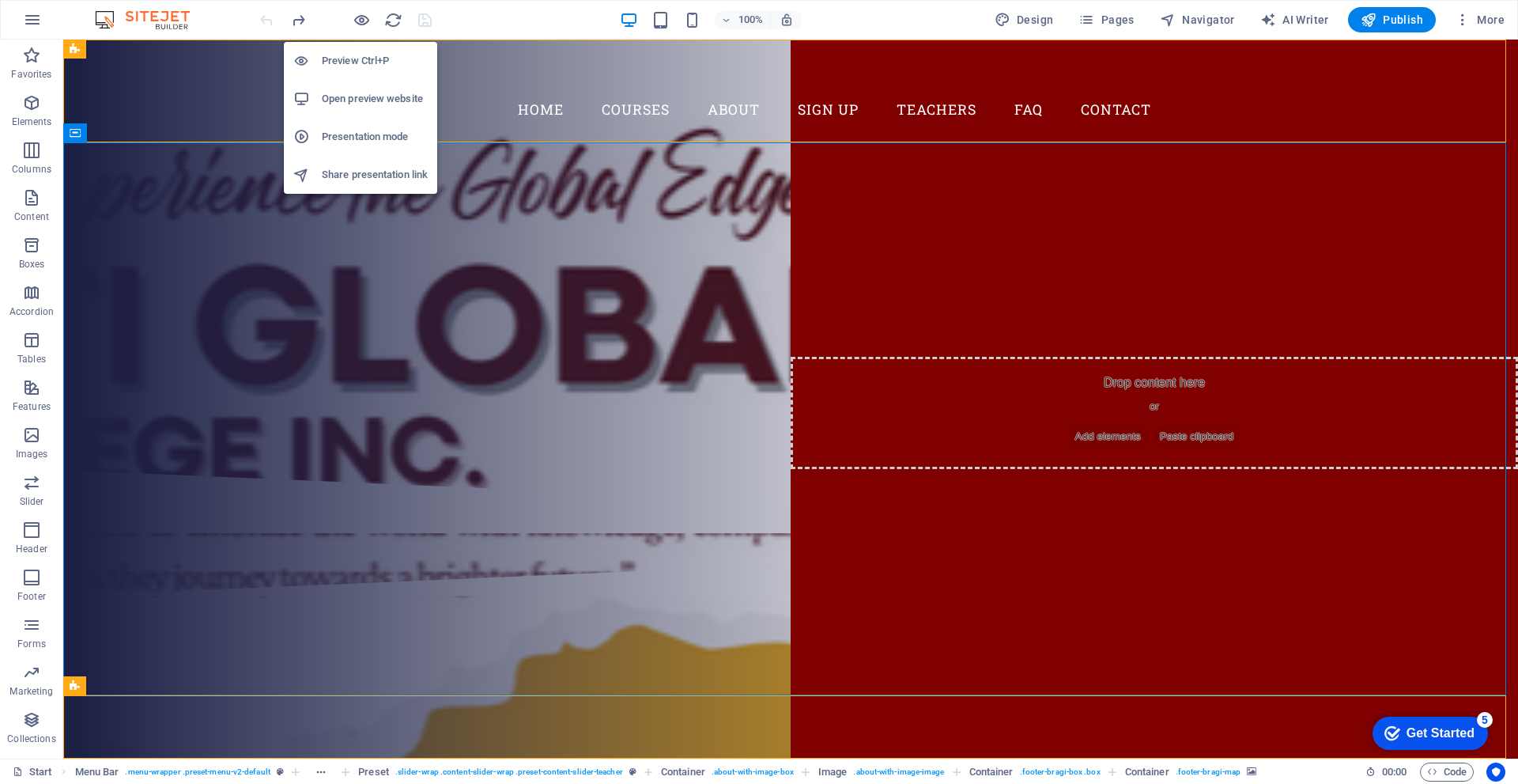
click at [369, 104] on h6 "Open preview website" at bounding box center [374, 98] width 106 height 19
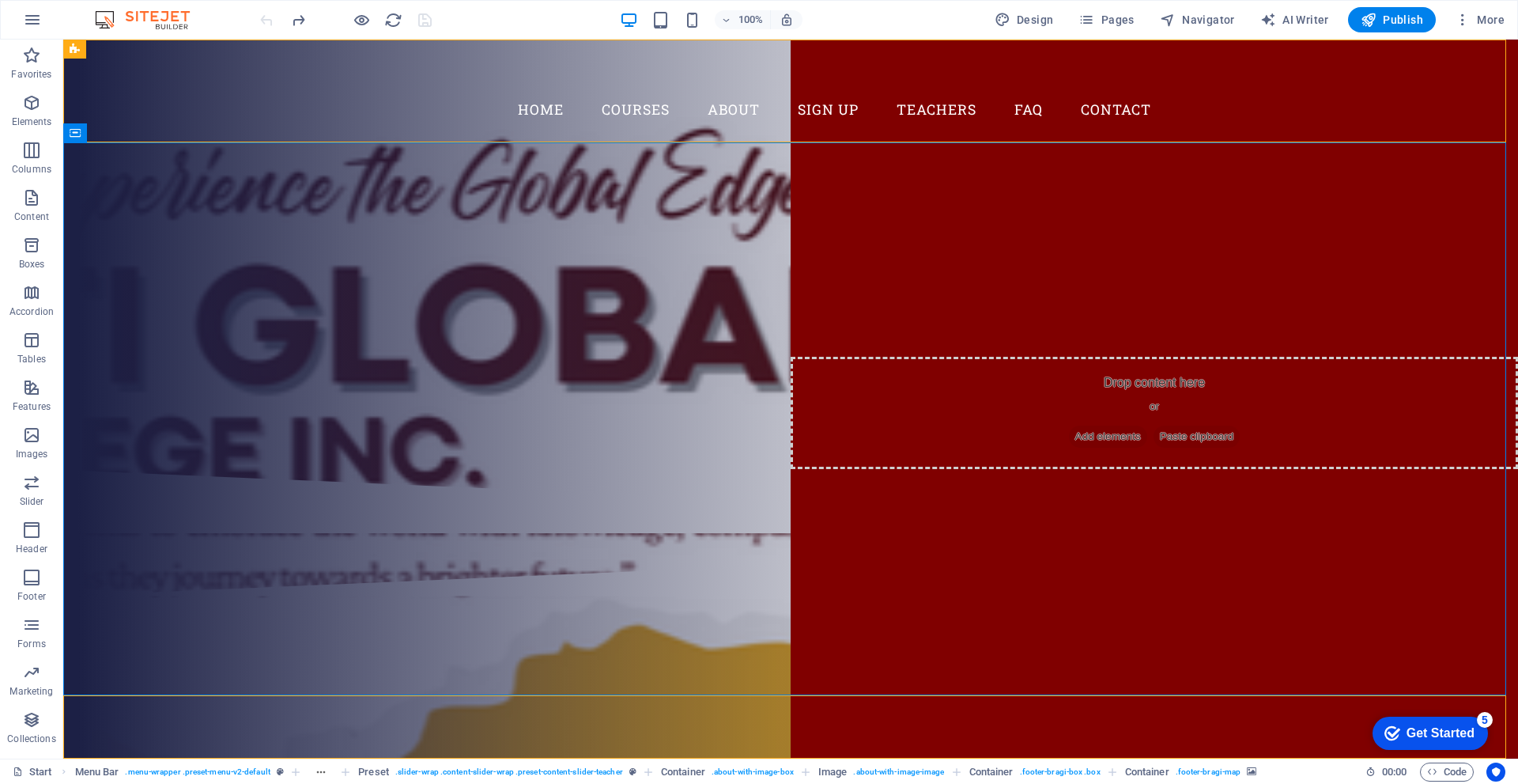
click at [316, 771] on ol "Menu Bar . menu-wrapper .preset-menu-v2-default Preset . slider-wrap .content-s…" at bounding box center [666, 772] width 1183 height 19
click at [320, 770] on ol "Menu Bar . menu-wrapper .preset-menu-v2-default Preset . slider-wrap .content-s…" at bounding box center [666, 772] width 1183 height 19
click at [321, 772] on ol "Menu Bar . menu-wrapper .preset-menu-v2-default Preset . slider-wrap .content-s…" at bounding box center [666, 772] width 1183 height 19
click at [321, 774] on ol "Menu Bar . menu-wrapper .preset-menu-v2-default Preset . slider-wrap .content-s…" at bounding box center [666, 772] width 1183 height 19
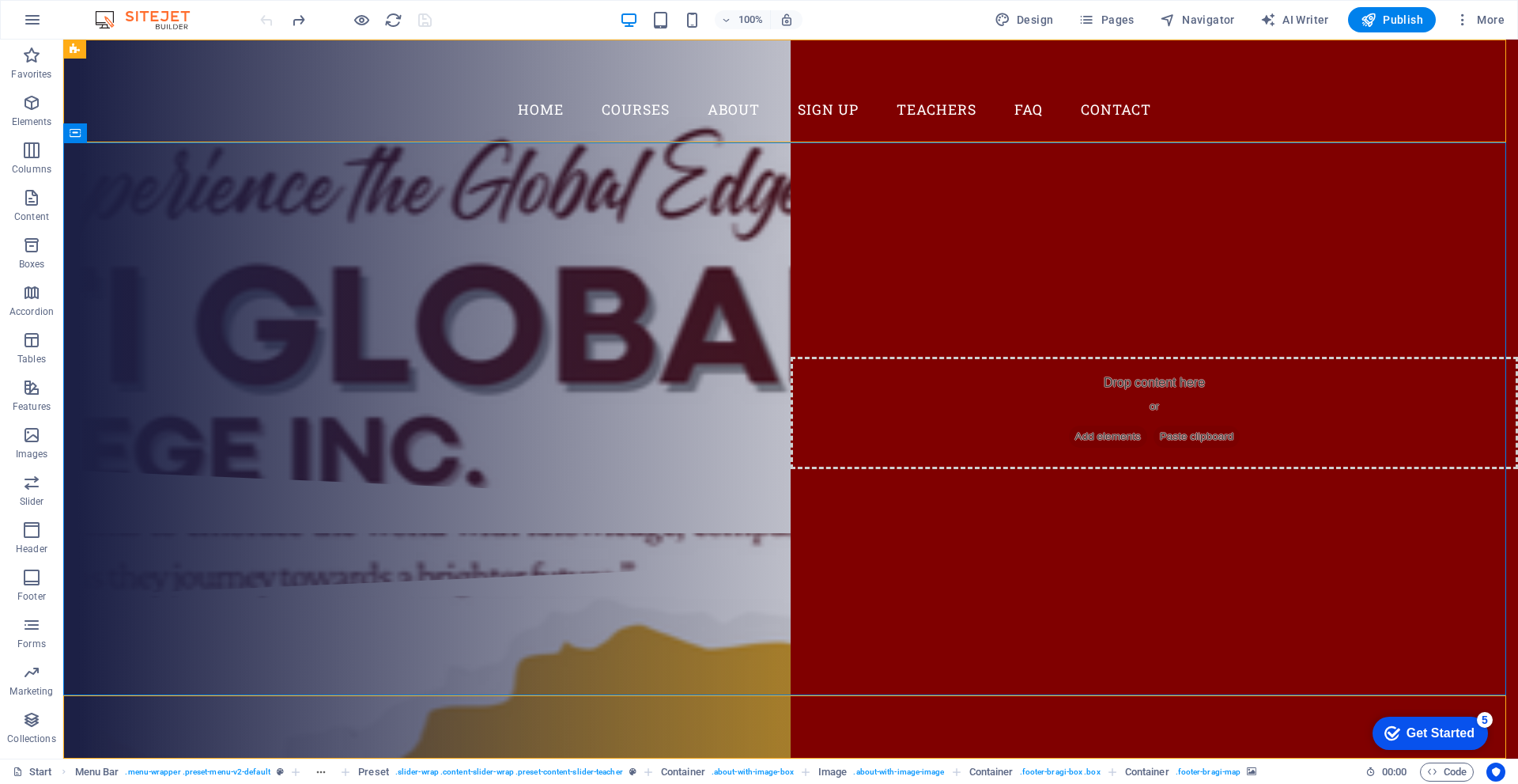
click at [321, 774] on ol "Menu Bar . menu-wrapper .preset-menu-v2-default Preset . slider-wrap .content-s…" at bounding box center [666, 772] width 1183 height 19
click at [324, 772] on ol "Menu Bar . menu-wrapper .preset-menu-v2-default Preset . slider-wrap .content-s…" at bounding box center [666, 772] width 1183 height 19
click at [324, 770] on ol "Menu Bar . menu-wrapper .preset-menu-v2-default Preset . slider-wrap .content-s…" at bounding box center [666, 772] width 1183 height 19
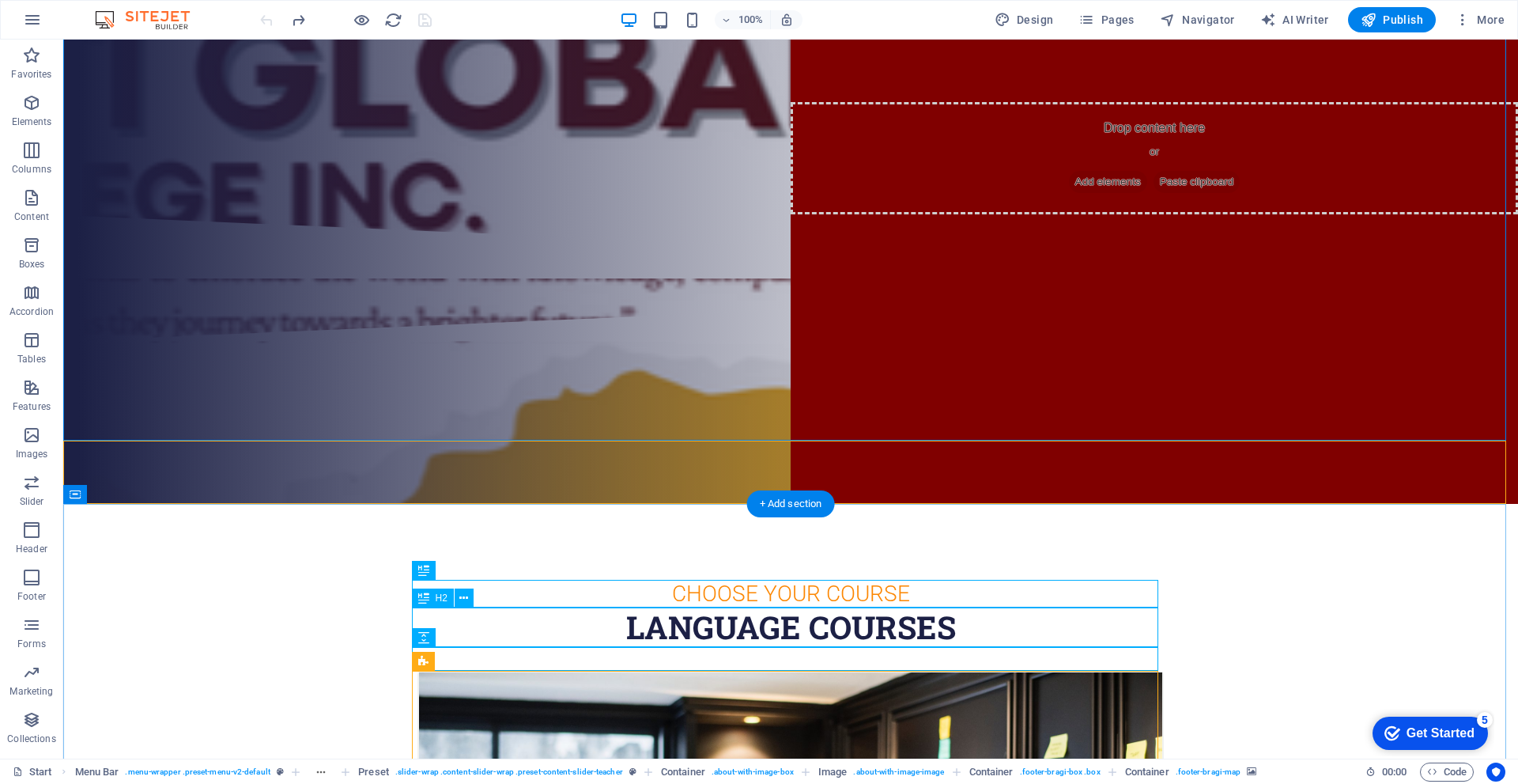
scroll to position [316, 0]
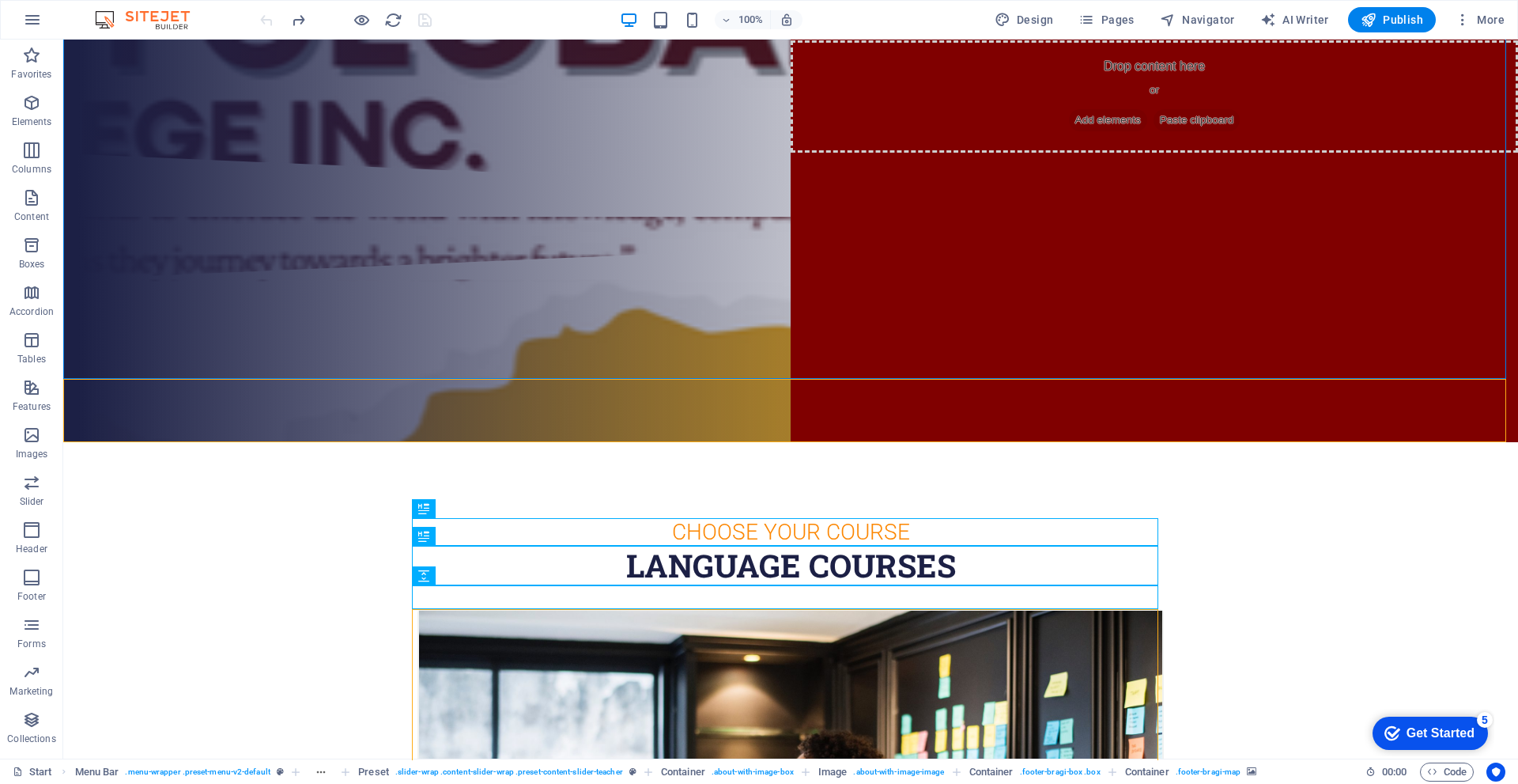
click at [54, 24] on div "100% Design Pages Navigator AI Writer Publish More" at bounding box center [759, 20] width 1517 height 38
click at [50, 20] on button "button" at bounding box center [32, 20] width 38 height 38
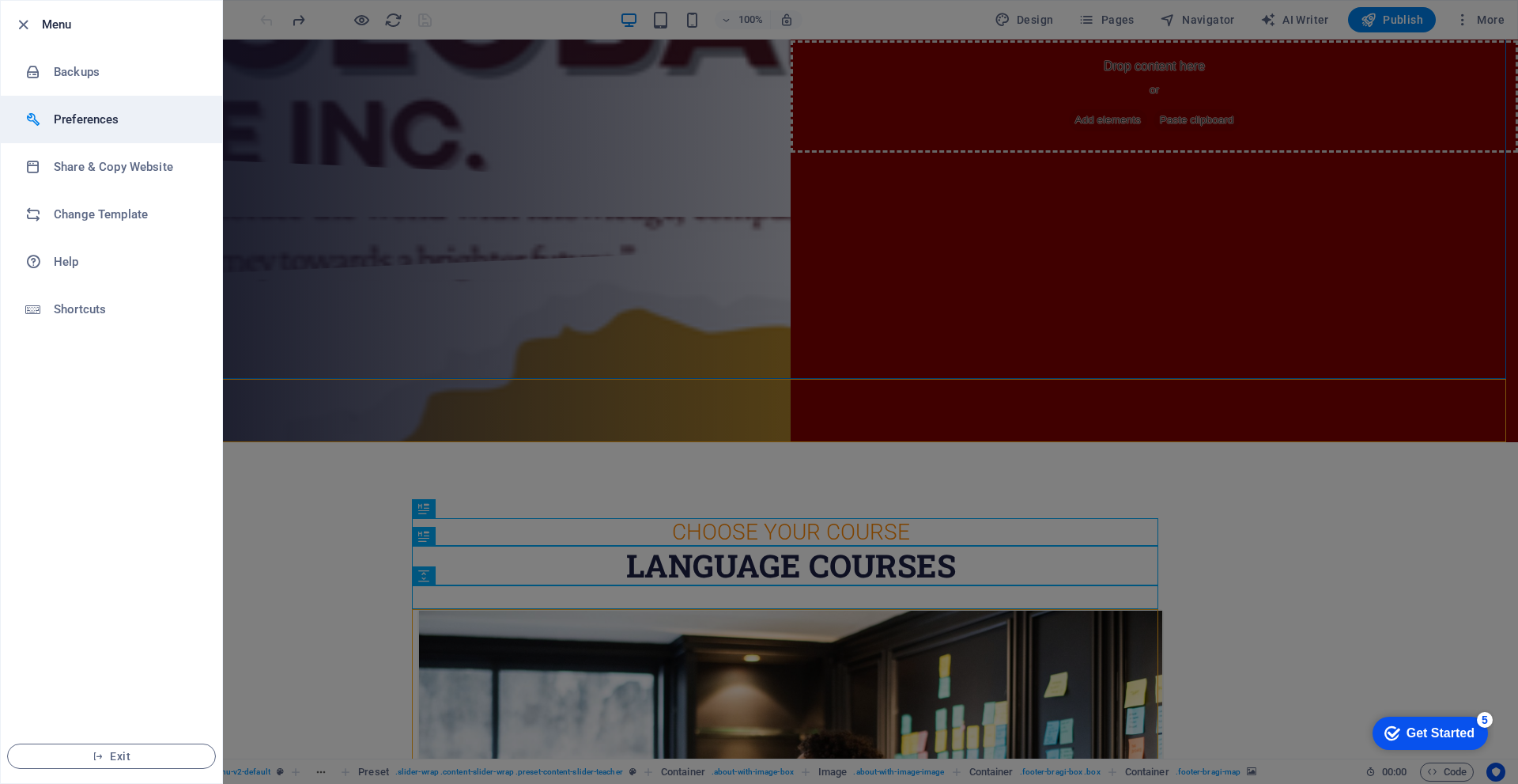
click at [85, 113] on h6 "Preferences" at bounding box center [126, 119] width 146 height 19
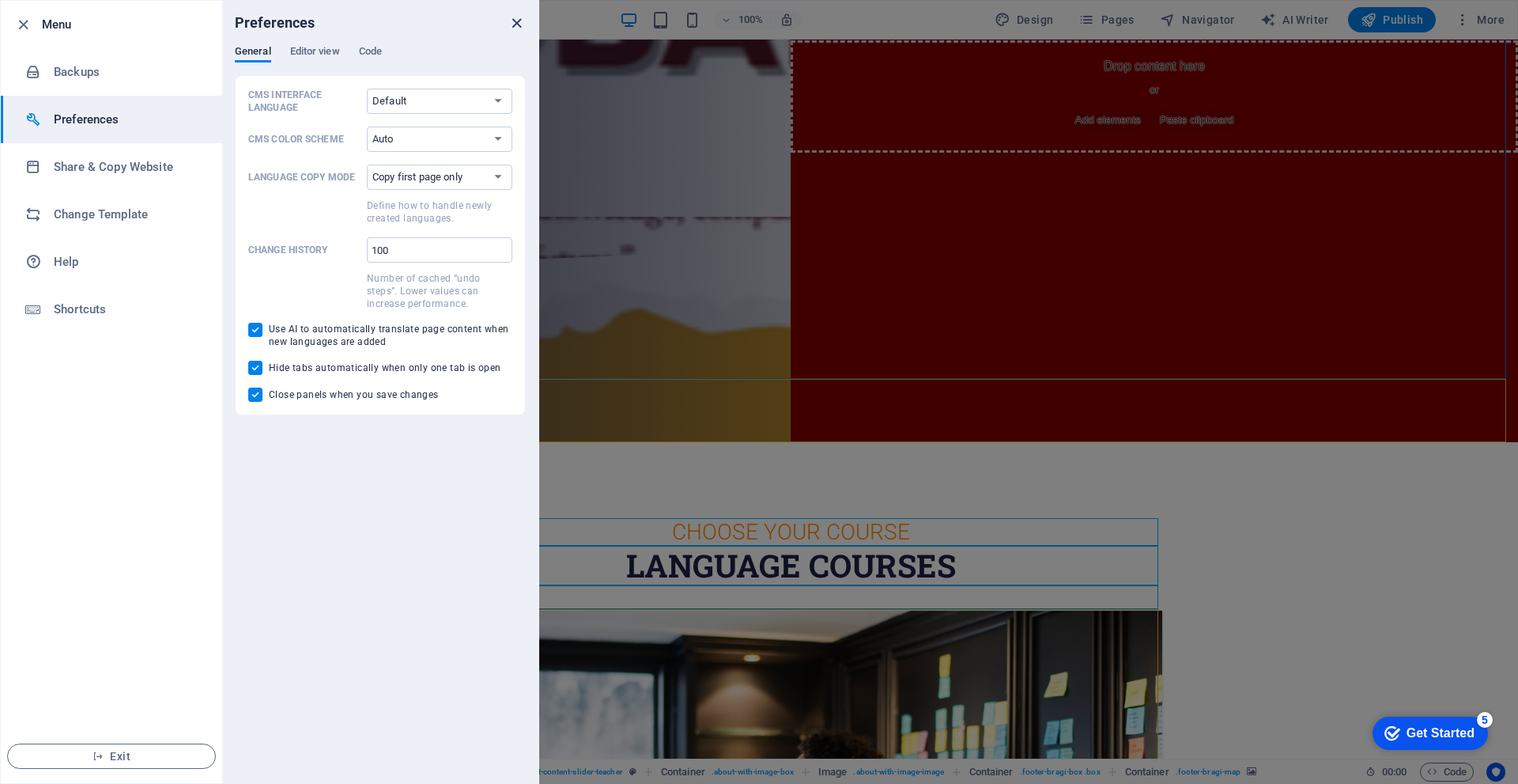
click at [516, 23] on icon "close" at bounding box center [517, 23] width 19 height 19
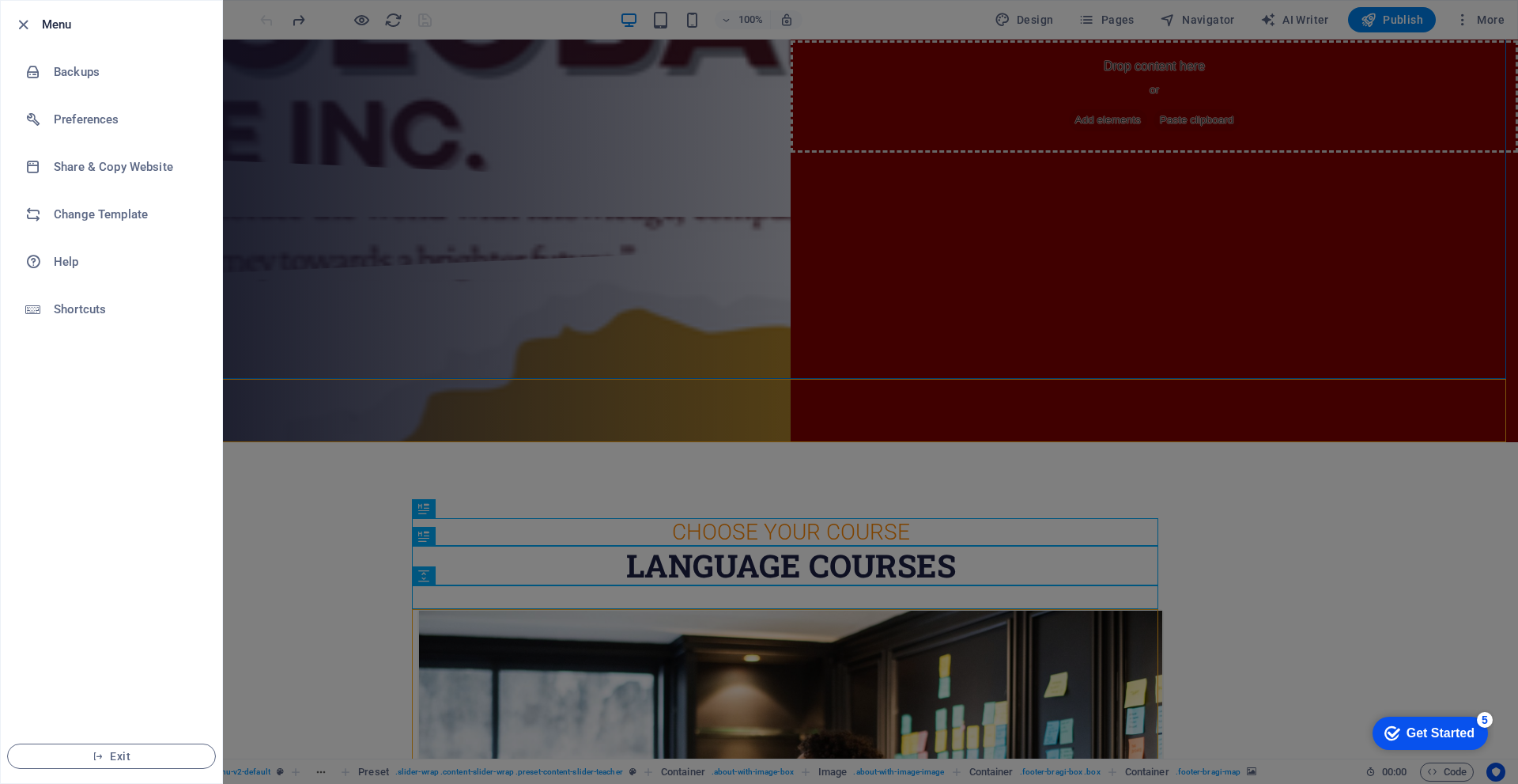
click at [355, 145] on div at bounding box center [759, 392] width 1518 height 784
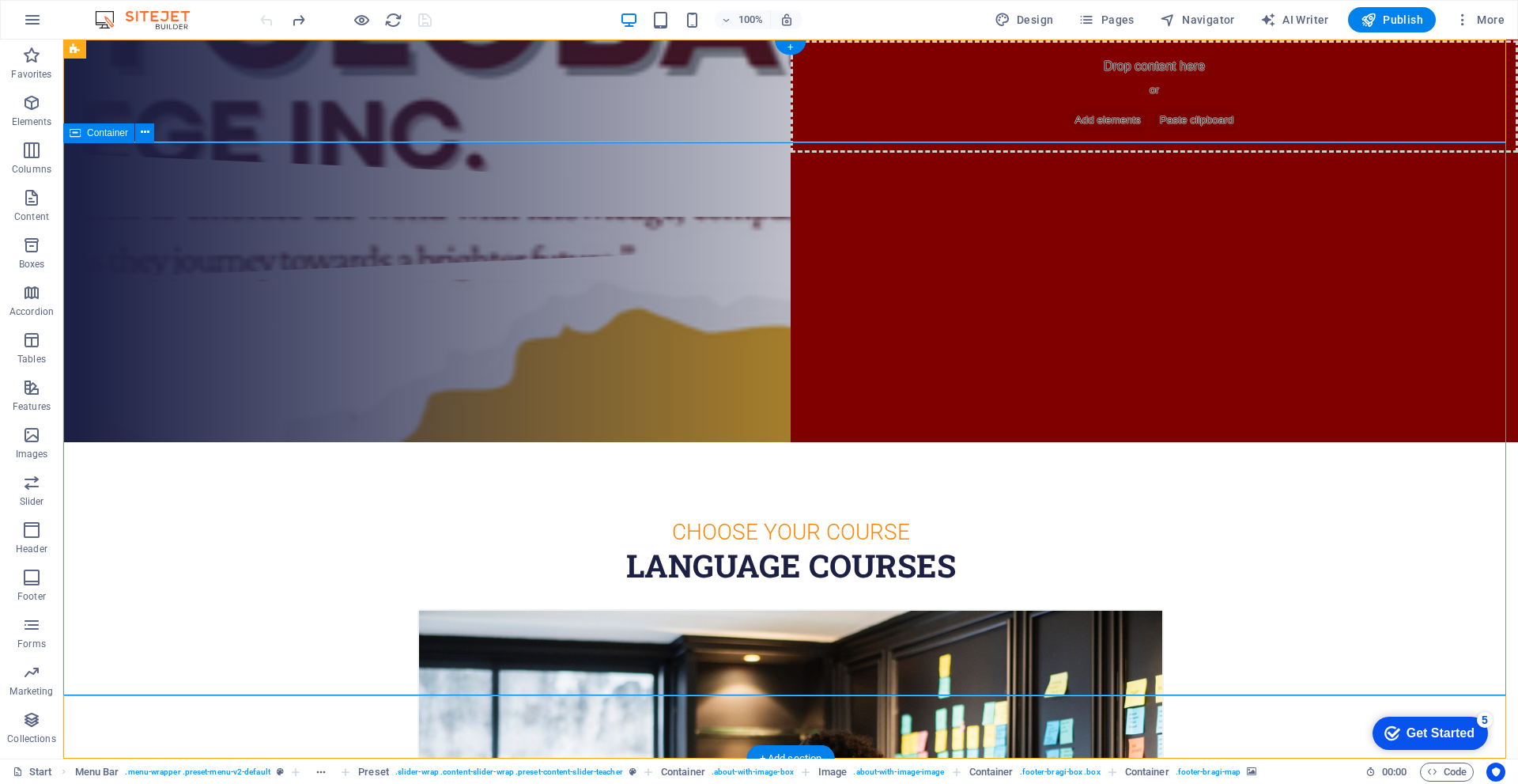
scroll to position [0, 0]
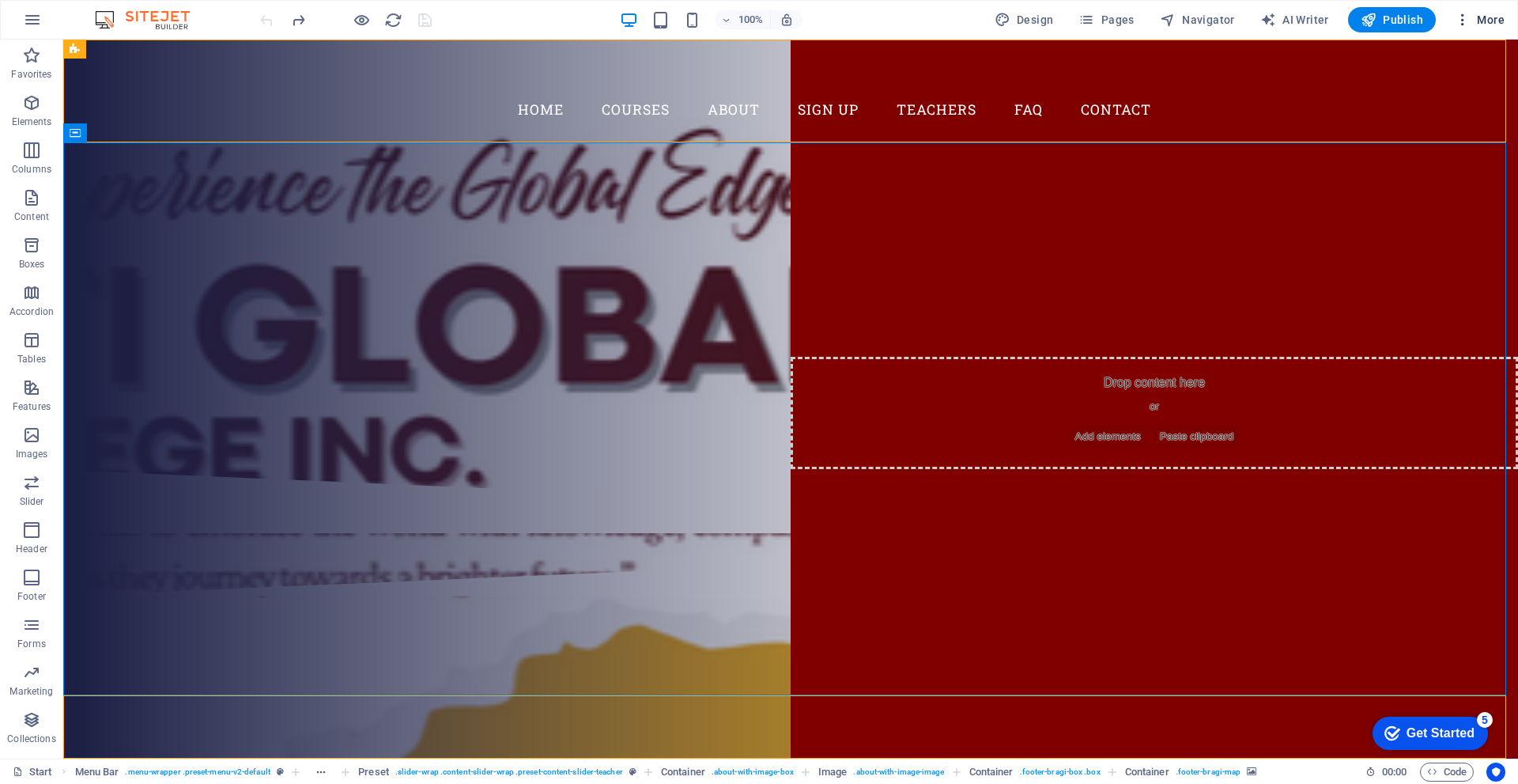
click at [1472, 19] on span "More" at bounding box center [1480, 20] width 50 height 16
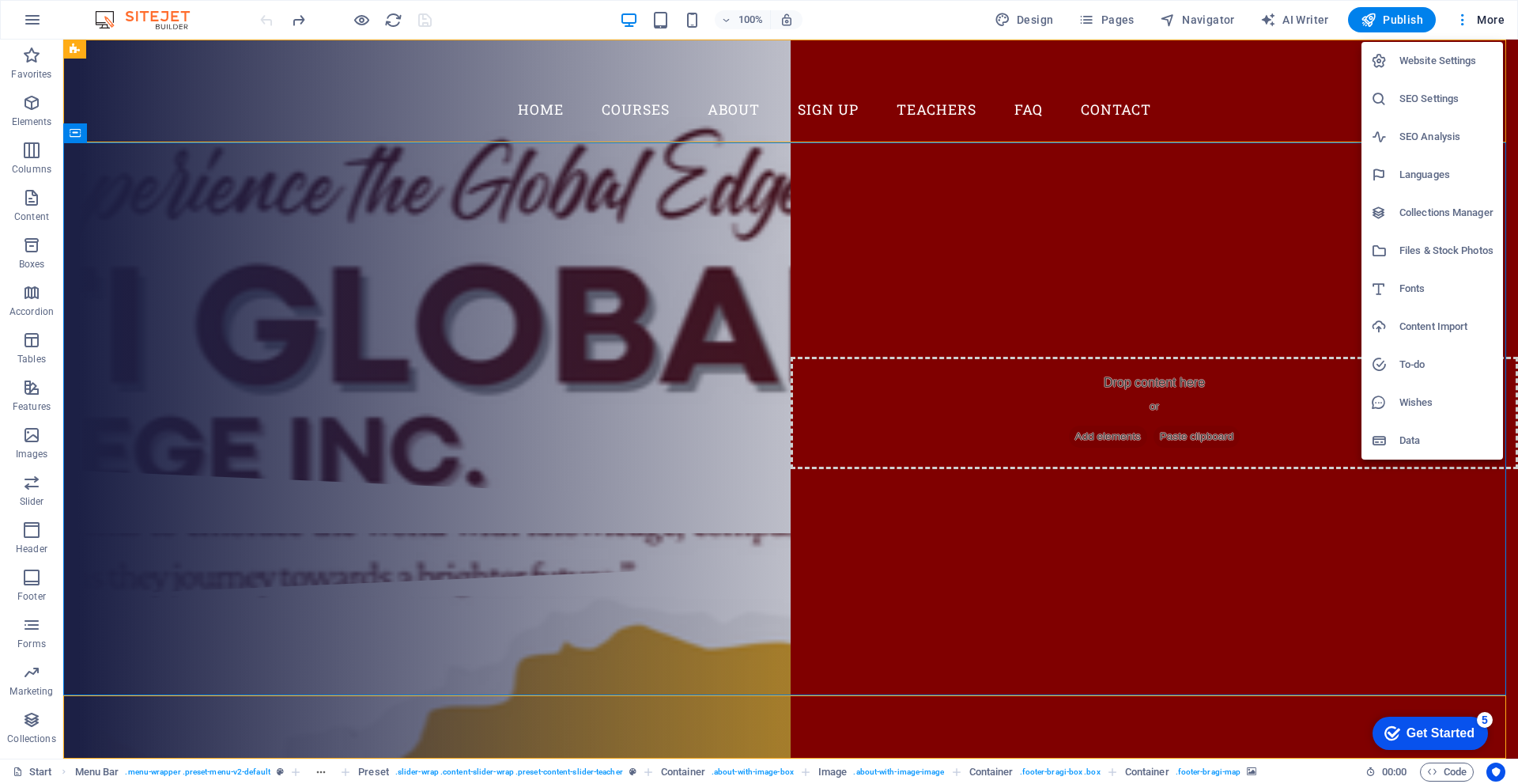
click at [764, 291] on div at bounding box center [759, 392] width 1518 height 784
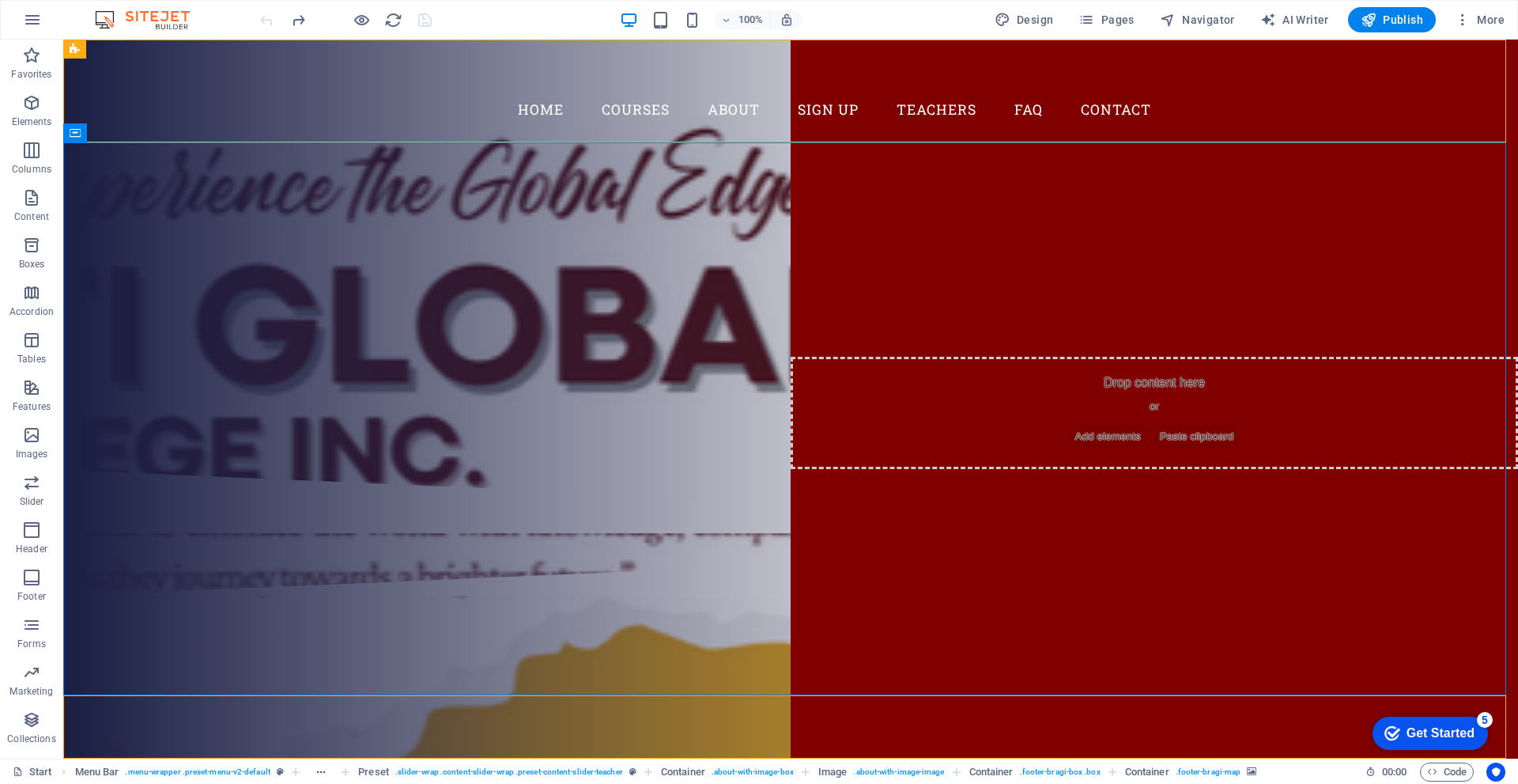
click at [772, 294] on div "Join our Language School" at bounding box center [791, 269] width 747 height 47
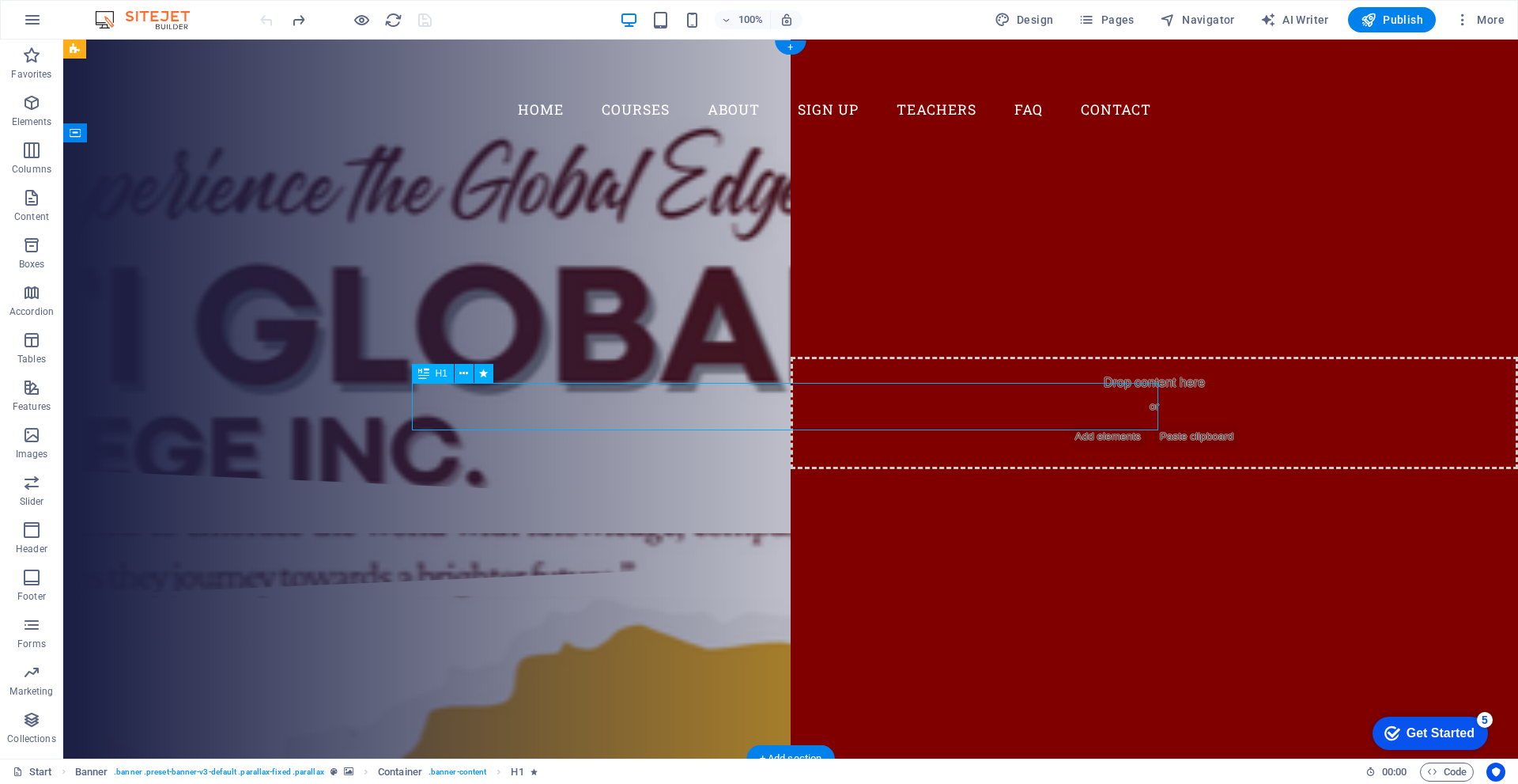
click at [784, 294] on div "Join our Language School" at bounding box center [791, 269] width 747 height 47
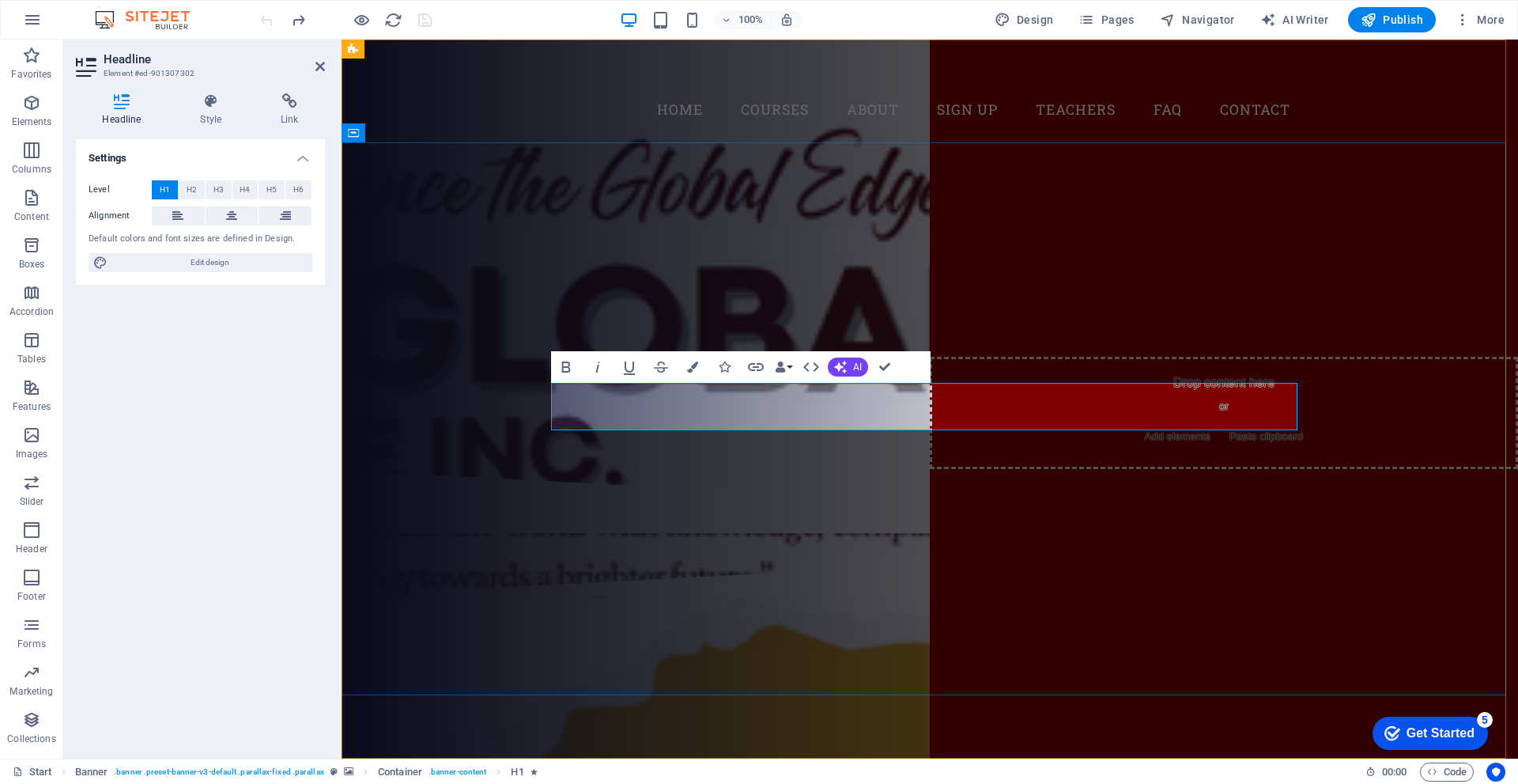
click at [989, 294] on span "Join our Language School" at bounding box center [930, 269] width 565 height 50
drag, startPoint x: 1194, startPoint y: 406, endPoint x: 1257, endPoint y: 450, distance: 76.8
click at [834, 294] on span "Join our Language School" at bounding box center [930, 269] width 565 height 50
click at [1202, 294] on span "Join our Language School" at bounding box center [930, 269] width 565 height 50
drag, startPoint x: 1202, startPoint y: 402, endPoint x: 561, endPoint y: 417, distance: 641.2
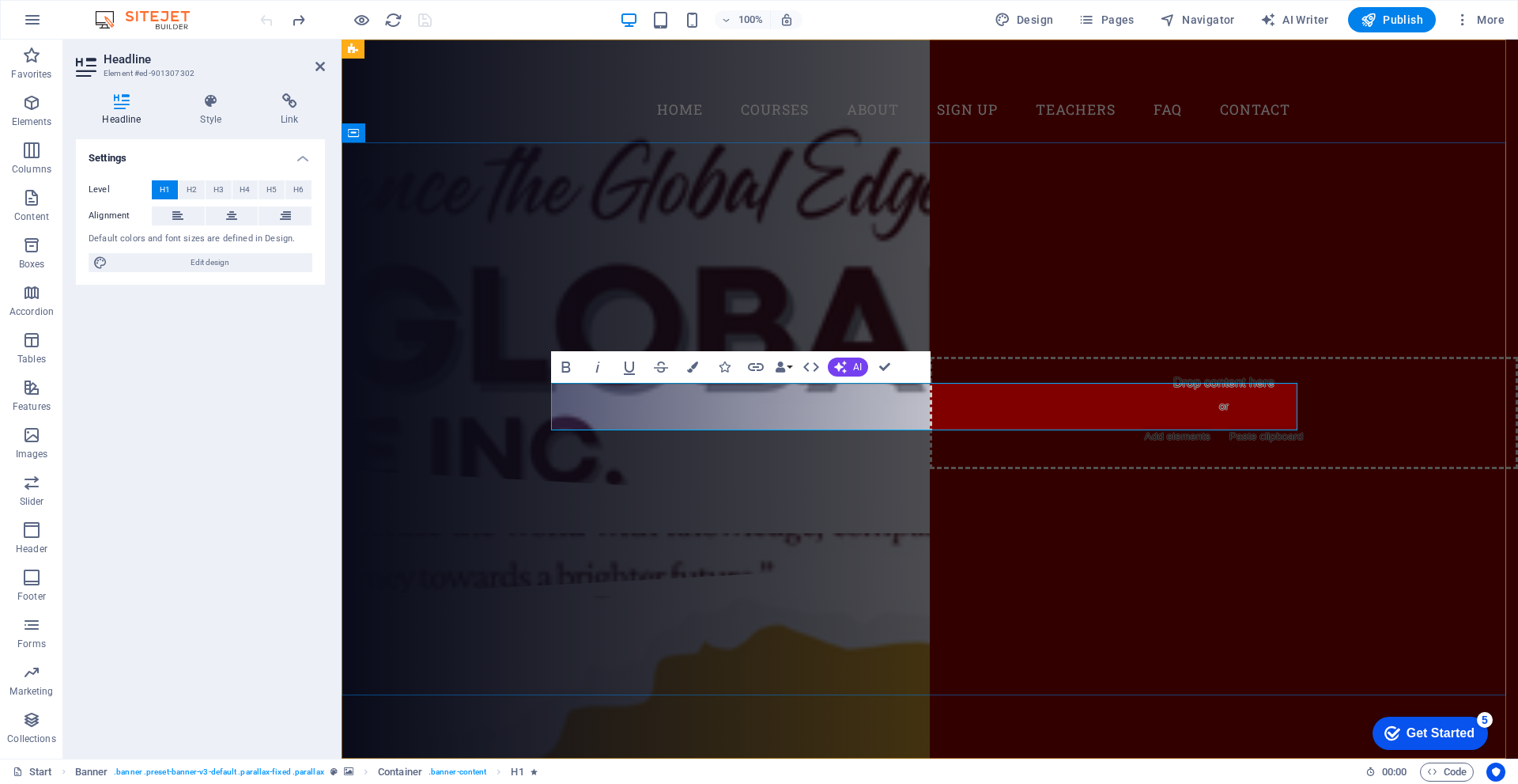
click at [561, 294] on h1 "Join our Language School" at bounding box center [930, 269] width 747 height 47
click at [236, 262] on span "Edit design" at bounding box center [210, 262] width 195 height 19
select select "px"
select select "300"
select select "px"
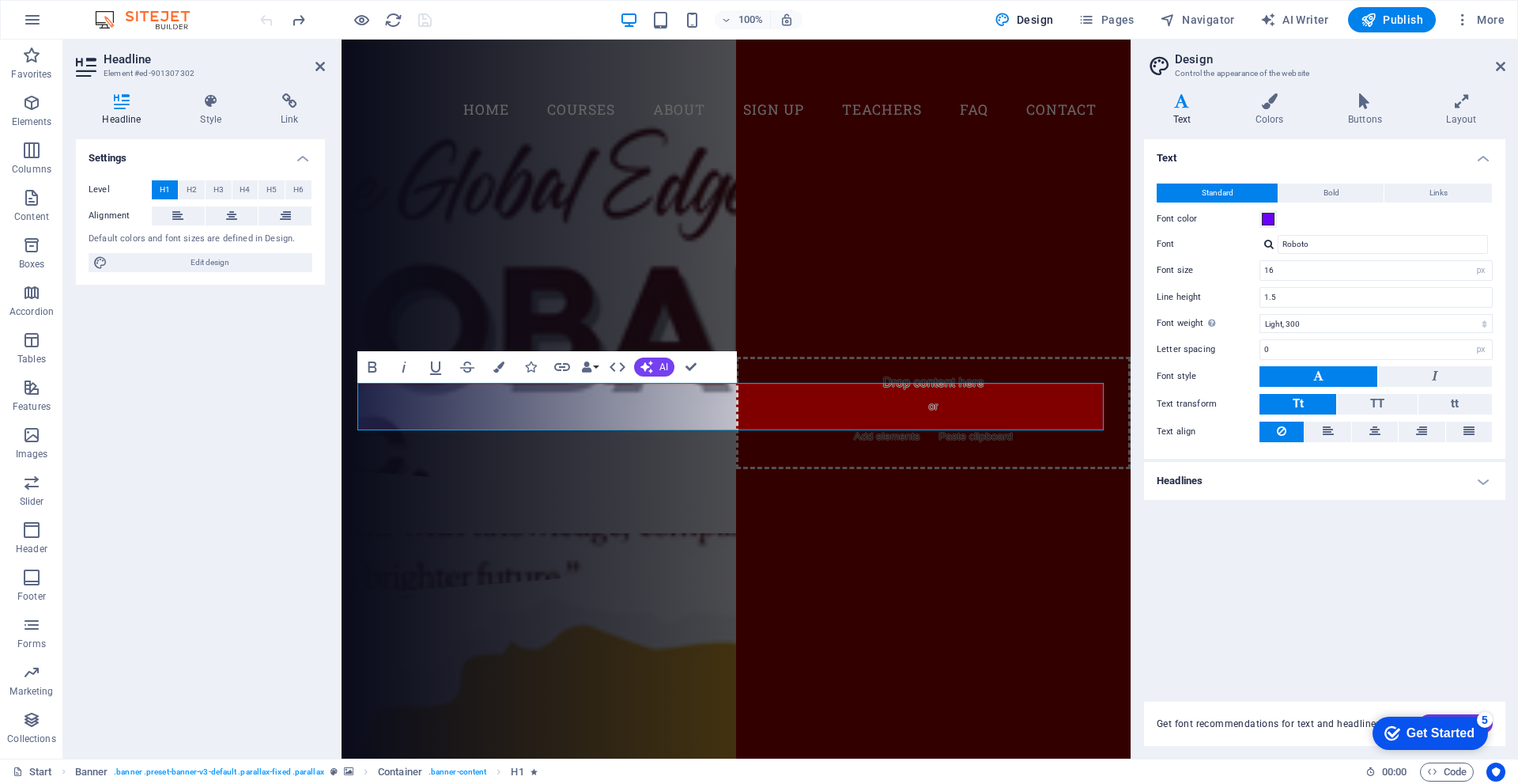
click at [1196, 472] on h4 "Headlines" at bounding box center [1325, 480] width 361 height 38
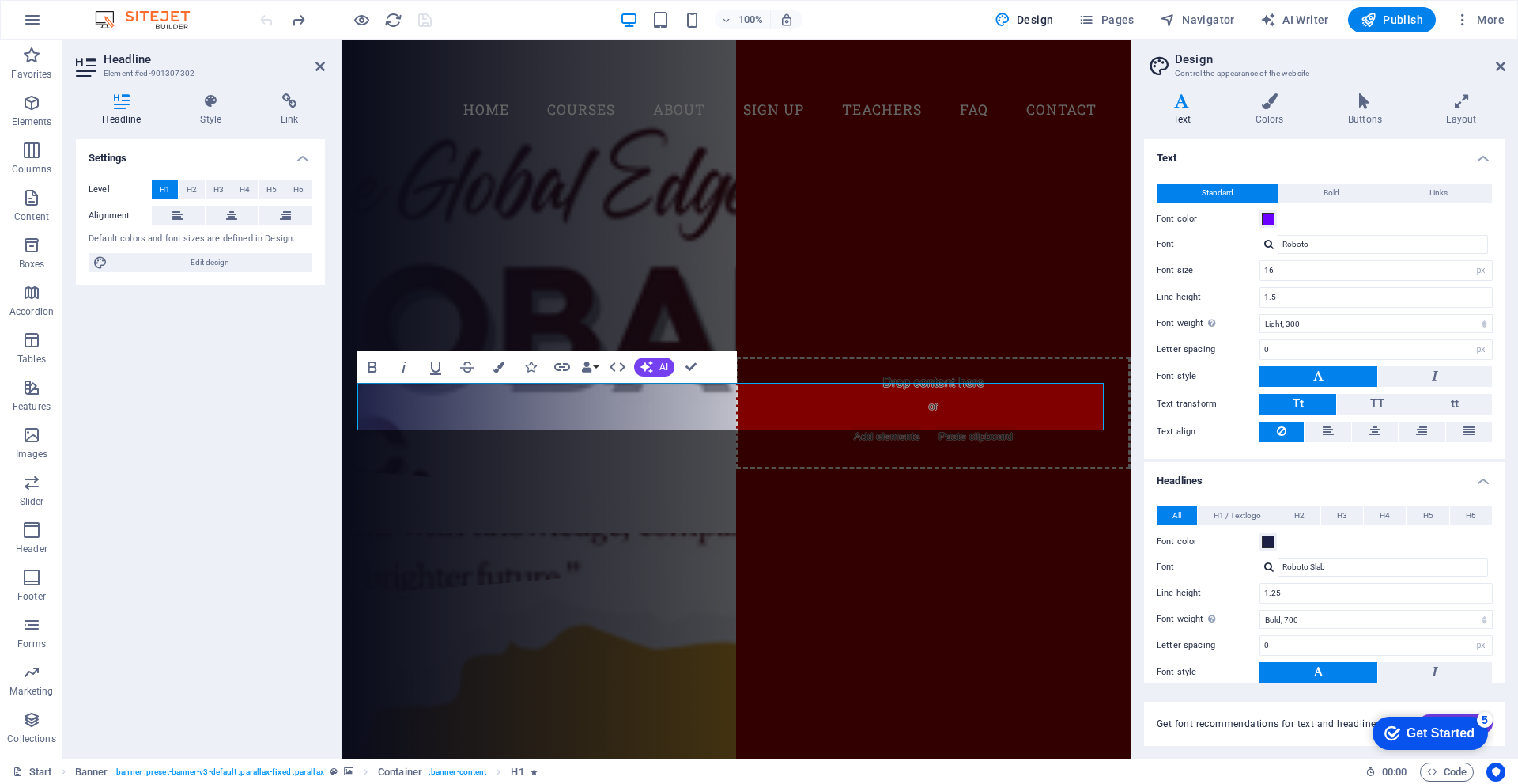
scroll to position [79, 0]
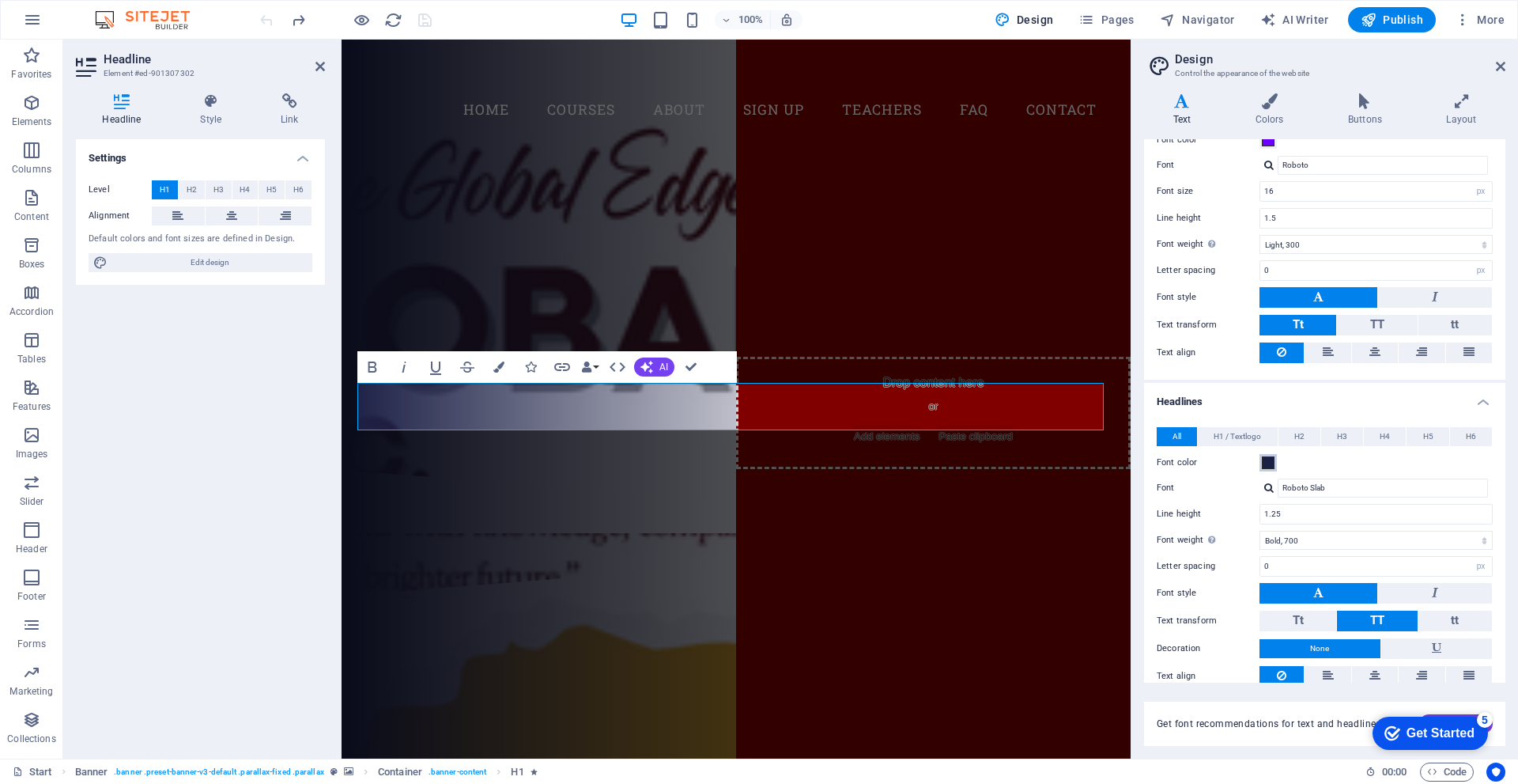
click at [1273, 464] on span at bounding box center [1269, 463] width 13 height 13
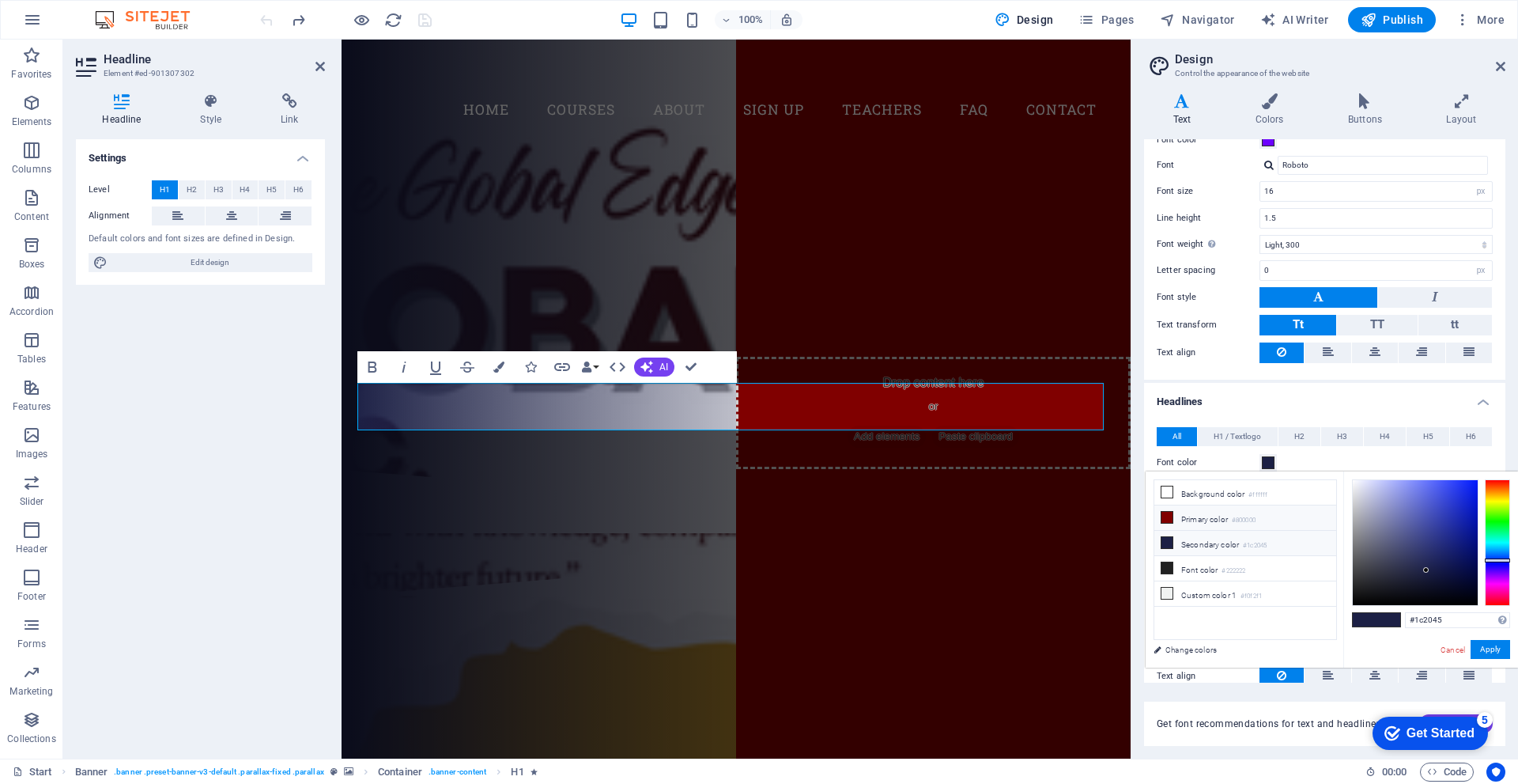
click at [1225, 515] on li "Primary color #800000" at bounding box center [1246, 517] width 182 height 25
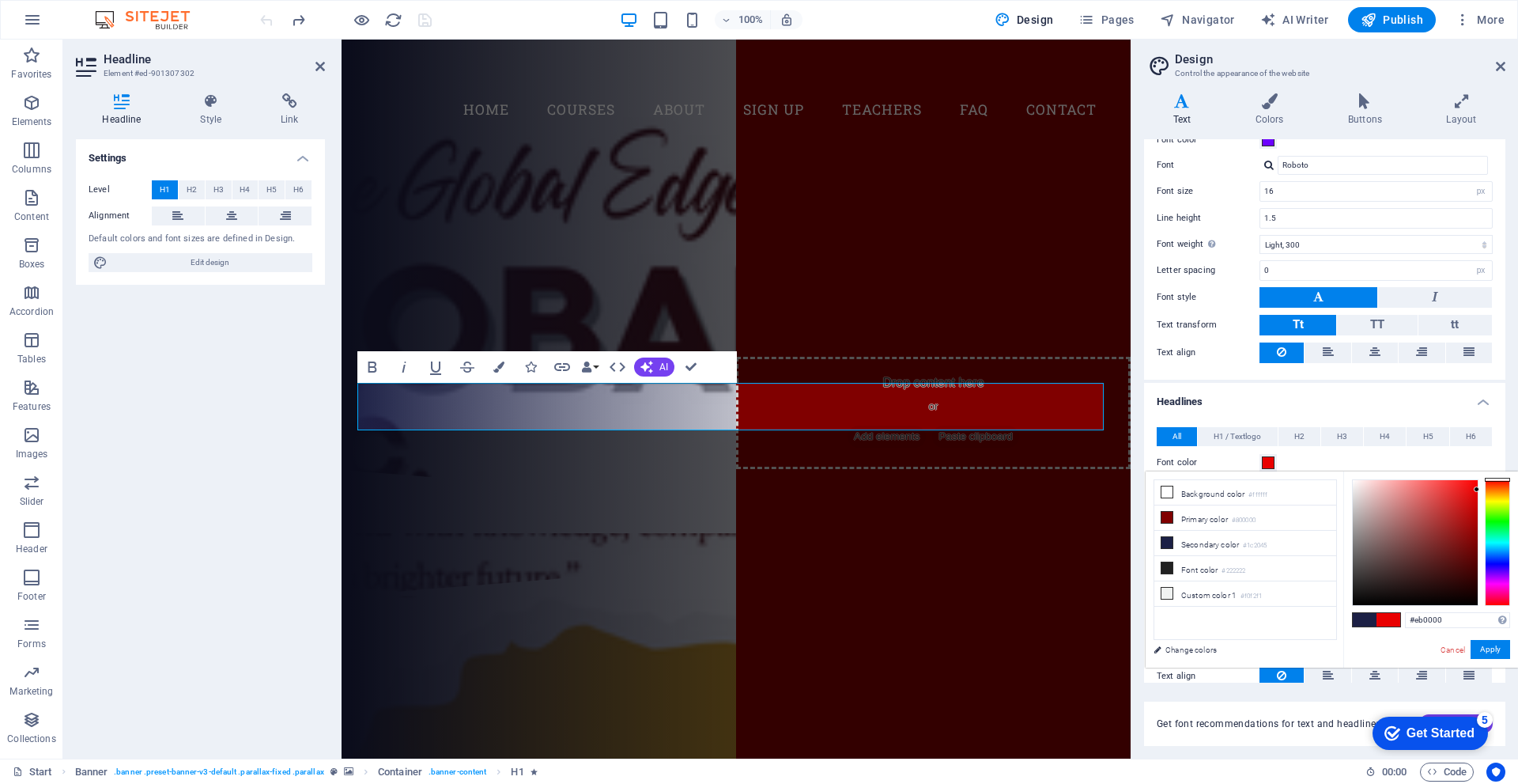
drag, startPoint x: 1451, startPoint y: 497, endPoint x: 1481, endPoint y: 489, distance: 31.0
click at [1481, 489] on div at bounding box center [1432, 542] width 158 height 126
drag, startPoint x: 1417, startPoint y: 517, endPoint x: 1368, endPoint y: 485, distance: 58.5
click at [1368, 485] on div at bounding box center [1415, 542] width 124 height 124
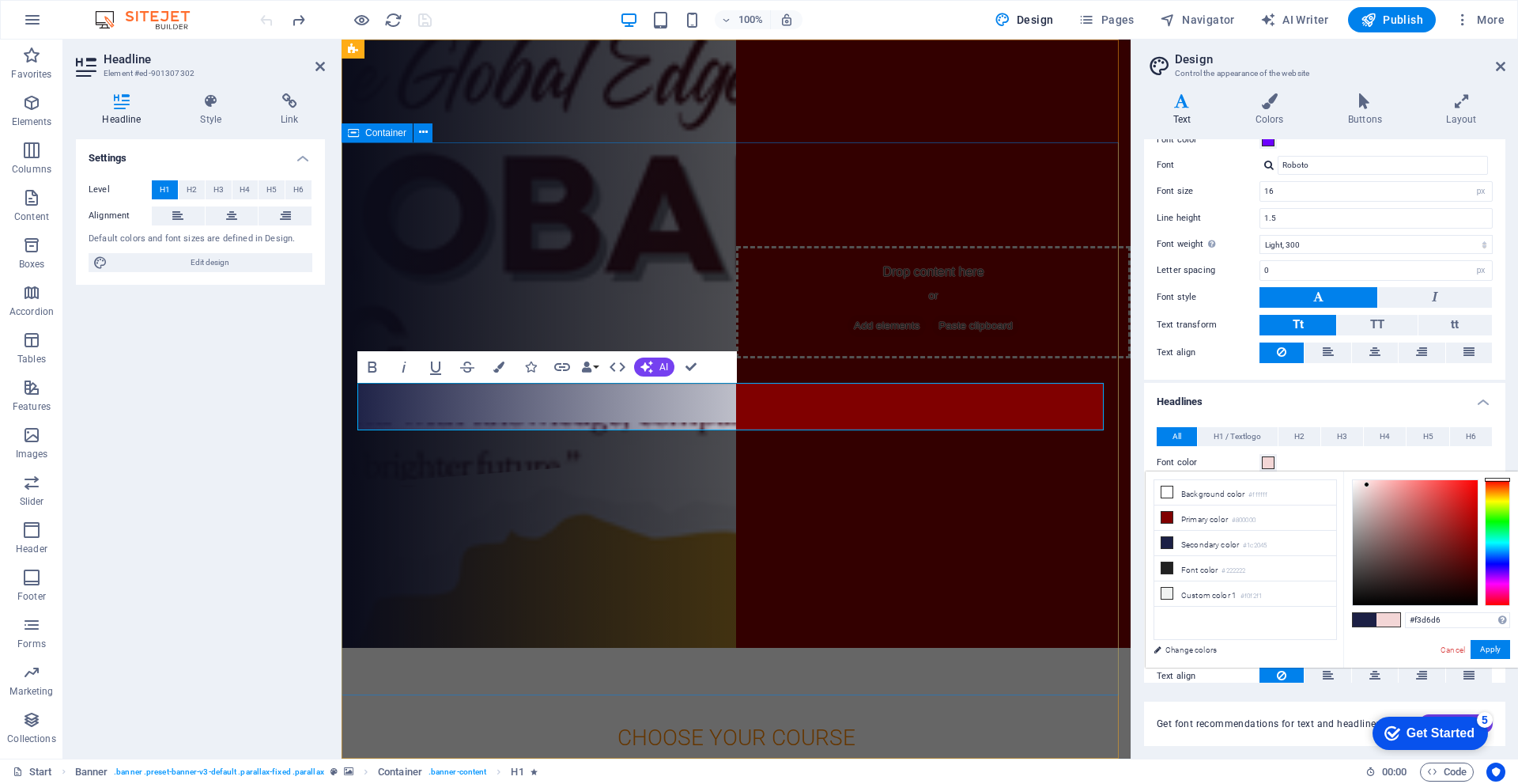
scroll to position [316, 0]
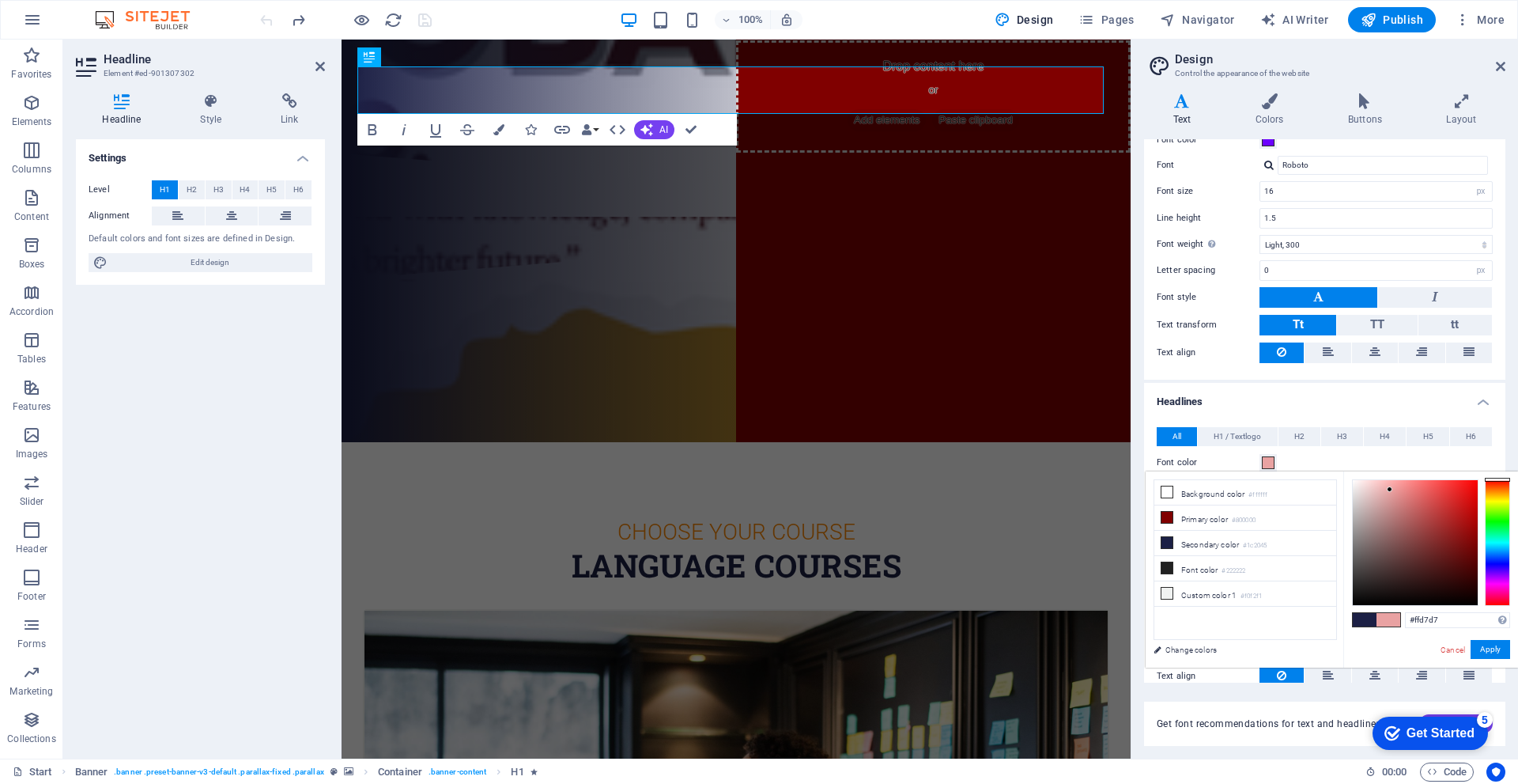
type input "#ffdada"
drag, startPoint x: 1394, startPoint y: 494, endPoint x: 1370, endPoint y: 477, distance: 29.4
click at [1370, 480] on div at bounding box center [1415, 542] width 124 height 124
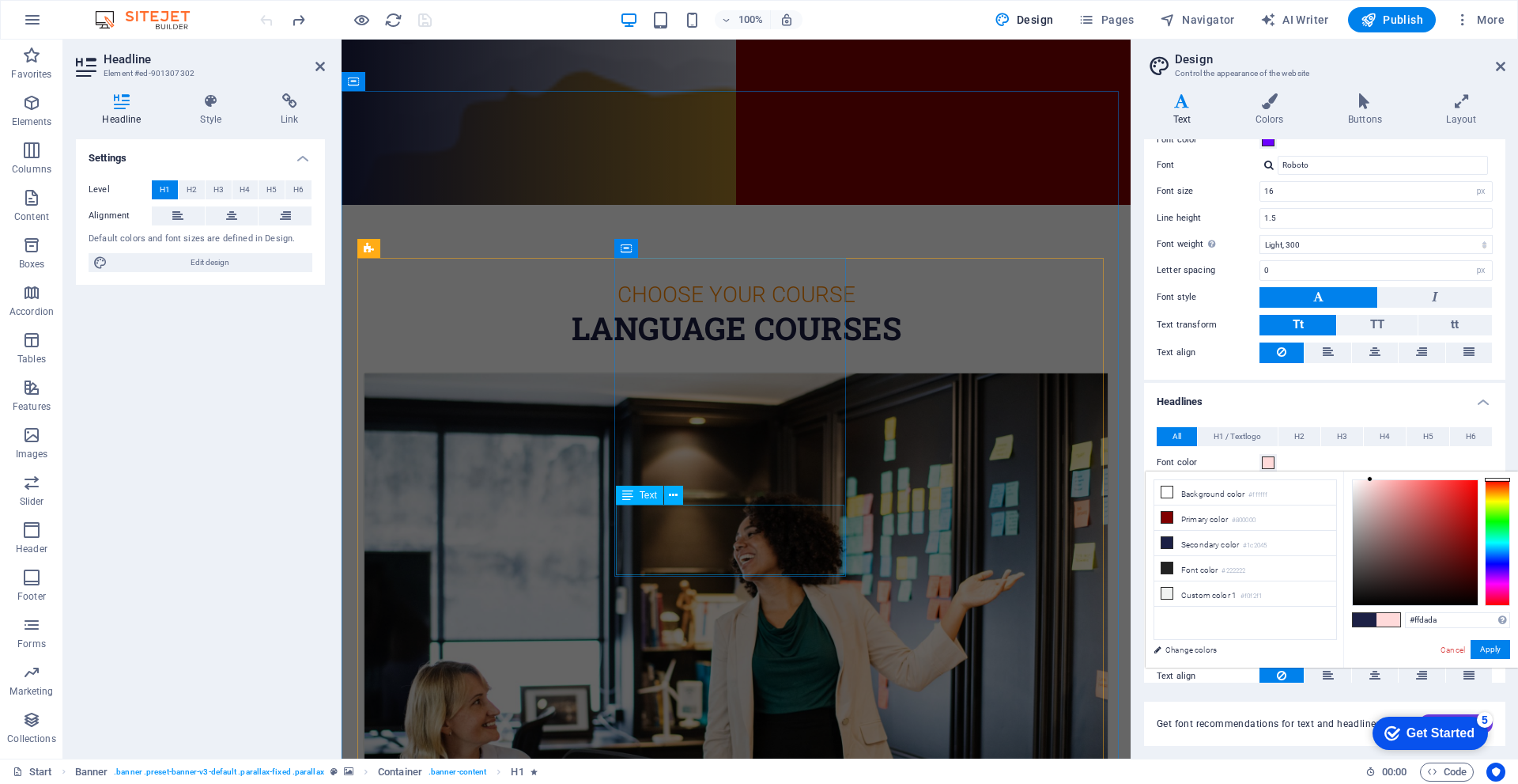
scroll to position [712, 0]
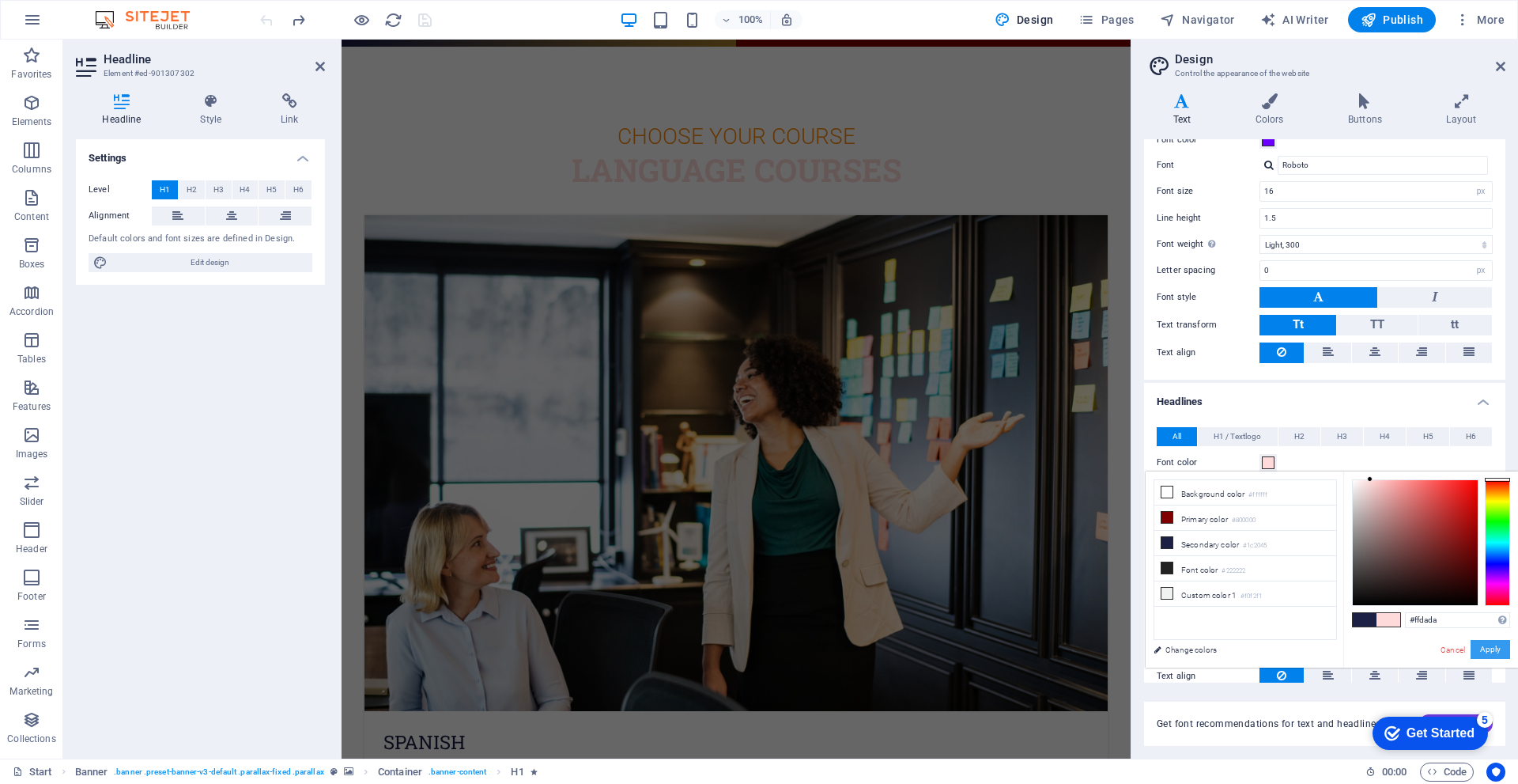
click at [1502, 646] on button "Apply" at bounding box center [1490, 649] width 40 height 19
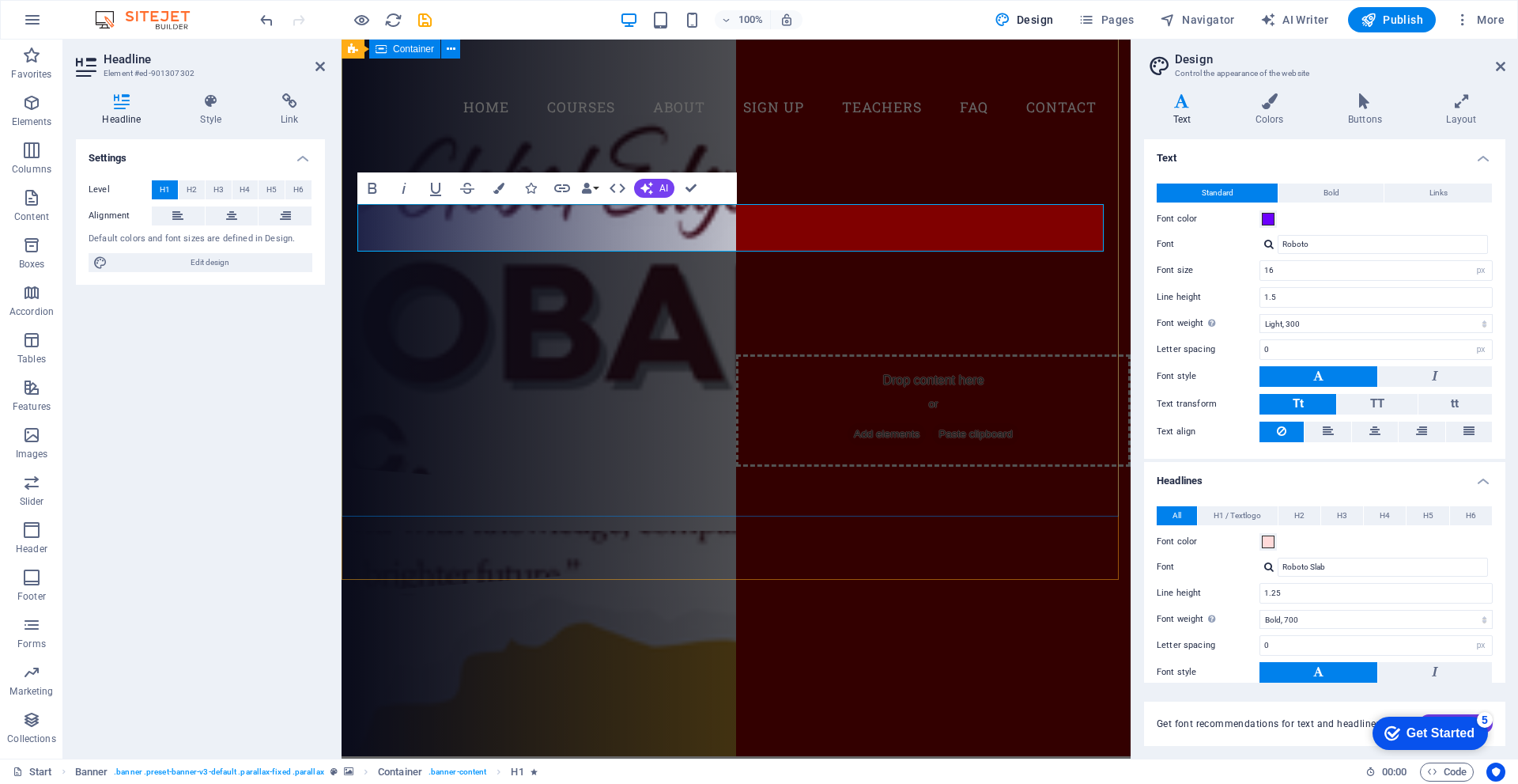
scroll to position [0, 0]
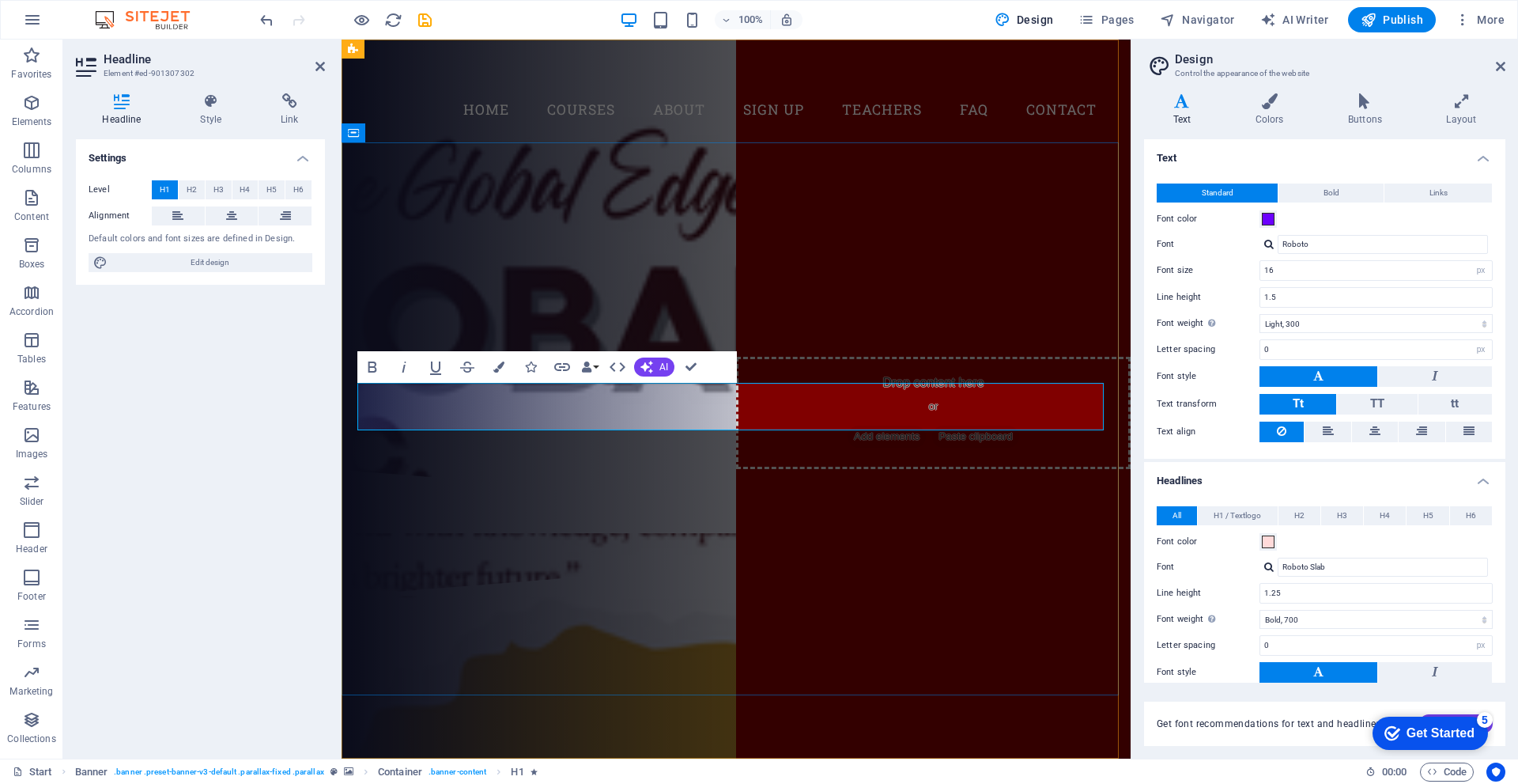
click at [870, 294] on span "Join our Language School" at bounding box center [737, 269] width 565 height 50
click at [1014, 294] on h1 "Join our Language School" at bounding box center [737, 269] width 747 height 47
drag, startPoint x: 1007, startPoint y: 407, endPoint x: 486, endPoint y: 394, distance: 521.2
click at [486, 294] on span "Join our Language School" at bounding box center [737, 269] width 565 height 50
click at [497, 294] on span "Join our Language School" at bounding box center [737, 269] width 565 height 50
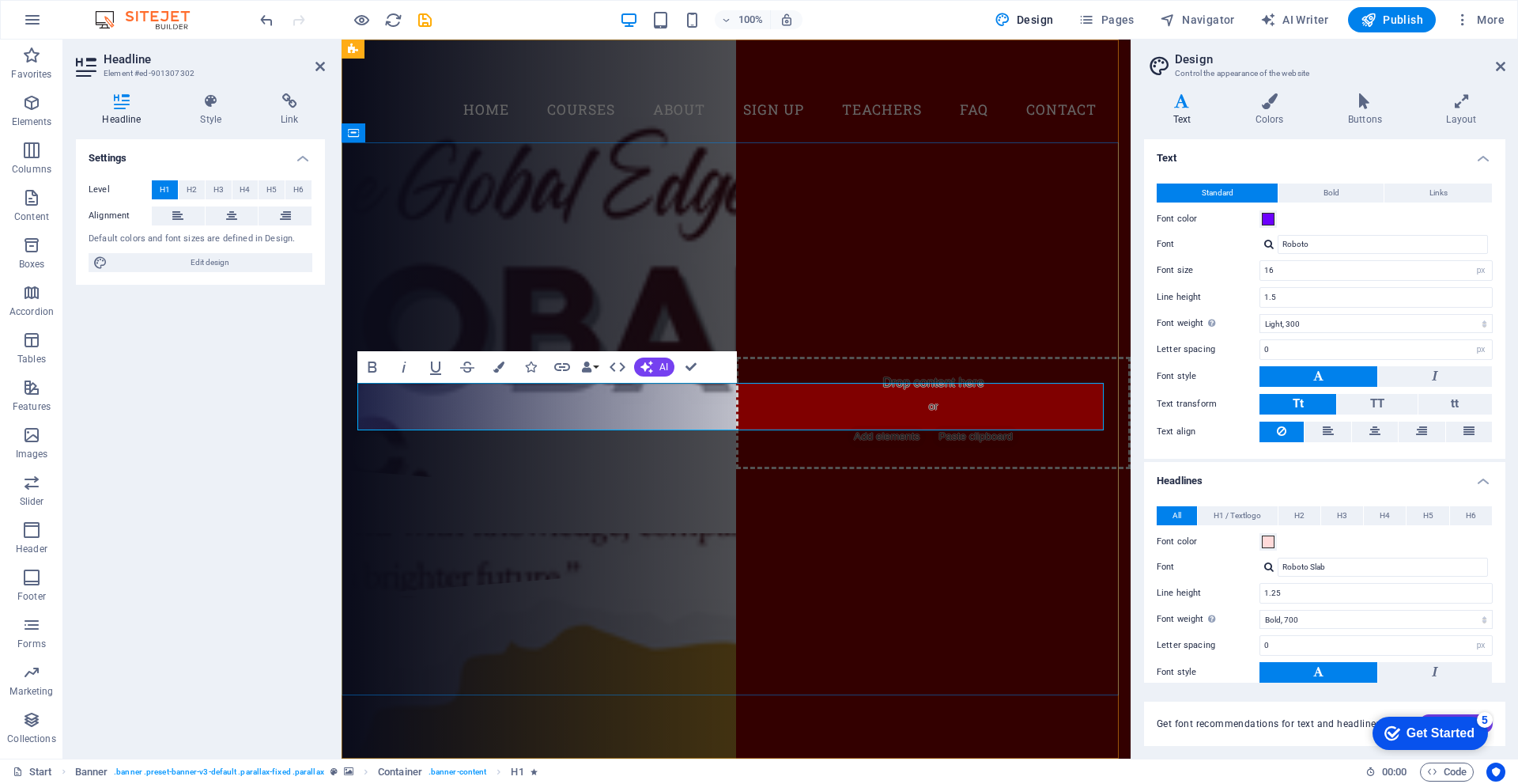
drag, startPoint x: 462, startPoint y: 400, endPoint x: 810, endPoint y: 399, distance: 348.0
click at [810, 294] on span "Join our Language School" at bounding box center [737, 269] width 565 height 50
click at [1004, 294] on span "Join our Language School" at bounding box center [737, 269] width 565 height 50
drag, startPoint x: 1008, startPoint y: 407, endPoint x: 936, endPoint y: 480, distance: 102.5
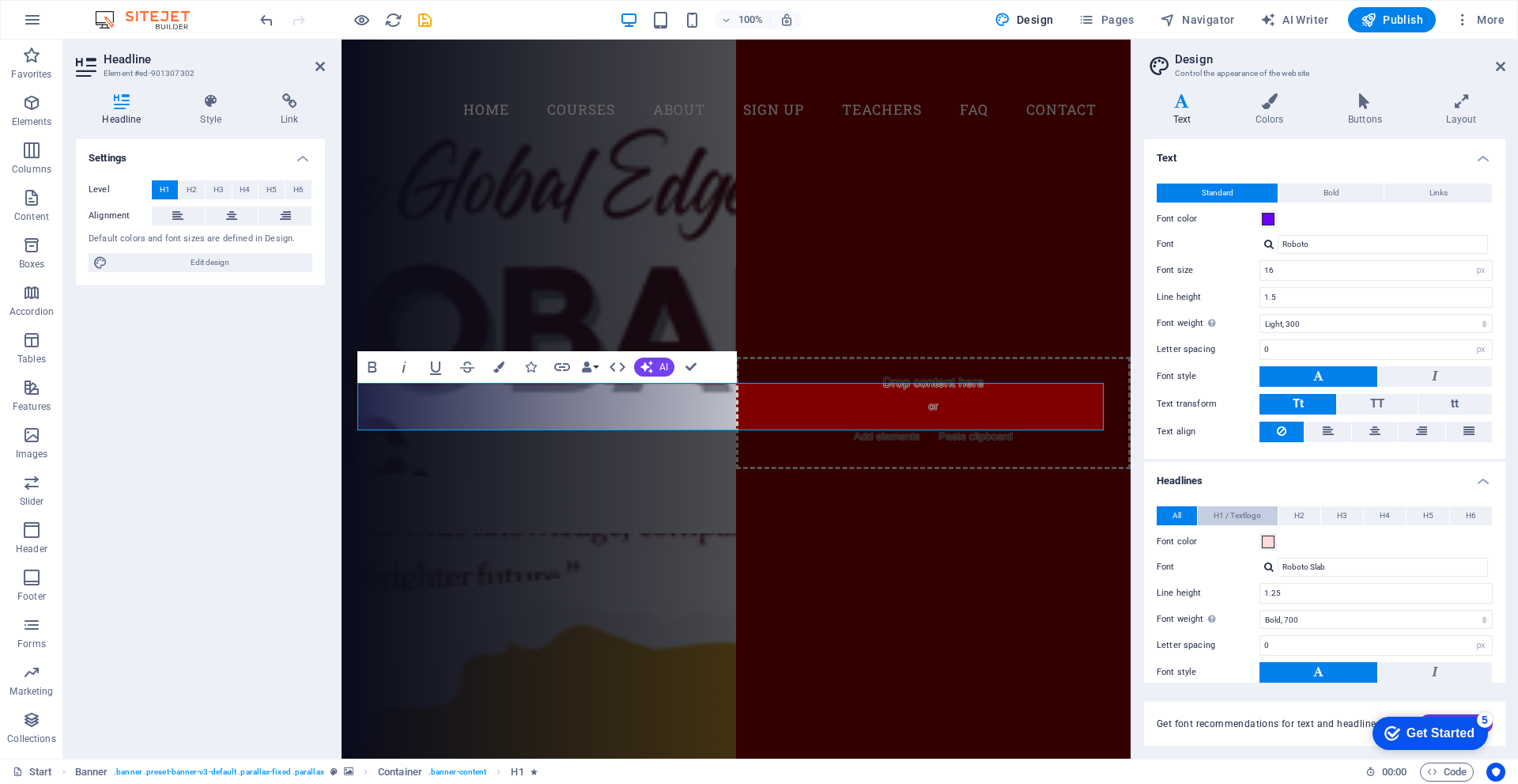
click at [1255, 518] on span "H1 / Textlogo" at bounding box center [1237, 516] width 47 height 19
click at [1265, 542] on span at bounding box center [1269, 542] width 13 height 13
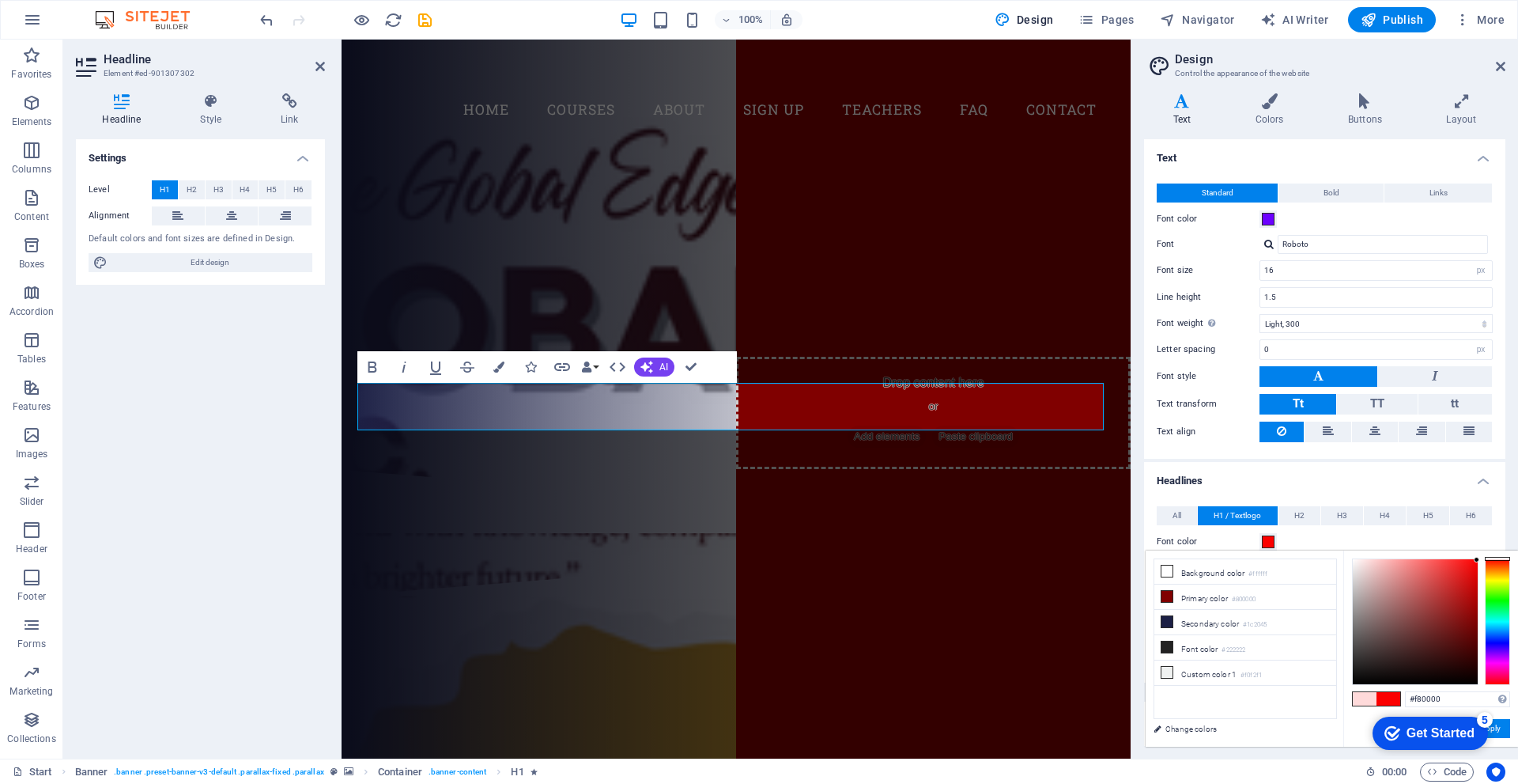
type input "#f60000"
drag, startPoint x: 1476, startPoint y: 564, endPoint x: 1497, endPoint y: 562, distance: 21.1
click at [1497, 562] on div at bounding box center [1432, 621] width 158 height 126
click at [1327, 542] on div "Font color" at bounding box center [1325, 542] width 336 height 19
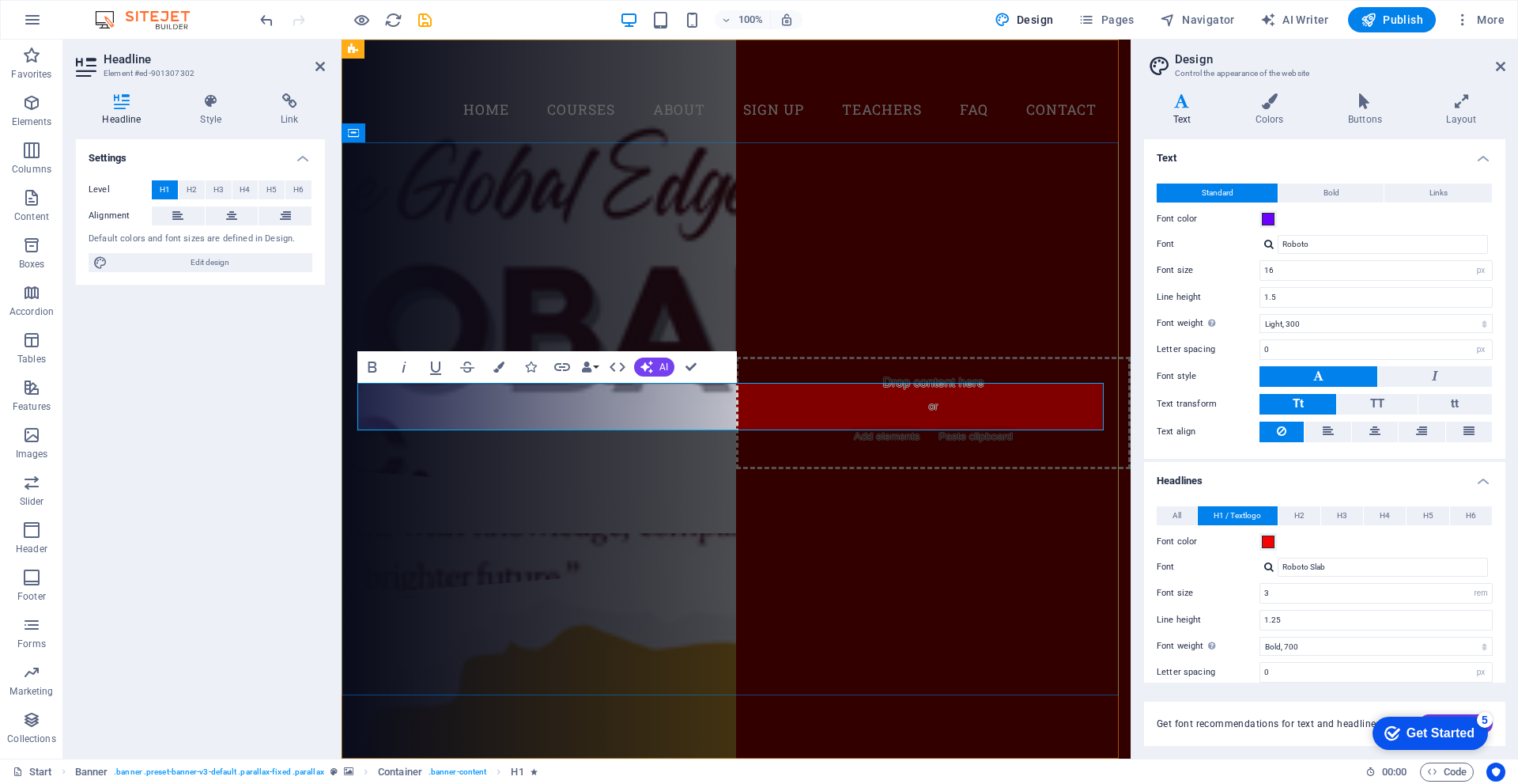
click at [1054, 294] on h1 "Join our Language School" at bounding box center [737, 269] width 747 height 47
click at [1289, 545] on div "Font color" at bounding box center [1325, 542] width 336 height 19
click at [1027, 294] on h1 "Join our Language School" at bounding box center [737, 269] width 747 height 47
click at [1497, 61] on icon at bounding box center [1501, 67] width 9 height 13
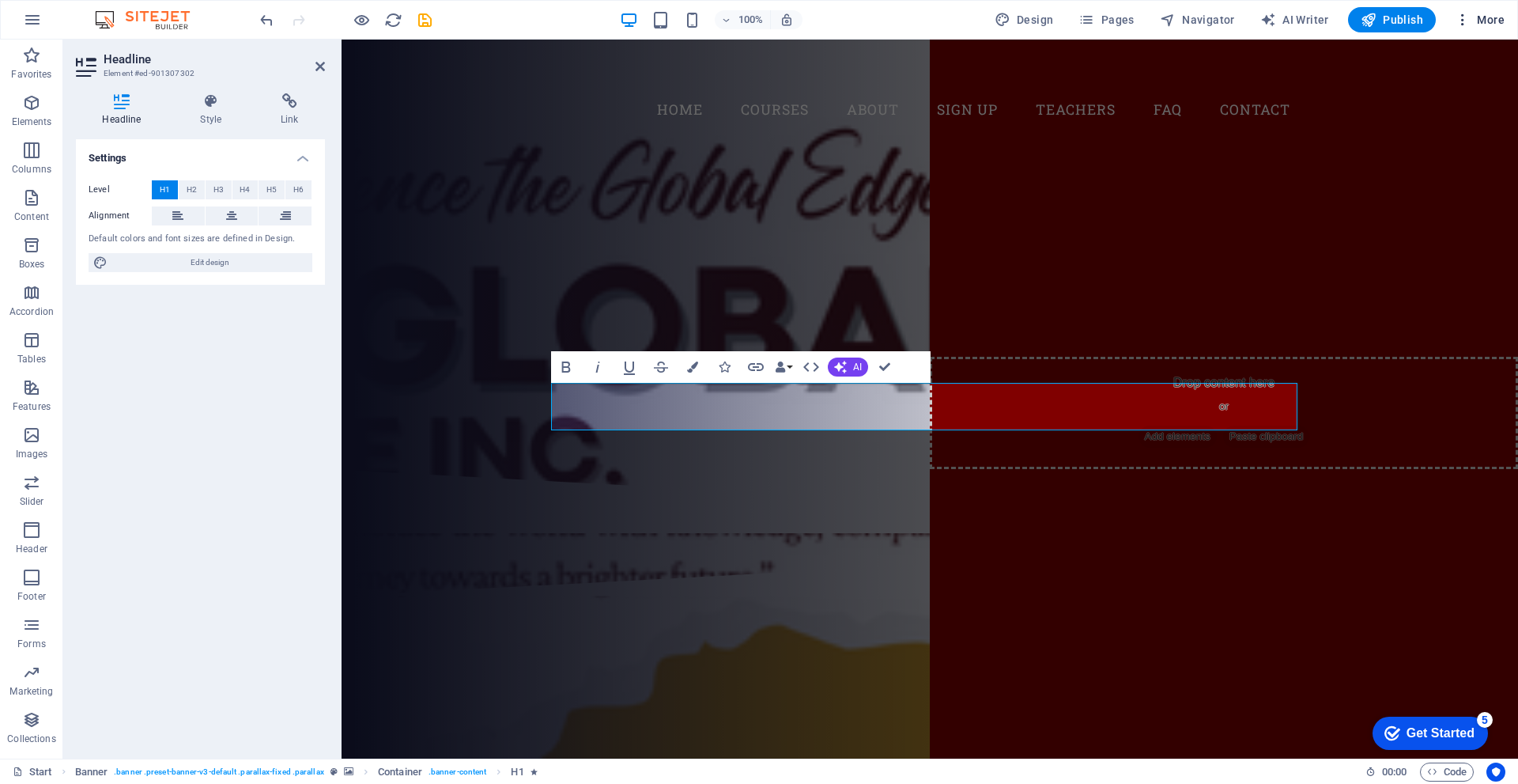
click at [1481, 25] on span "More" at bounding box center [1480, 20] width 50 height 16
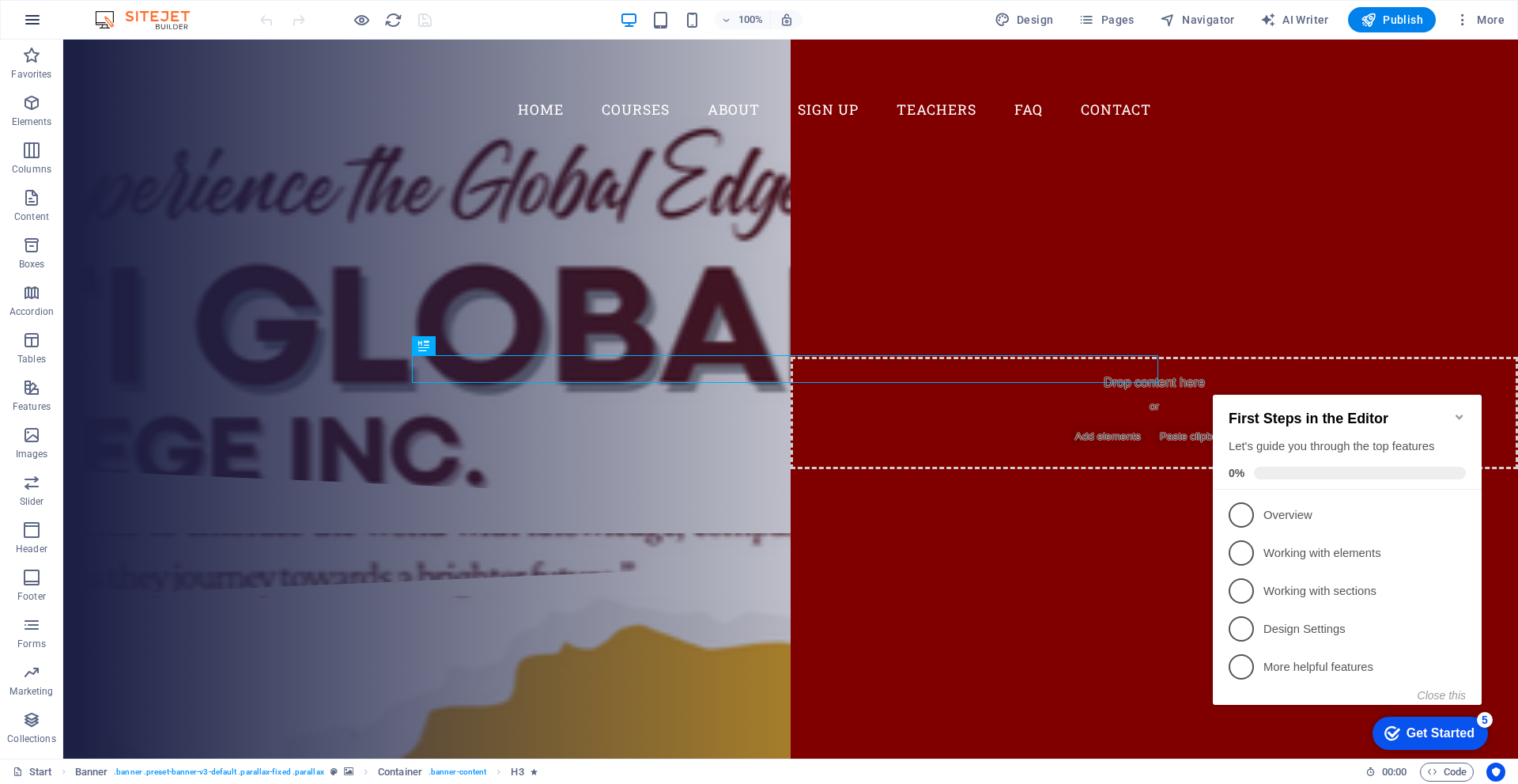
click at [39, 23] on icon "button" at bounding box center [33, 20] width 19 height 19
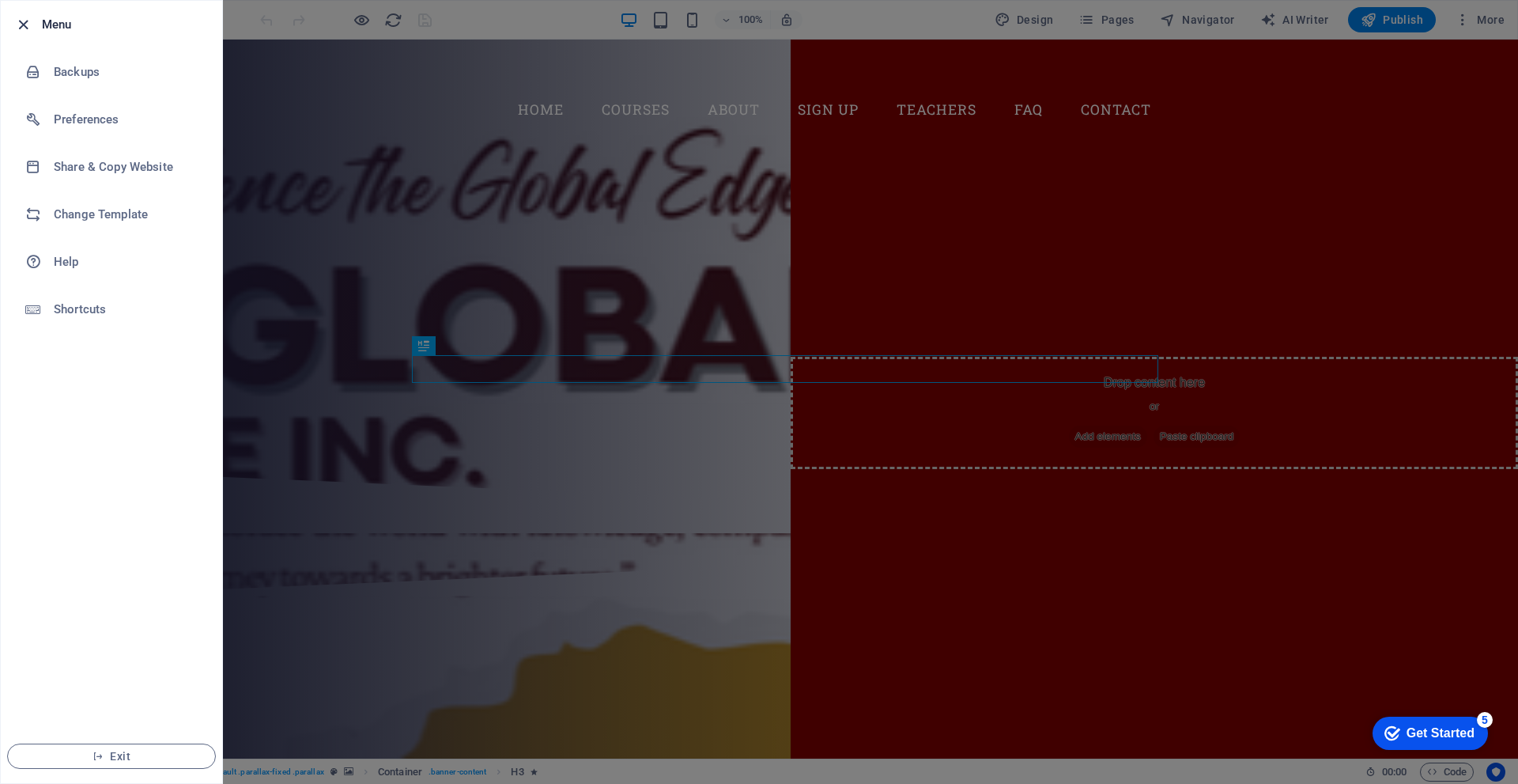
click at [19, 28] on icon "button" at bounding box center [23, 25] width 19 height 19
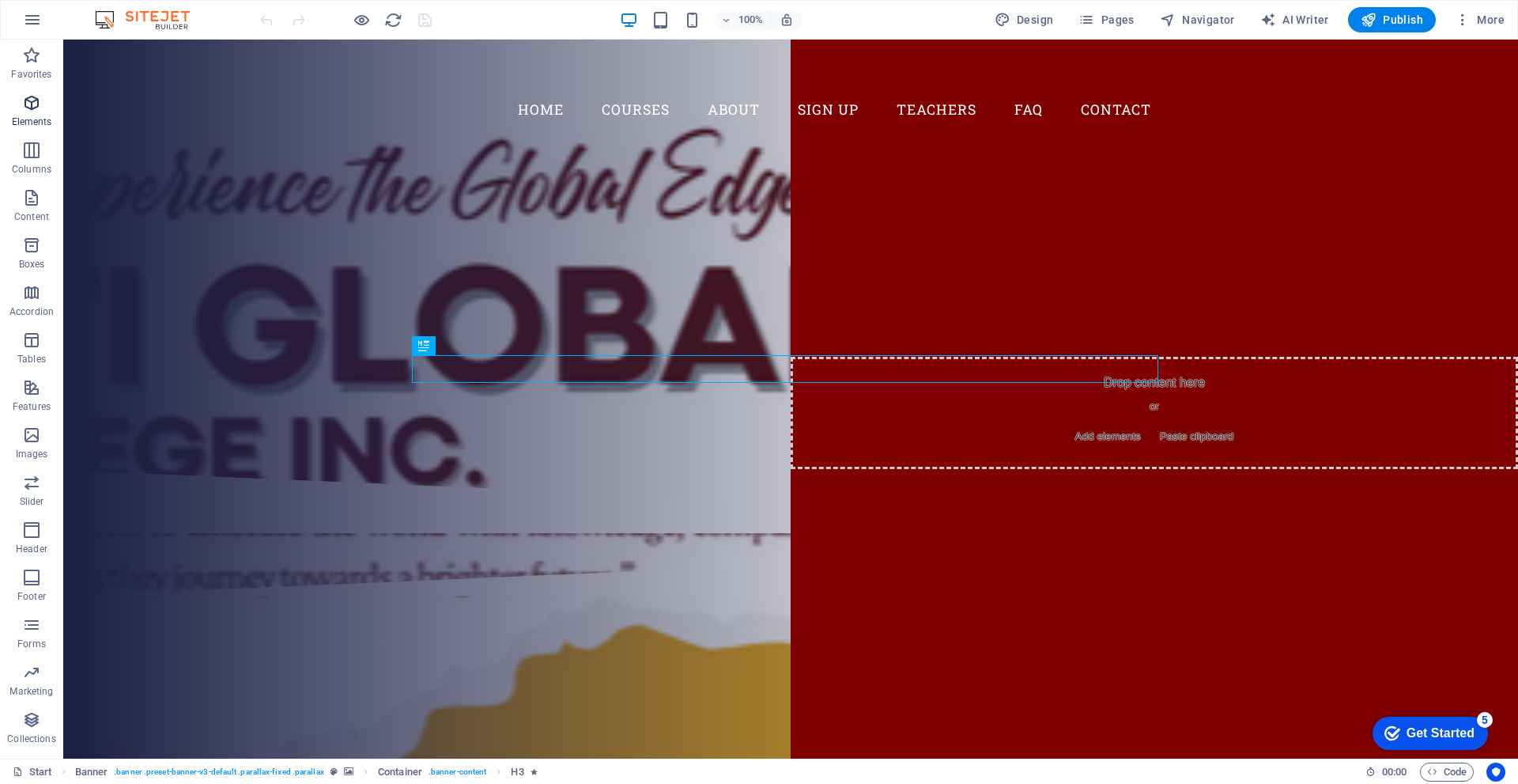
click at [31, 120] on p "Elements" at bounding box center [32, 122] width 40 height 13
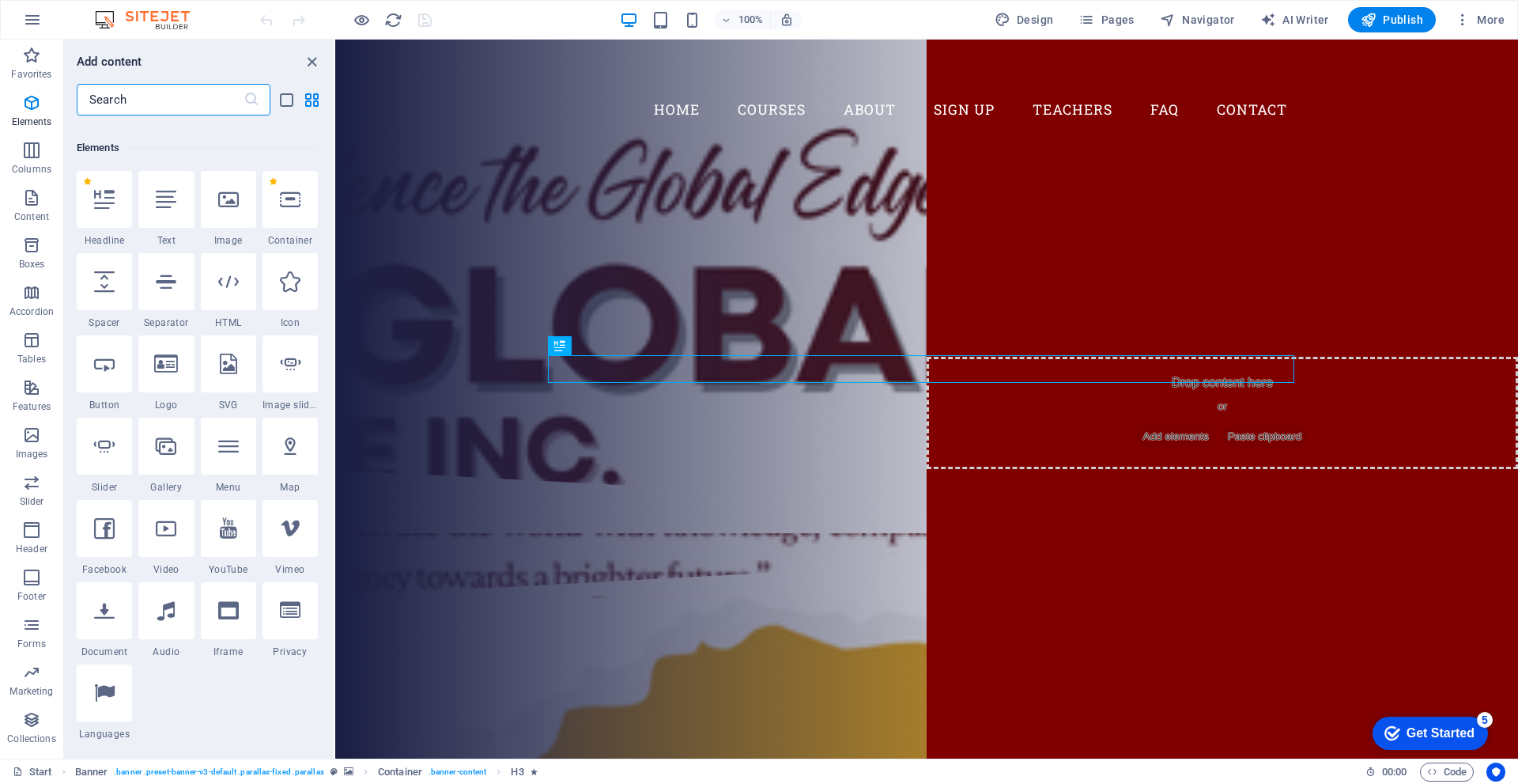
scroll to position [168, 0]
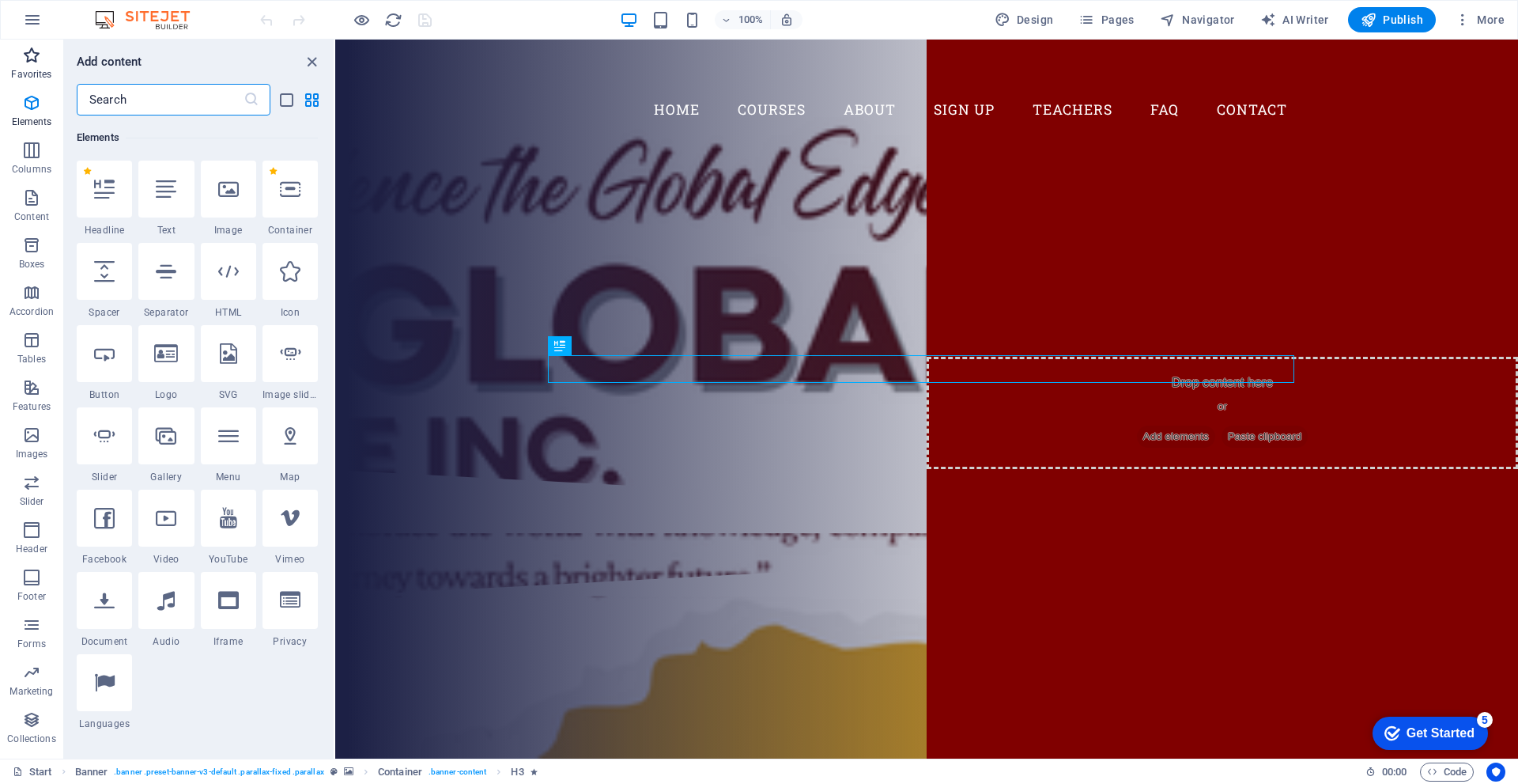
click at [42, 69] on p "Favorites" at bounding box center [31, 74] width 40 height 13
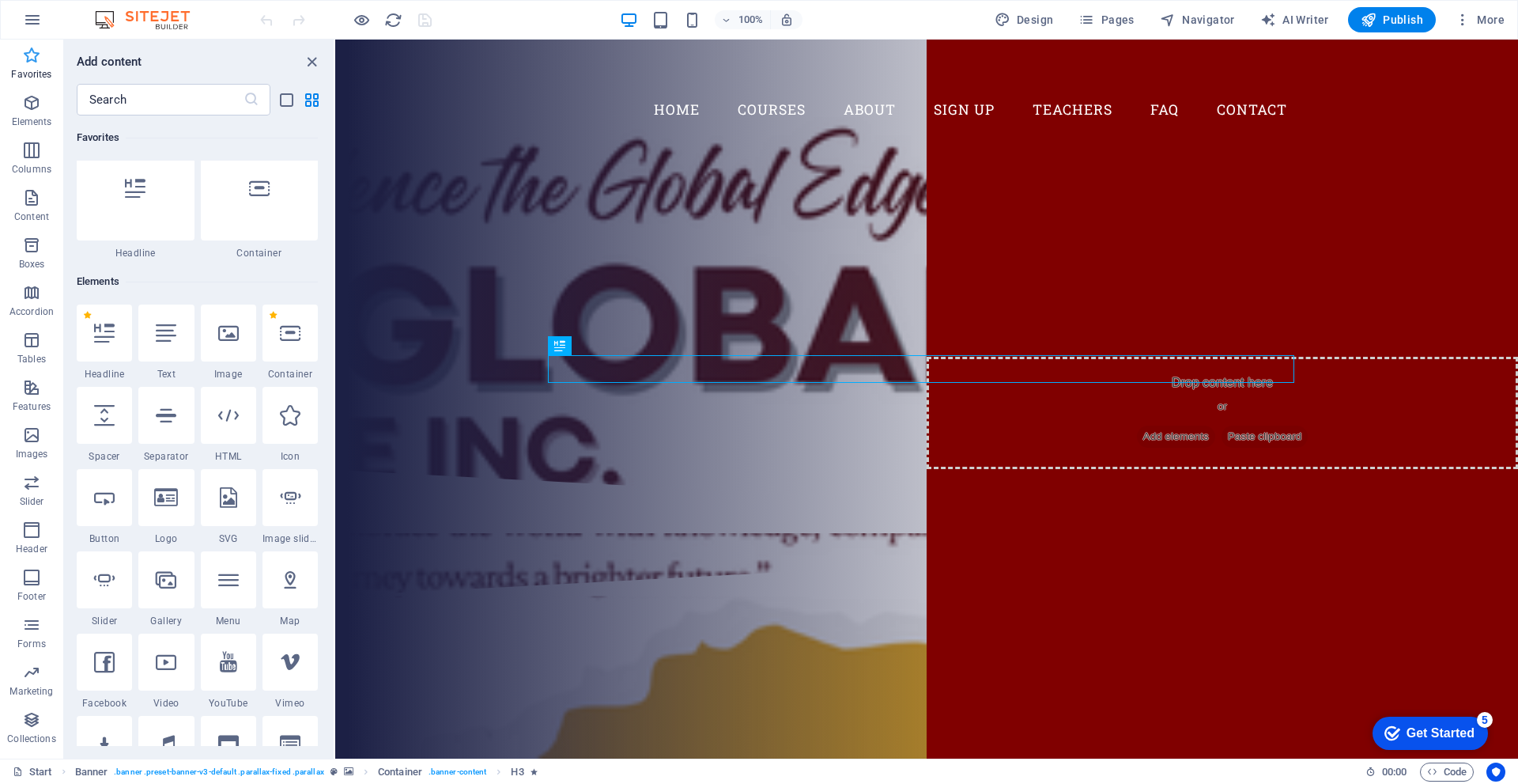
scroll to position [0, 0]
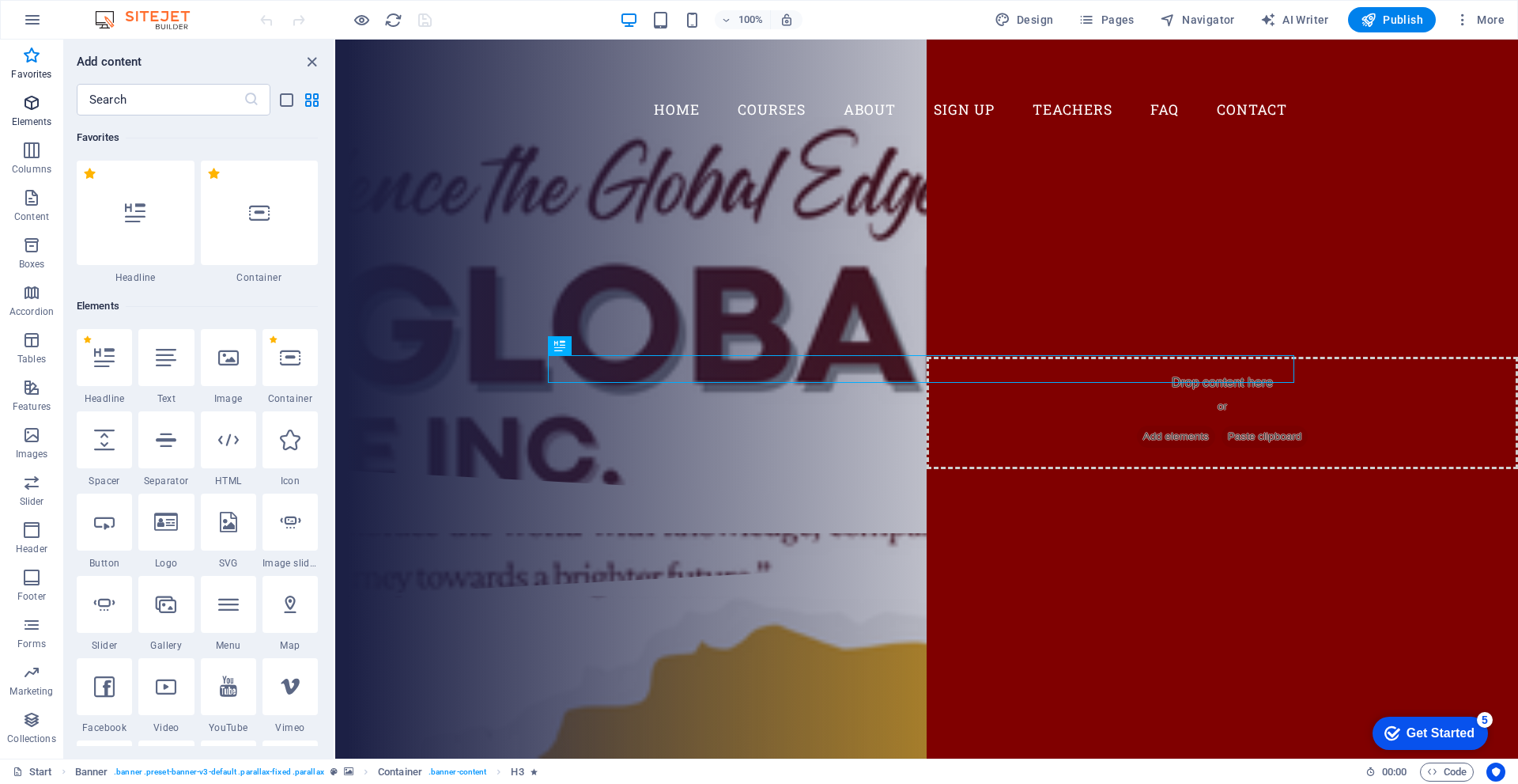
click at [46, 111] on span "Elements" at bounding box center [32, 111] width 63 height 38
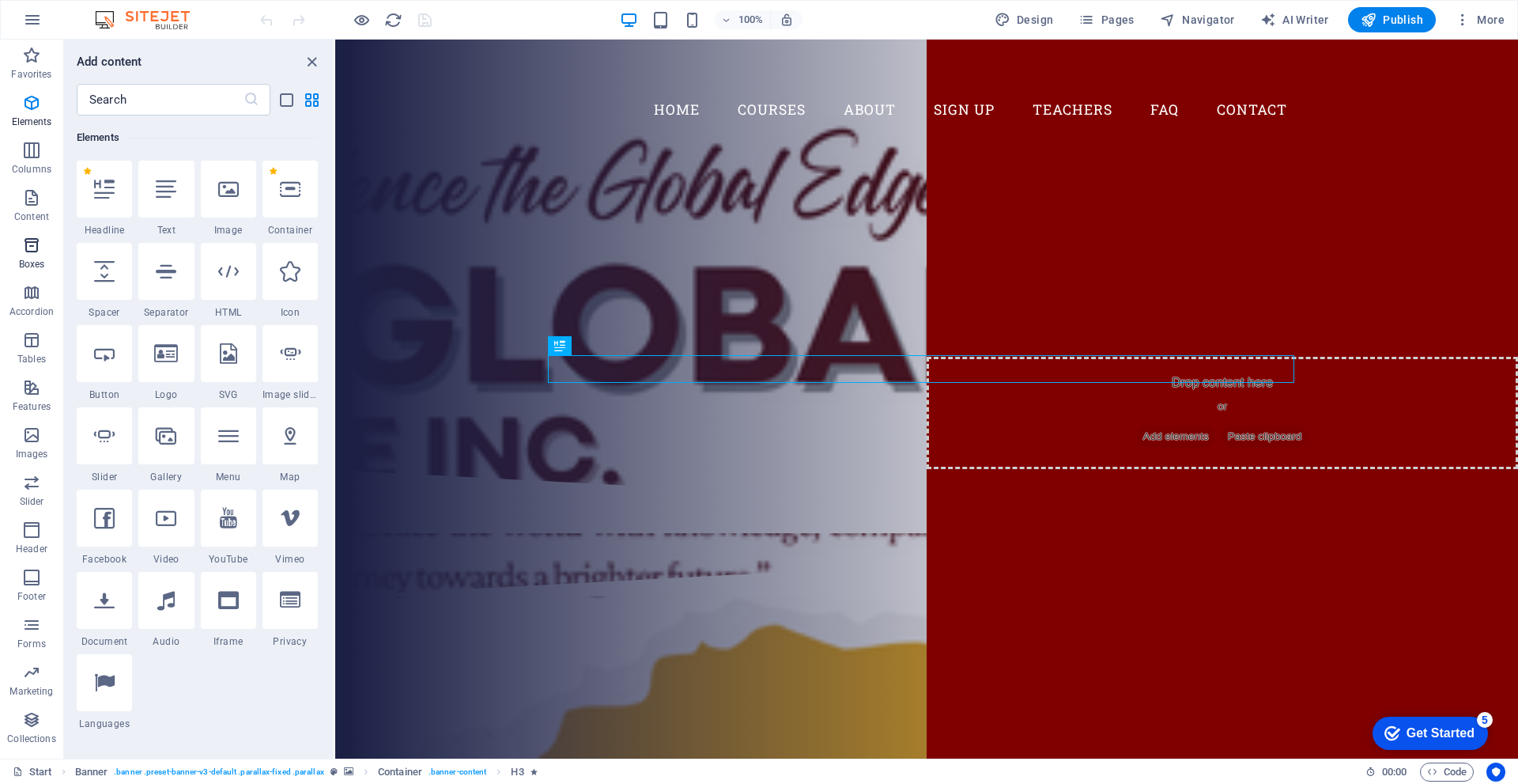
click at [34, 242] on icon "button" at bounding box center [32, 245] width 19 height 19
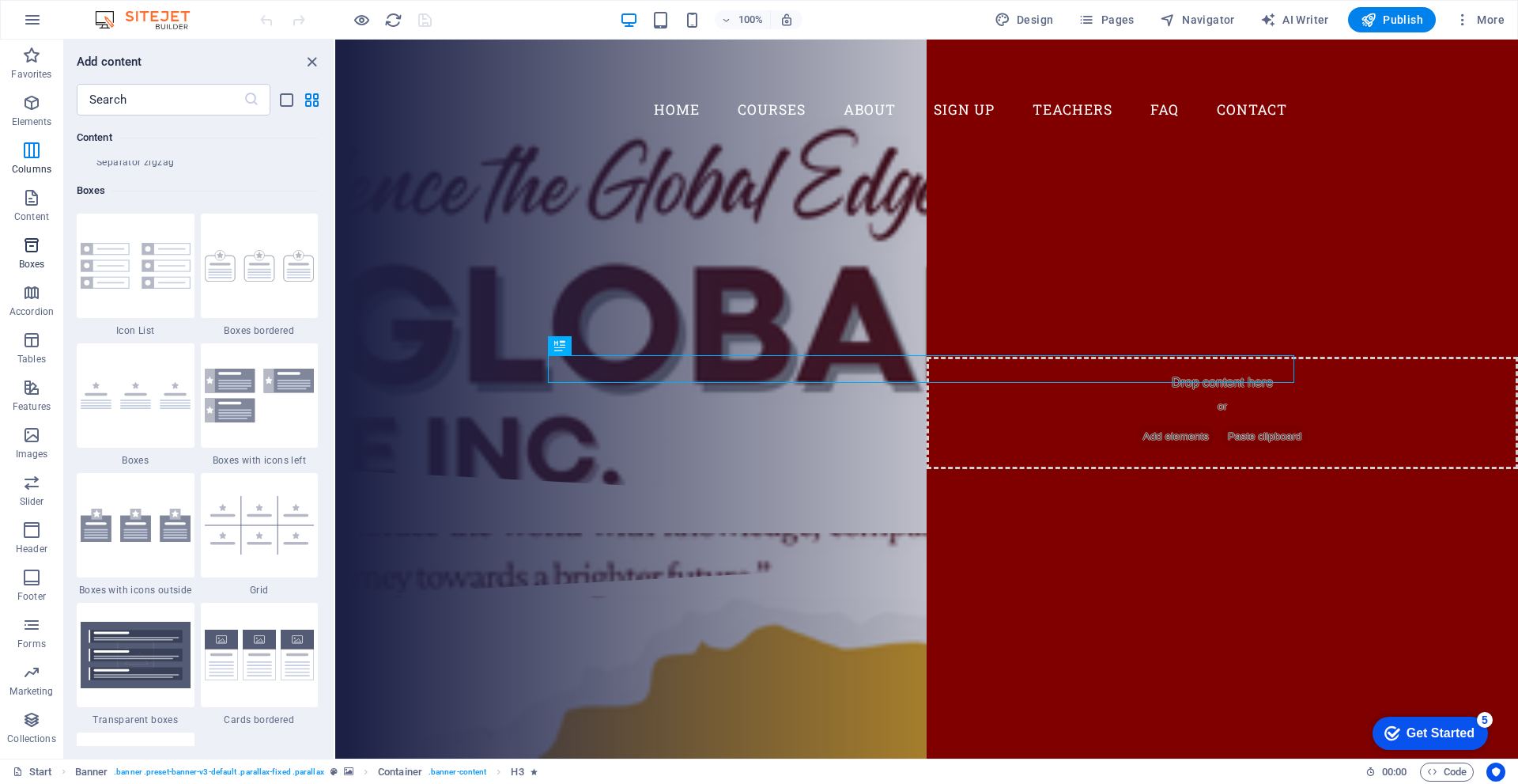
scroll to position [4361, 0]
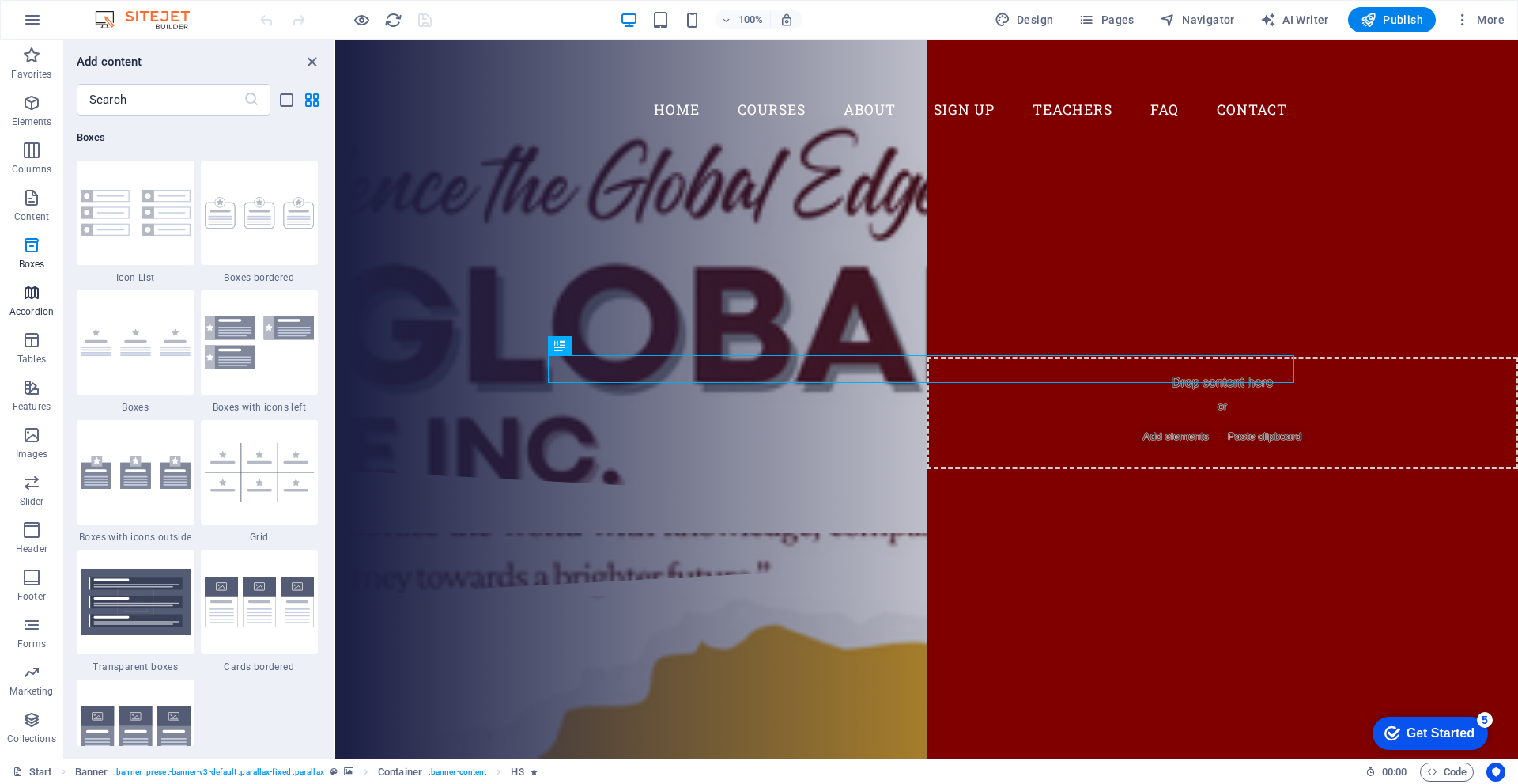
click at [26, 278] on button "Accordion" at bounding box center [32, 300] width 63 height 47
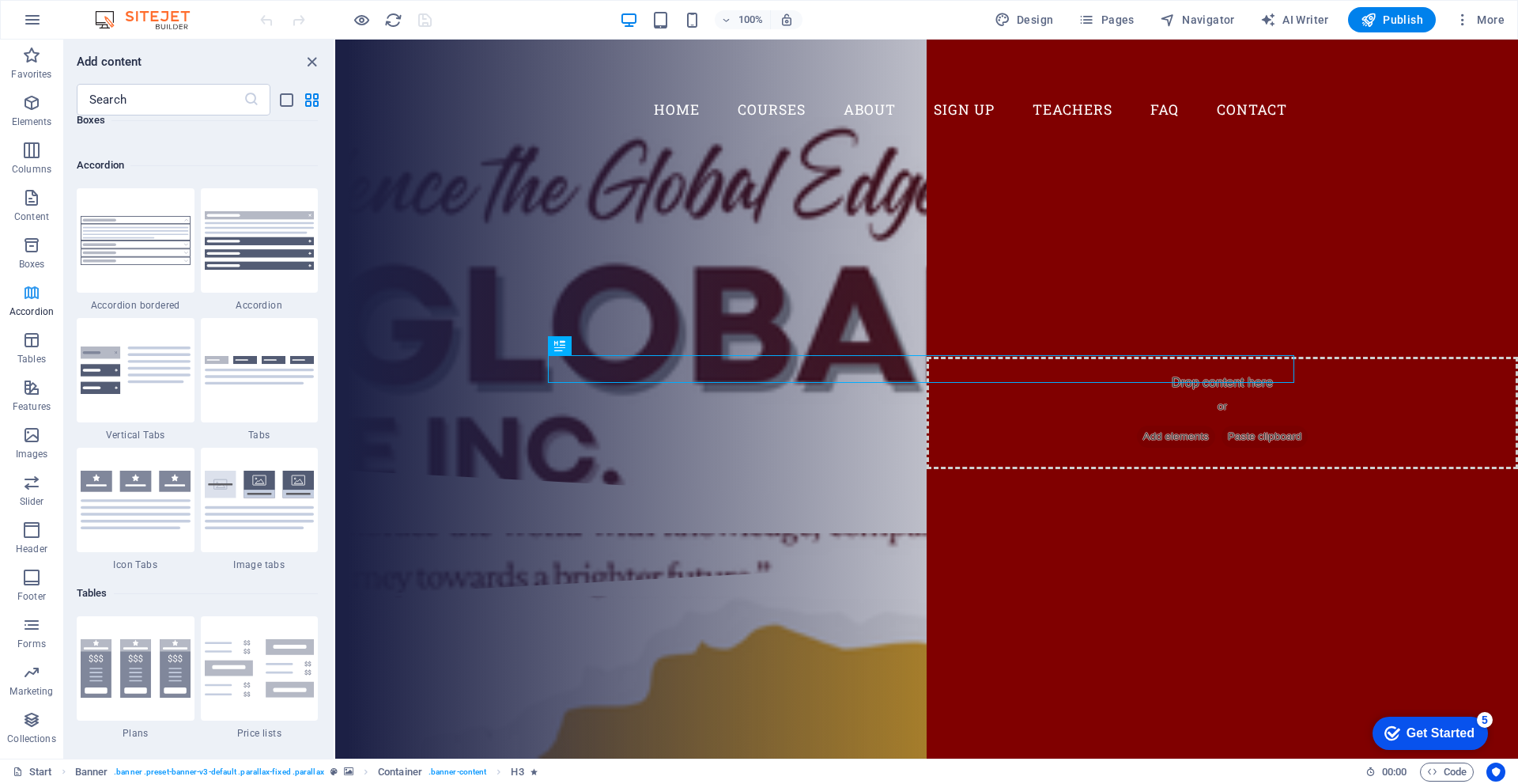
scroll to position [5049, 0]
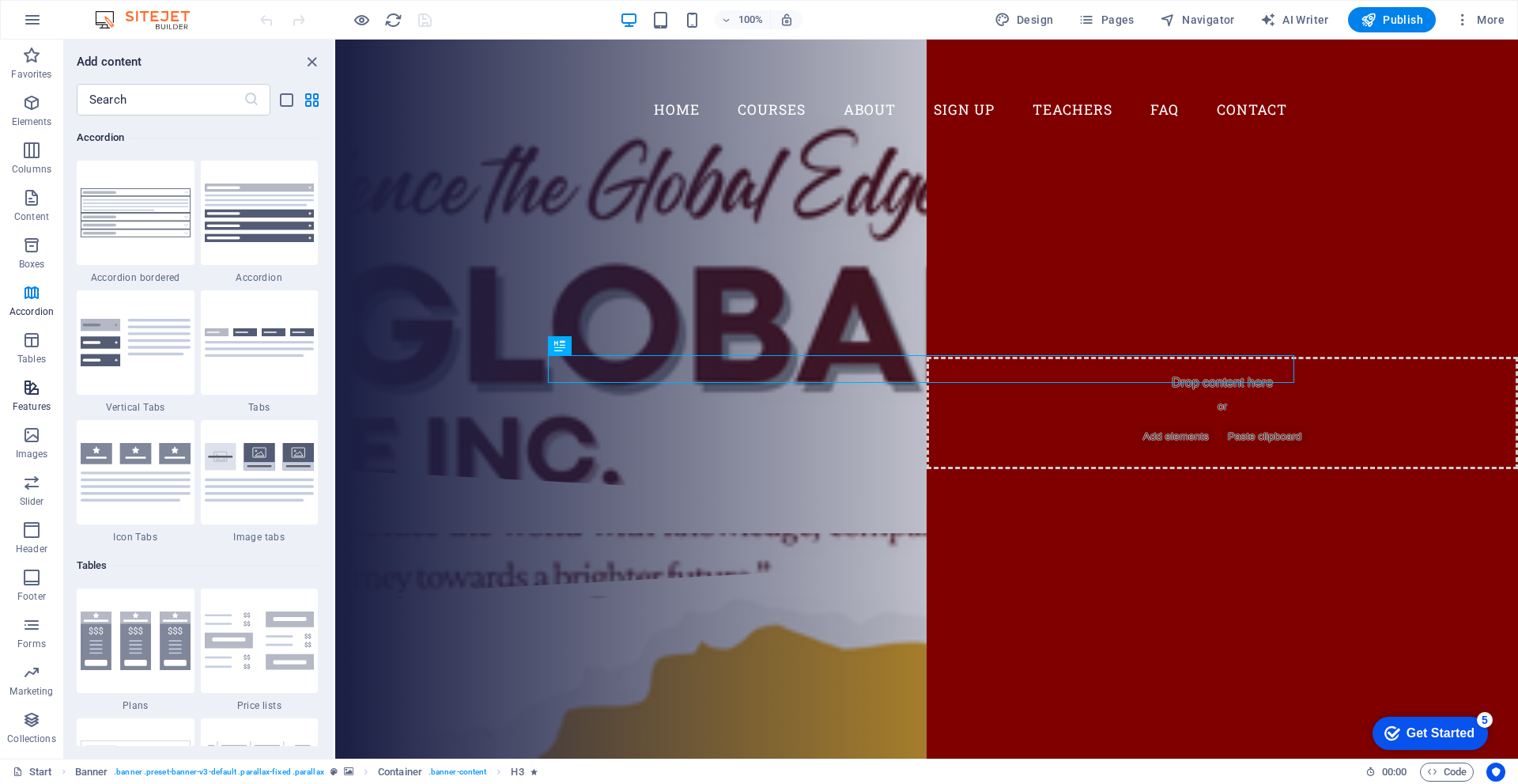
click at [38, 388] on icon "button" at bounding box center [32, 387] width 19 height 19
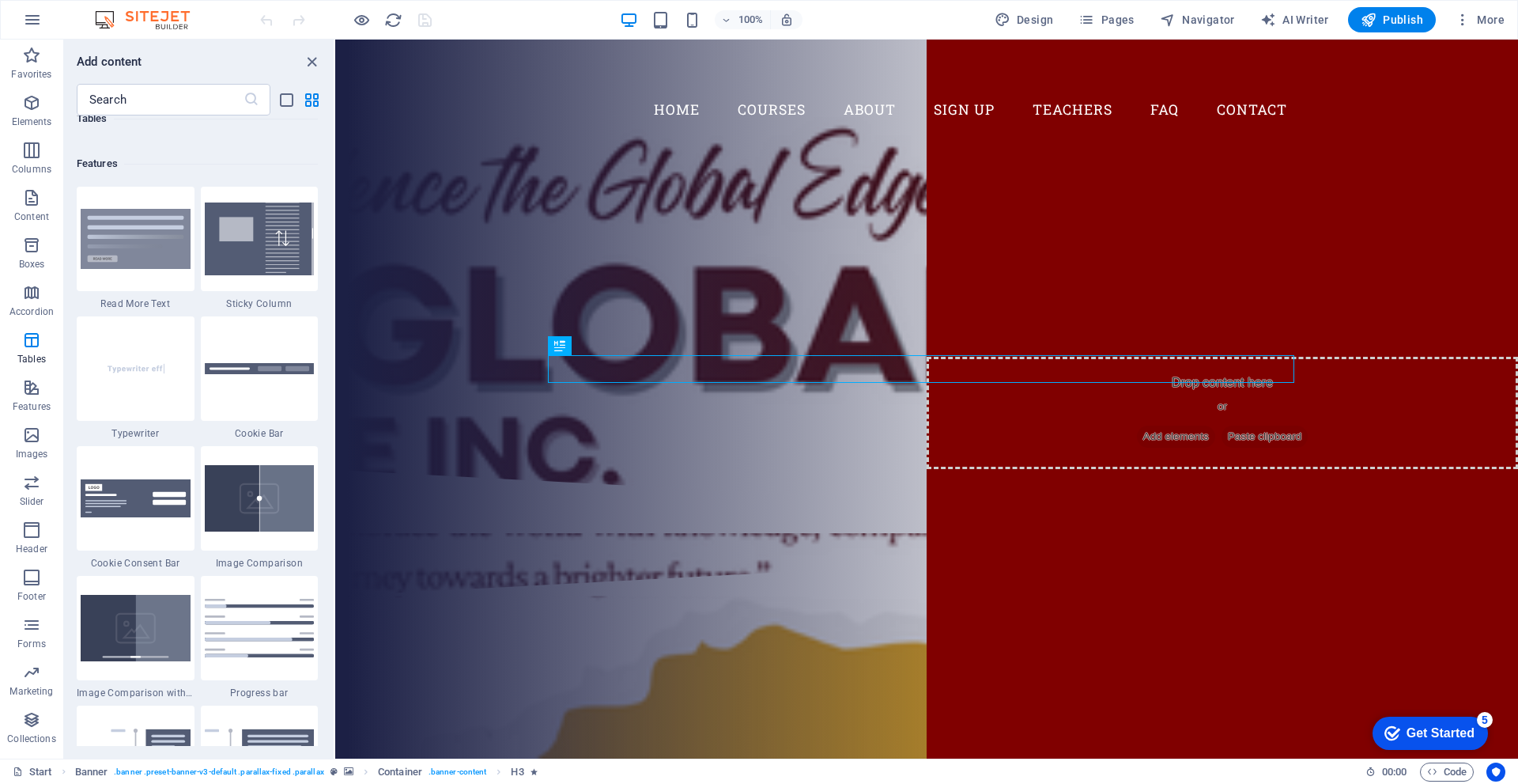
scroll to position [6163, 0]
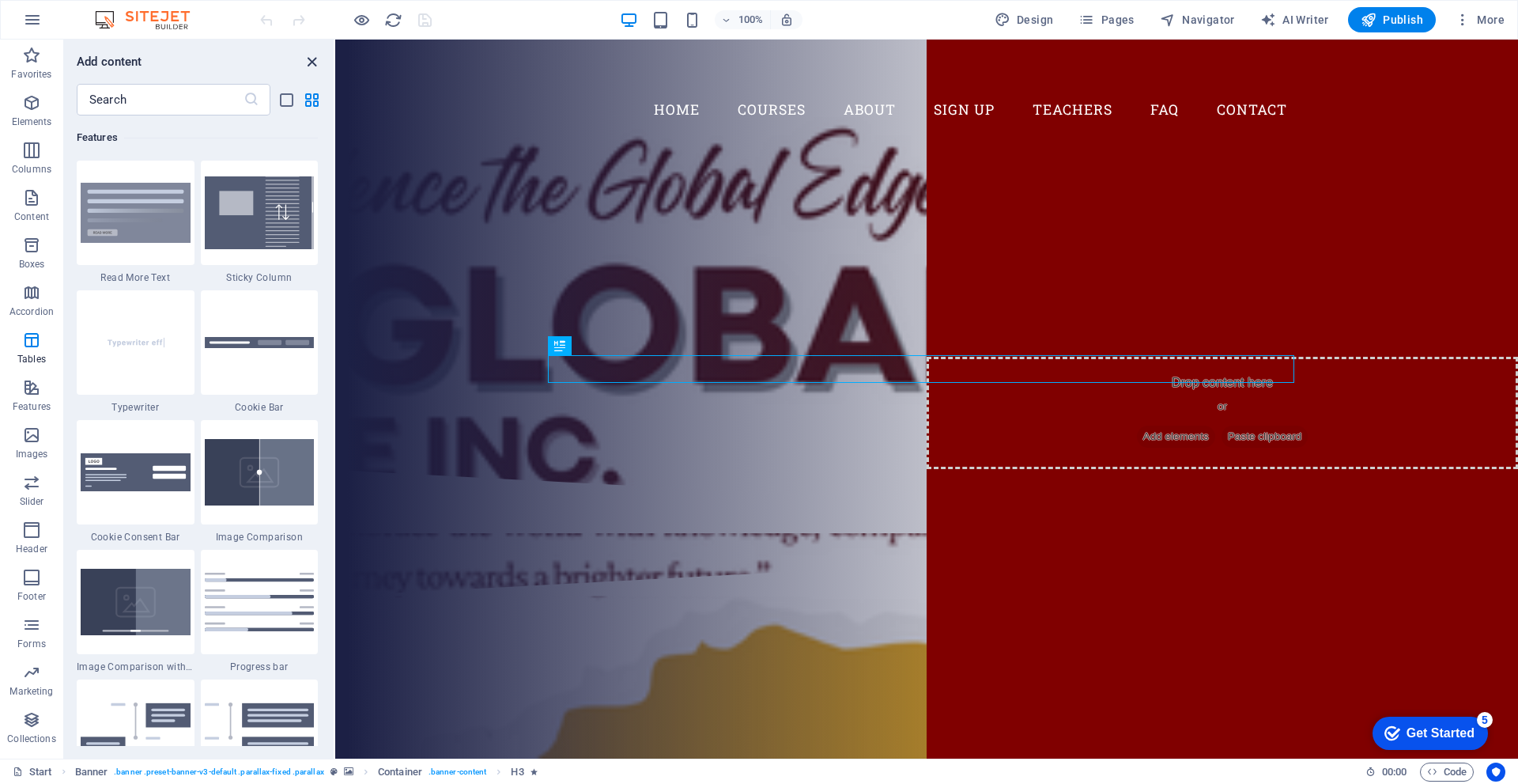
click at [305, 56] on icon "close panel" at bounding box center [312, 62] width 19 height 19
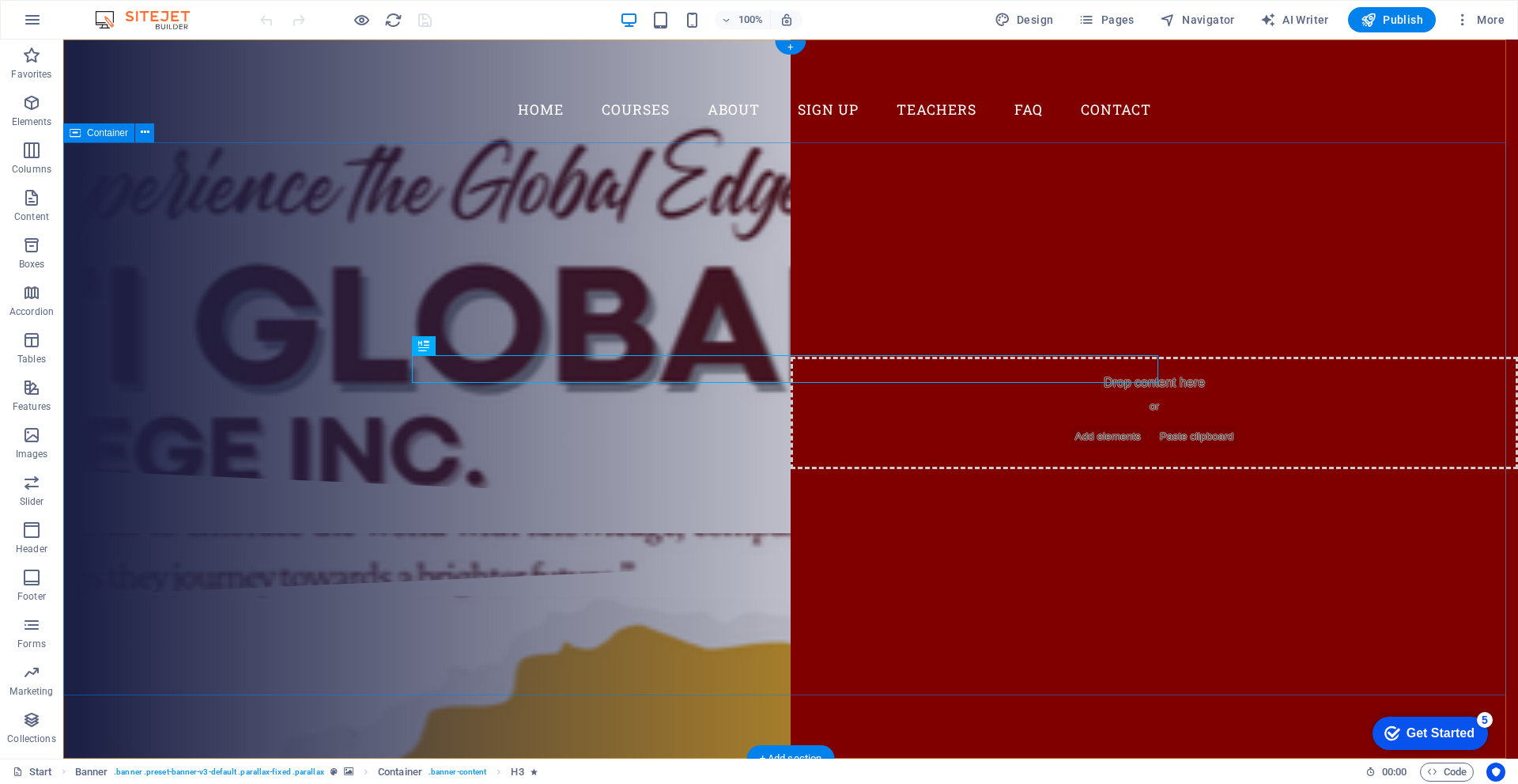
click at [308, 186] on div "Are you ready to learn new languages? Join our Language School Our Courses Sign…" at bounding box center [791, 306] width 1455 height 327
click at [396, 221] on div "Are you ready to learn new languages? Join our Language School Our Courses Sign…" at bounding box center [791, 306] width 1455 height 327
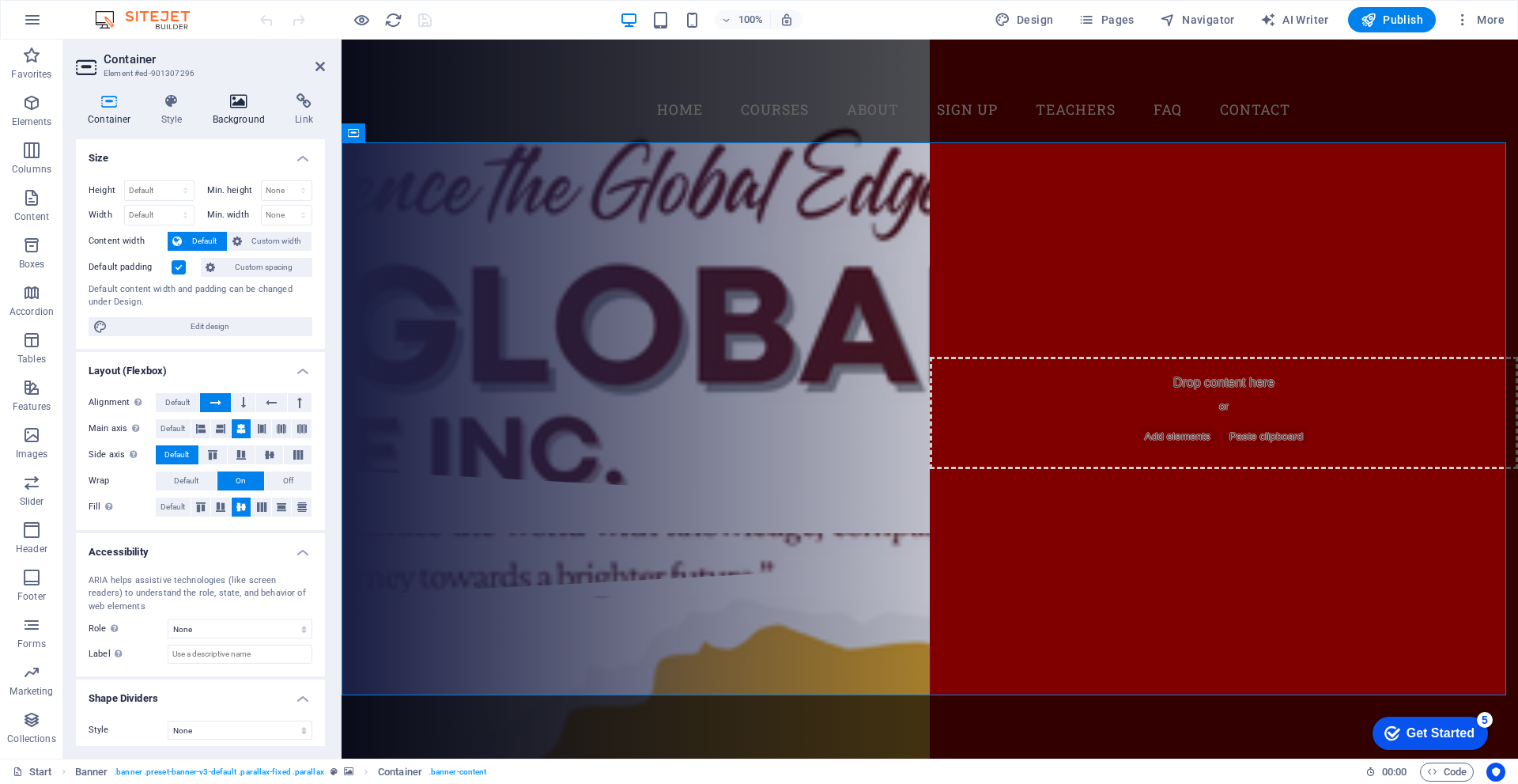
drag, startPoint x: 214, startPoint y: 138, endPoint x: 219, endPoint y: 113, distance: 25.5
click at [216, 139] on h4 "Size" at bounding box center [201, 153] width 249 height 29
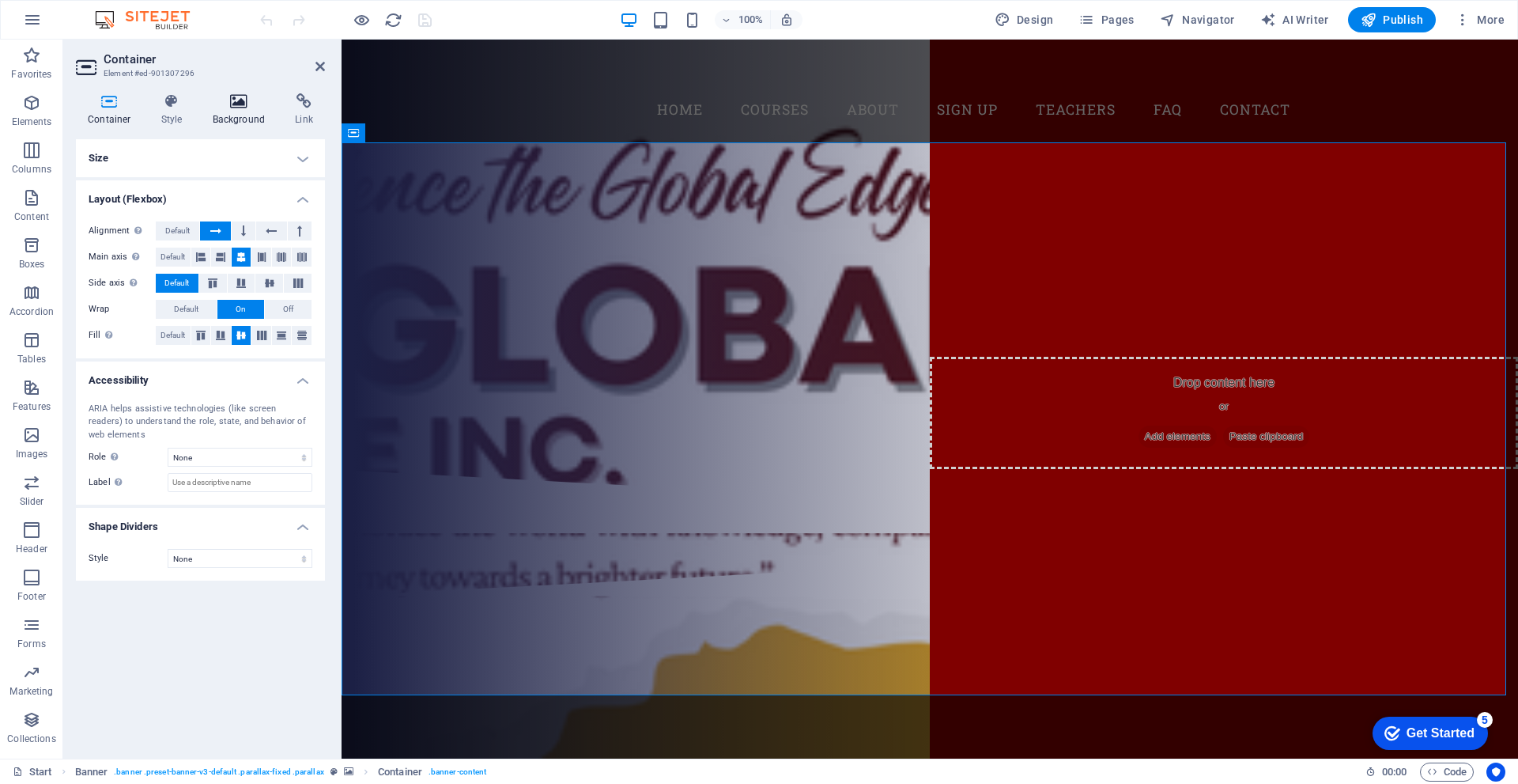
click at [221, 104] on icon at bounding box center [239, 100] width 77 height 16
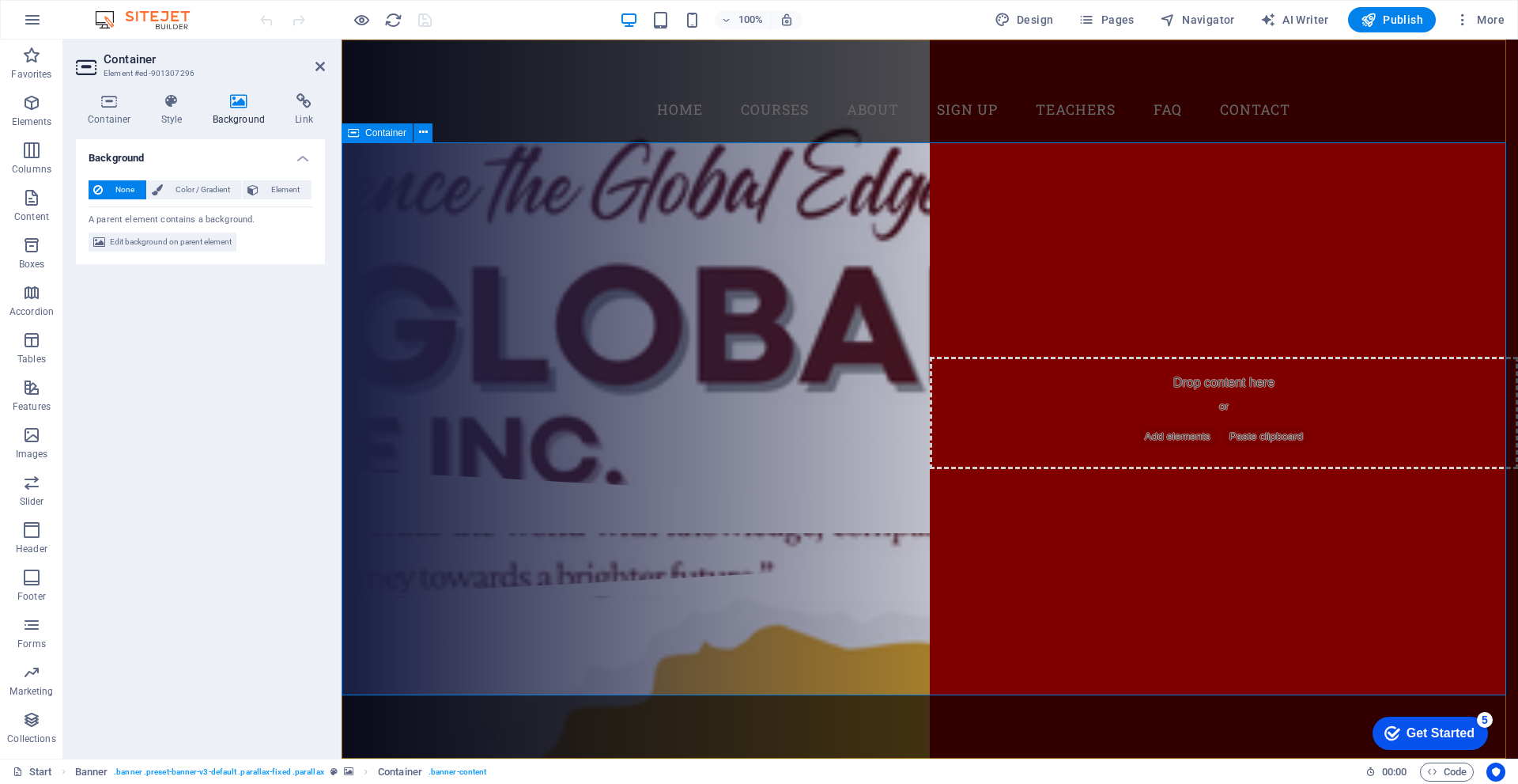
drag, startPoint x: 412, startPoint y: 124, endPoint x: 98, endPoint y: 57, distance: 321.1
click at [412, 124] on div "Container" at bounding box center [377, 133] width 72 height 19
click at [442, 93] on div "Home Courses About Sign up Teachers FAQ Contact" at bounding box center [930, 91] width 1177 height 103
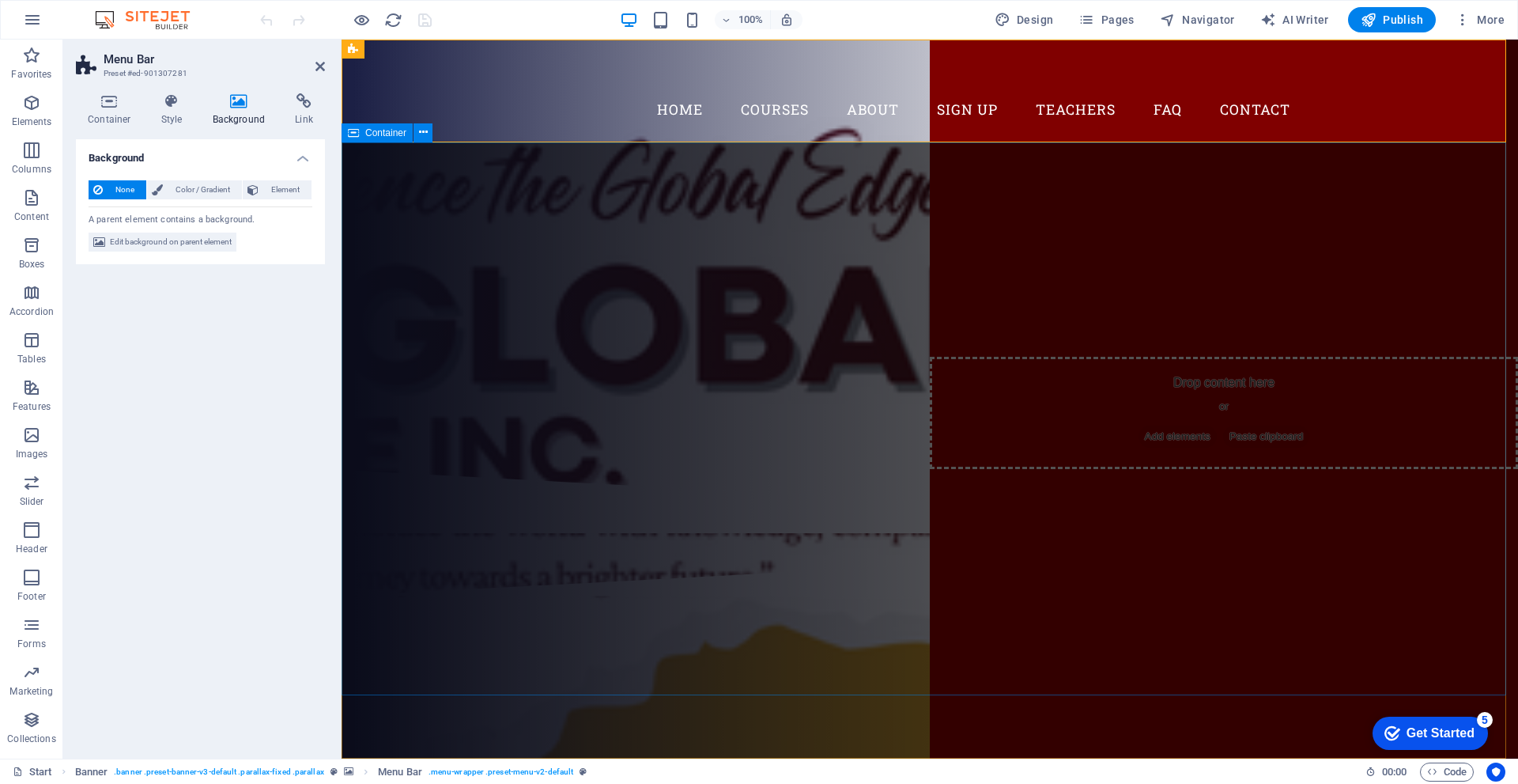
click at [737, 201] on div "Are you ready to learn new languages? Join our Language School Our Courses Sign…" at bounding box center [930, 306] width 1177 height 327
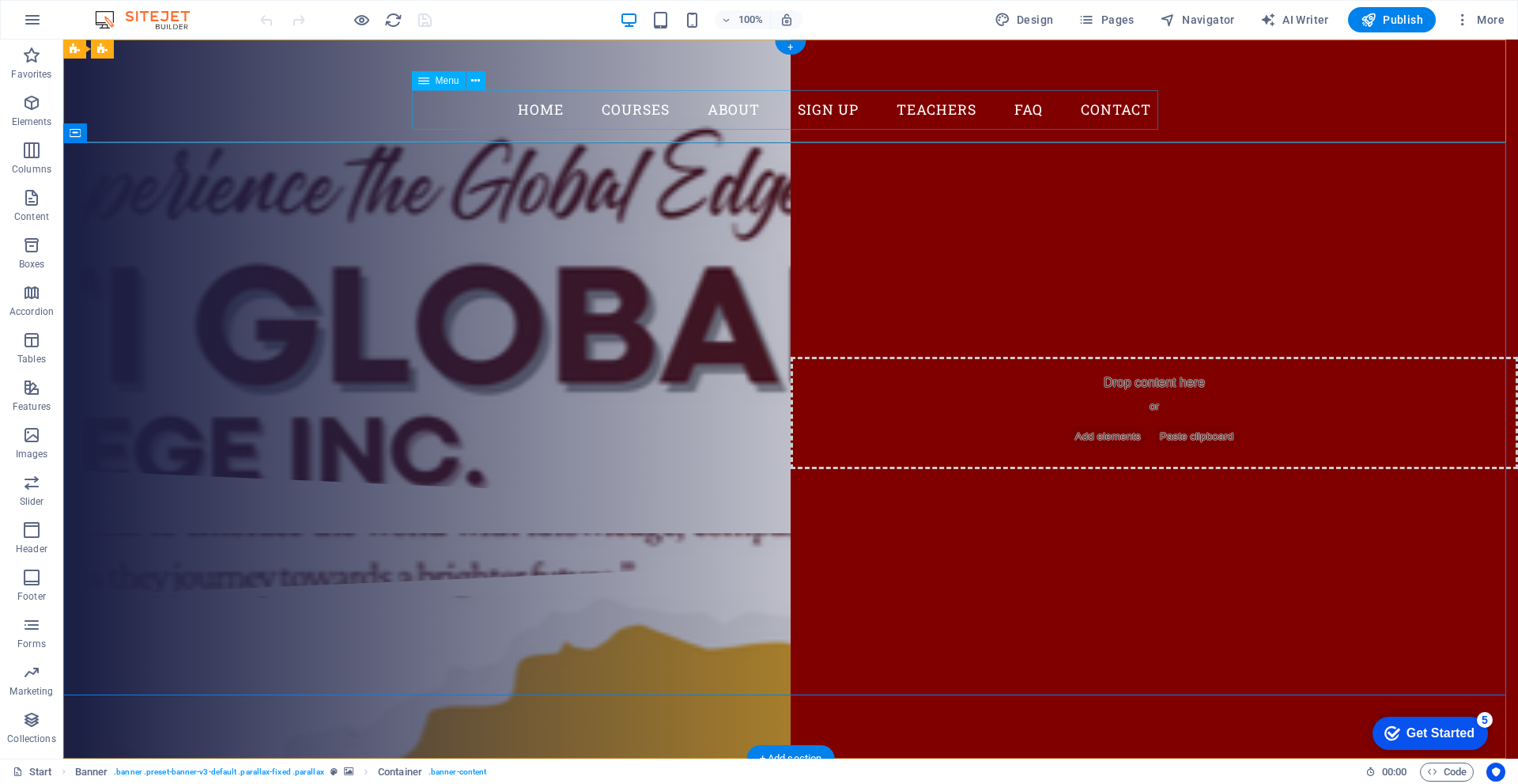
click at [661, 104] on nav "Home Courses About Sign up Teachers FAQ Contact" at bounding box center [791, 110] width 747 height 40
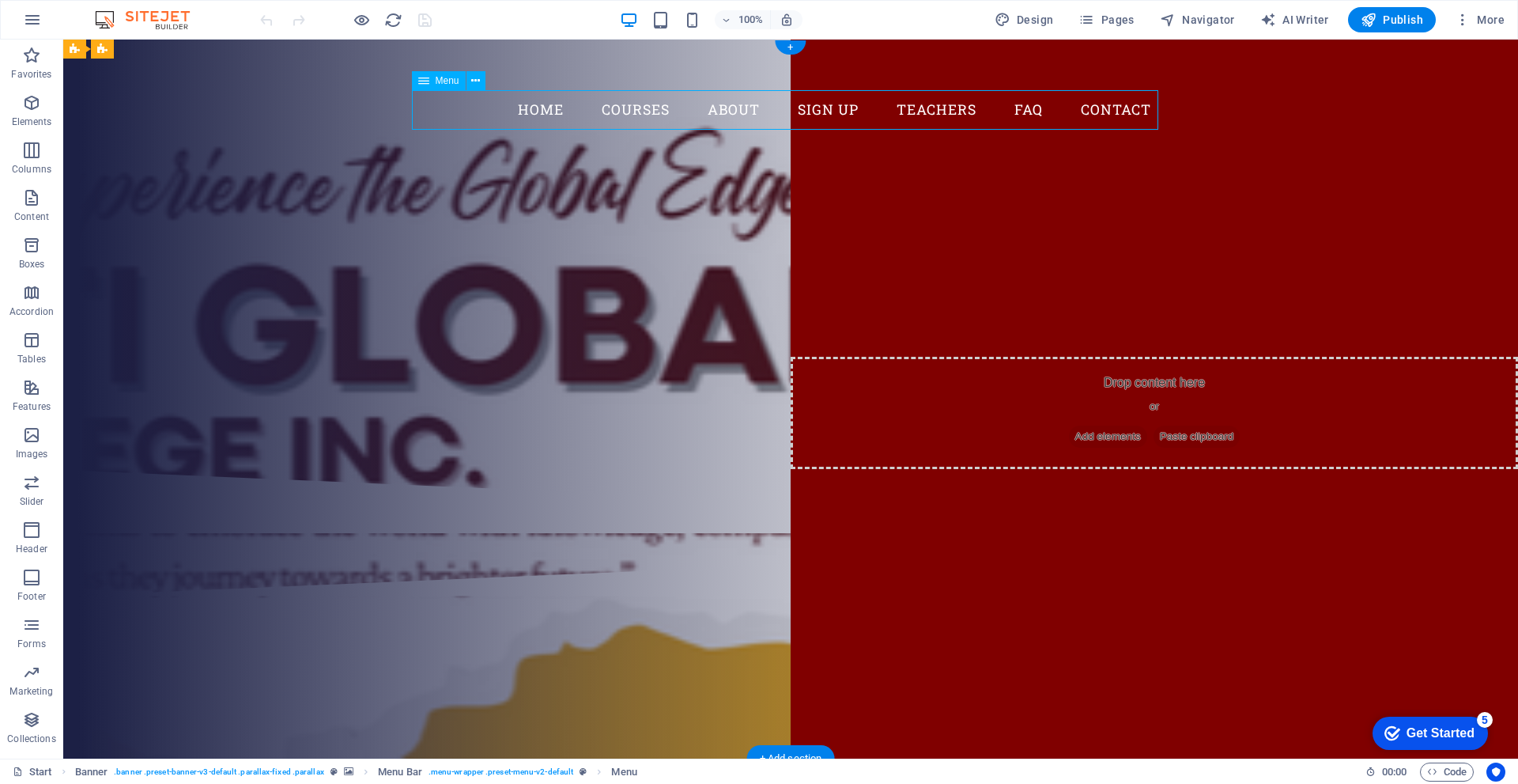
click at [661, 104] on nav "Home Courses About Sign up Teachers FAQ Contact" at bounding box center [791, 110] width 747 height 40
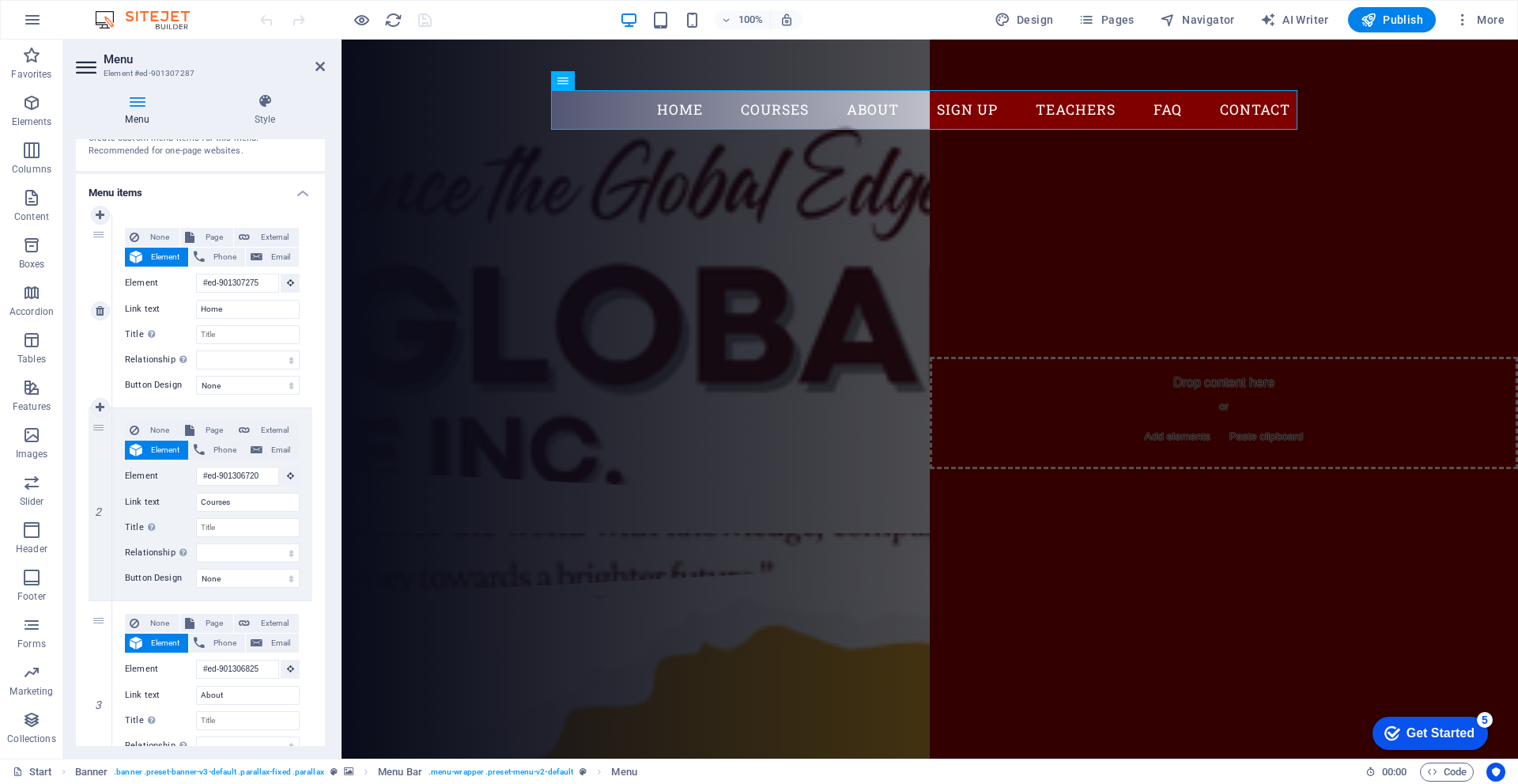
scroll to position [237, 0]
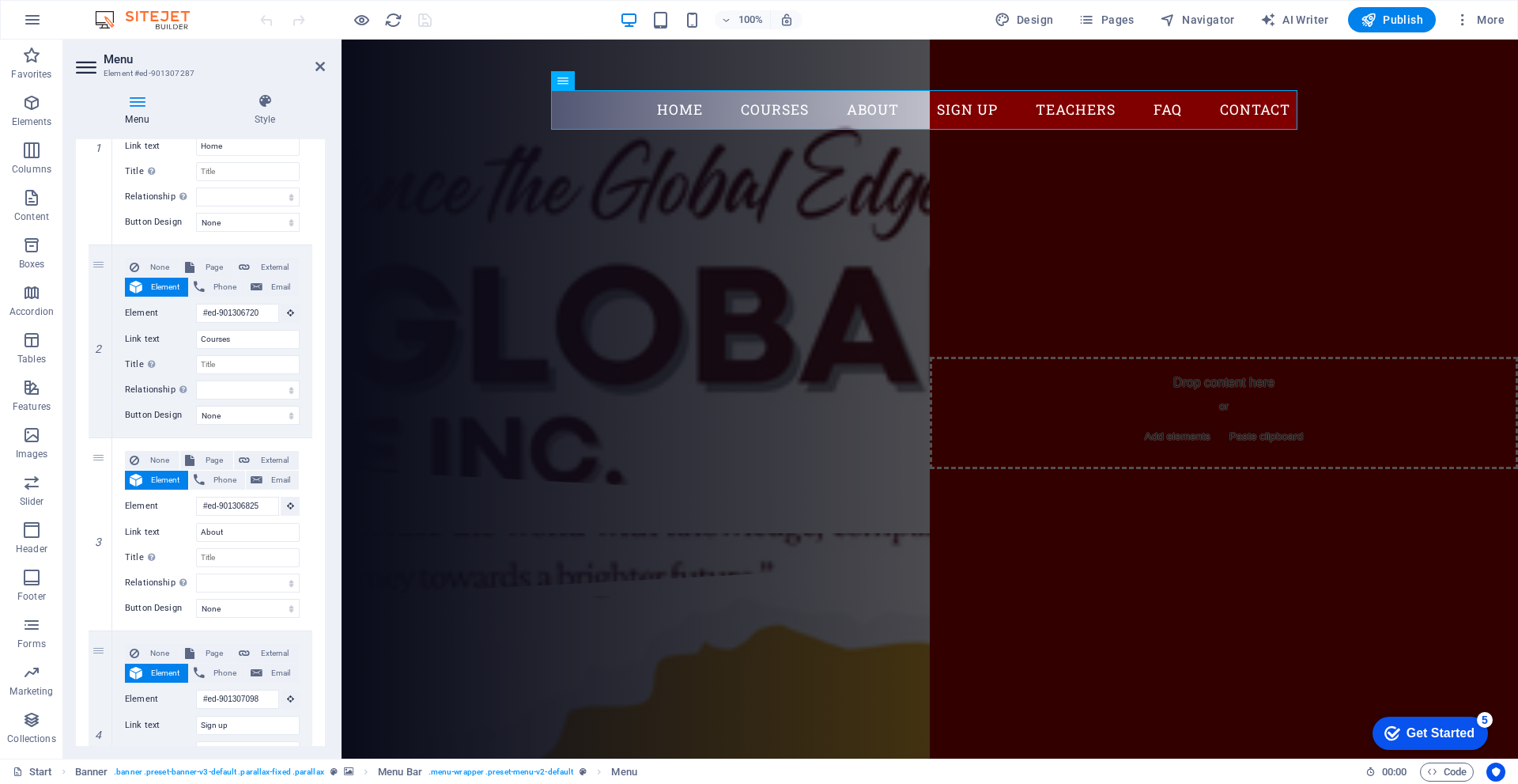
click at [614, 294] on div "Join our Language School" at bounding box center [930, 269] width 747 height 47
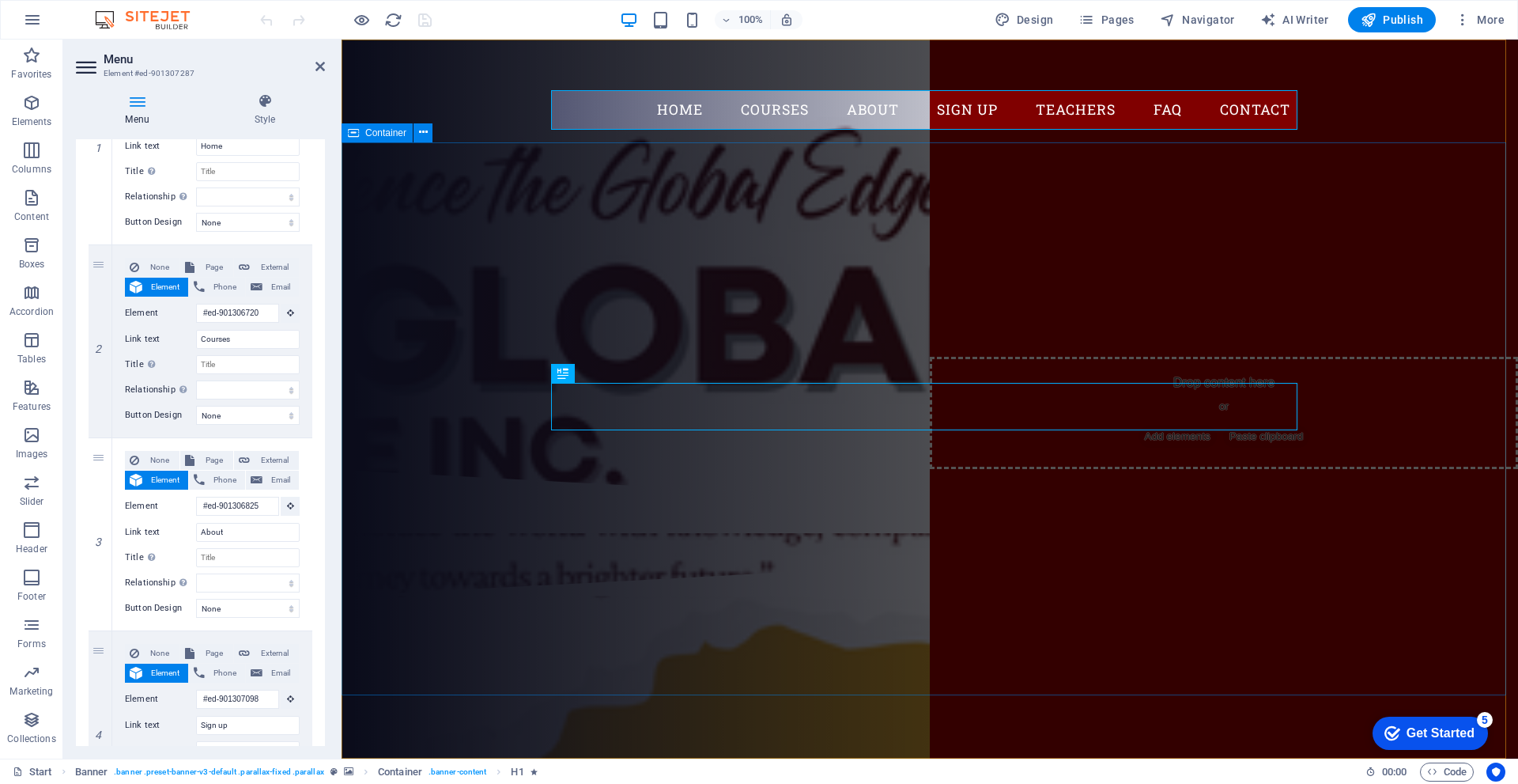
click at [832, 470] on div "Are you ready to learn new languages? Join our Language School Our Courses Sign…" at bounding box center [930, 306] width 1177 height 327
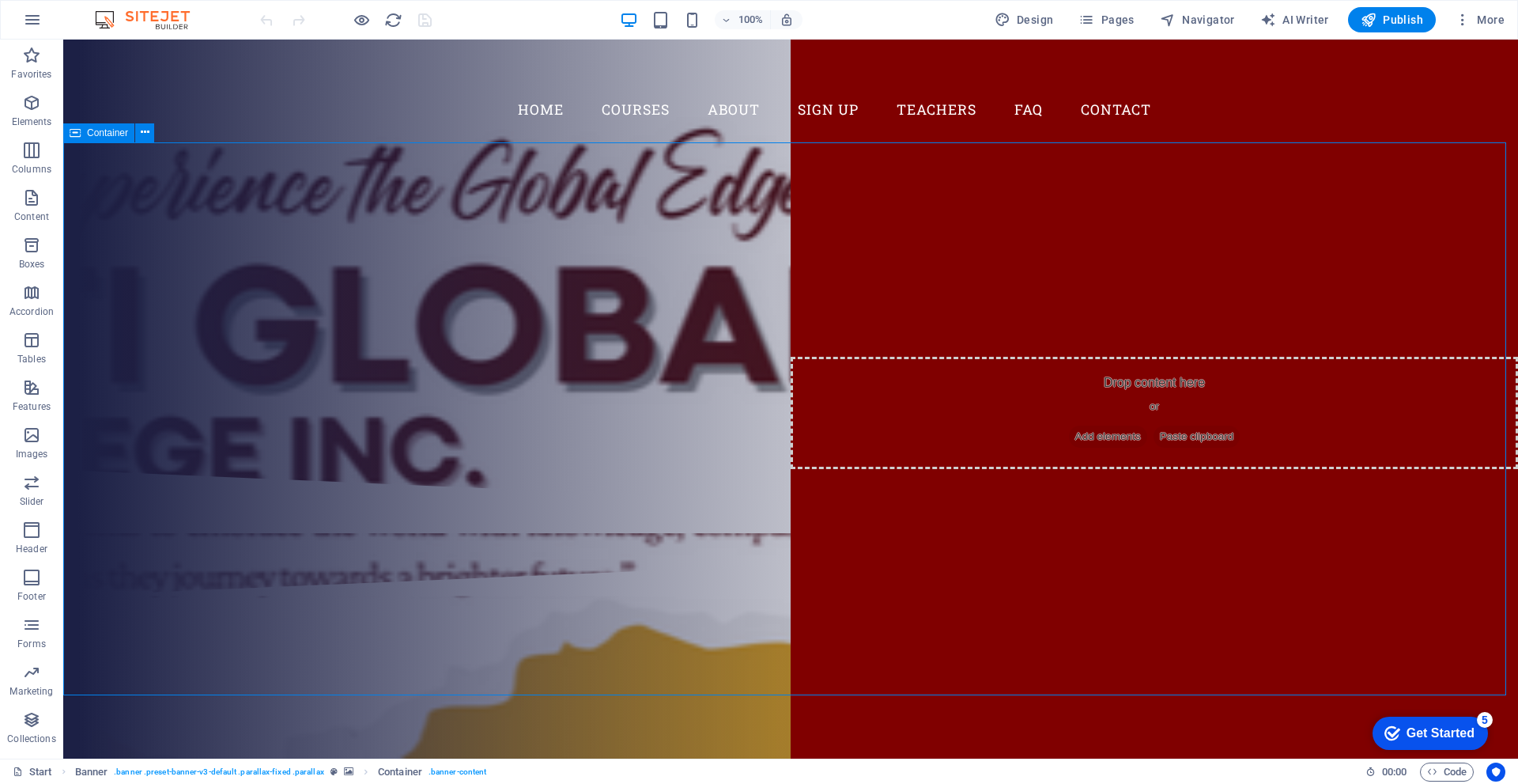
click at [554, 470] on div "Are you ready to learn new languages? Join our Language School Our Courses Sign…" at bounding box center [791, 306] width 1455 height 327
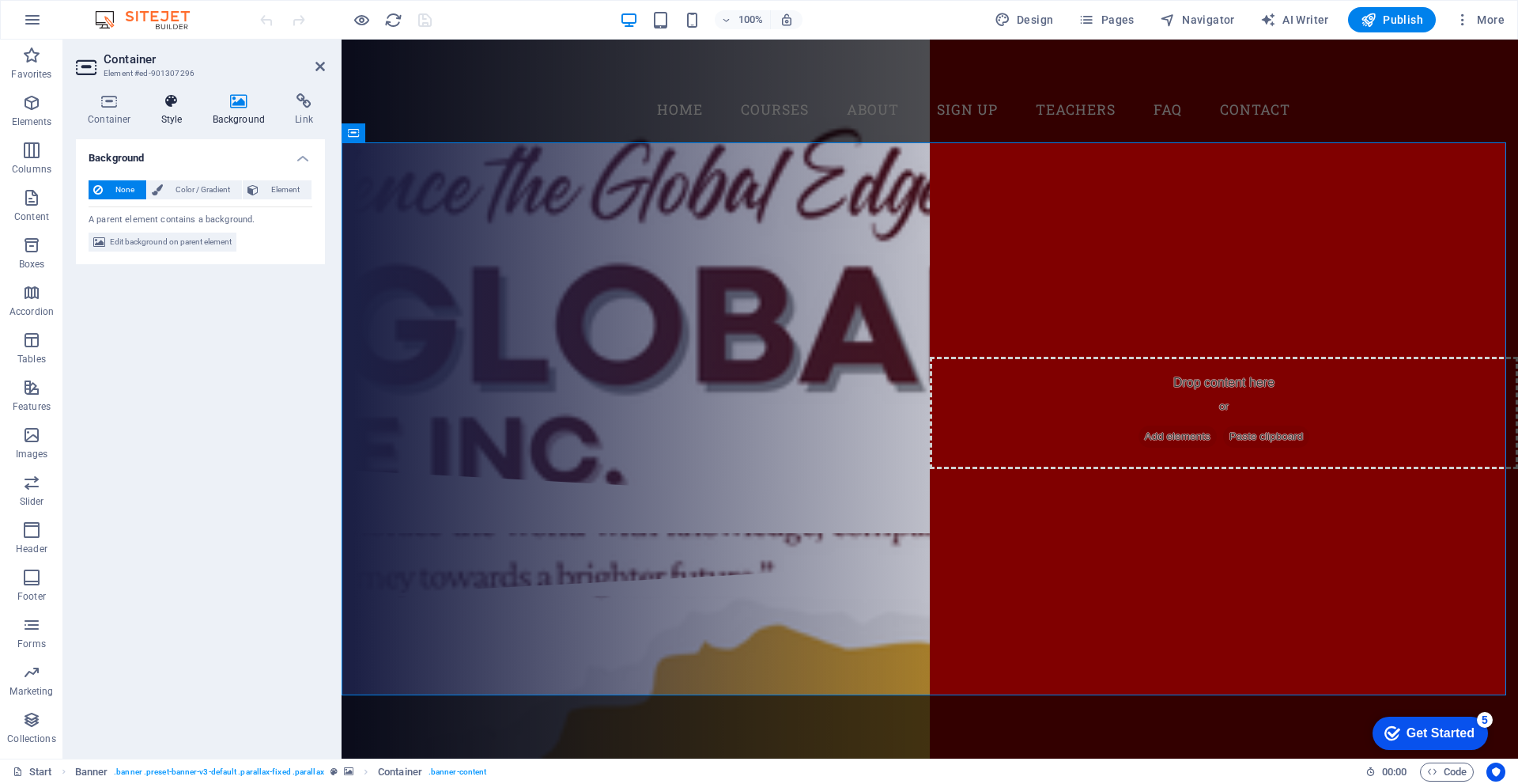
click at [169, 106] on icon at bounding box center [172, 100] width 46 height 16
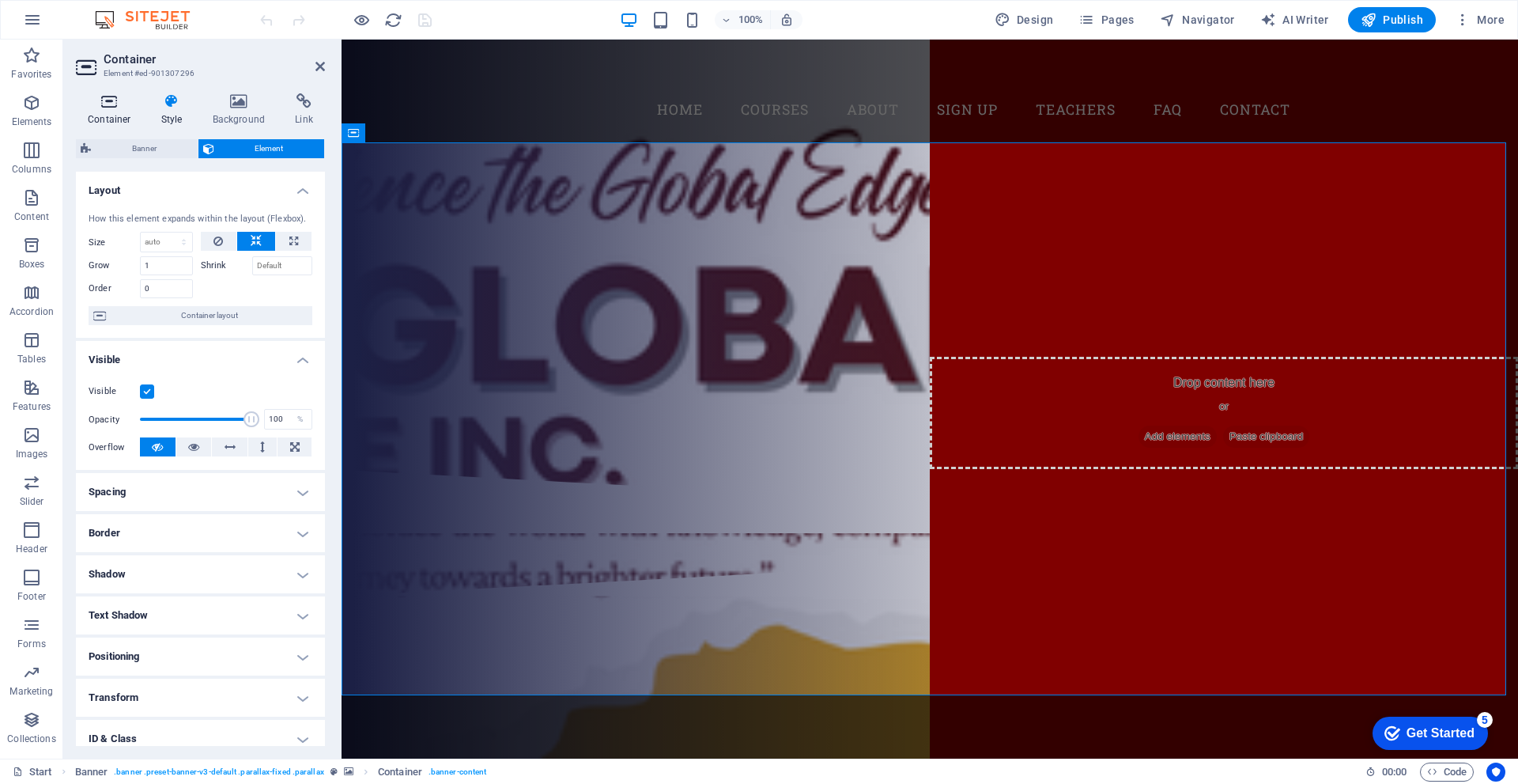
click at [121, 111] on h4 "Container" at bounding box center [112, 110] width 73 height 33
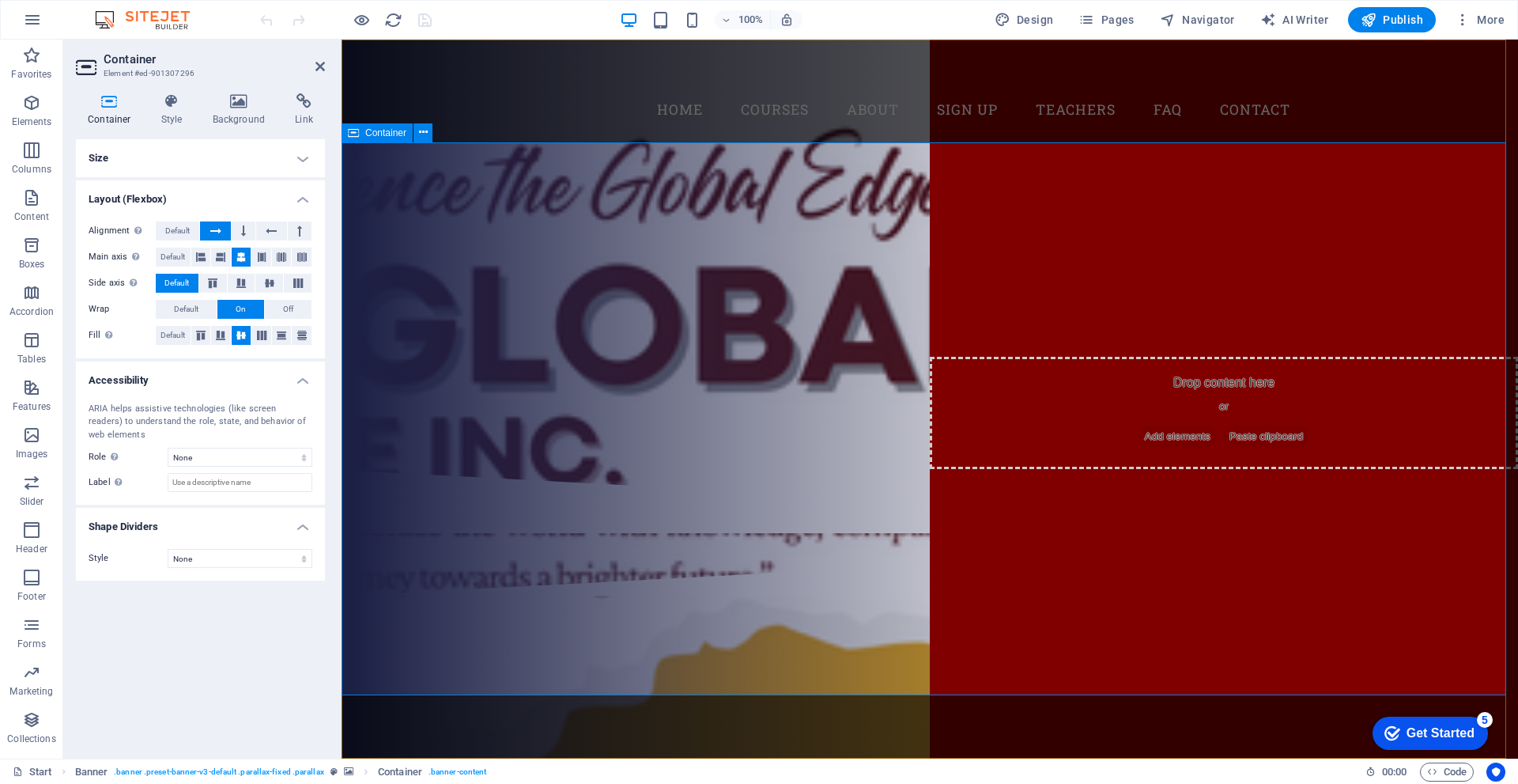
click at [558, 470] on div "Are you ready to learn new languages? Join our Language School Our Courses Sign…" at bounding box center [930, 306] width 1177 height 327
click at [563, 470] on div "Are you ready to learn new languages? Join our Language School Our Courses Sign…" at bounding box center [930, 306] width 1177 height 327
click at [712, 294] on div "Join our Language School" at bounding box center [930, 269] width 747 height 47
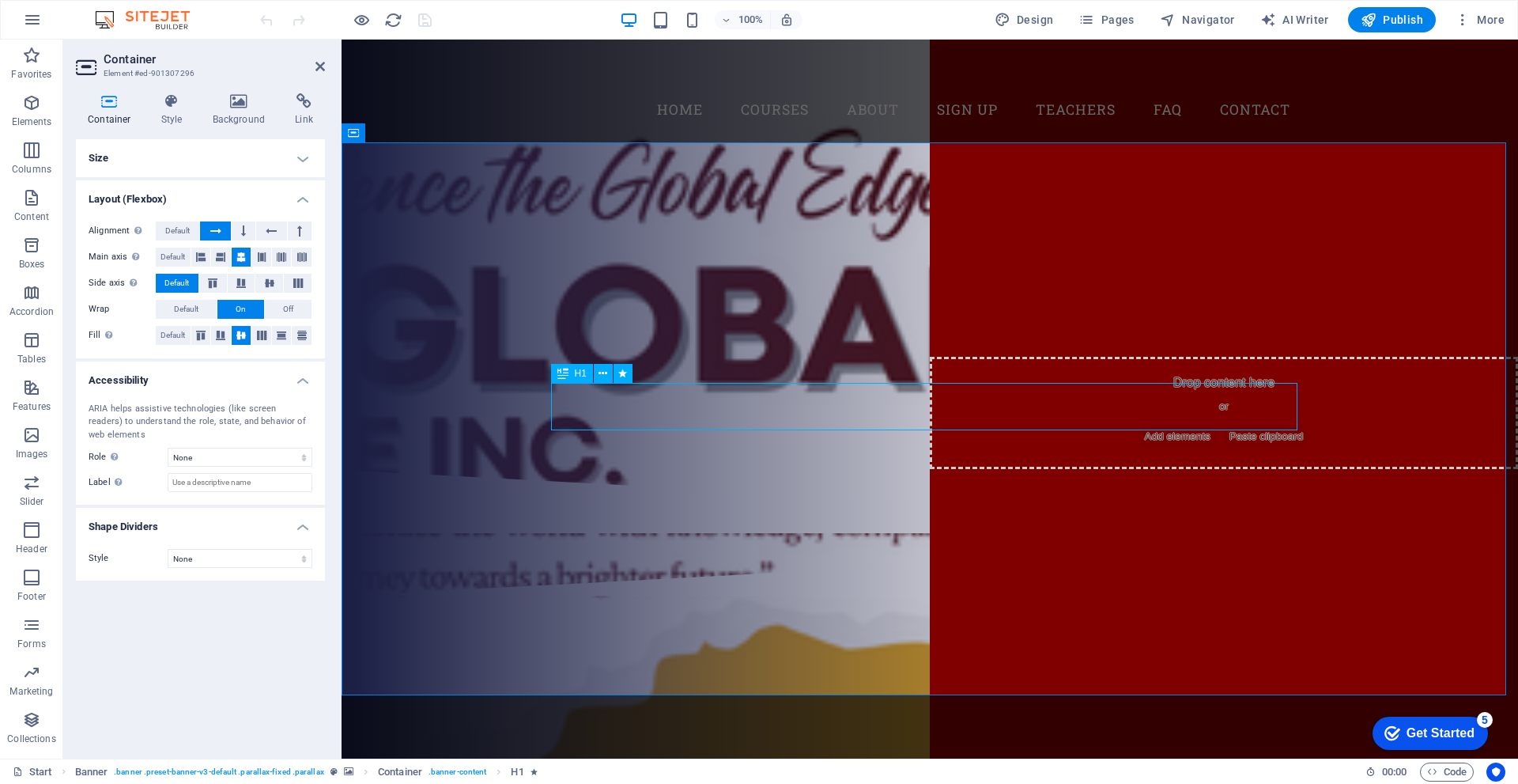
click at [712, 294] on div "Join our Language School" at bounding box center [930, 269] width 747 height 47
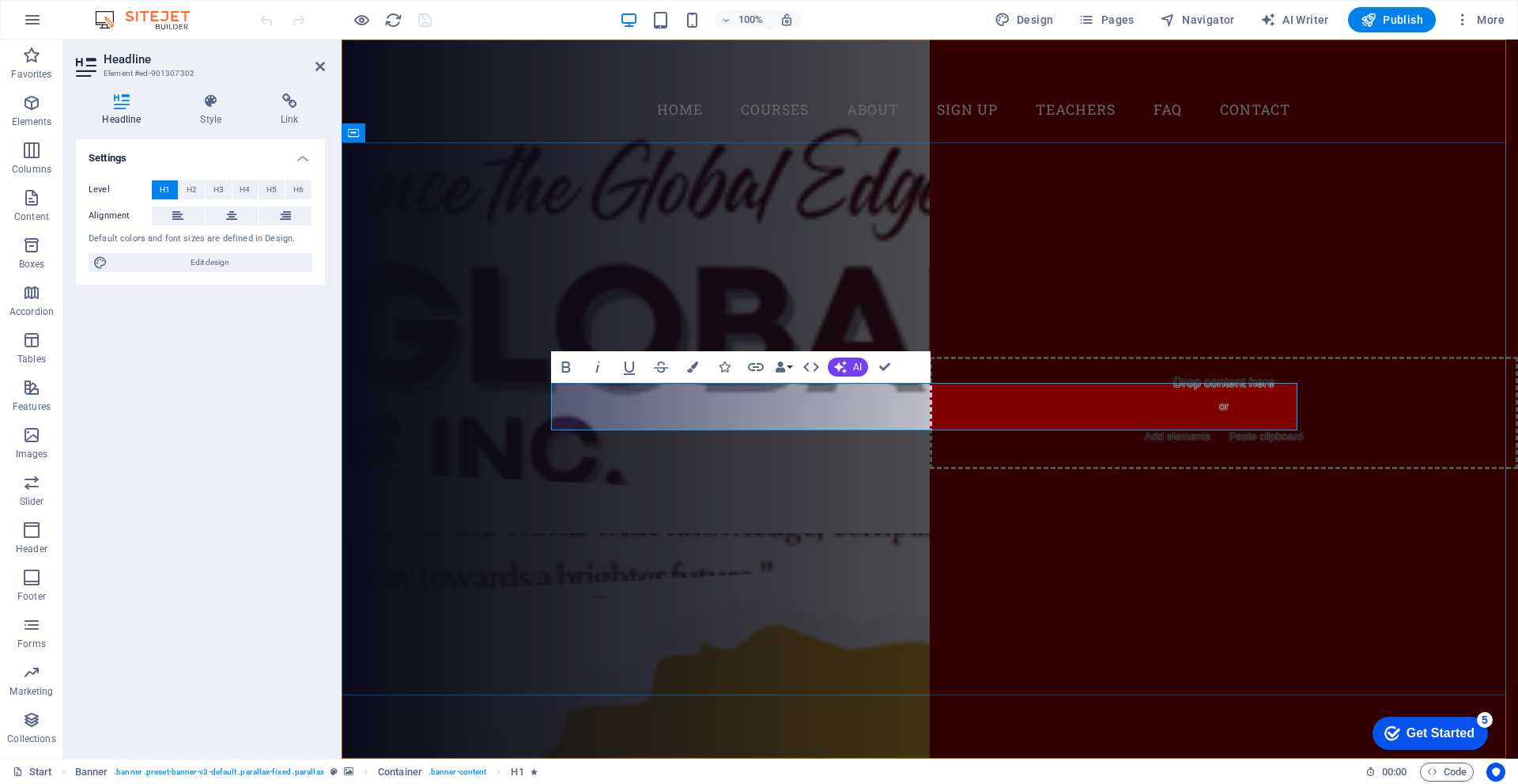
click at [565, 294] on h1 "Join our Language School" at bounding box center [930, 269] width 747 height 47
click at [582, 394] on div "Our Courses Sign up now" at bounding box center [930, 349] width 747 height 88
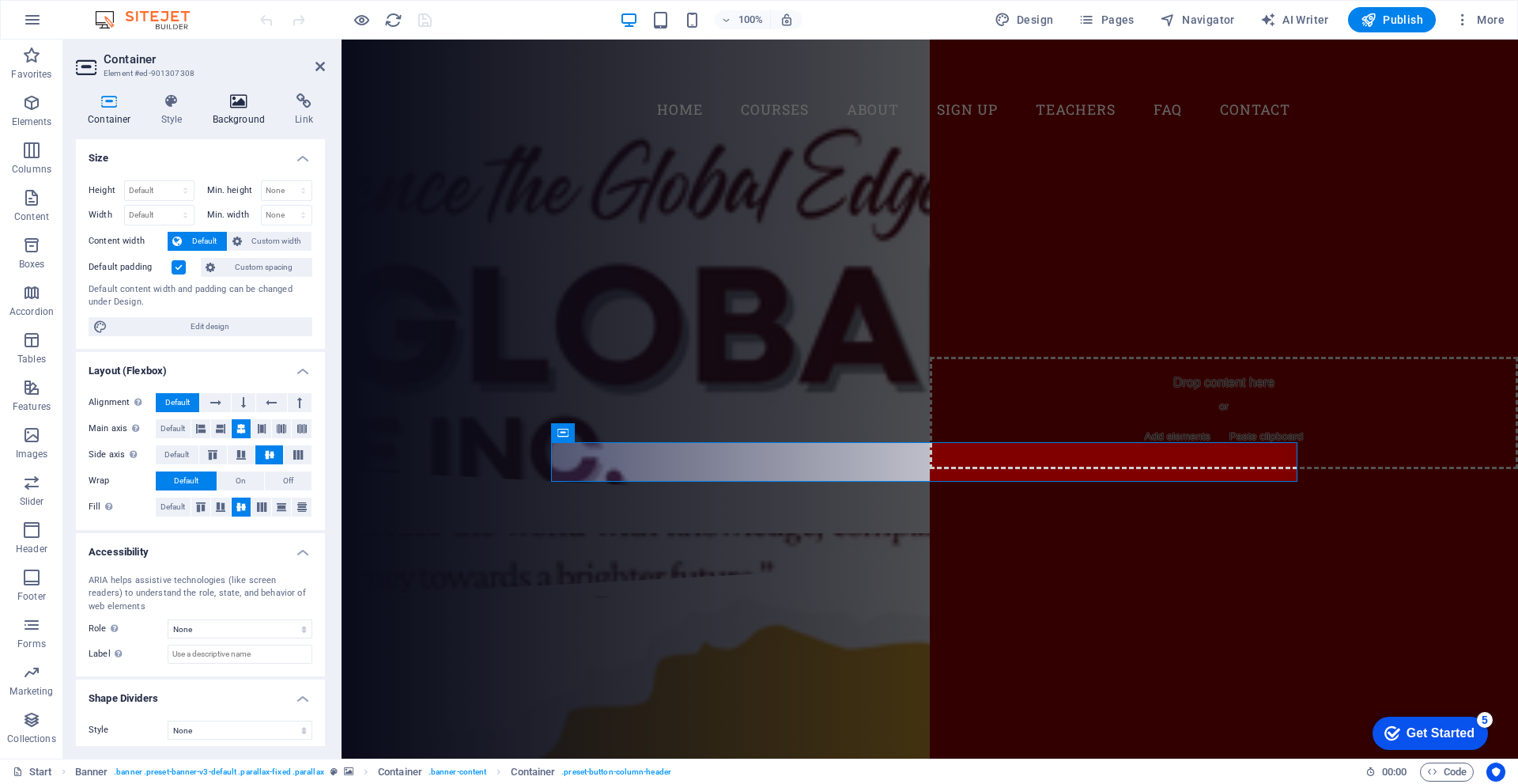
click at [236, 114] on h4 "Background" at bounding box center [242, 110] width 83 height 33
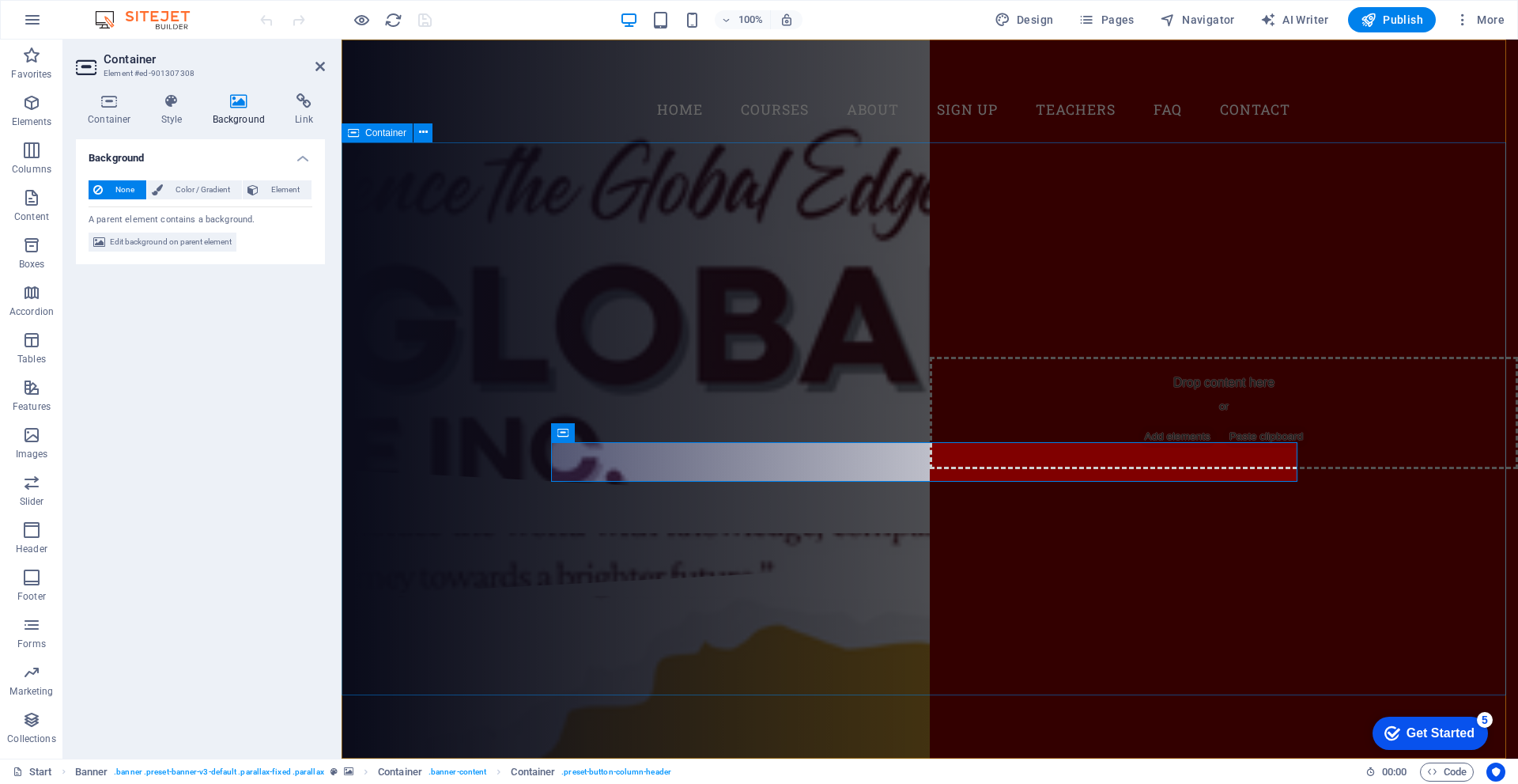
click at [483, 470] on div "Are you ready to learn new languages? Join our Language School Our Courses Sign…" at bounding box center [930, 306] width 1177 height 327
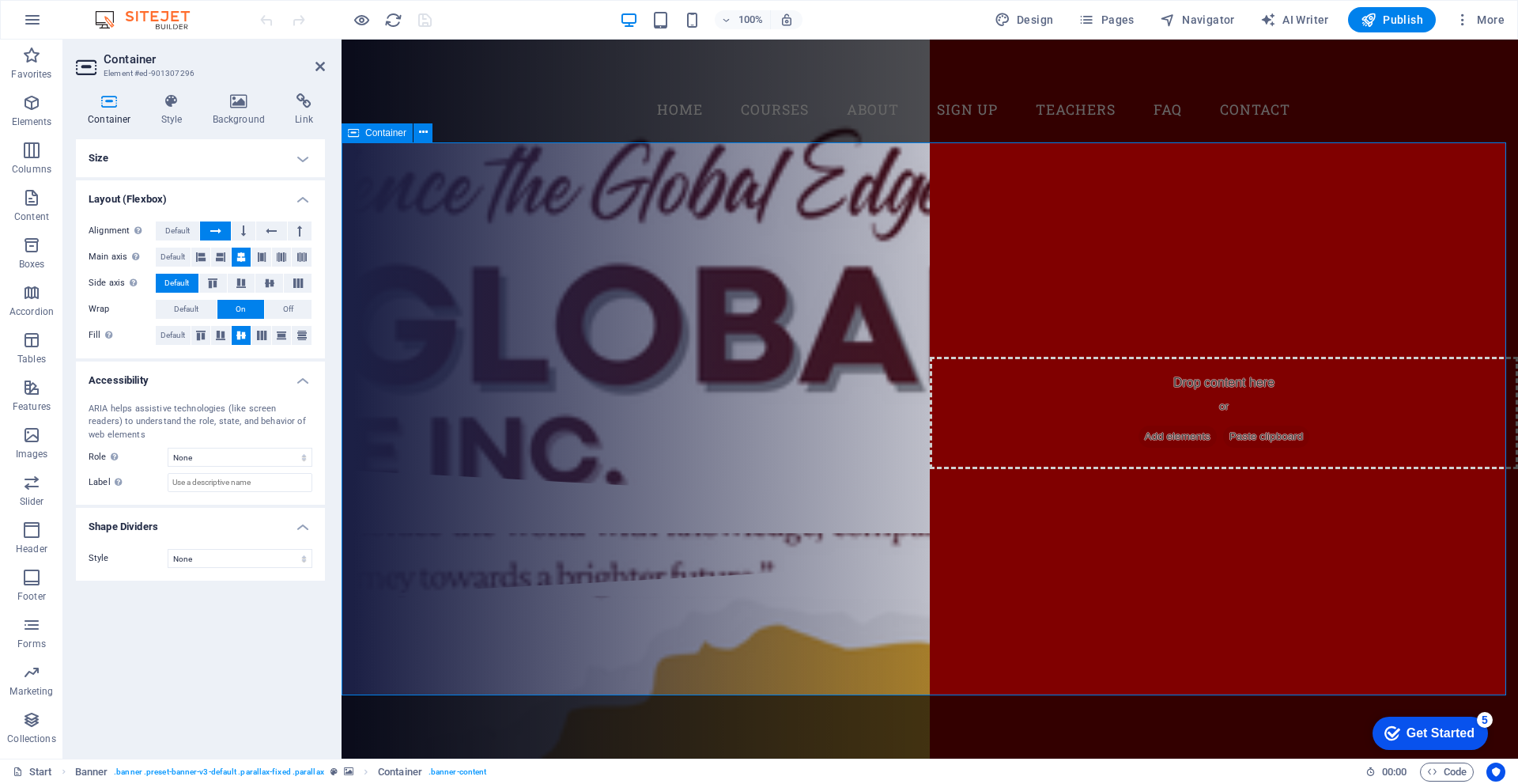
drag, startPoint x: 485, startPoint y: 471, endPoint x: 503, endPoint y: 472, distance: 18.0
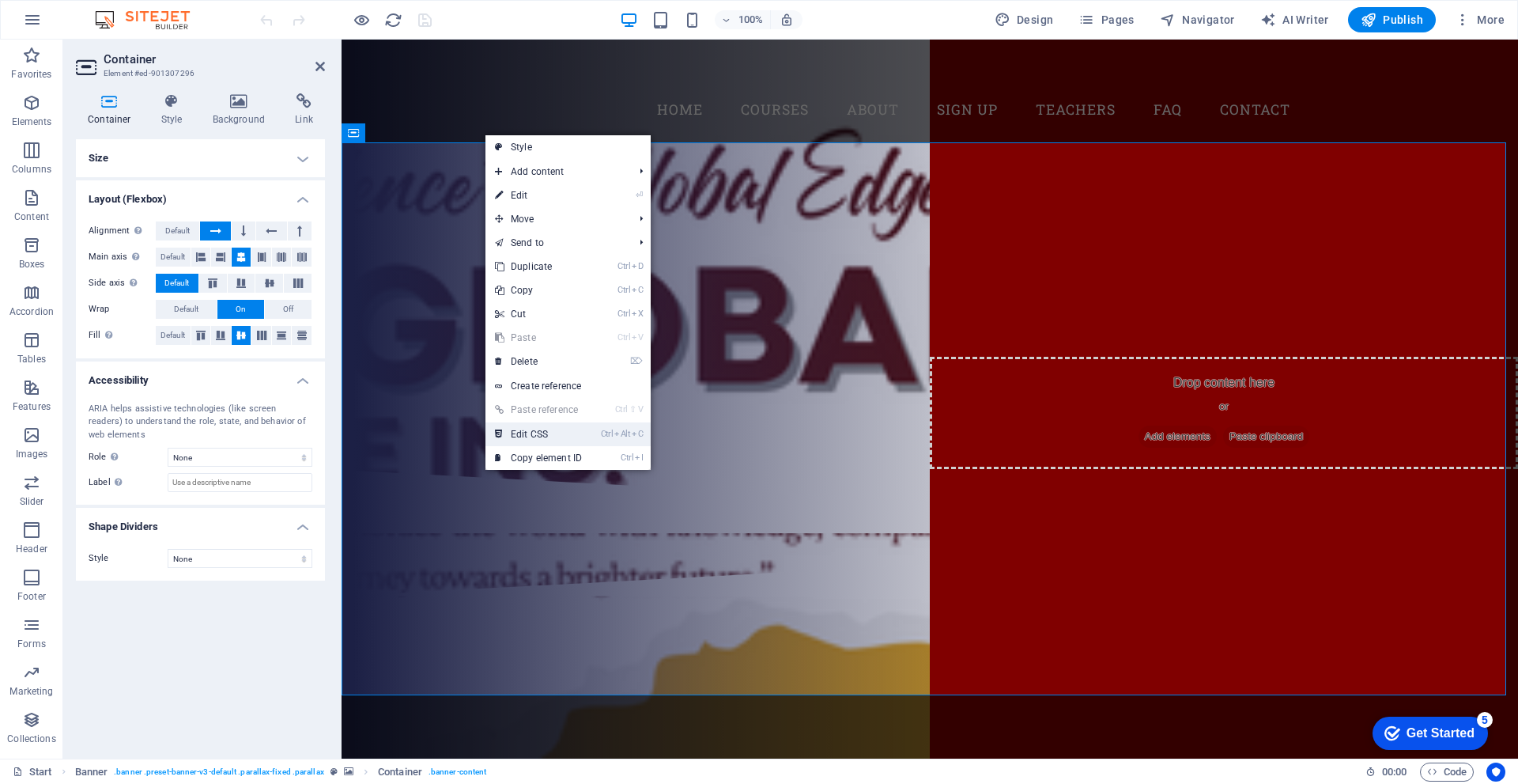
click at [518, 437] on link "Ctrl Alt C Edit CSS" at bounding box center [539, 435] width 106 height 24
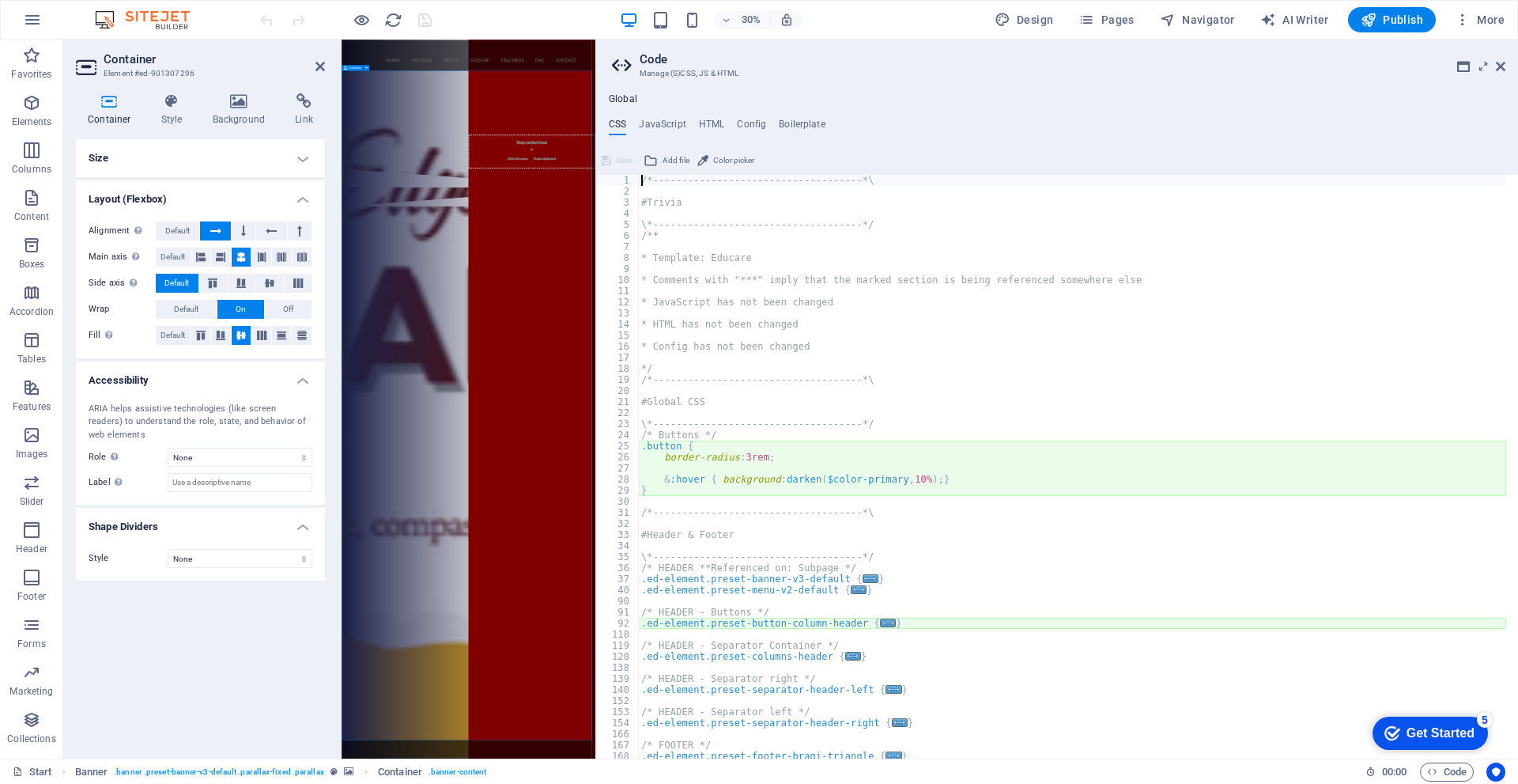
type textarea "@include button-column("
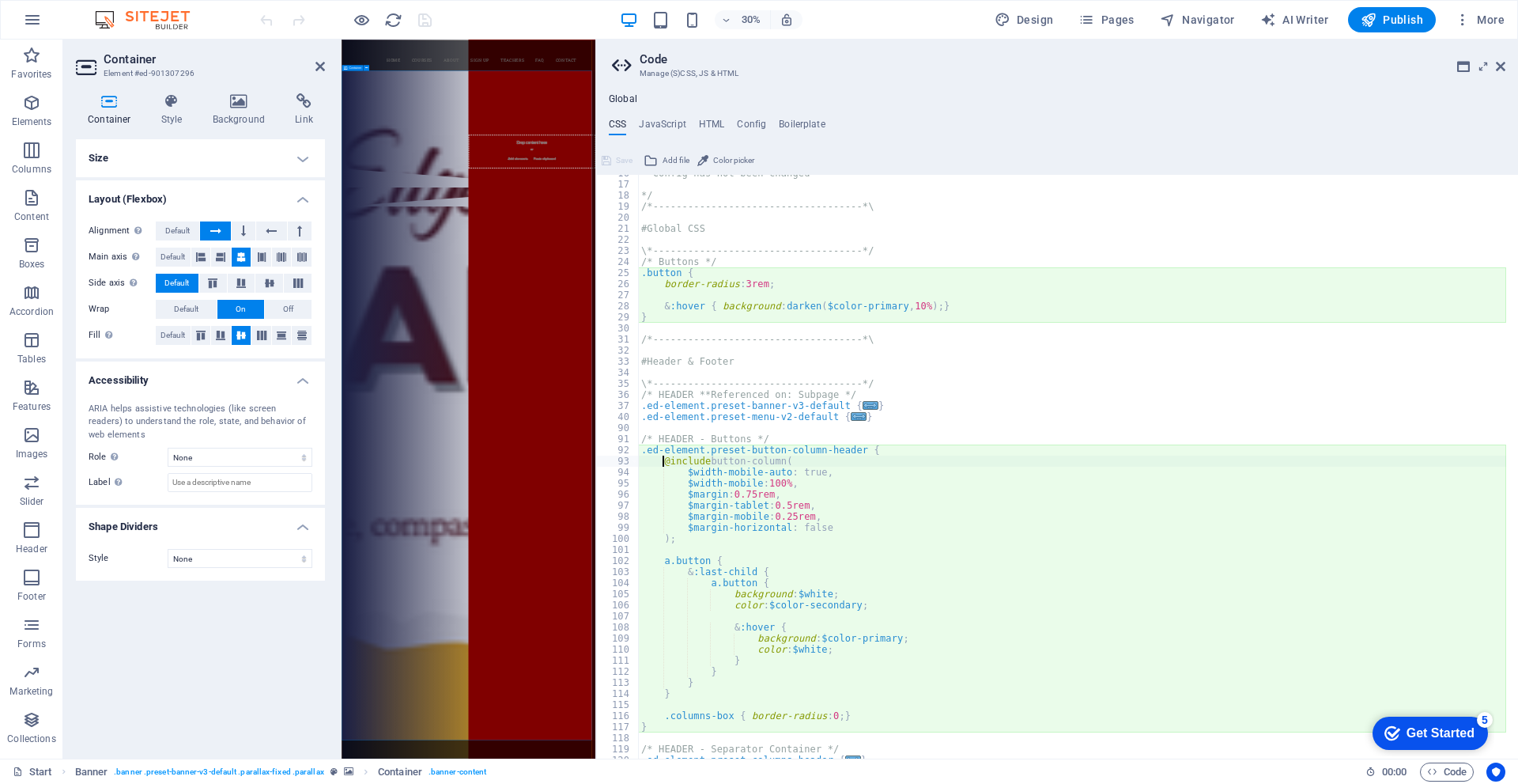
scroll to position [173, 0]
click at [1497, 69] on icon at bounding box center [1501, 67] width 9 height 13
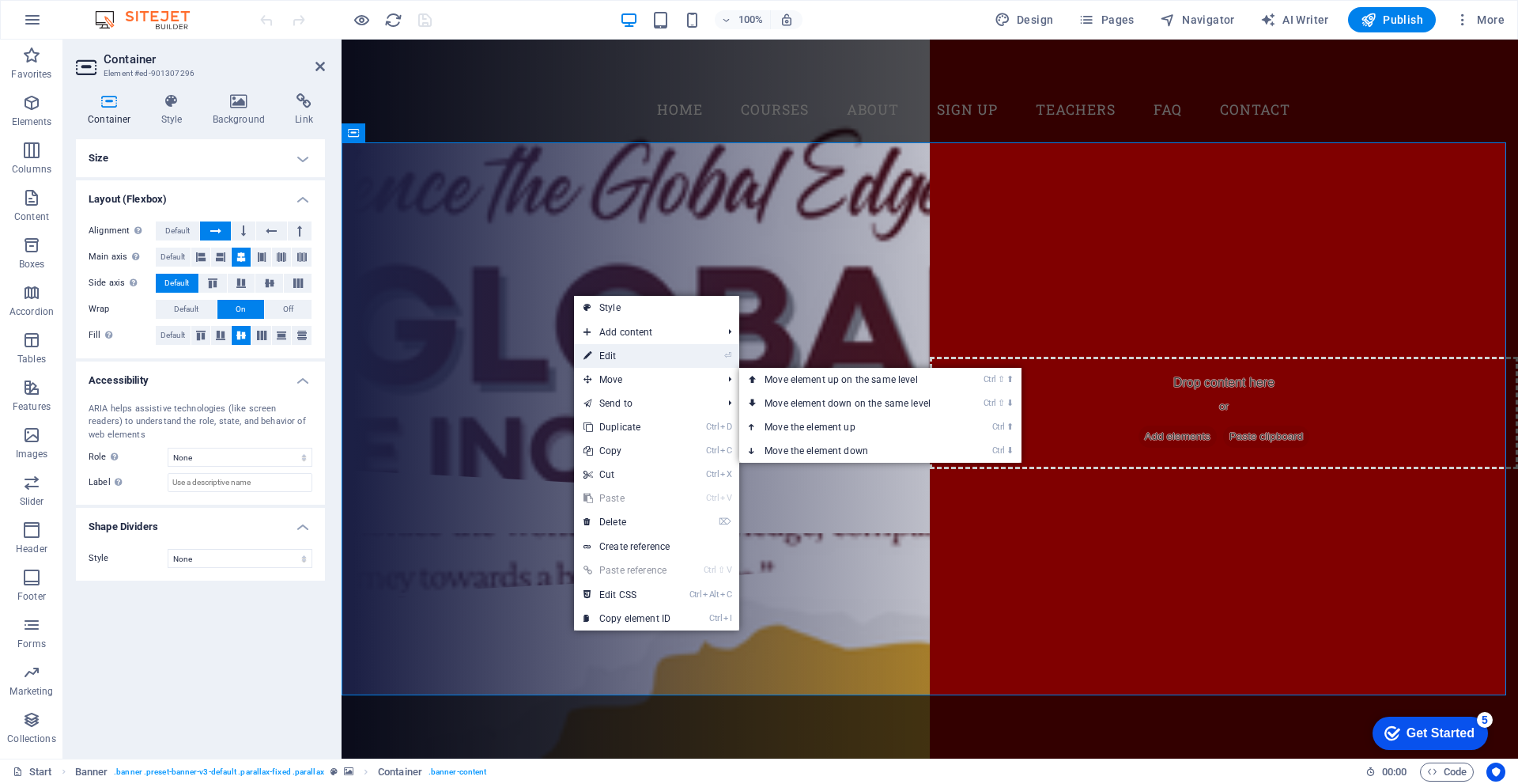
click at [654, 352] on link "⏎ Edit" at bounding box center [627, 356] width 106 height 24
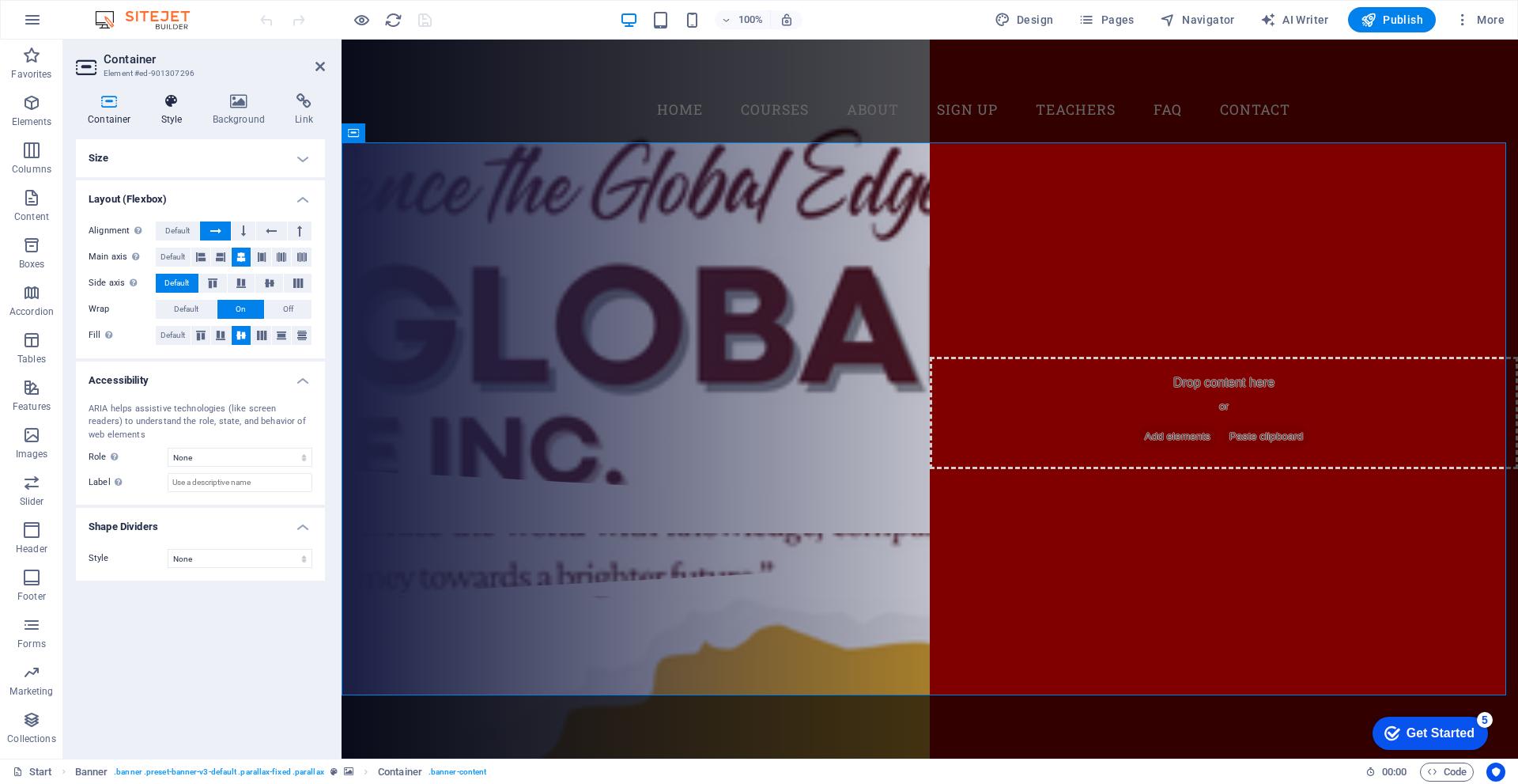
click at [180, 114] on h4 "Style" at bounding box center [175, 110] width 51 height 33
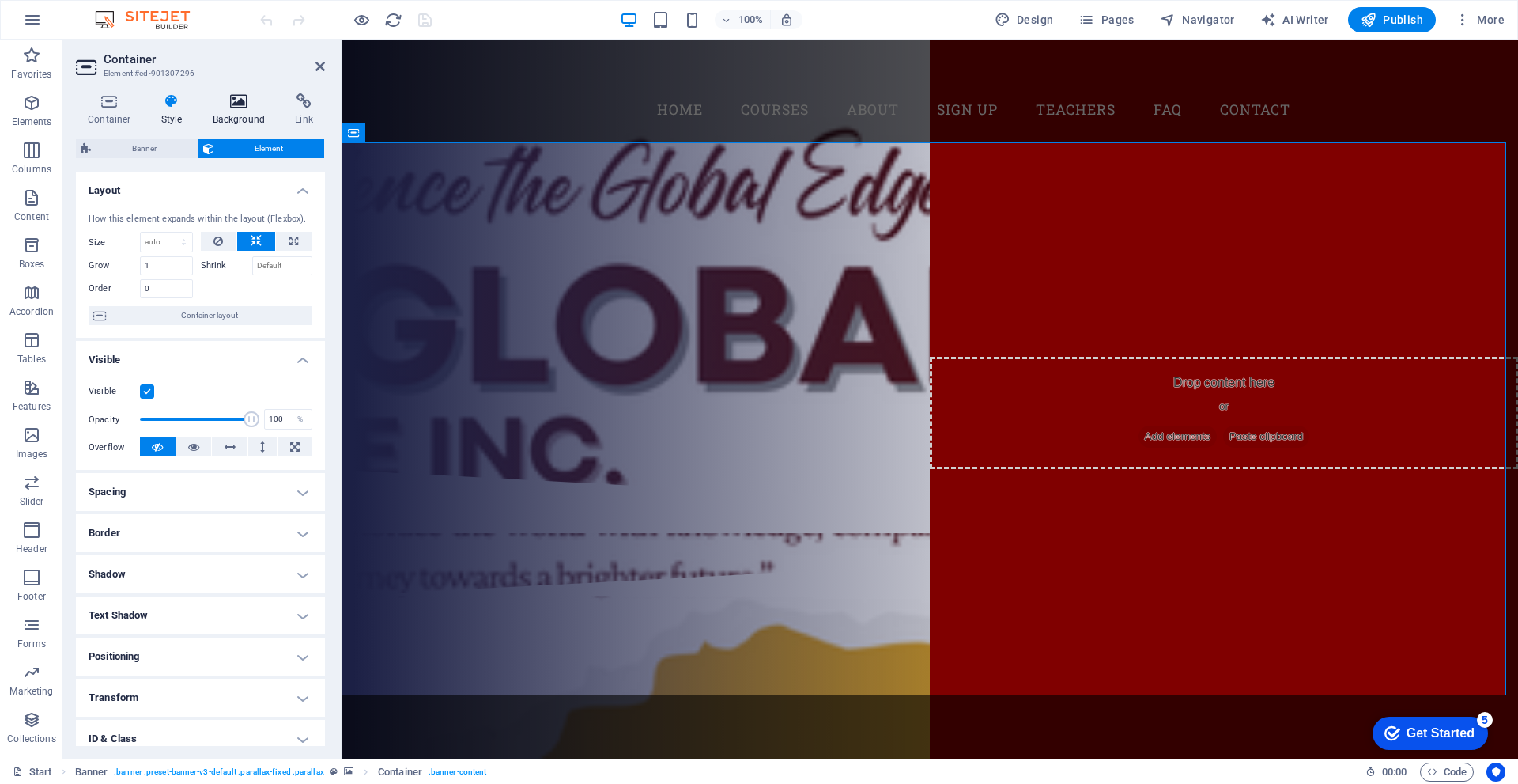
click at [242, 111] on h4 "Background" at bounding box center [242, 110] width 83 height 33
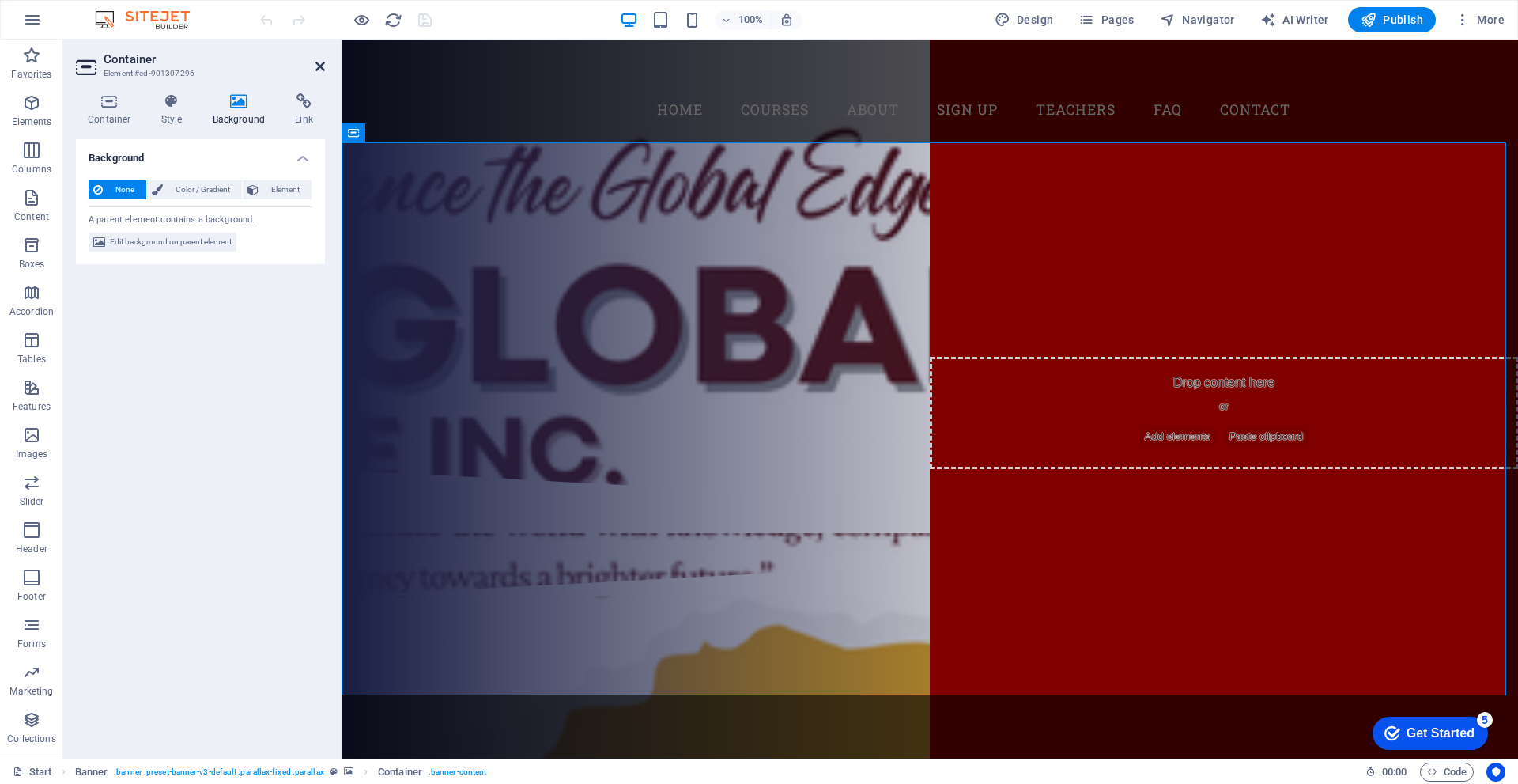
click at [316, 64] on icon at bounding box center [321, 67] width 9 height 13
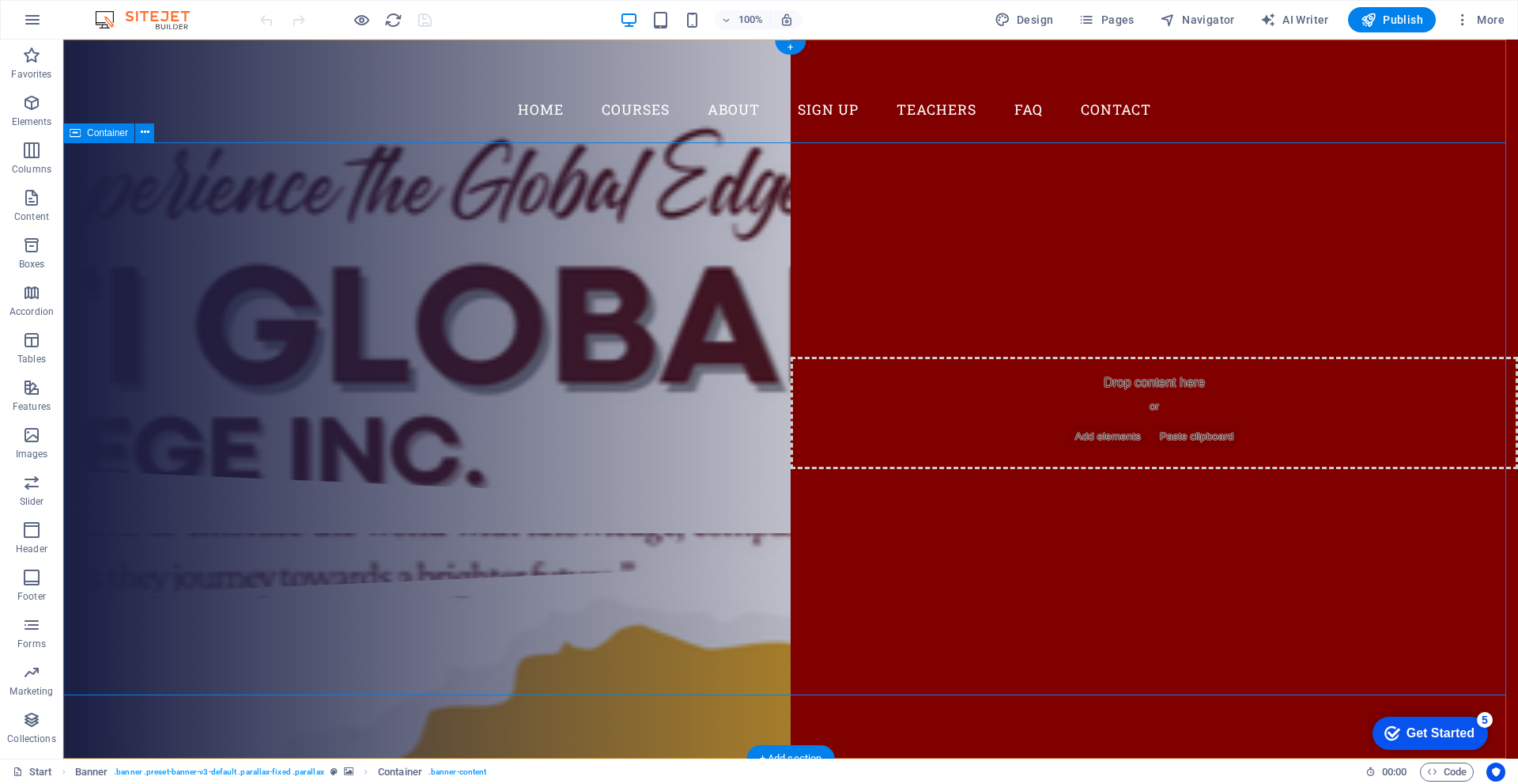
click at [450, 268] on div "Are you ready to learn new languages? Join our Language School Our Courses Sign…" at bounding box center [791, 306] width 1455 height 327
click at [1464, 29] on button "More" at bounding box center [1479, 20] width 62 height 25
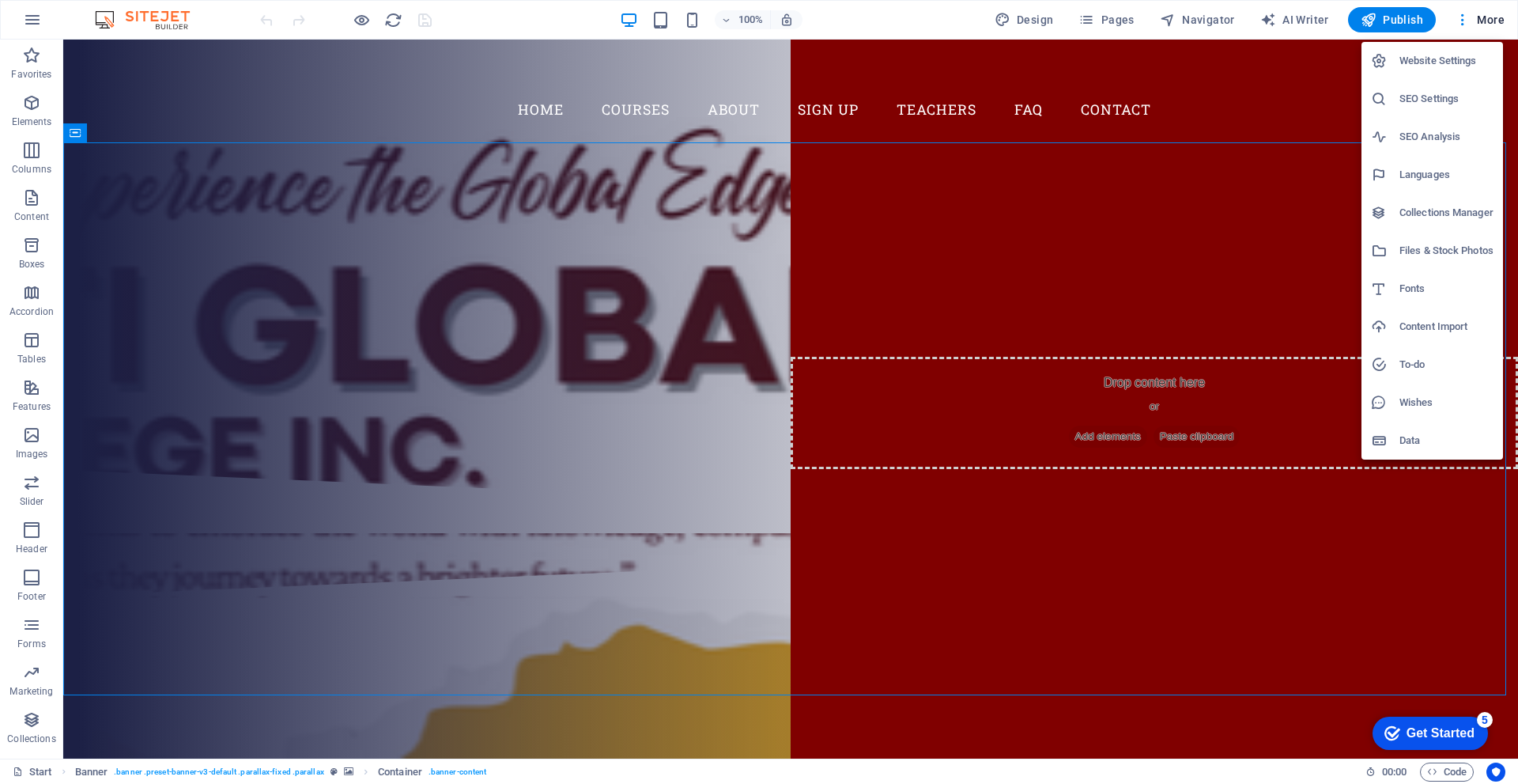
click at [1444, 237] on li "Files & Stock Photos" at bounding box center [1433, 250] width 141 height 38
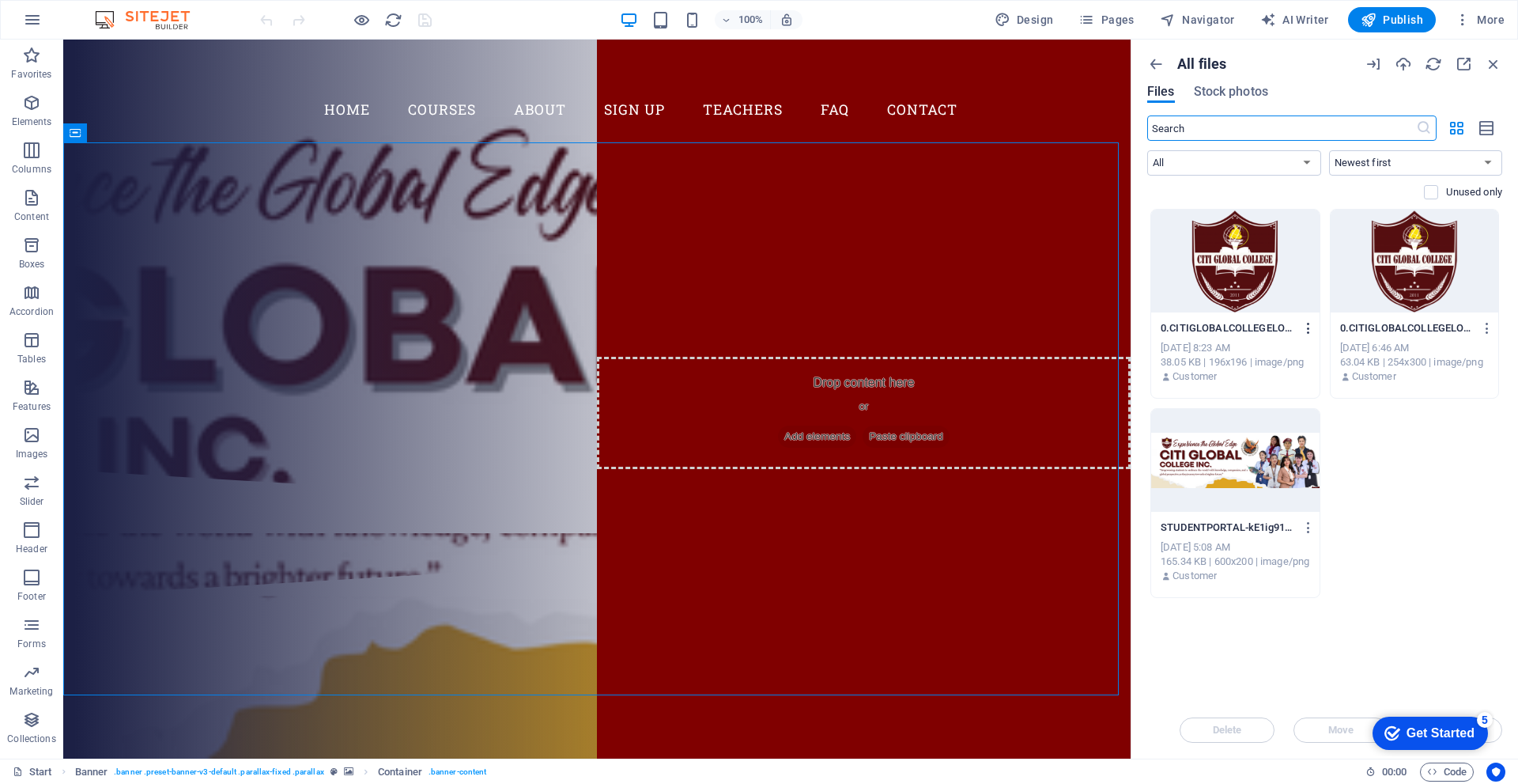
click at [1309, 327] on icon "button" at bounding box center [1309, 328] width 15 height 14
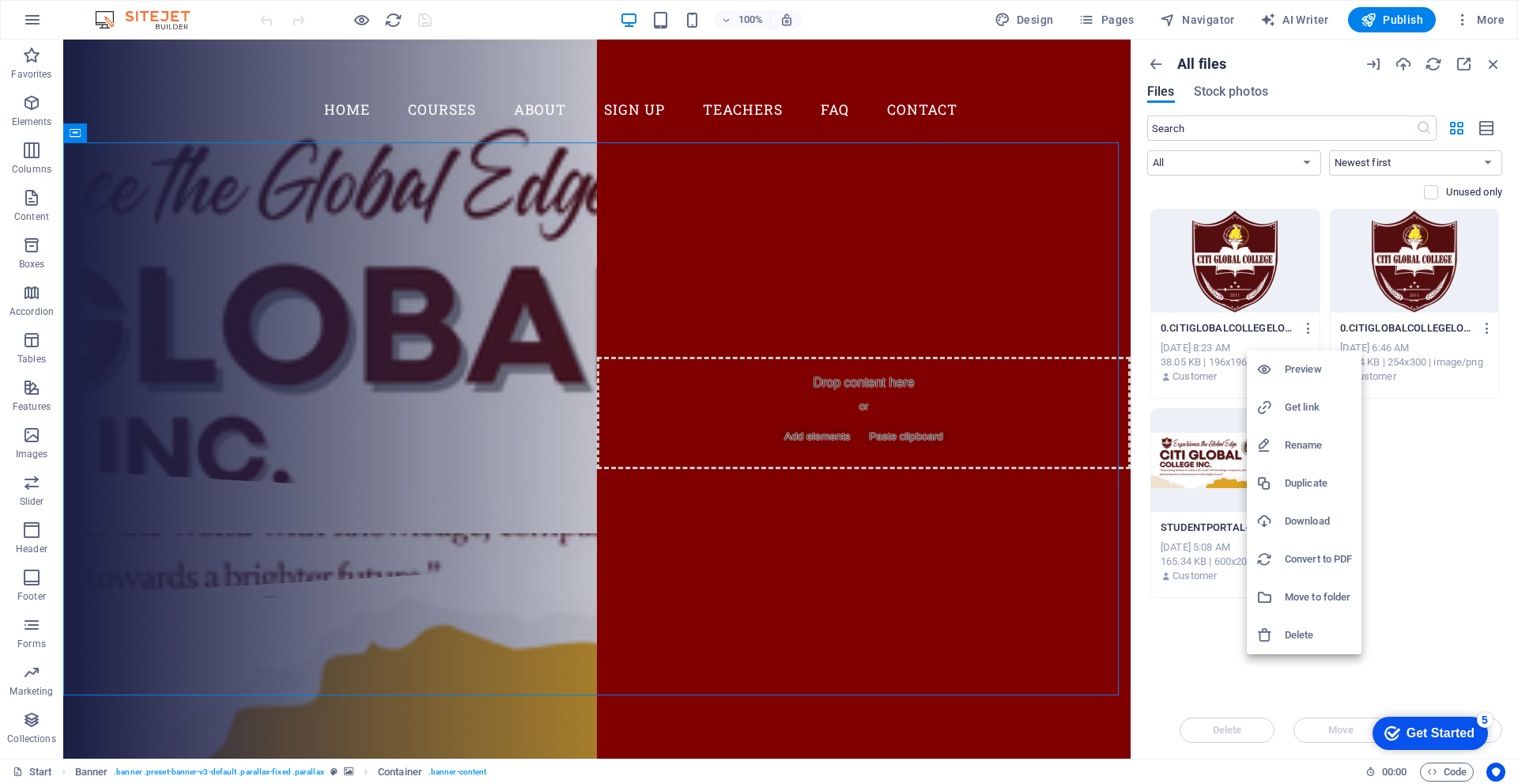
click at [1320, 446] on h6 "Rename" at bounding box center [1318, 445] width 67 height 19
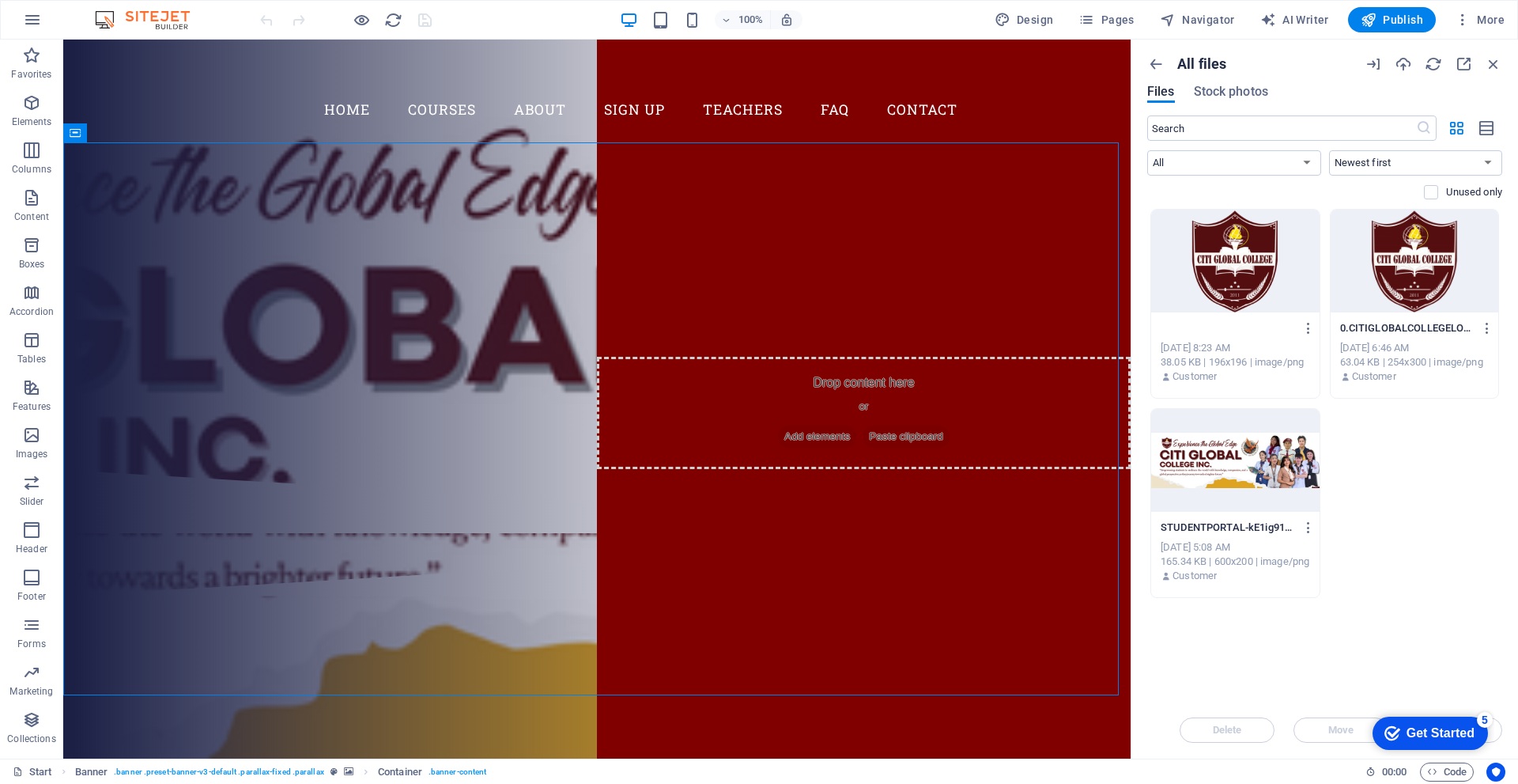
scroll to position [0, 310]
click at [1422, 592] on div "0.CITIGLOBALCOLLEGELOGO-u8dmUTwdgUXXXSwEQqKdgA-z8uiz4eMbj9tbDpTDkTWmg.png 0.CIT…" at bounding box center [1325, 403] width 355 height 389
click at [1259, 491] on div at bounding box center [1235, 460] width 168 height 103
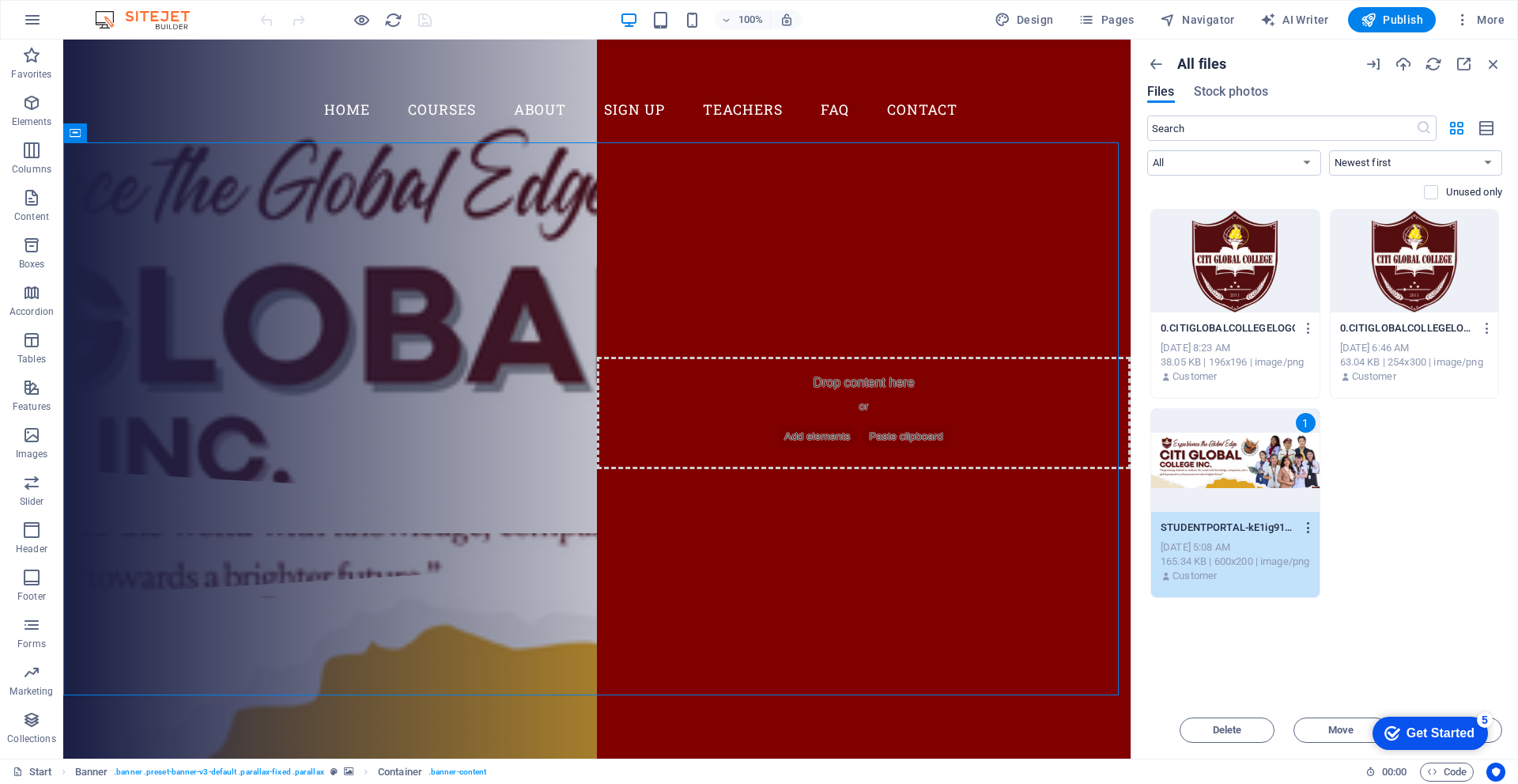
click at [1309, 523] on icon "button" at bounding box center [1309, 527] width 15 height 14
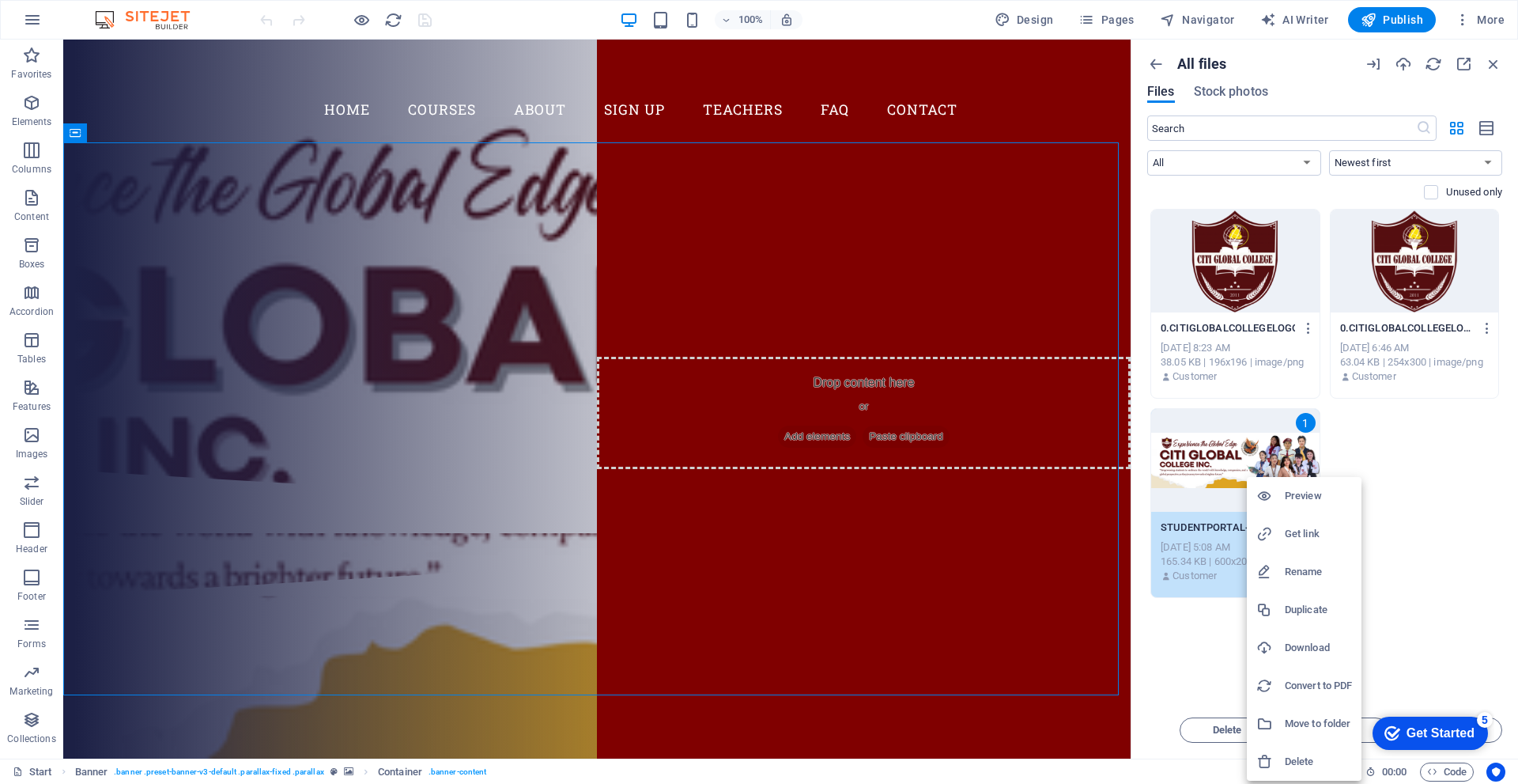
click at [1292, 578] on h6 "Rename" at bounding box center [1318, 571] width 67 height 19
